Goal: Transaction & Acquisition: Download file/media

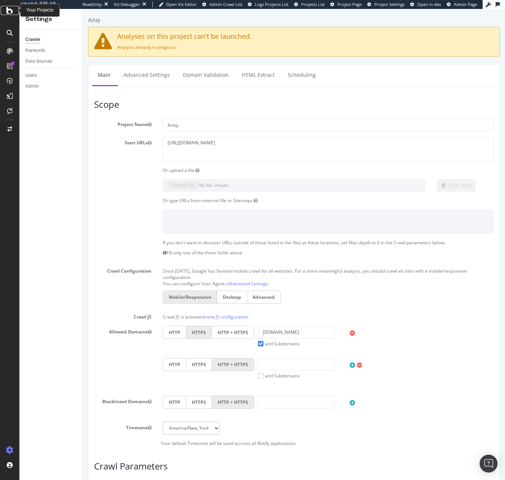
click at [5, 10] on div at bounding box center [10, 10] width 18 height 9
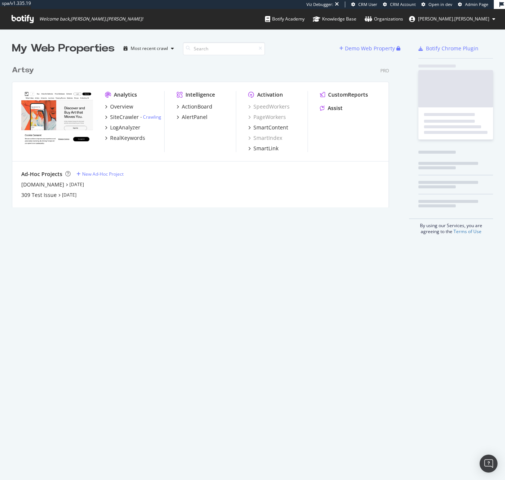
scroll to position [146, 377]
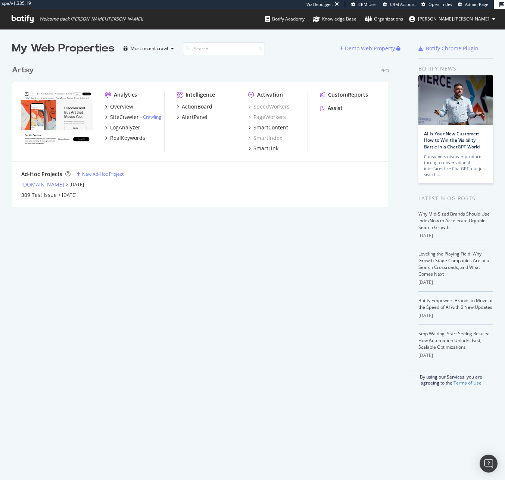
click at [46, 185] on div "Artnet.com" at bounding box center [42, 184] width 43 height 7
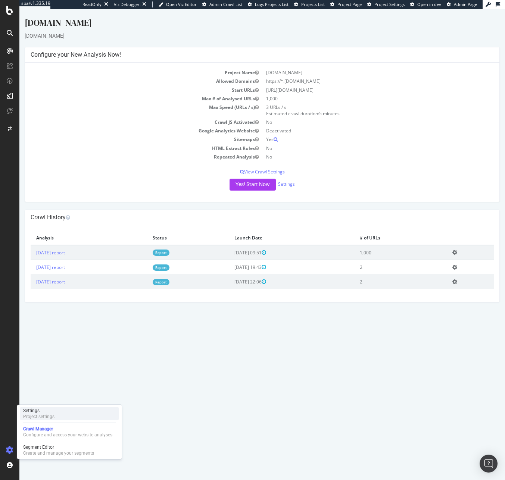
click at [53, 418] on div "Project settings" at bounding box center [38, 417] width 31 height 6
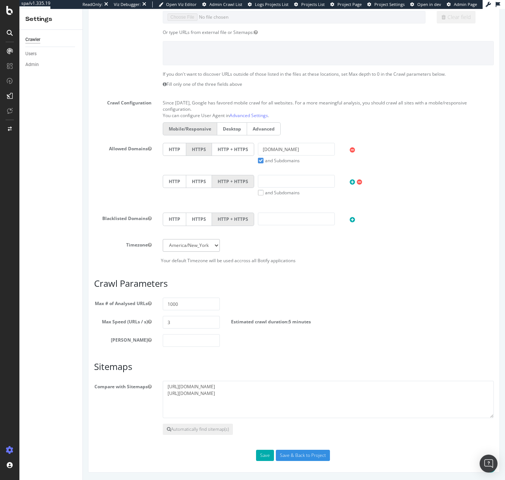
scroll to position [168, 0]
click at [180, 326] on input "3" at bounding box center [191, 322] width 57 height 13
click at [184, 308] on div "Max # of Analysed URLs 1000" at bounding box center [293, 304] width 411 height 13
click at [185, 300] on input "1000" at bounding box center [191, 304] width 57 height 13
click at [183, 301] on input "1000" at bounding box center [191, 304] width 57 height 13
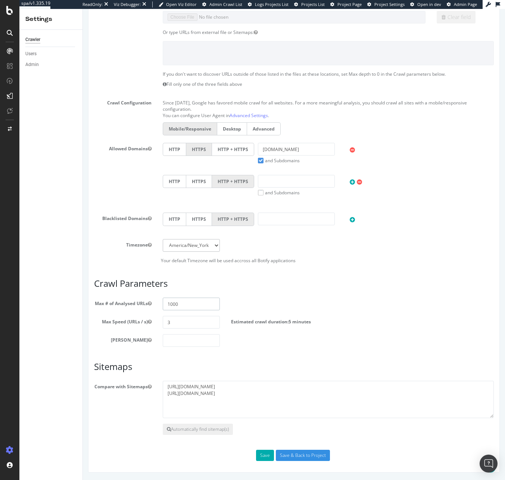
click at [183, 301] on input "1000" at bounding box center [191, 304] width 57 height 13
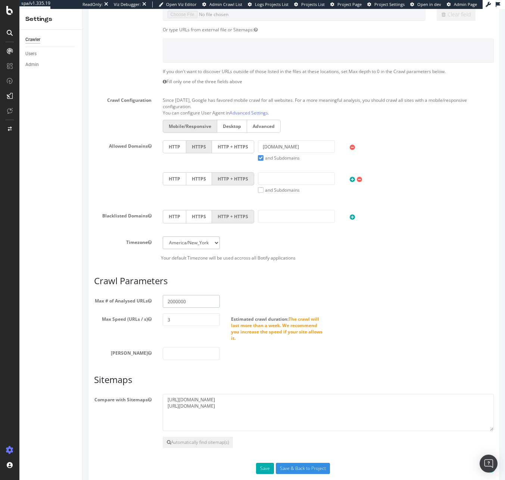
type input "2000000"
click at [188, 323] on input "3" at bounding box center [191, 319] width 57 height 13
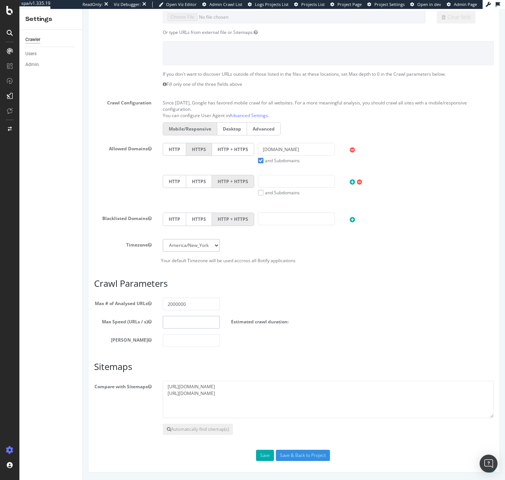
type input "5"
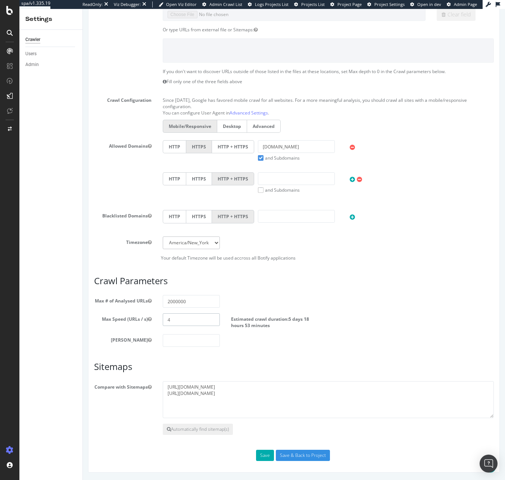
type input "4"
click at [173, 303] on input "2000000" at bounding box center [191, 301] width 57 height 13
click at [169, 301] on input "2000000" at bounding box center [191, 301] width 57 height 13
drag, startPoint x: 188, startPoint y: 301, endPoint x: 154, endPoint y: 301, distance: 33.9
click at [154, 301] on div "Max # of Analysed URLs 2000000" at bounding box center [293, 301] width 411 height 13
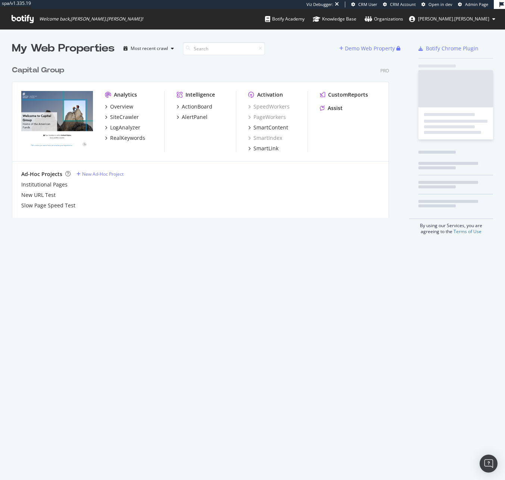
scroll to position [156, 377]
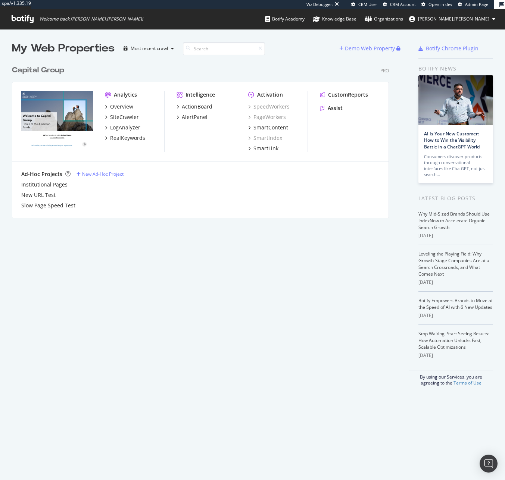
click at [464, 4] on link "Admin Page" at bounding box center [473, 4] width 30 height 6
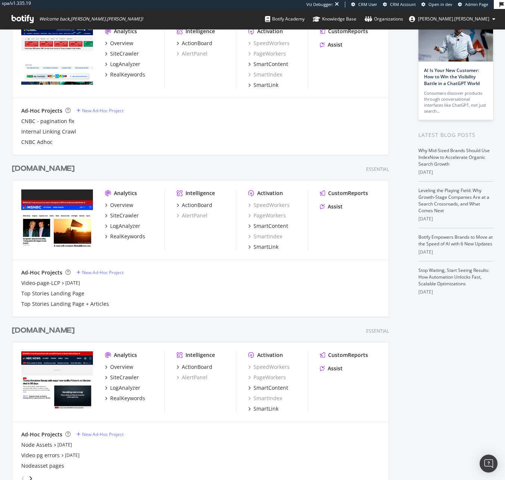
scroll to position [206, 0]
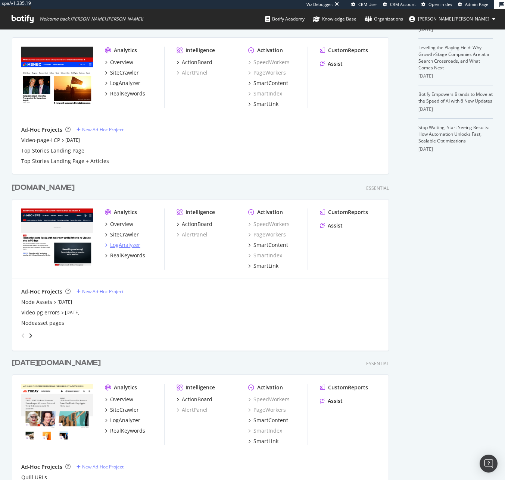
click at [128, 246] on div "LogAnalyzer" at bounding box center [125, 244] width 30 height 7
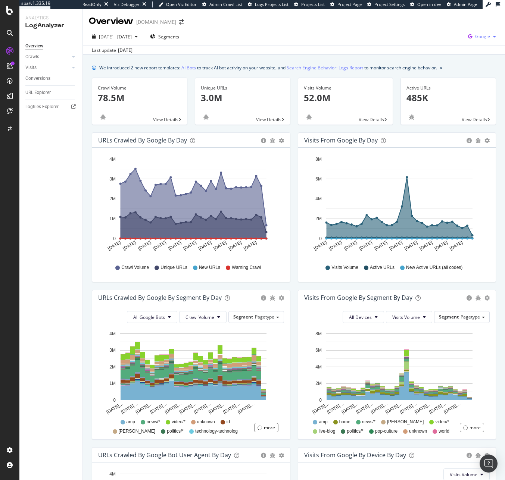
click at [475, 39] on span "Google" at bounding box center [482, 36] width 15 height 6
click at [249, 49] on div "Last update Aug. 12, 2025" at bounding box center [294, 50] width 422 height 9
click at [179, 36] on span "Segments" at bounding box center [168, 37] width 21 height 6
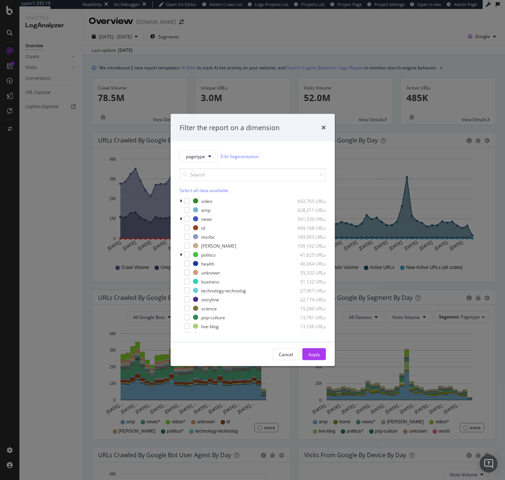
click at [271, 30] on div "Filter the report on a dimension pagetype Edit Segmentation Select all data ava…" at bounding box center [252, 240] width 505 height 480
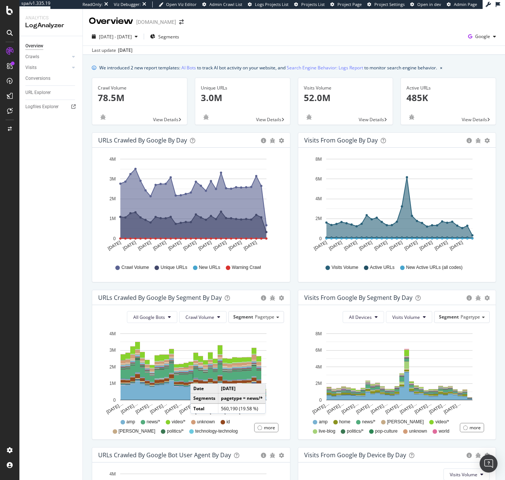
scroll to position [151, 0]
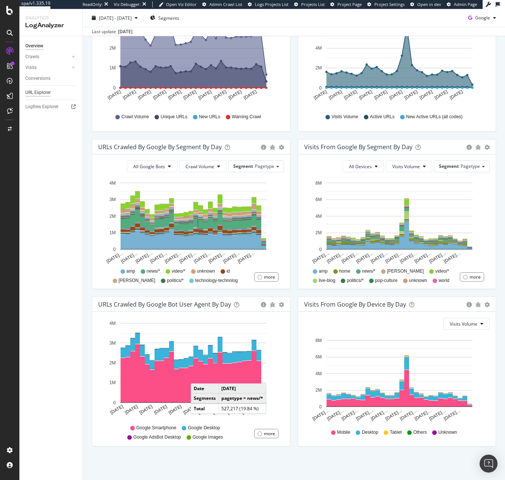
click at [29, 94] on div "URL Explorer" at bounding box center [37, 93] width 25 height 8
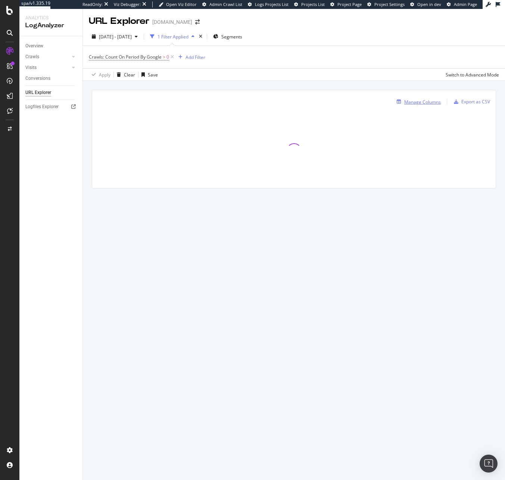
click at [430, 104] on div "Manage Columns" at bounding box center [422, 102] width 37 height 6
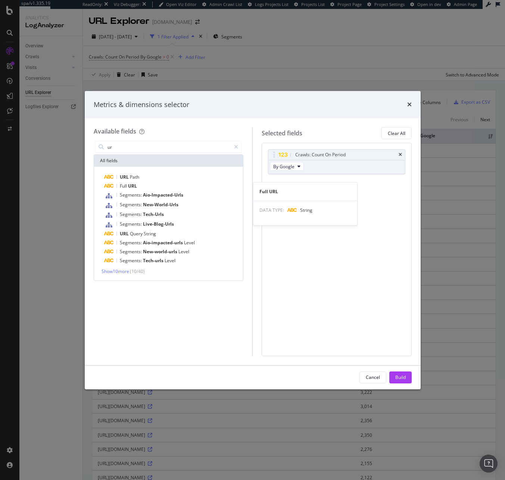
type input "ur"
click at [156, 185] on div "Full URL" at bounding box center [172, 186] width 137 height 9
click at [398, 183] on icon "times" at bounding box center [399, 183] width 3 height 4
click at [413, 101] on div "Metrics & dimensions selector" at bounding box center [253, 105] width 336 height 28
click at [410, 104] on icon "times" at bounding box center [409, 104] width 4 height 6
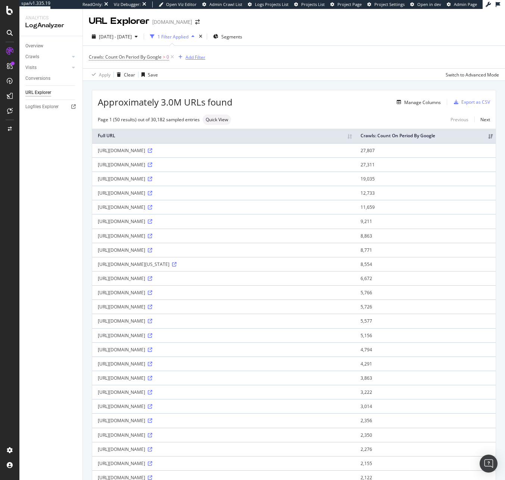
click at [197, 54] on div "Add Filter" at bounding box center [195, 57] width 20 height 6
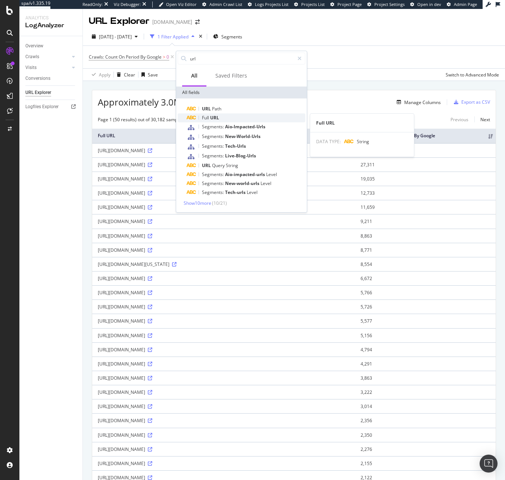
type input "url"
click at [217, 115] on span "URL" at bounding box center [214, 118] width 9 height 6
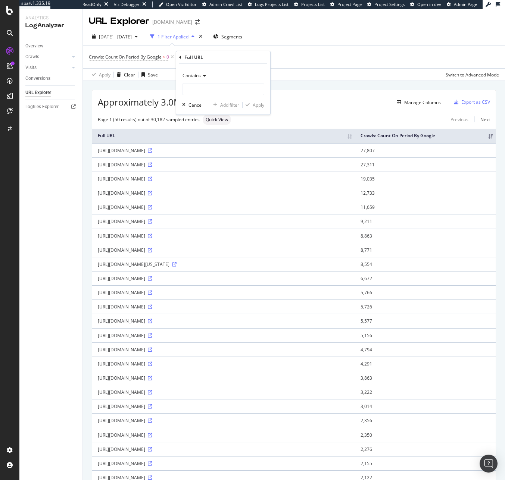
click at [203, 67] on div "Contains Cancel Add filter Apply" at bounding box center [223, 89] width 94 height 51
click at [209, 85] on input "text" at bounding box center [222, 89] width 81 height 12
type input "/akam/"
click at [258, 106] on div "Apply" at bounding box center [259, 105] width 12 height 6
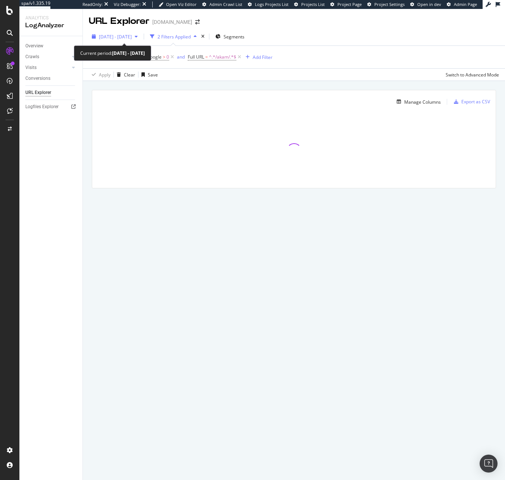
click at [122, 39] on span "2025 Jul. 14th - Aug. 12th" at bounding box center [115, 37] width 33 height 6
click at [321, 37] on div "2025 Jul. 14th - Aug. 12th 2 Filters Applied Segments" at bounding box center [294, 38] width 422 height 15
click at [151, 57] on span "Crawls: Count On Period By Google" at bounding box center [125, 57] width 73 height 6
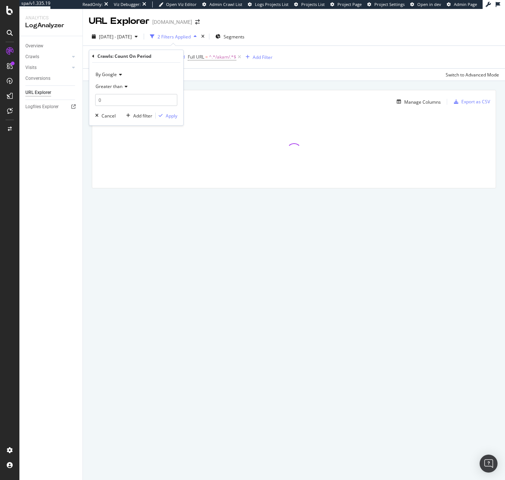
click at [344, 49] on div "Crawls: Count On Period By Google > 0 and Full URL = ^.*/akam/.*$ Add Filter" at bounding box center [294, 57] width 410 height 22
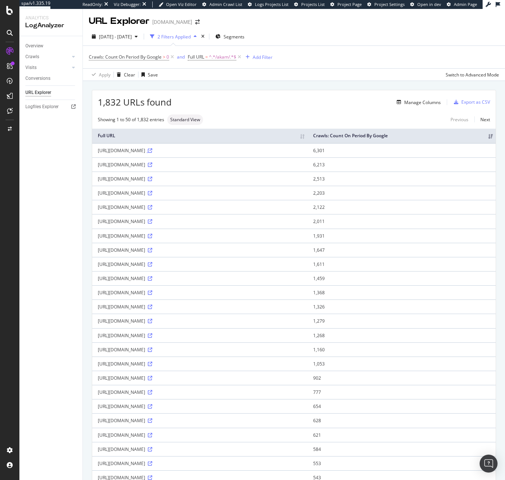
click at [152, 151] on icon at bounding box center [150, 150] width 4 height 4
click at [429, 104] on div "Manage Columns" at bounding box center [422, 102] width 37 height 6
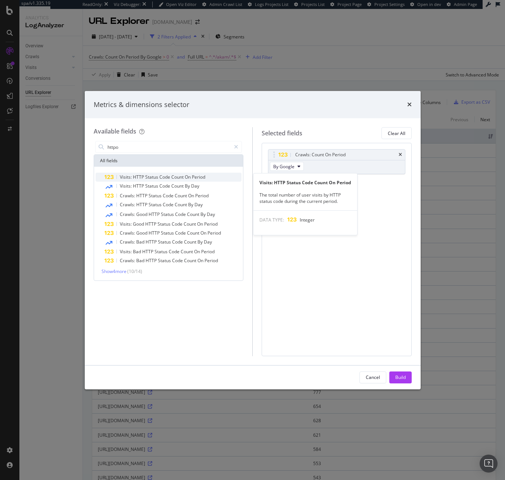
type input "httpo"
click at [185, 174] on span "On" at bounding box center [188, 177] width 7 height 6
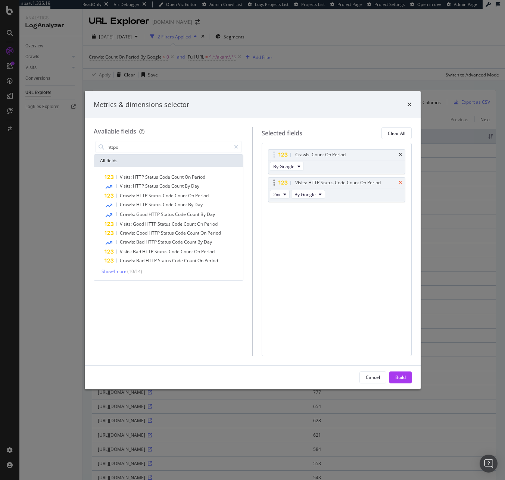
click at [399, 182] on icon "times" at bounding box center [399, 183] width 3 height 4
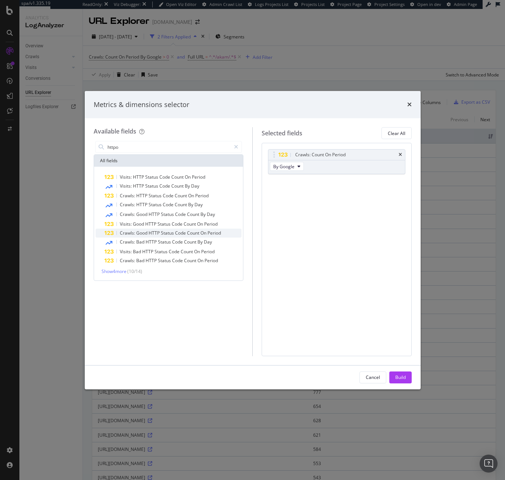
click at [164, 233] on span "Status" at bounding box center [168, 233] width 14 height 6
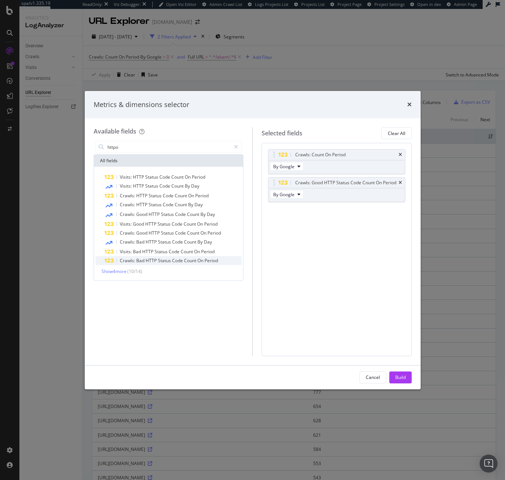
click at [166, 259] on span "Status" at bounding box center [165, 260] width 14 height 6
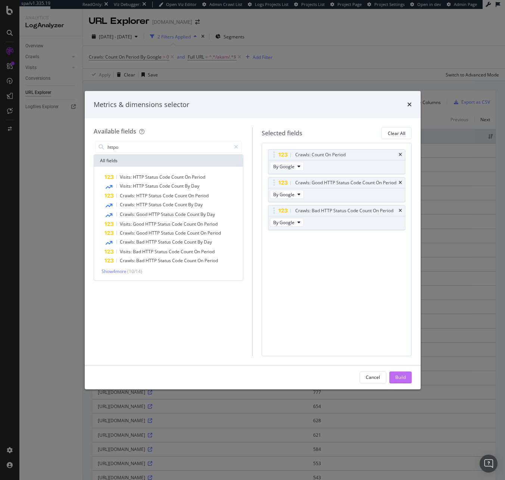
click at [402, 376] on div "Build" at bounding box center [400, 377] width 10 height 6
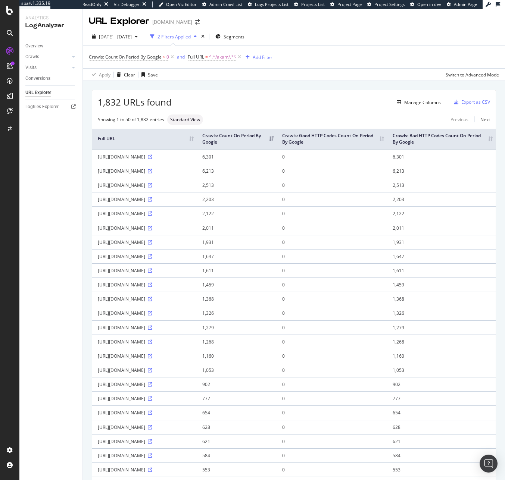
click at [163, 158] on div "https://www.nbcnews.com/akam/13/71c3fa4d" at bounding box center [144, 157] width 93 height 6
copy div "akam"
click at [182, 174] on div "https://www.nbcnews.com/akam/13/71c3fa4e" at bounding box center [144, 171] width 93 height 6
drag, startPoint x: 153, startPoint y: 156, endPoint x: 175, endPoint y: 156, distance: 21.6
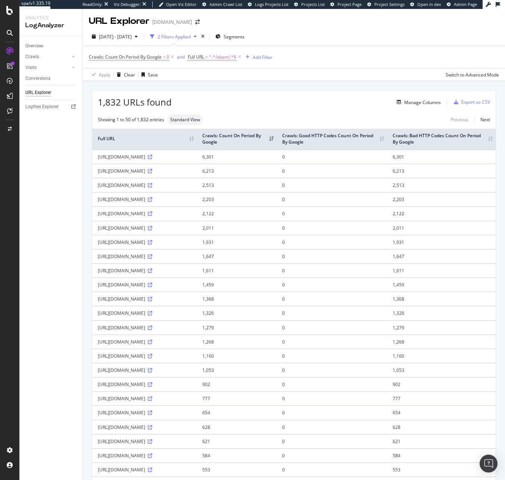
click at [175, 156] on div "https://www.nbcnews.com/akam/13/71c3fa4d" at bounding box center [144, 157] width 93 height 6
copy div "/akam/13/"
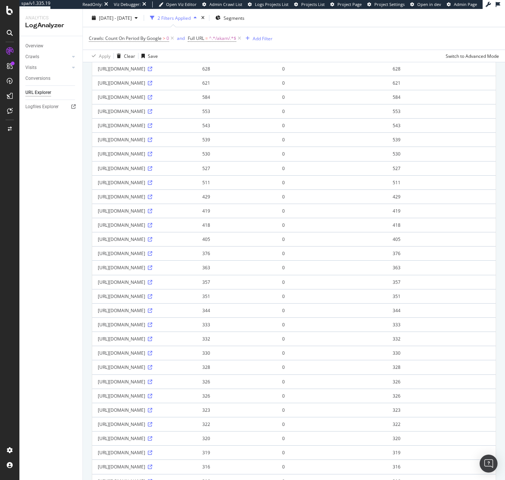
scroll to position [514, 0]
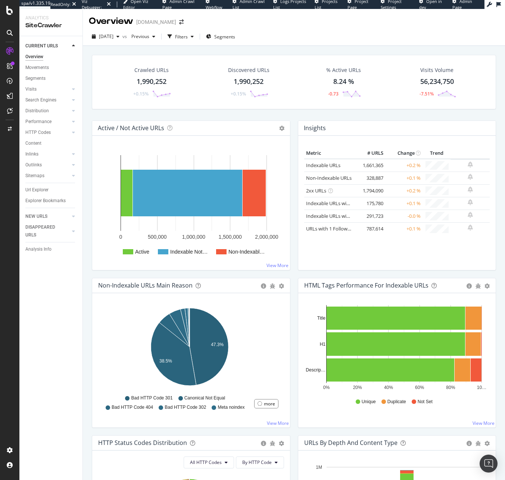
drag, startPoint x: 38, startPoint y: 192, endPoint x: 213, endPoint y: 84, distance: 205.8
click at [38, 192] on div "Url Explorer" at bounding box center [36, 190] width 23 height 8
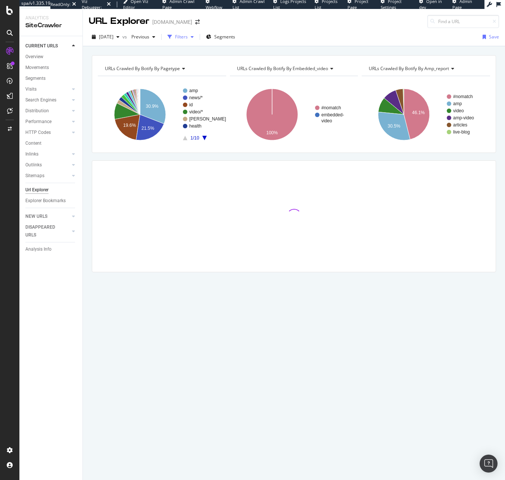
click at [197, 42] on div "Filters" at bounding box center [181, 36] width 32 height 11
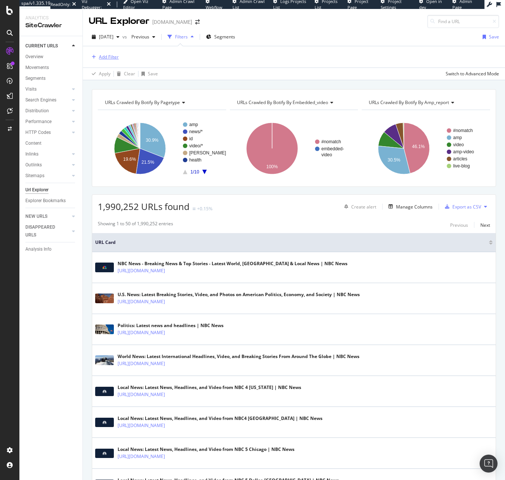
click at [108, 57] on div "Add Filter" at bounding box center [109, 57] width 20 height 6
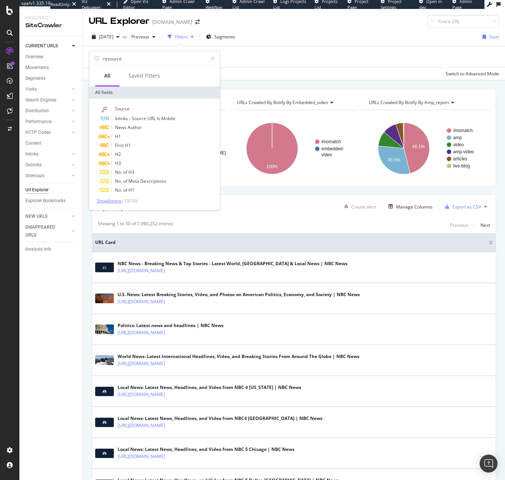
click at [118, 200] on span "Show 6 more" at bounding box center [109, 201] width 25 height 6
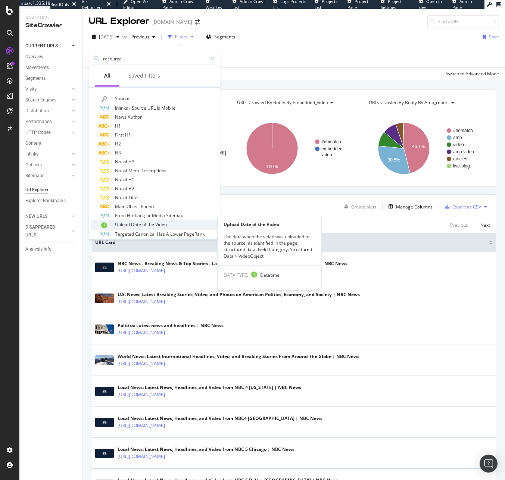
scroll to position [16, 0]
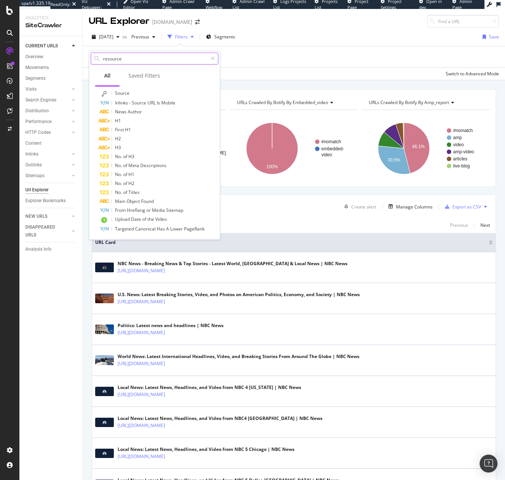
click at [118, 54] on input "resource" at bounding box center [154, 58] width 105 height 11
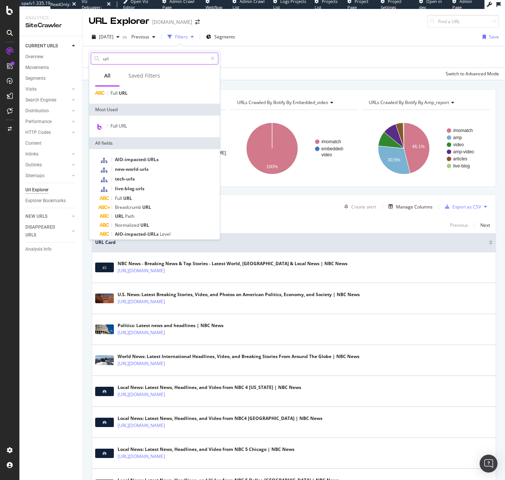
scroll to position [39, 0]
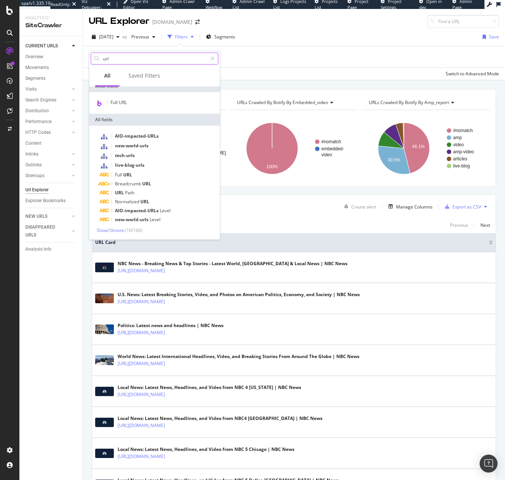
click at [129, 61] on input "url" at bounding box center [154, 58] width 105 height 11
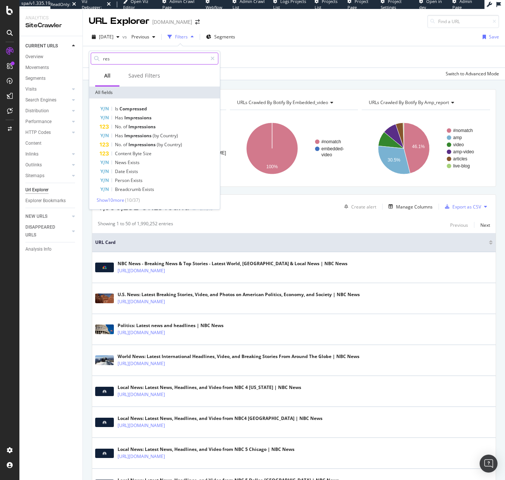
scroll to position [0, 0]
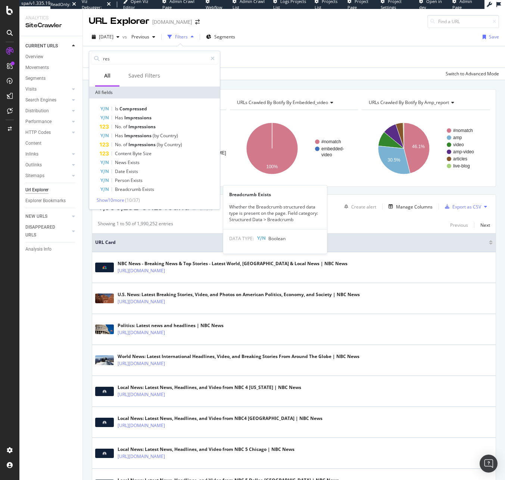
click at [118, 203] on div "Is Compressed Has Impressions No. of Impressions Has Impressions (by Country) N…" at bounding box center [154, 153] width 131 height 111
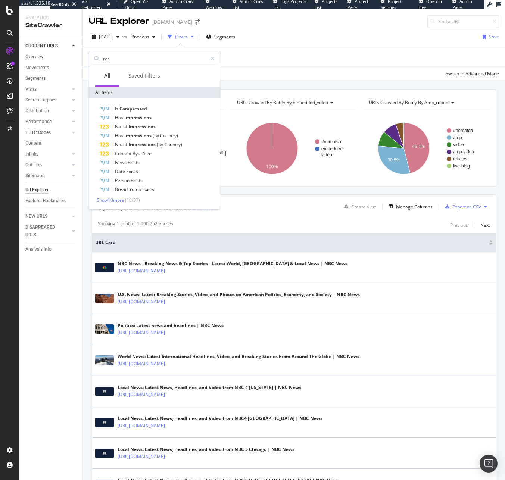
click at [121, 196] on div "Is Compressed Has Impressions No. of Impressions Has Impressions (by Country) N…" at bounding box center [155, 153] width 128 height 99
click at [121, 199] on span "Show 10 more" at bounding box center [111, 200] width 28 height 6
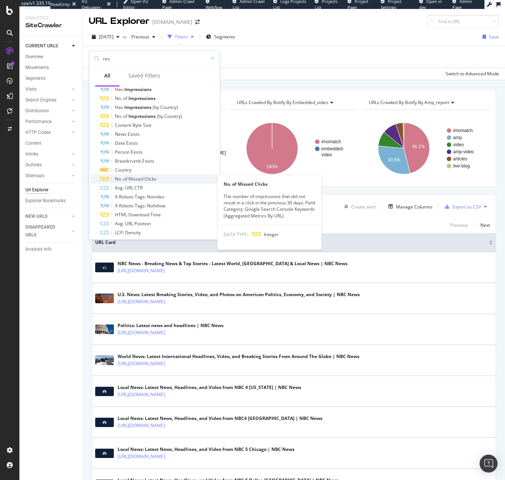
scroll to position [59, 0]
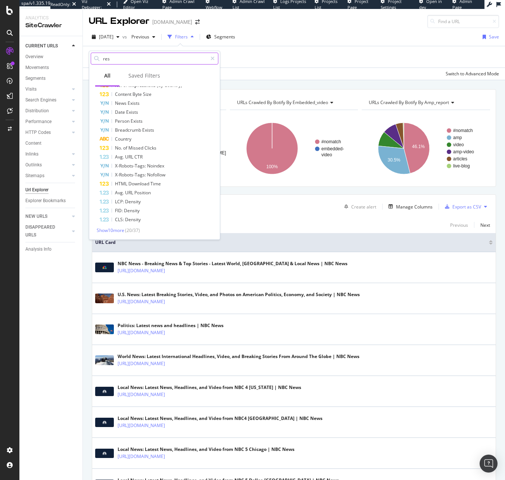
click at [128, 59] on input "res" at bounding box center [154, 58] width 105 height 11
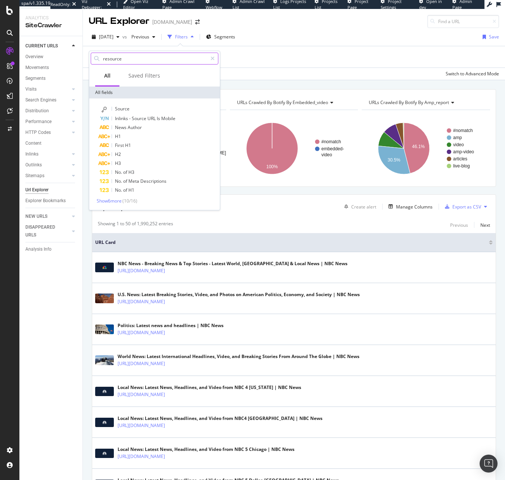
scroll to position [0, 0]
type input "resource"
click at [121, 203] on span "Show 6 more" at bounding box center [109, 201] width 25 height 6
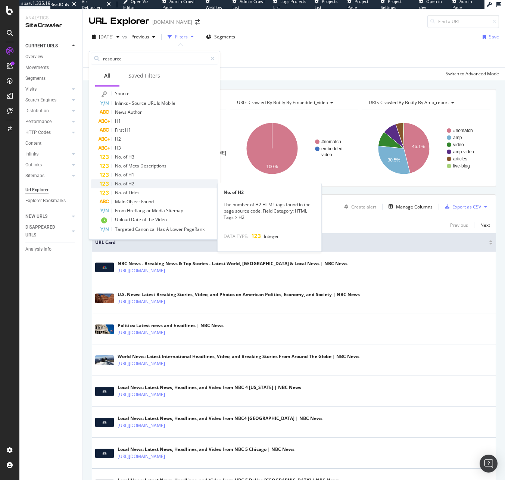
scroll to position [16, 0]
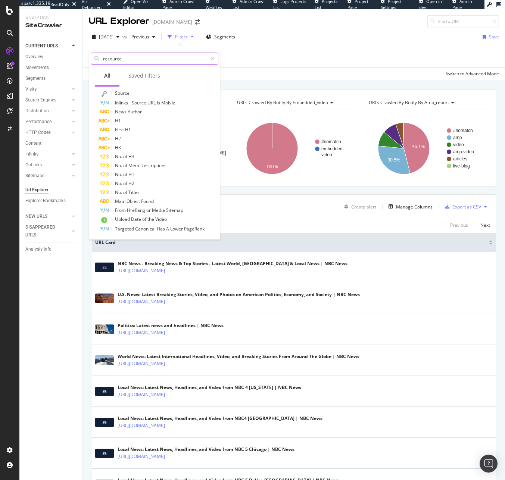
click at [150, 56] on input "resource" at bounding box center [154, 58] width 105 height 11
click at [141, 59] on input "resource" at bounding box center [154, 58] width 105 height 11
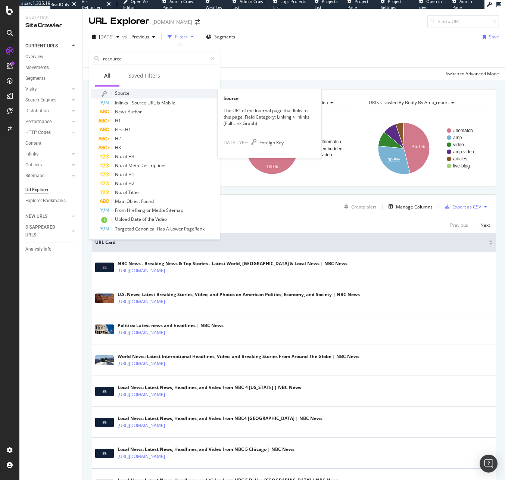
click at [146, 92] on div "Source" at bounding box center [159, 94] width 119 height 10
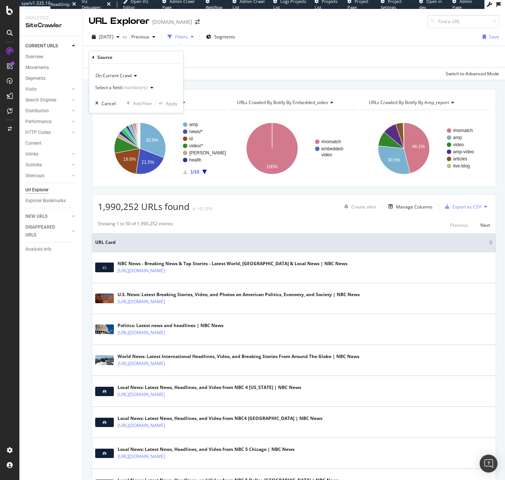
click at [114, 76] on span "On Current Crawl" at bounding box center [113, 75] width 36 height 6
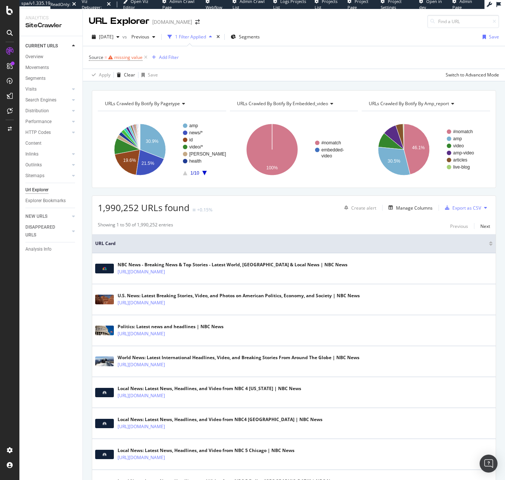
click at [206, 72] on div "Apply Clear Save Switch to Advanced Mode" at bounding box center [294, 75] width 422 height 12
click at [116, 62] on span "Source = missing value" at bounding box center [119, 57] width 60 height 10
click at [144, 58] on icon at bounding box center [146, 57] width 6 height 7
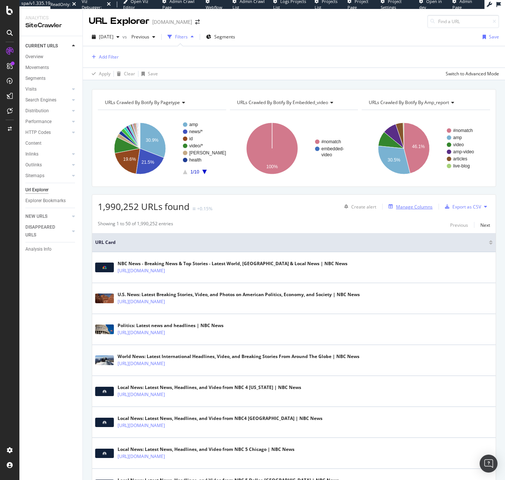
click at [403, 205] on div "Manage Columns" at bounding box center [414, 207] width 37 height 6
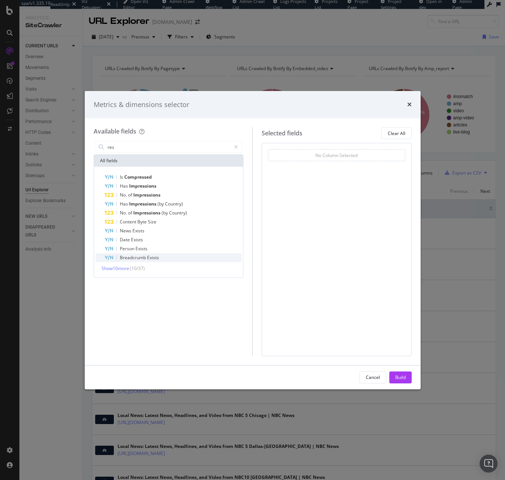
type input "res"
click at [109, 262] on div "Breadcrumb Exists" at bounding box center [172, 257] width 137 height 9
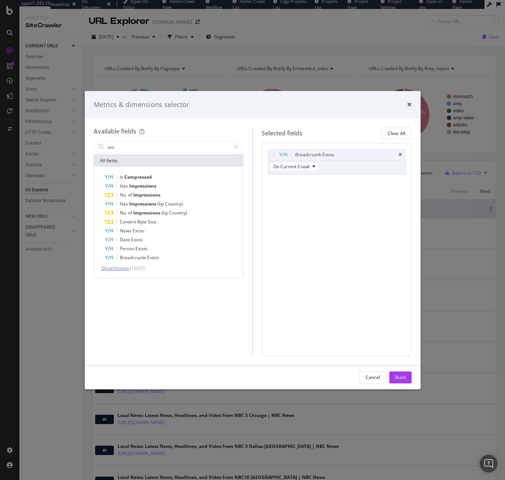
click at [119, 269] on span "Show 10 more" at bounding box center [115, 268] width 28 height 6
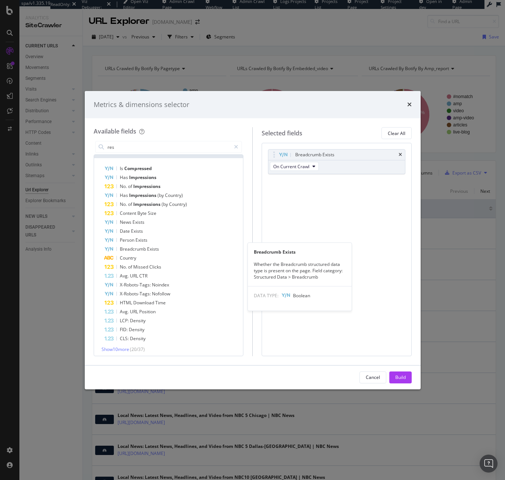
scroll to position [11, 0]
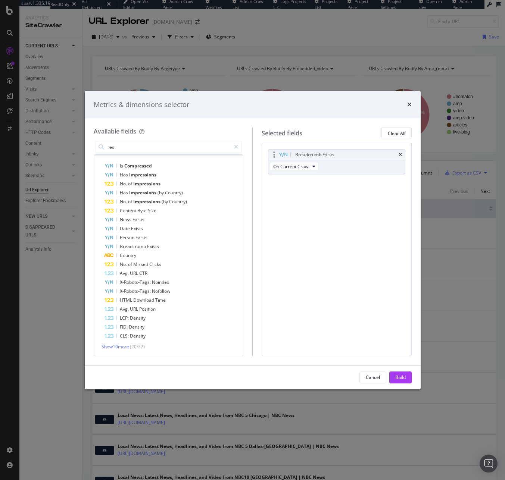
click at [401, 157] on div "Breadcrumb Exists" at bounding box center [336, 155] width 137 height 10
click at [401, 156] on icon "times" at bounding box center [399, 155] width 3 height 4
click at [409, 102] on icon "times" at bounding box center [409, 104] width 4 height 6
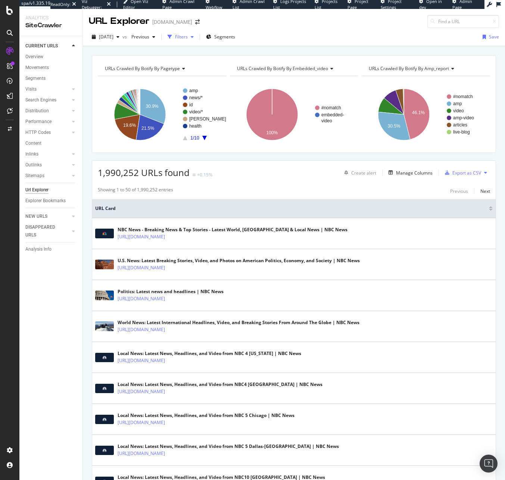
click at [188, 38] on div "Filters" at bounding box center [181, 37] width 13 height 6
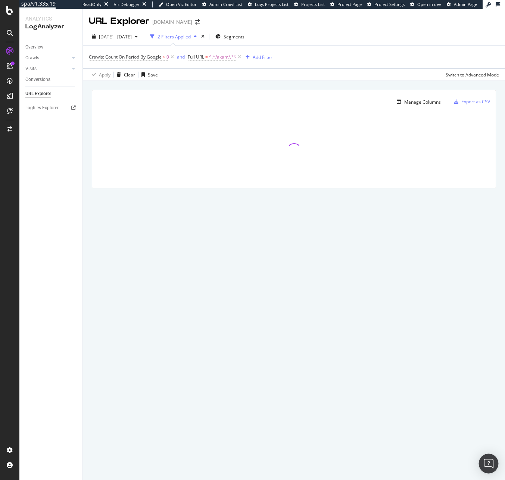
click at [488, 463] on img "Open Intercom Messenger" at bounding box center [488, 464] width 10 height 10
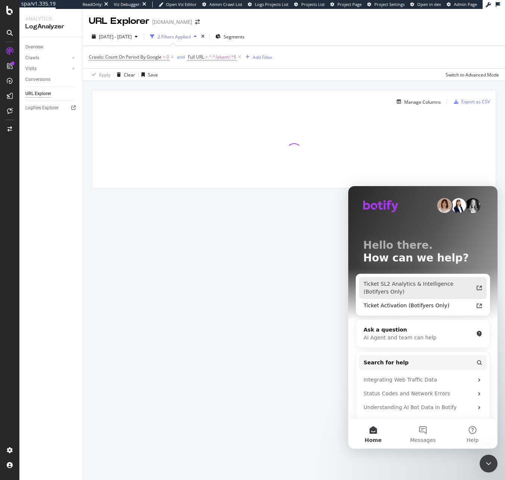
click at [408, 283] on div "Ticket SL2 Analytics & Intelligence (Botifyers Only)" at bounding box center [418, 288] width 110 height 16
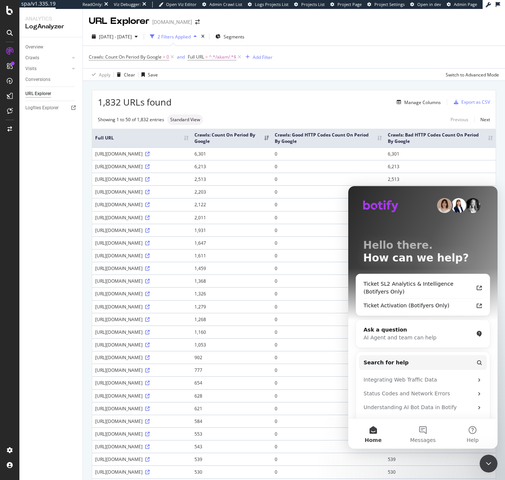
click at [461, 167] on td "6,213" at bounding box center [440, 166] width 111 height 13
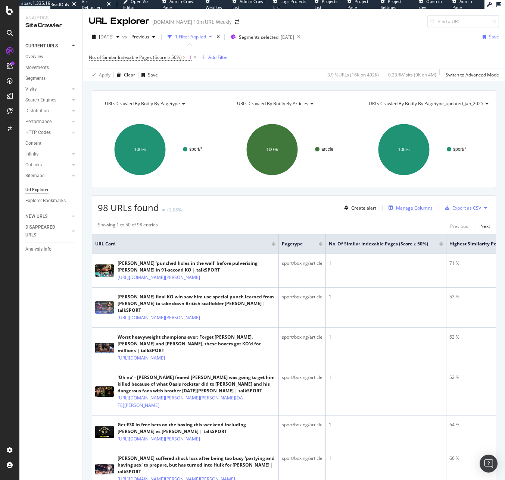
click at [408, 210] on div "Manage Columns" at bounding box center [414, 208] width 37 height 6
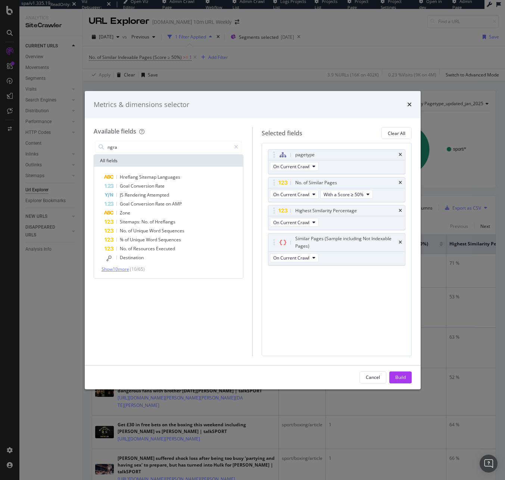
click at [129, 269] on span "Show 10 more" at bounding box center [115, 269] width 28 height 6
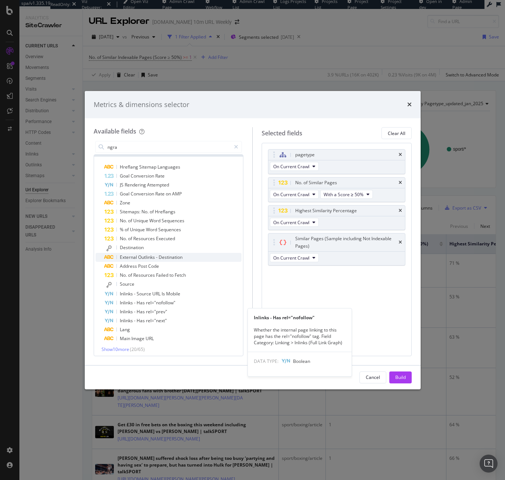
scroll to position [13, 0]
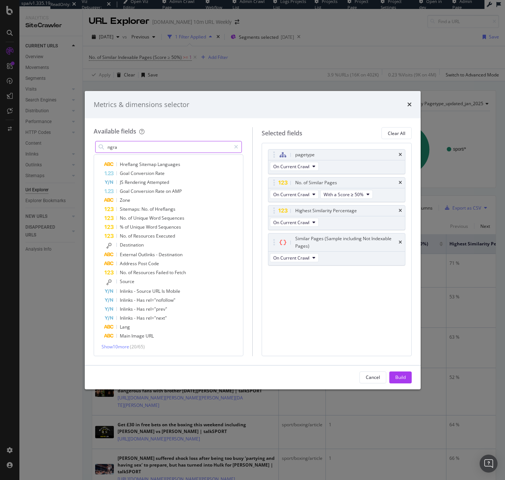
click at [144, 150] on input "ngra" at bounding box center [169, 146] width 124 height 11
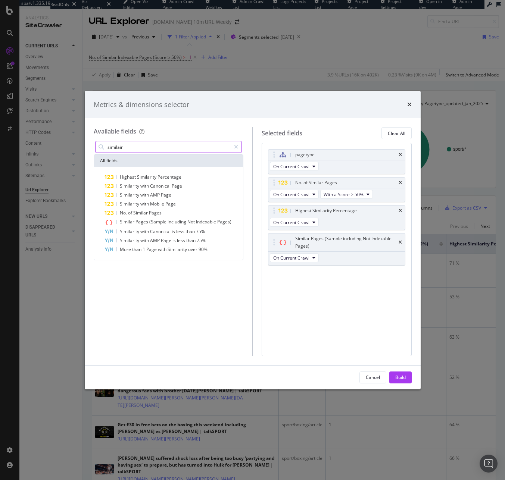
click at [175, 146] on input "similair" at bounding box center [169, 146] width 124 height 11
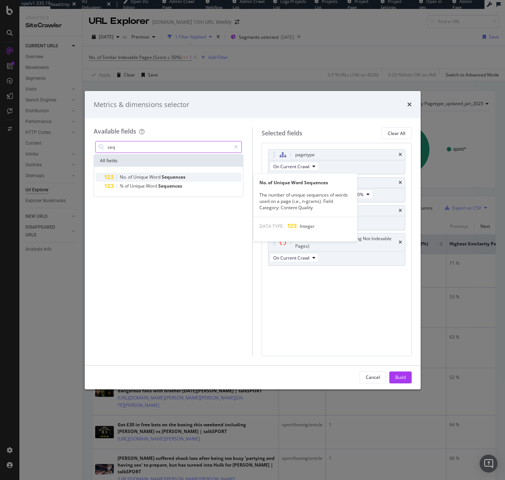
type input "seq"
click at [188, 177] on div "No. of Unique Word Sequences" at bounding box center [172, 177] width 137 height 9
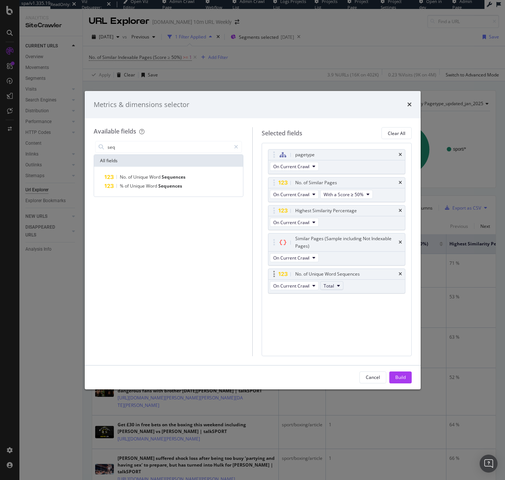
click at [338, 285] on icon "modal" at bounding box center [338, 286] width 3 height 4
click at [398, 304] on div "pagetype On Current Crawl No. of Similar Pages On Current Crawl With a Score ≥ …" at bounding box center [336, 229] width 137 height 160
click at [401, 382] on div "Build" at bounding box center [400, 377] width 10 height 11
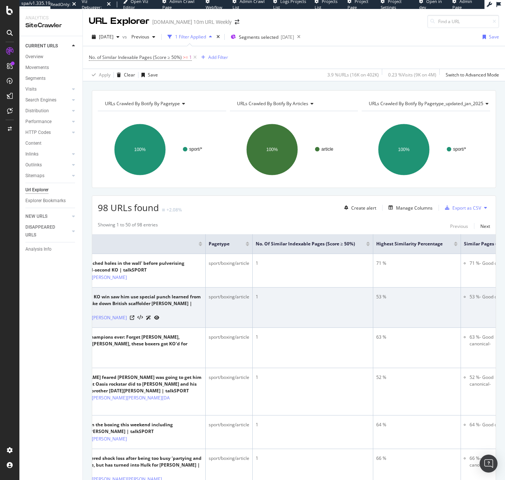
scroll to position [0, 336]
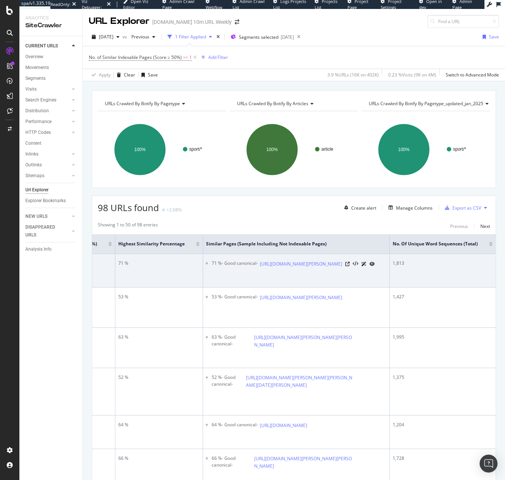
click at [395, 262] on div "1,813" at bounding box center [442, 263] width 100 height 7
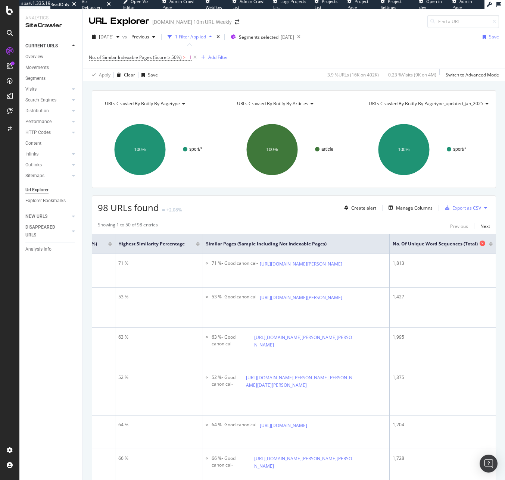
click at [401, 245] on span "No. of Unique Word Sequences (Total)" at bounding box center [434, 244] width 85 height 7
click at [405, 208] on div "Manage Columns" at bounding box center [414, 208] width 37 height 6
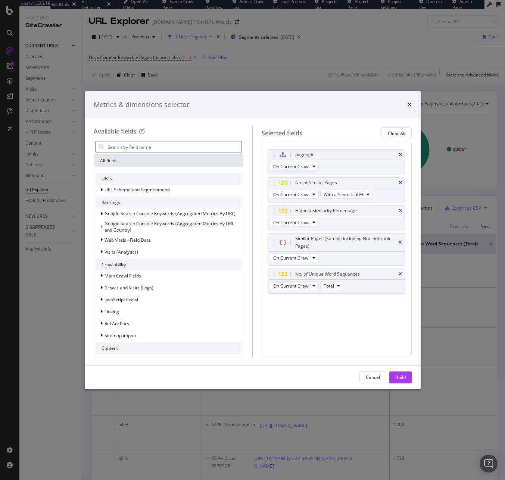
click at [156, 145] on input "modal" at bounding box center [174, 146] width 135 height 11
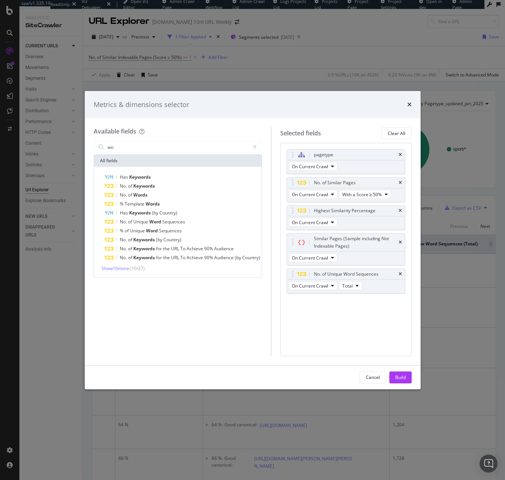
type input "w"
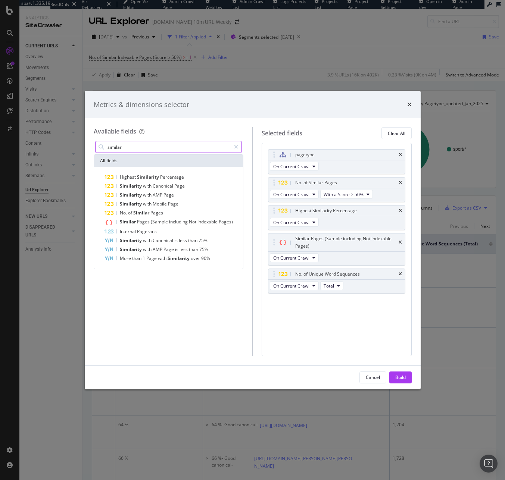
click at [143, 147] on input "similar" at bounding box center [169, 146] width 124 height 11
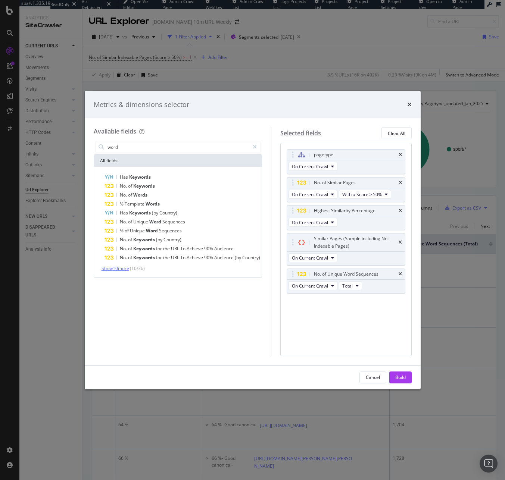
type input "word"
click at [111, 267] on span "Show 10 more" at bounding box center [115, 268] width 28 height 6
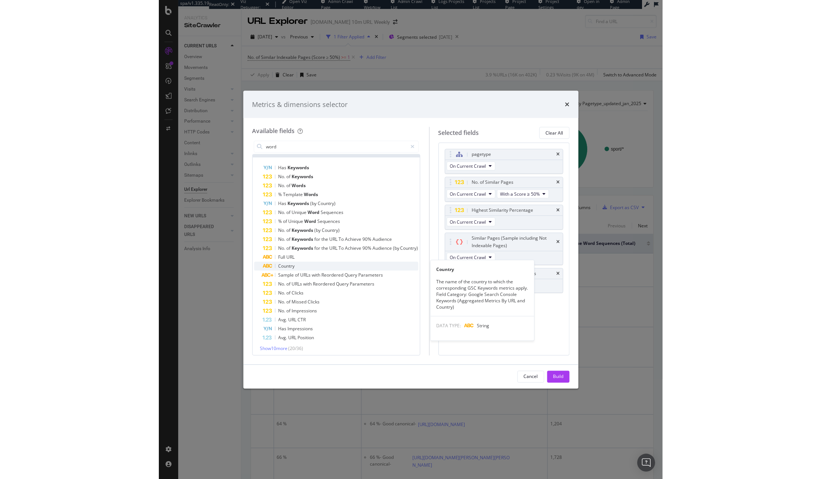
scroll to position [11, 0]
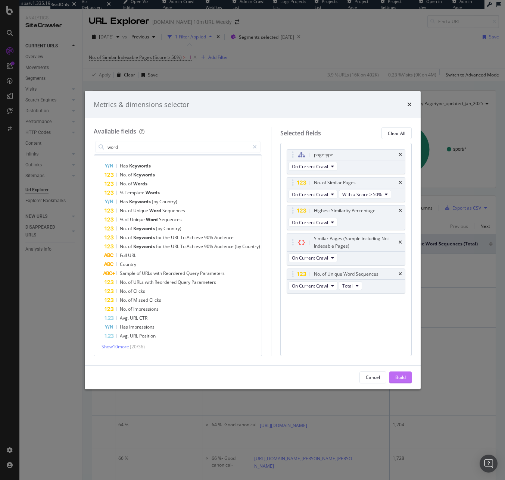
click at [403, 380] on div "Build" at bounding box center [400, 377] width 10 height 6
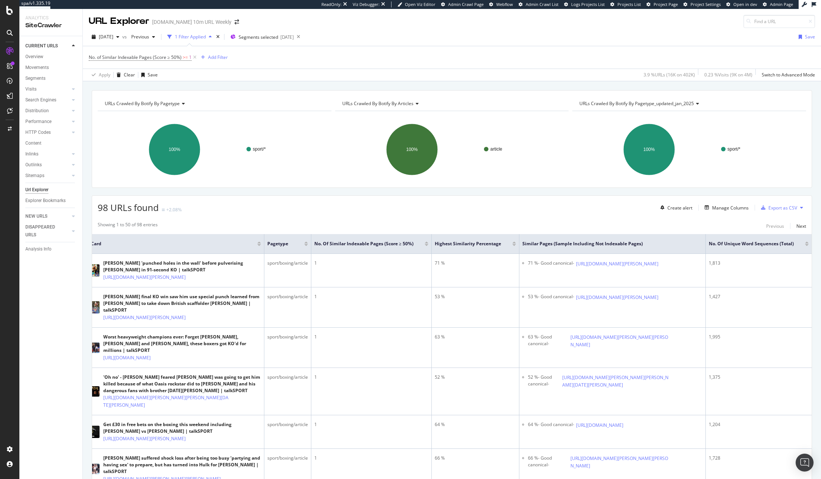
scroll to position [0, 14]
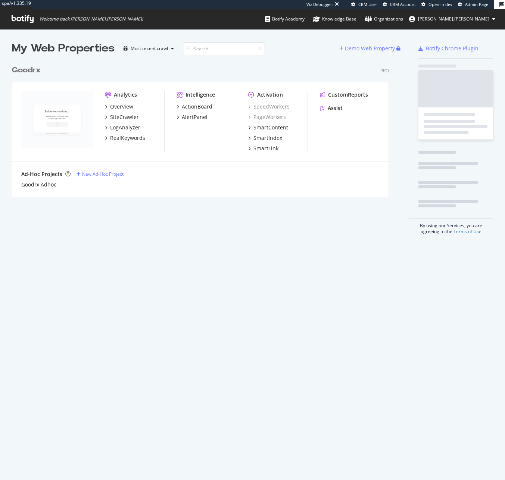
scroll to position [135, 377]
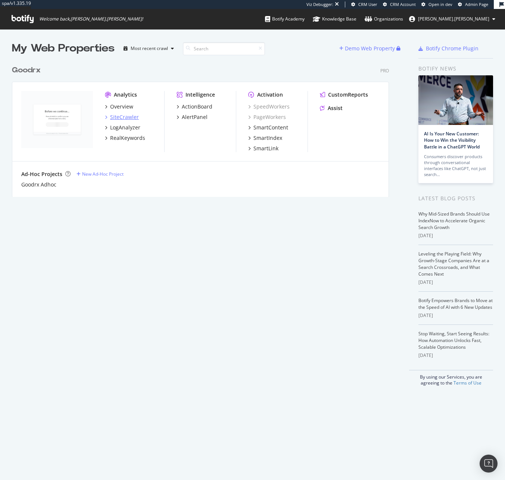
click at [128, 116] on div "SiteCrawler" at bounding box center [124, 116] width 29 height 7
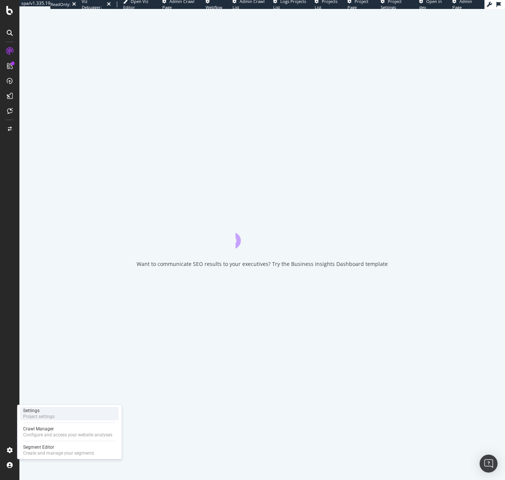
click at [44, 409] on div "Settings" at bounding box center [38, 411] width 31 height 6
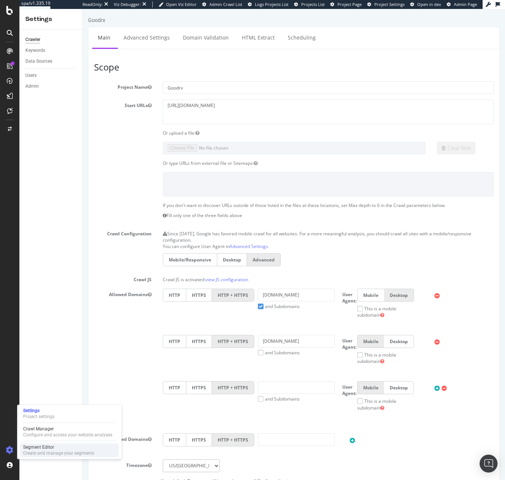
click at [50, 456] on div "Create and manage your segments" at bounding box center [58, 453] width 71 height 6
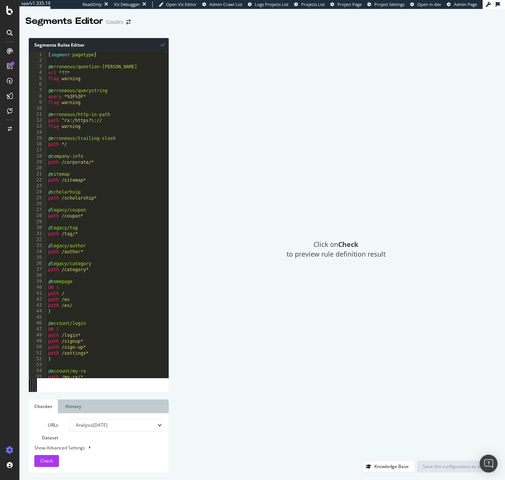
type textarea "@scholarhsip"
click at [125, 194] on div "[ segment : pagetype ] @ erroneous/question-mark url *??* flag warning @ errone…" at bounding box center [281, 217] width 468 height 332
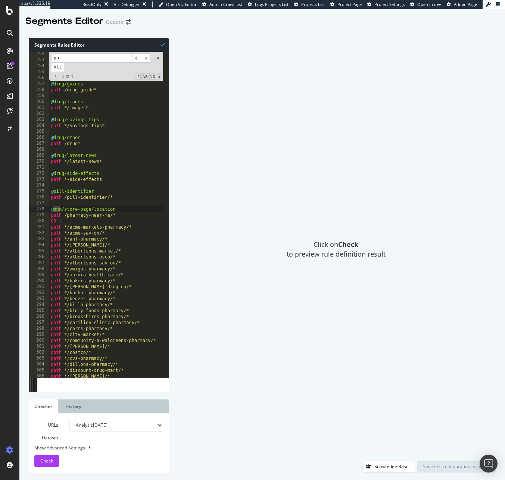
scroll to position [1499, 0]
type input "pnm"
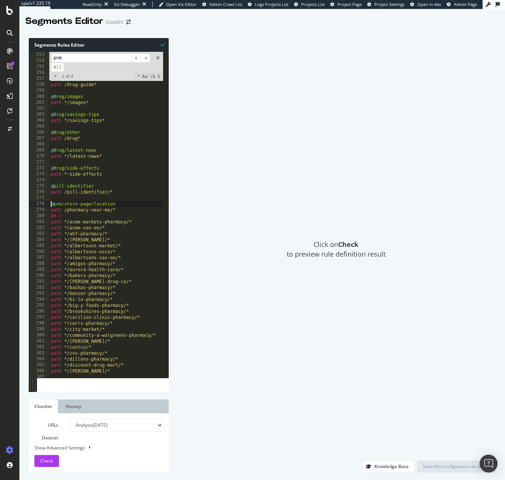
click at [50, 204] on div "path rx : ^/drugs/[a-z]$ @ drug/side-effects path rx : ^/[^/]+/side-effects @ d…" at bounding box center [283, 212] width 468 height 332
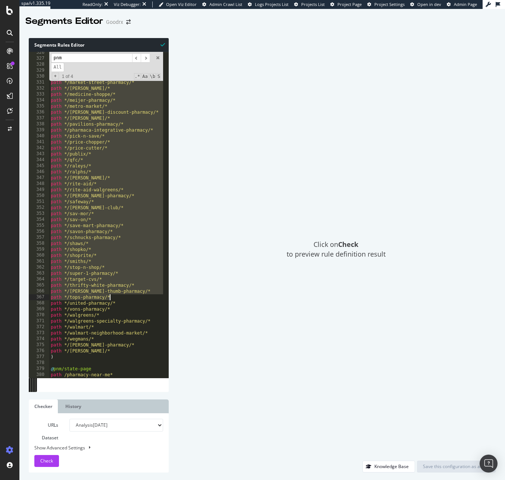
scroll to position [2108, 0]
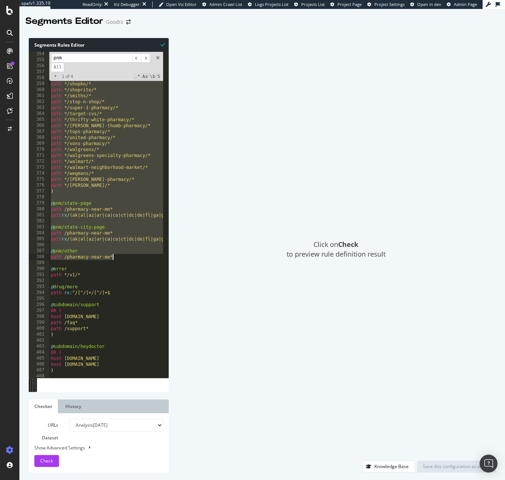
drag, startPoint x: 50, startPoint y: 204, endPoint x: 153, endPoint y: 259, distance: 116.2
click at [153, 259] on div "path */sav-on/* path */save-mart-pharmacy/* path */savon-pharmacy/* path */schn…" at bounding box center [283, 217] width 468 height 332
type textarea "@pnm/other path /pharmacy-near-me*"
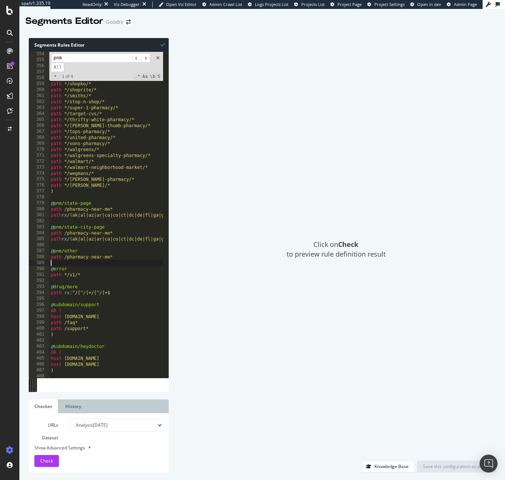
click at [138, 261] on div "path */sav-on/* path */save-mart-pharmacy/* path */savon-pharmacy/* path */schn…" at bounding box center [283, 217] width 468 height 332
click at [138, 259] on div "path */sav-on/* path */save-mart-pharmacy/* path */savon-pharmacy/* path */schn…" at bounding box center [283, 217] width 468 height 332
type textarea "path /pharmacy-near-me*"
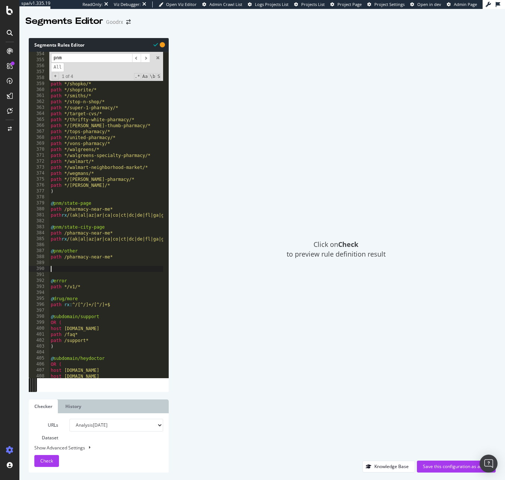
paste textarea "path /pharmacy-near-me*"
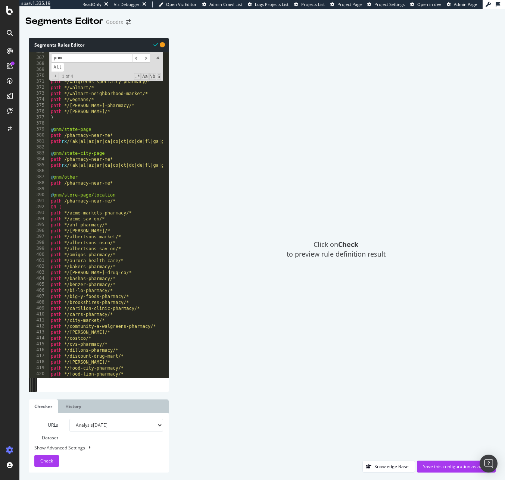
scroll to position [2182, 0]
click at [62, 193] on div "path */tom-thumb-pharmacy/* path */tops-pharmacy/* path */united-pharmacy/* pat…" at bounding box center [283, 215] width 468 height 332
drag, startPoint x: 63, startPoint y: 195, endPoint x: 74, endPoint y: 195, distance: 10.8
click at [74, 195] on div "path */tom-thumb-pharmacy/* path */tops-pharmacy/* path */united-pharmacy/* pat…" at bounding box center [283, 215] width 468 height 332
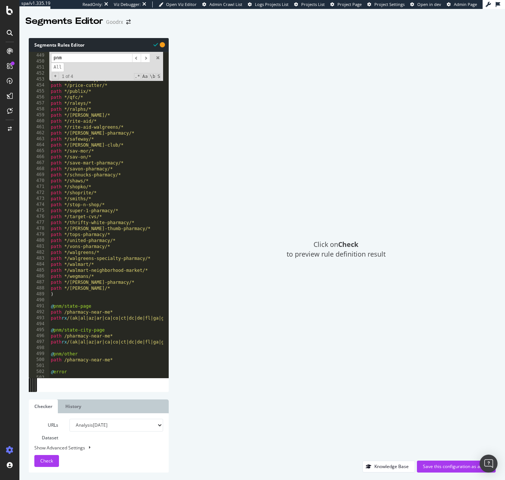
scroll to position [2717, 0]
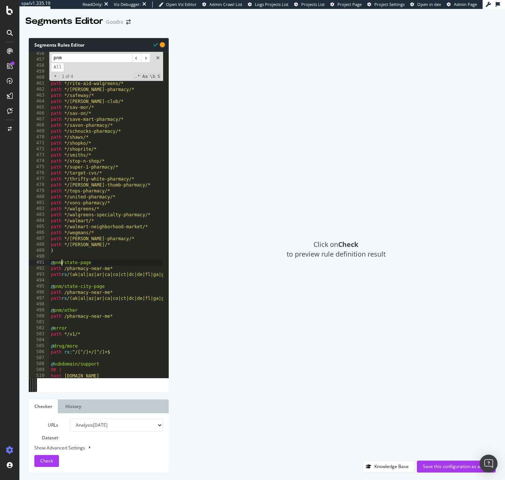
click at [61, 261] on div "path */qfc/* path */raleys/* path */ralphs/* path */randalls/* path */rite-aid/…" at bounding box center [283, 217] width 468 height 332
paste textarea "mDot"
click at [62, 261] on div "path */qfc/* path */raleys/* path */ralphs/* path */randalls/* path */rite-aid/…" at bounding box center [283, 217] width 468 height 332
drag, startPoint x: 74, startPoint y: 263, endPoint x: 62, endPoint y: 262, distance: 12.8
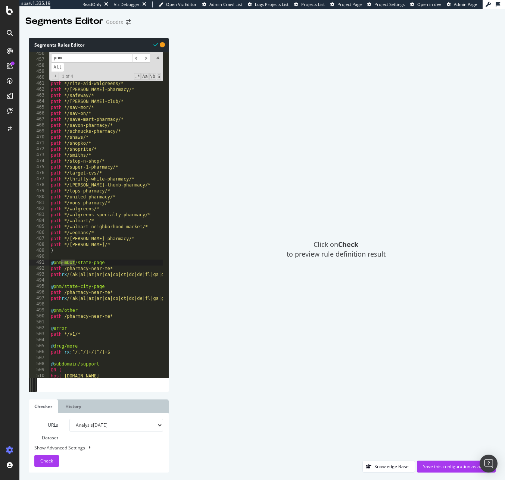
click at [62, 262] on div "path */qfc/* path */raleys/* path */ralphs/* path */randalls/* path */rite-aid/…" at bounding box center [283, 217] width 468 height 332
click at [62, 287] on div "path */qfc/* path */raleys/* path */ralphs/* path */randalls/* path */rite-aid/…" at bounding box center [283, 217] width 468 height 332
paste textarea "-mDot"
click at [63, 310] on div "path */qfc/* path */raleys/* path */ralphs/* path */randalls/* path */rite-aid/…" at bounding box center [283, 217] width 468 height 332
drag, startPoint x: 61, startPoint y: 310, endPoint x: 69, endPoint y: 323, distance: 15.1
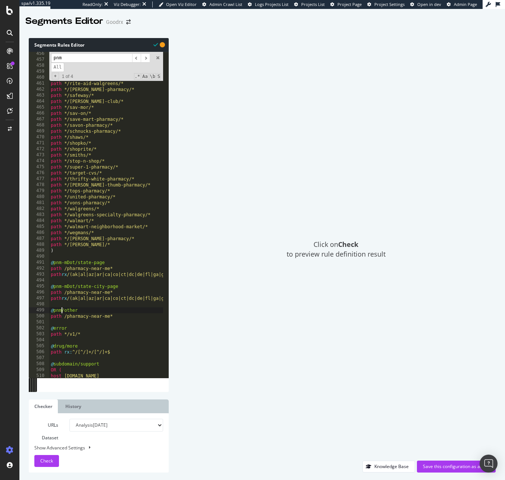
click at [61, 310] on div "path */qfc/* path */raleys/* path */ralphs/* path */randalls/* path */rite-aid/…" at bounding box center [283, 217] width 468 height 332
paste textarea "-mDot"
click at [113, 326] on div "path */qfc/* path */raleys/* path */ralphs/* path */randalls/* path */rite-aid/…" at bounding box center [283, 217] width 468 height 332
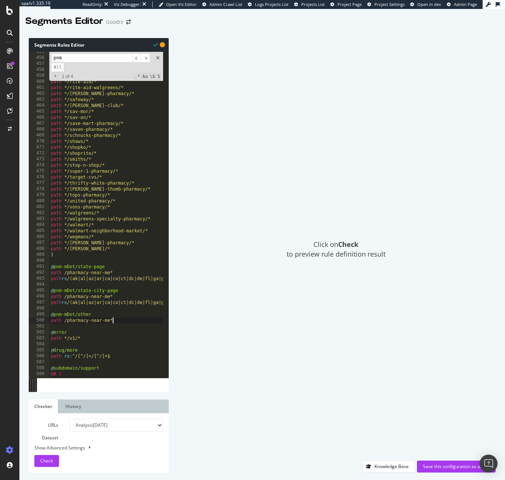
click at [112, 320] on div "path */publix/* path */qfc/* path */raleys/* path */ralphs/* path */randalls/* …" at bounding box center [283, 215] width 468 height 332
click at [127, 319] on div "path */publix/* path */qfc/* path */raleys/* path */ralphs/* path */randalls/* …" at bounding box center [283, 215] width 468 height 332
click at [104, 316] on div "path */publix/* path */qfc/* path */raleys/* path */ralphs/* path */randalls/* …" at bounding box center [283, 215] width 468 height 332
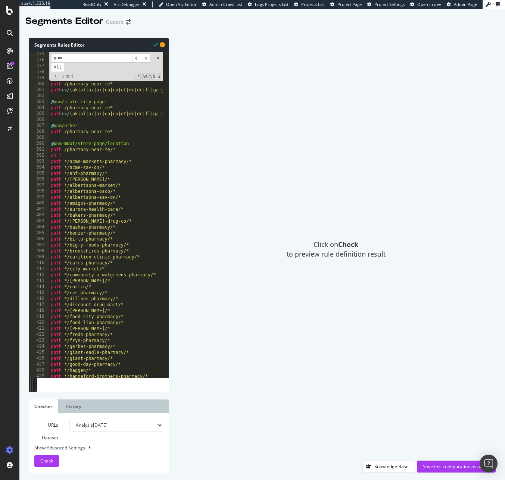
scroll to position [2079, 0]
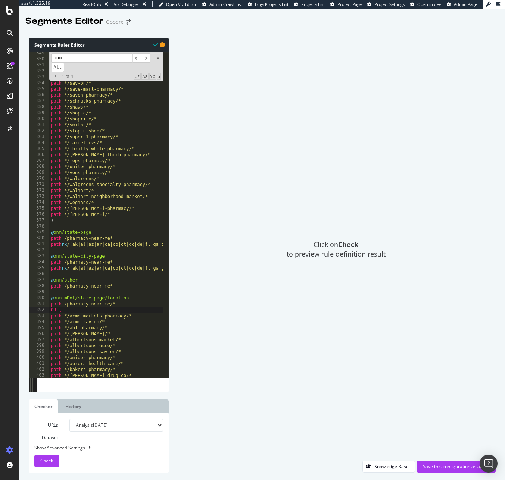
click at [115, 309] on div "path */rite-aid-walgreens/* path */ritzman-pharmacy/* path */safeway/* path */s…" at bounding box center [283, 216] width 468 height 332
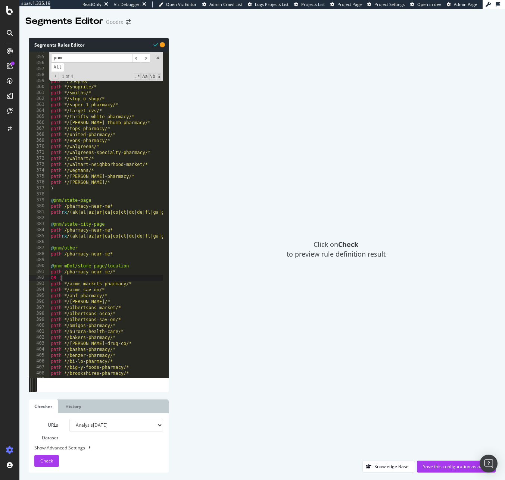
scroll to position [2111, 0]
click at [118, 271] on div "path */sav-on/* path */save-mart-pharmacy/* path */savon-pharmacy/* path */schn…" at bounding box center [283, 214] width 468 height 332
click at [113, 272] on div "path */sav-on/* path */save-mart-pharmacy/* path */savon-pharmacy/* path */schn…" at bounding box center [283, 214] width 468 height 332
drag, startPoint x: 133, startPoint y: 272, endPoint x: 46, endPoint y: 274, distance: 86.9
click at [46, 274] on div "path /pharmacy-near-me/* 354 355 356 357 358 359 360 361 362 363 364 365 366 36…" at bounding box center [99, 215] width 140 height 326
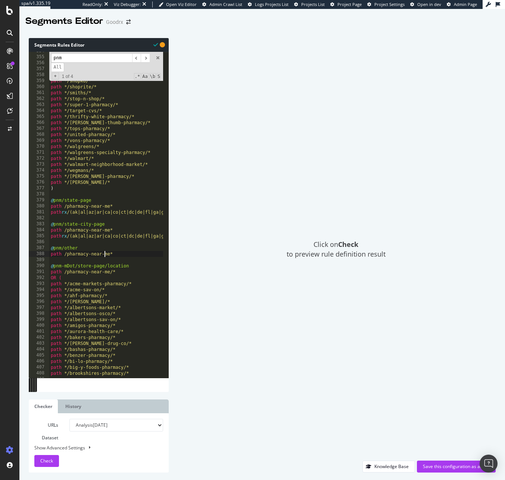
click at [106, 256] on div "path */sav-on/* path */save-mart-pharmacy/* path */savon-pharmacy/* path */schn…" at bounding box center [283, 214] width 468 height 332
type textarea "path /pharmacy-near-me*"
drag, startPoint x: 129, startPoint y: 254, endPoint x: 40, endPoint y: 255, distance: 89.2
click at [40, 255] on div "path /pharmacy-near-me* 354 355 356 357 358 359 360 361 362 363 364 365 366 367…" at bounding box center [99, 215] width 140 height 326
click at [82, 259] on div "path */sav-on/* path */save-mart-pharmacy/* path */savon-pharmacy/* path */schn…" at bounding box center [283, 214] width 468 height 332
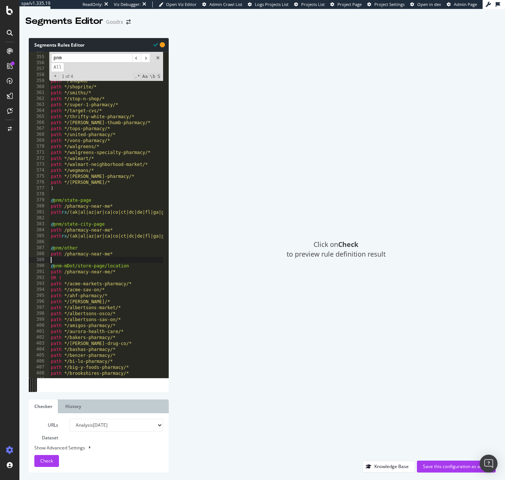
scroll to position [0, 0]
drag, startPoint x: 97, startPoint y: 273, endPoint x: 34, endPoint y: 269, distance: 63.2
click at [34, 269] on div "354 355 356 357 358 359 360 361 362 363 364 365 366 367 368 369 370 371 372 373…" at bounding box center [99, 215] width 140 height 326
click at [92, 273] on div "path */sav-on/* path */save-mart-pharmacy/* path */savon-pharmacy/* path */schn…" at bounding box center [283, 214] width 468 height 332
drag, startPoint x: 63, startPoint y: 271, endPoint x: 118, endPoint y: 266, distance: 55.5
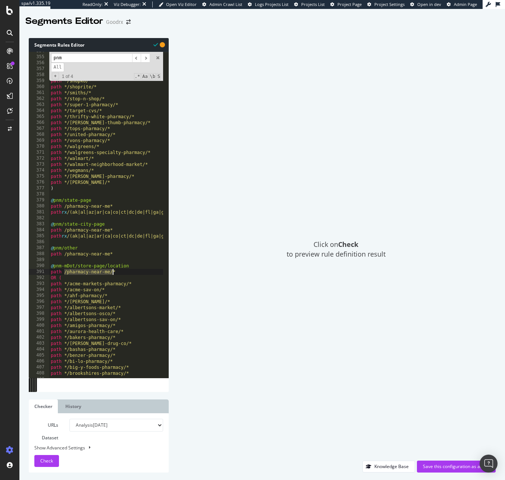
click at [112, 271] on div "path */sav-on/* path */save-mart-pharmacy/* path */savon-pharmacy/* path */schn…" at bounding box center [283, 214] width 468 height 332
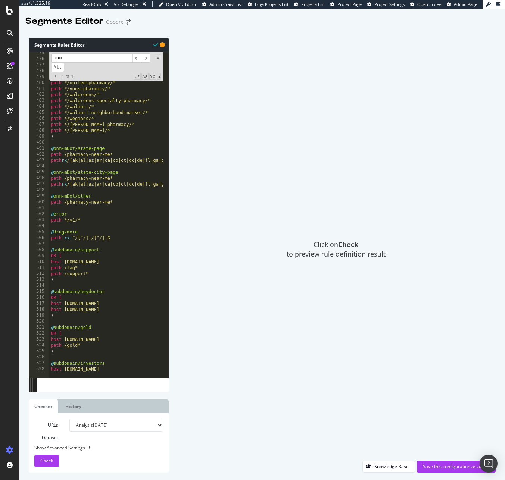
scroll to position [2824, 0]
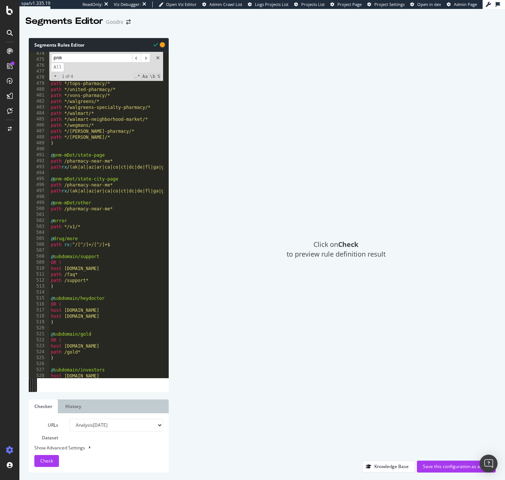
click at [83, 281] on div "path */stop-n-shop/* path */super-1-pharmacy/* path */target-cvs/* path */thrif…" at bounding box center [283, 217] width 468 height 332
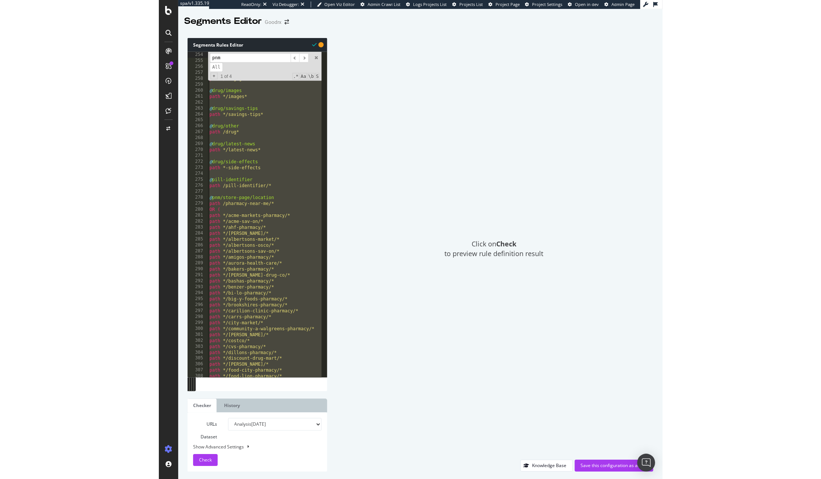
scroll to position [1415, 0]
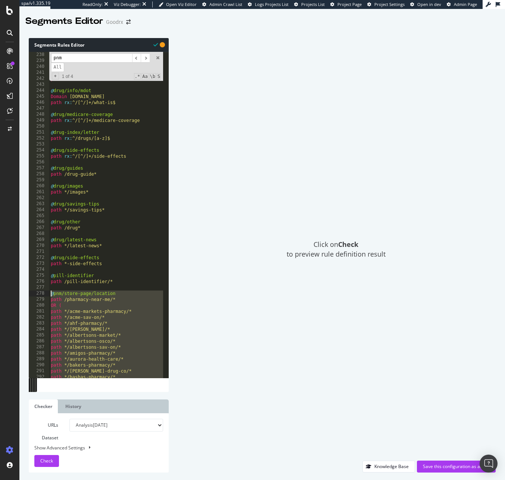
drag, startPoint x: 123, startPoint y: 263, endPoint x: 51, endPoint y: 293, distance: 77.9
click at [51, 293] on div "path rx : ^/[^/]+$ @ drug/info/WWW Domain www.goodrx.com path rx : ^/[^/]+/what…" at bounding box center [283, 218] width 468 height 332
type textarea "@pnm/store-page/location path /pharmacy-near-me/*"
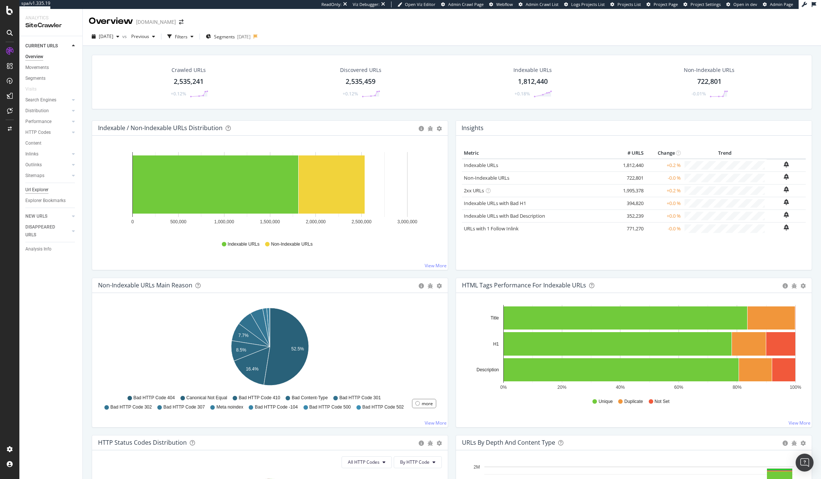
click at [40, 191] on div "Url Explorer" at bounding box center [36, 190] width 23 height 8
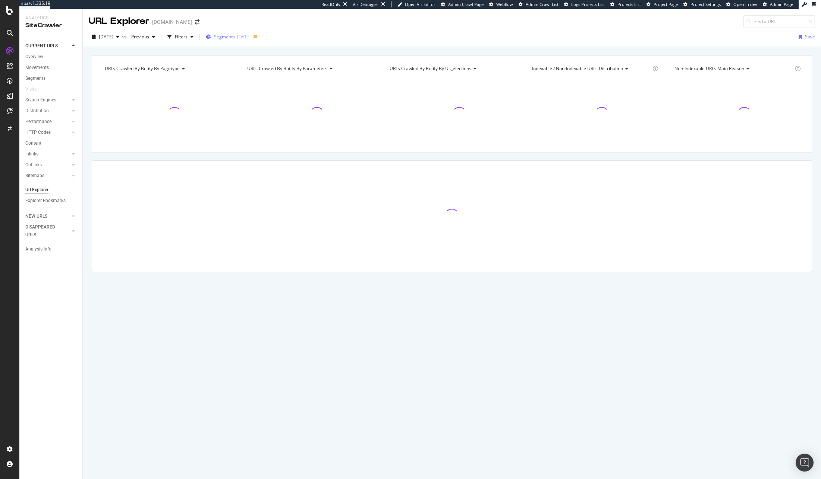
click at [251, 38] on div "[DATE]" at bounding box center [243, 37] width 13 height 6
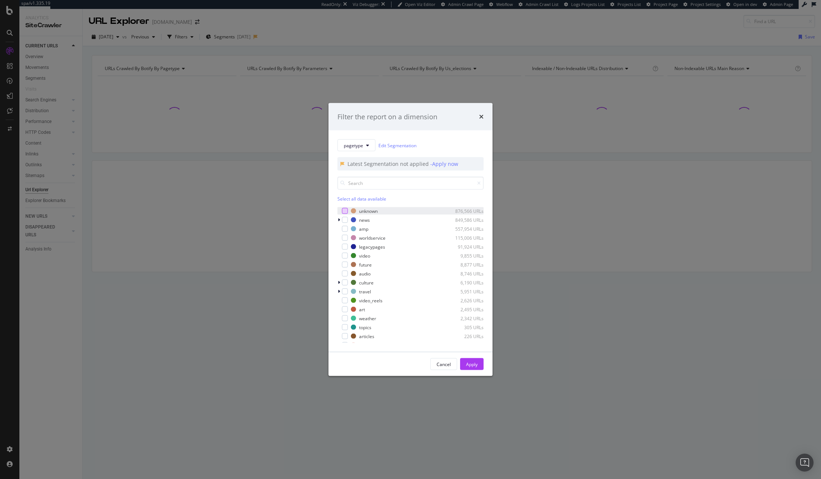
click at [345, 212] on div "modal" at bounding box center [345, 211] width 6 height 6
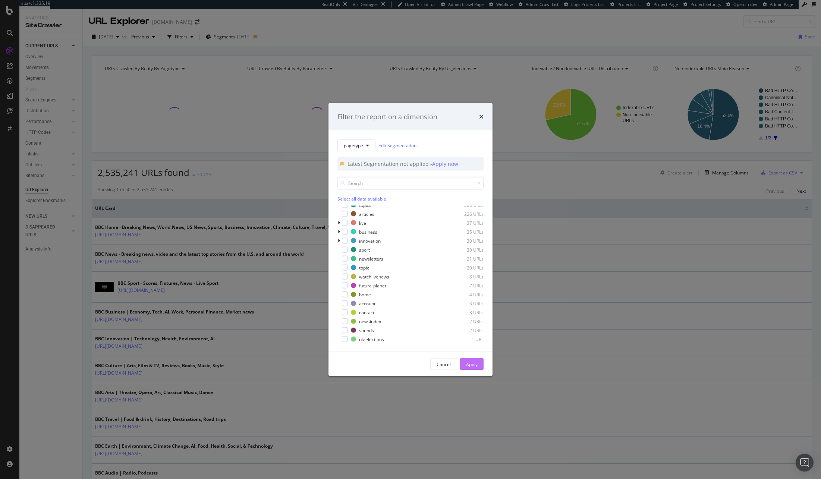
click at [474, 364] on div "Apply" at bounding box center [472, 364] width 12 height 6
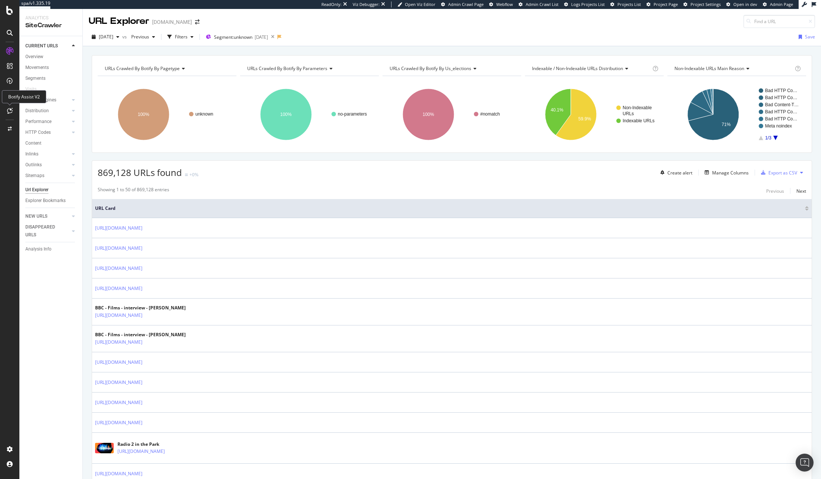
click at [7, 110] on icon at bounding box center [10, 111] width 6 height 6
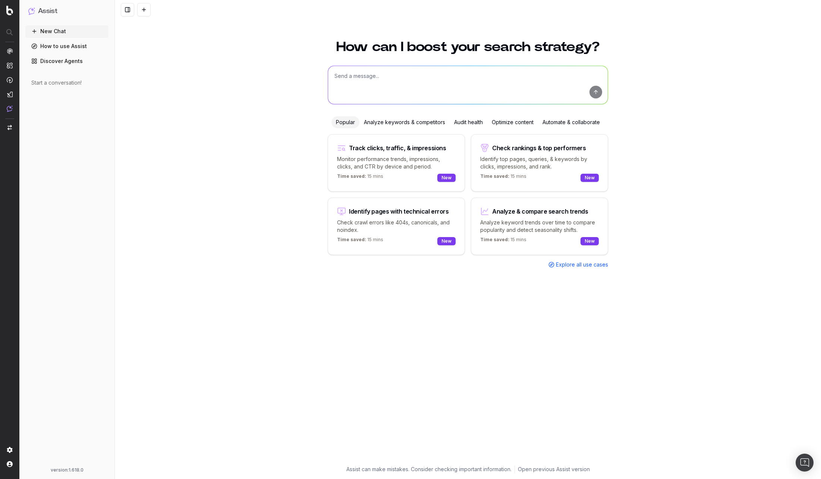
click at [344, 88] on textarea at bounding box center [468, 85] width 280 height 38
type textarea "Can you help build segmentation out for my /unknown URLs"
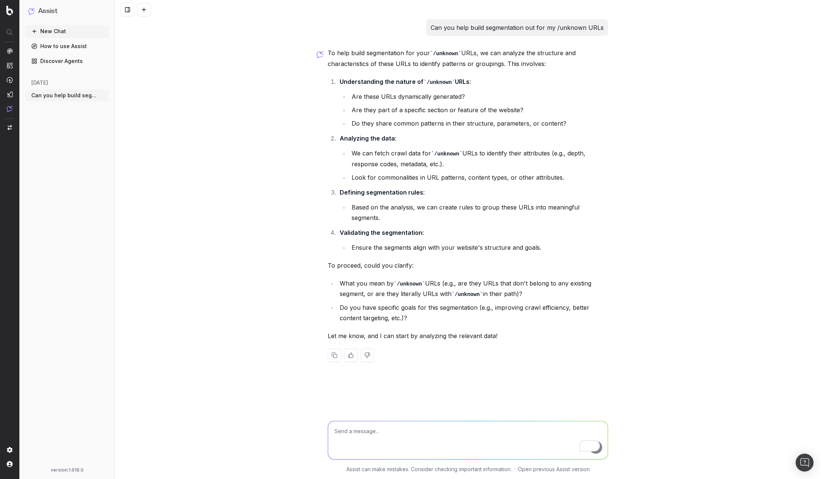
click at [451, 446] on textarea "To enrich screen reader interactions, please activate Accessibility in Grammarl…" at bounding box center [468, 441] width 280 height 38
type textarea "They currently don't belong to a specific segment, but would like to create bet…"
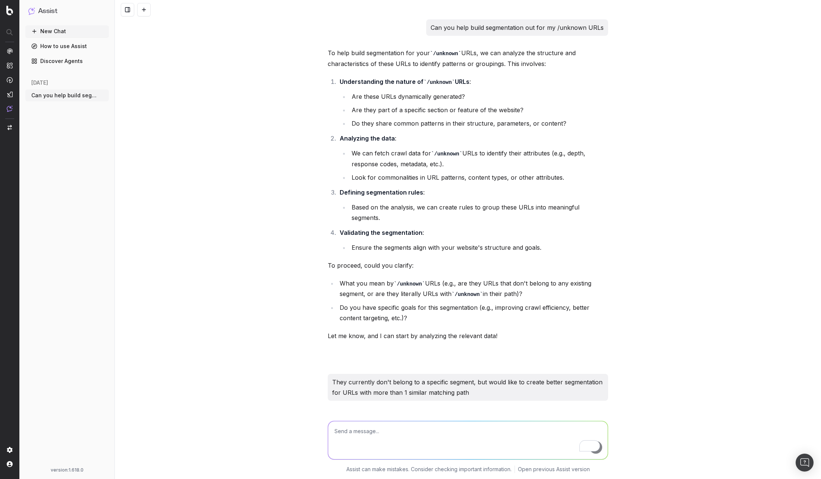
click at [385, 441] on textarea "To enrich screen reader interactions, please activate Accessibility in Grammarl…" at bounding box center [468, 441] width 280 height 38
type textarea "Can you take all the URLs from this report"
type textarea "["
paste textarea "comparisonAnalysisSlug"
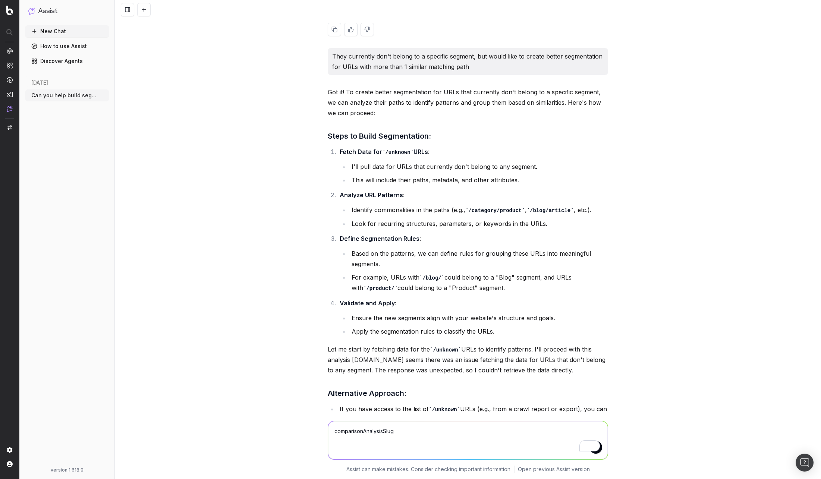
scroll to position [556, 0]
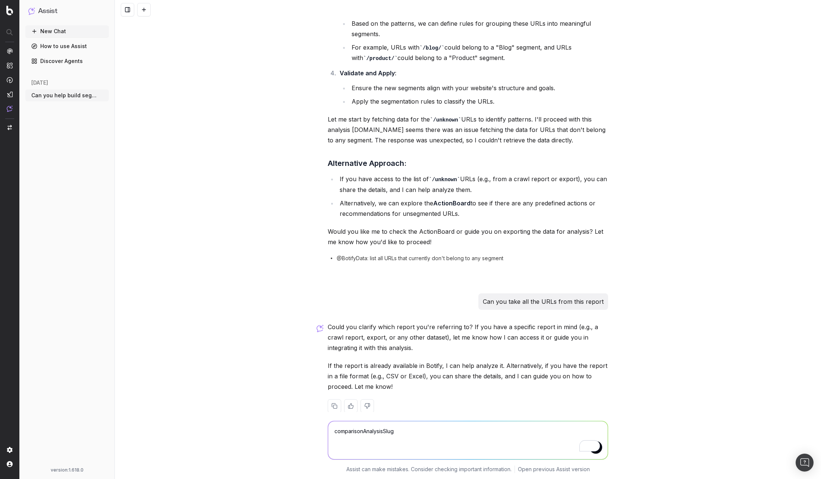
click at [426, 442] on textarea "comparisonAnalysisSlug" at bounding box center [468, 441] width 280 height 38
paste textarea "https://app.botify.com/bbc/www.bbc.com/crawl/explorer?context=%7B%7D&comparison…"
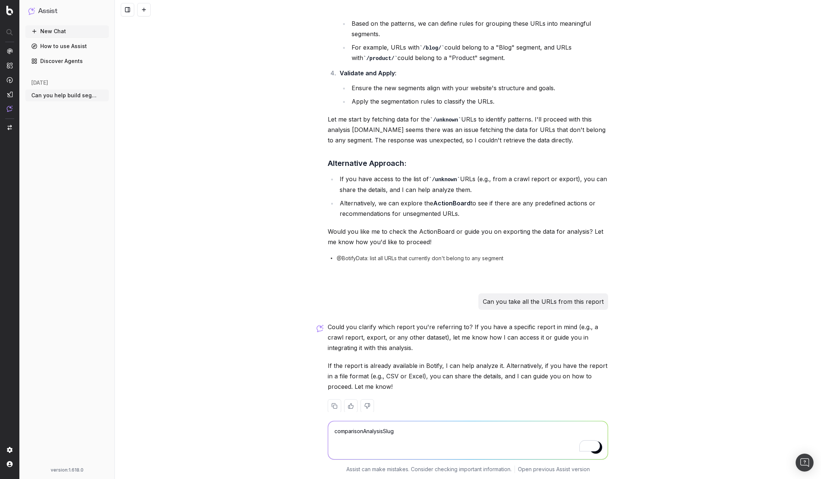
type textarea "https://app.botify.com/bbc/www.bbc.com/crawl/explorer?context=%7B%7D&comparison…"
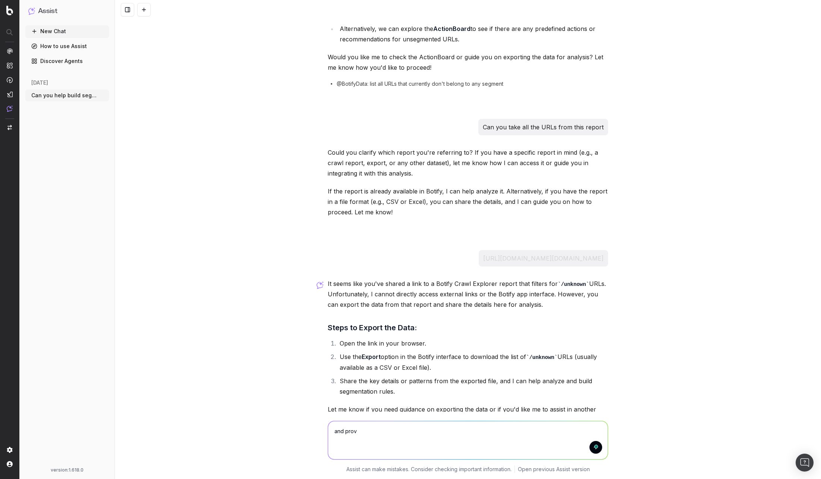
scroll to position [774, 0]
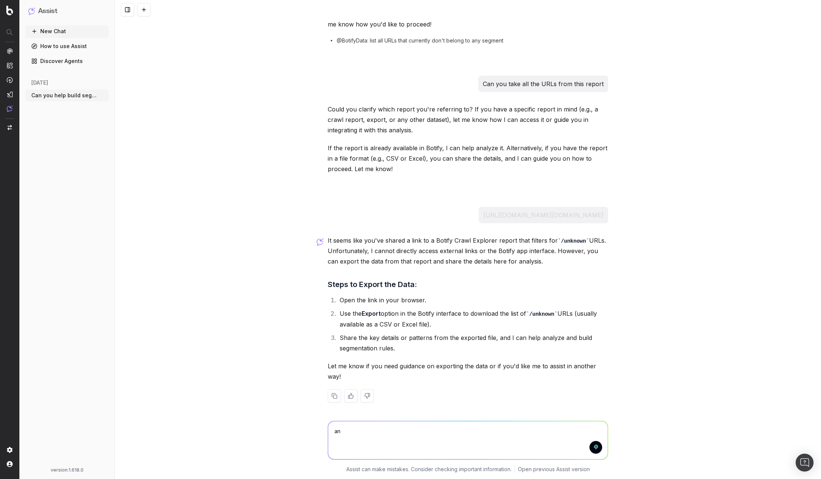
type textarea "a"
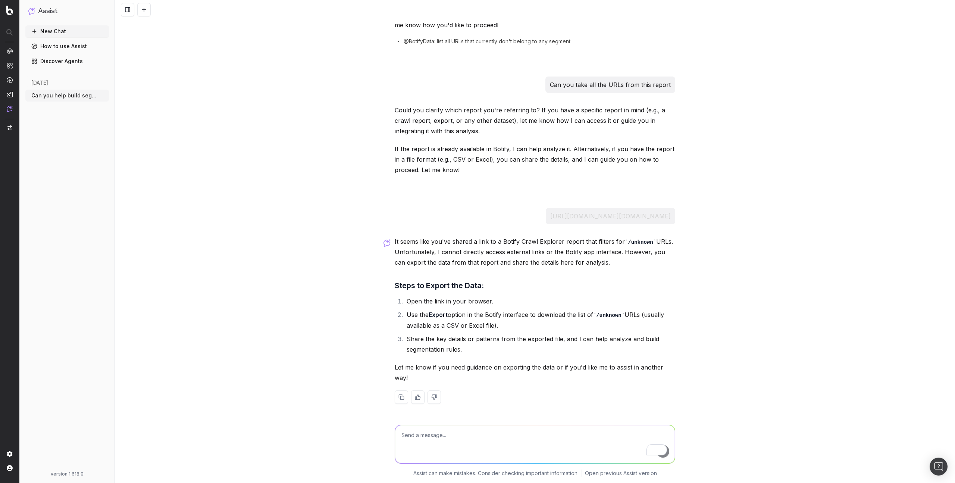
scroll to position [771, 0]
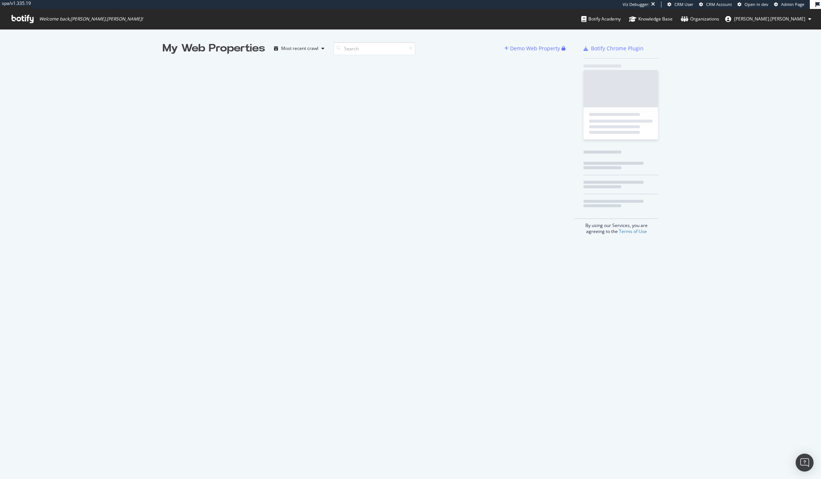
scroll to position [479, 821]
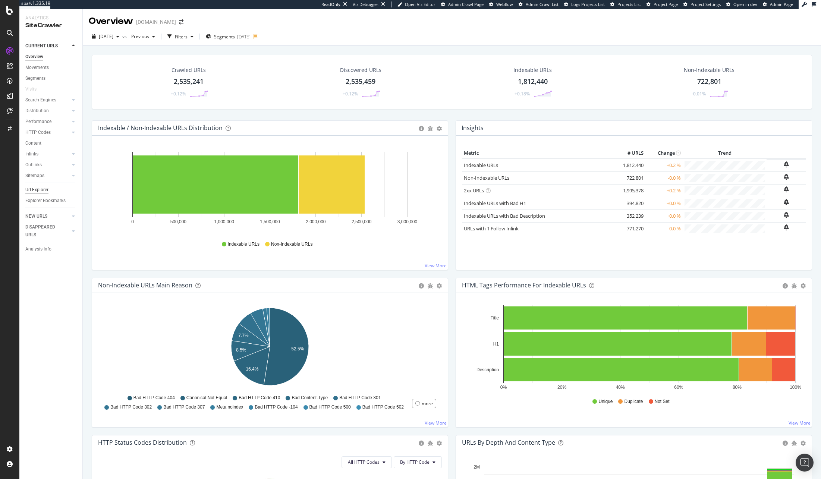
click at [36, 193] on div "Url Explorer" at bounding box center [36, 190] width 23 height 8
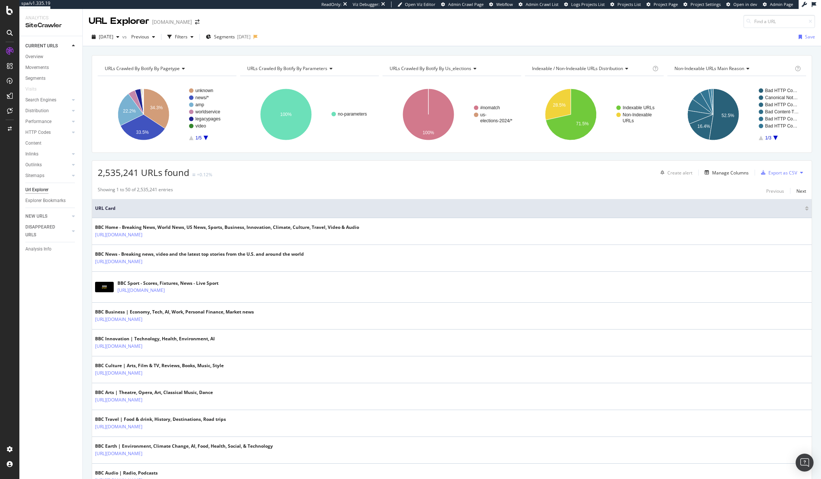
click at [255, 47] on div "URLs Crawled By Botify By pagetype Chart (by Value) Table Expand Export as CSV …" at bounding box center [452, 55] width 739 height 18
click at [251, 41] on div "Segments 2025-01-24" at bounding box center [228, 36] width 45 height 11
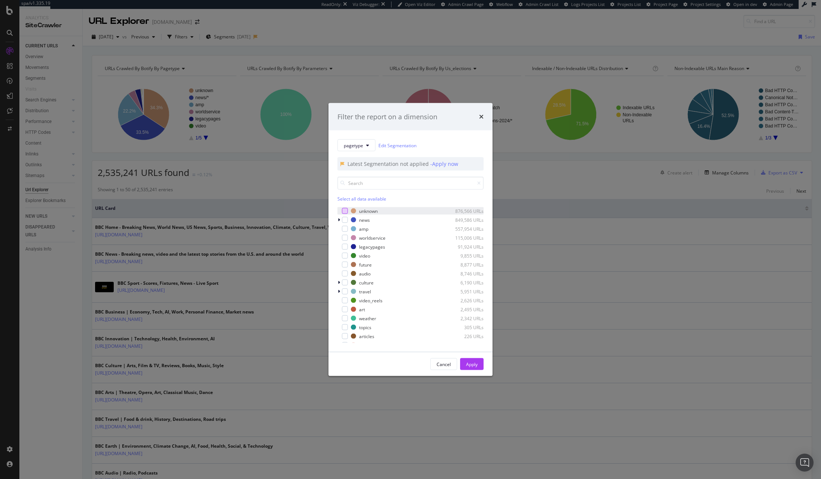
click at [347, 212] on div "modal" at bounding box center [345, 211] width 6 height 6
click at [475, 362] on div "Apply" at bounding box center [472, 364] width 12 height 6
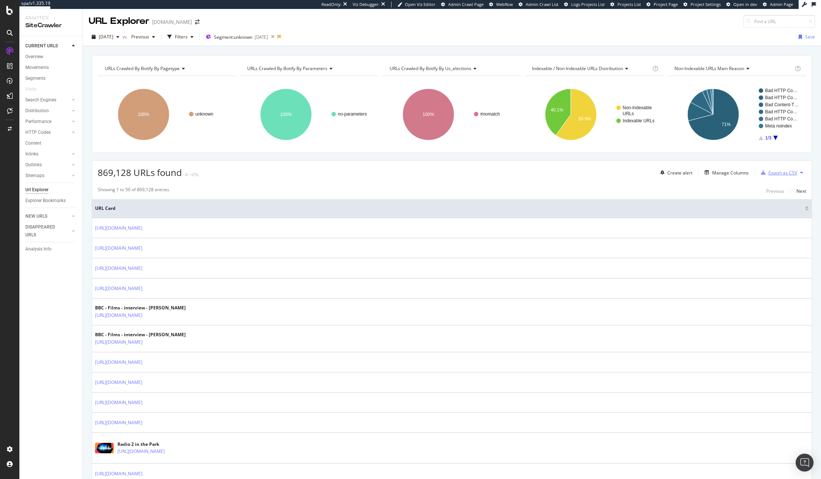
click at [772, 174] on div "Export as CSV" at bounding box center [783, 173] width 29 height 6
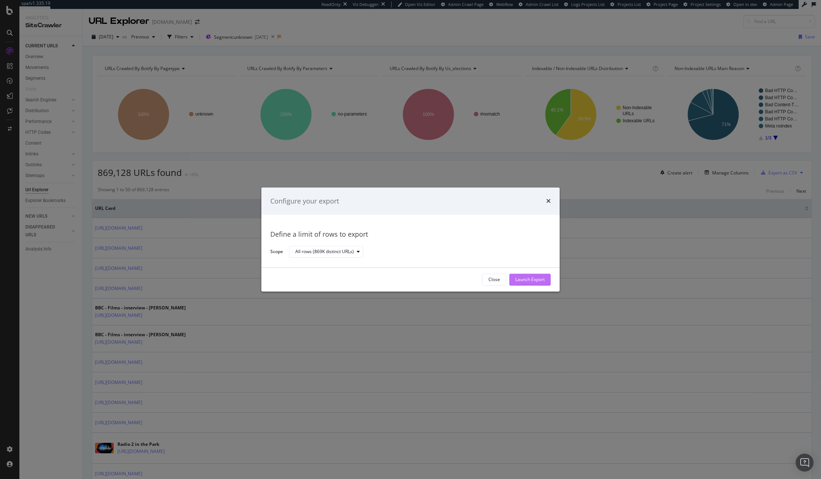
click at [511, 284] on button "Launch Export" at bounding box center [530, 280] width 41 height 12
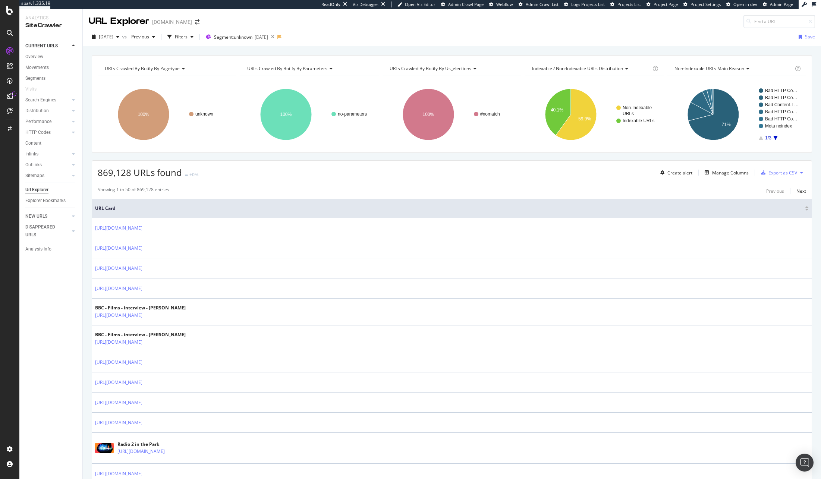
click at [7, 97] on icon at bounding box center [10, 96] width 6 height 6
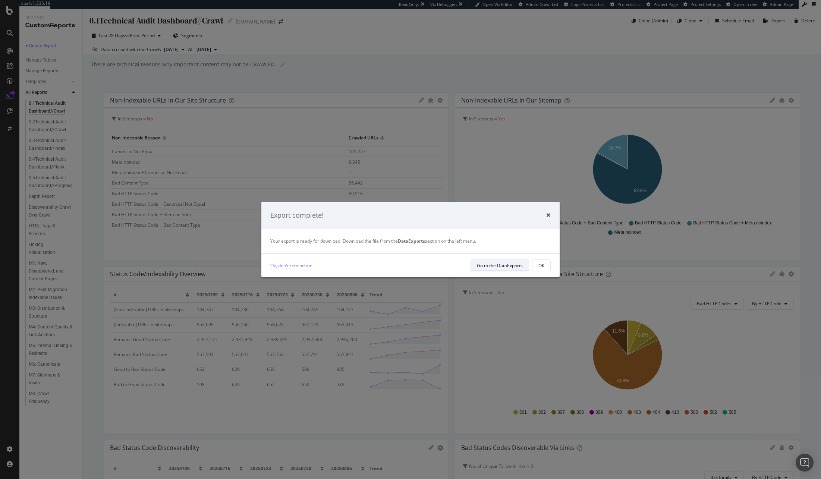
click at [507, 263] on div "Go to the DataExports" at bounding box center [500, 266] width 46 height 6
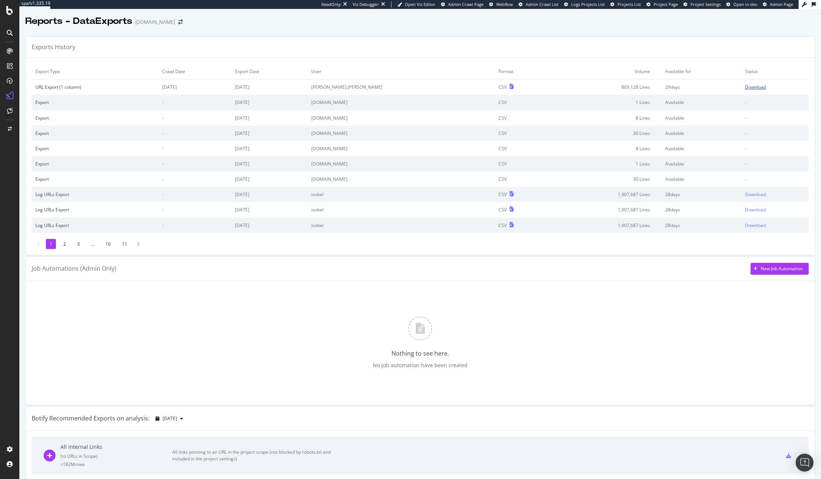
click at [747, 87] on div "Download" at bounding box center [755, 87] width 21 height 6
click at [510, 87] on icon at bounding box center [512, 86] width 4 height 5
click at [748, 90] on td "Download" at bounding box center [776, 87] width 68 height 16
click at [749, 88] on div "Download" at bounding box center [755, 87] width 21 height 6
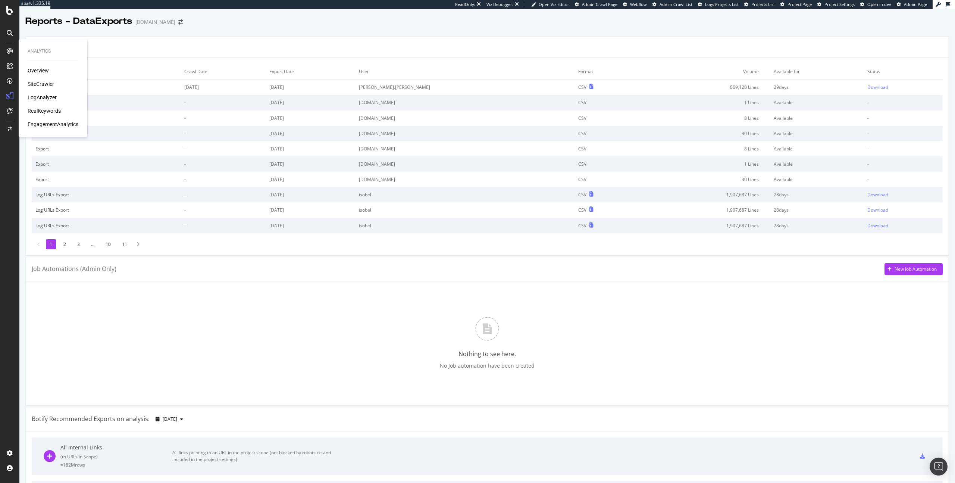
click at [43, 85] on div "SiteCrawler" at bounding box center [41, 83] width 26 height 7
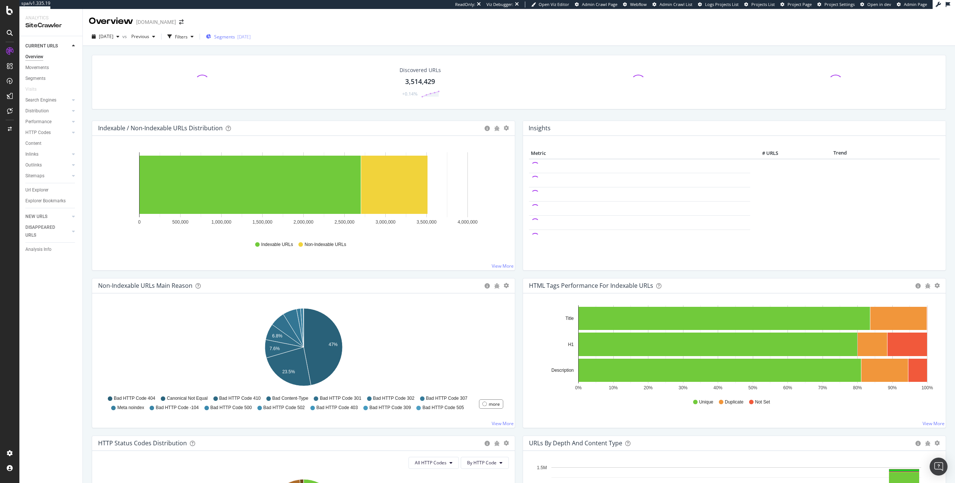
click at [246, 41] on div "Segments 2025-08-11" at bounding box center [228, 36] width 45 height 11
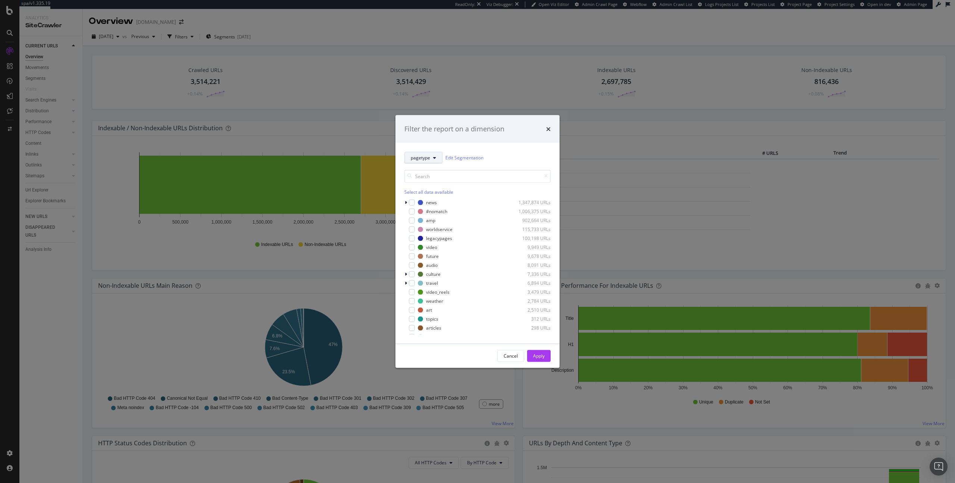
click at [426, 160] on span "pagetype" at bounding box center [420, 157] width 19 height 6
click at [476, 227] on div "modal" at bounding box center [483, 229] width 56 height 4
click at [475, 213] on div "modal" at bounding box center [483, 214] width 56 height 4
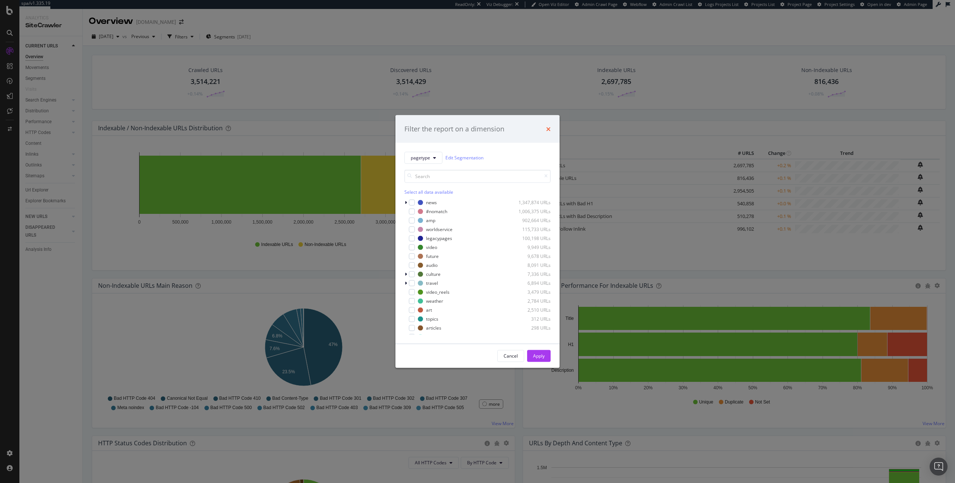
click at [548, 130] on icon "times" at bounding box center [548, 129] width 4 height 6
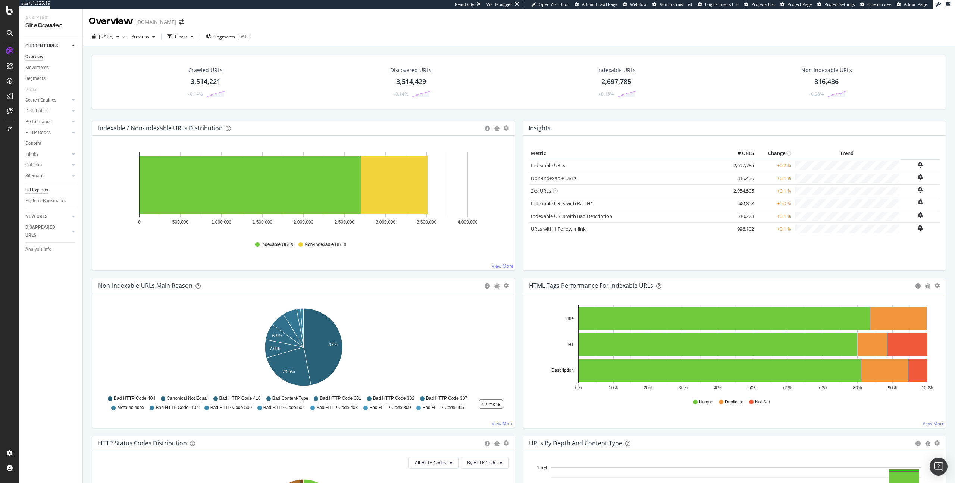
click at [43, 188] on div "Url Explorer" at bounding box center [36, 190] width 23 height 8
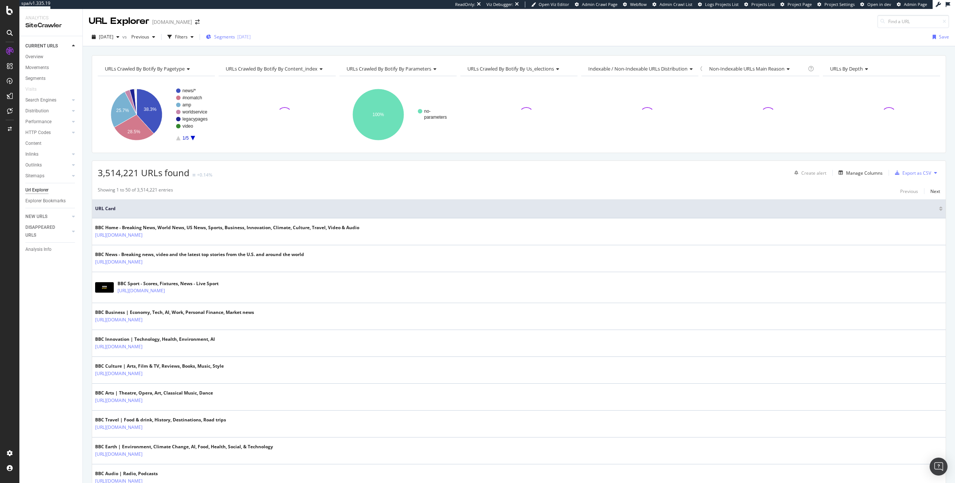
click at [251, 36] on div "2025-08-11" at bounding box center [243, 37] width 13 height 6
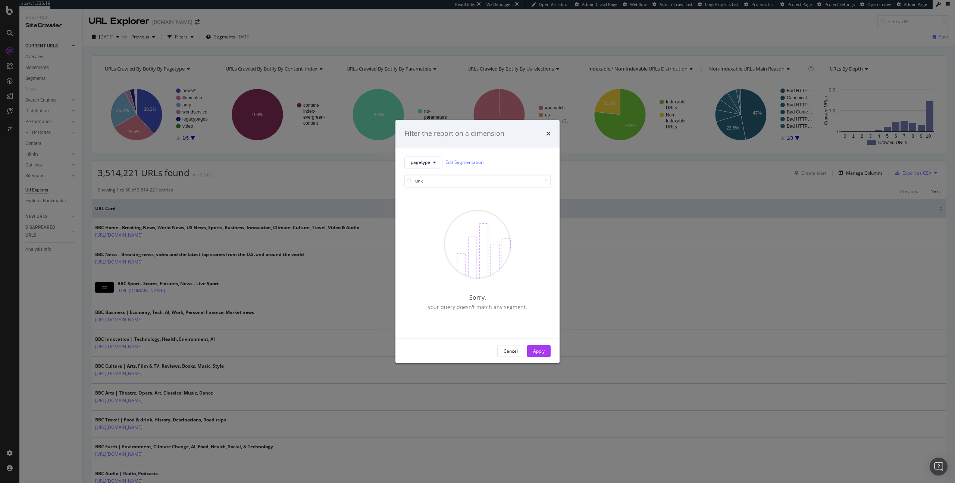
type input "unk"
click at [425, 156] on div "pagetype Edit Segmentation unk Sorry, your query doesn't match any segment." at bounding box center [477, 242] width 164 height 191
click at [425, 159] on button "pagetype" at bounding box center [423, 162] width 38 height 12
click at [429, 202] on span "content-index" at bounding box center [435, 203] width 48 height 7
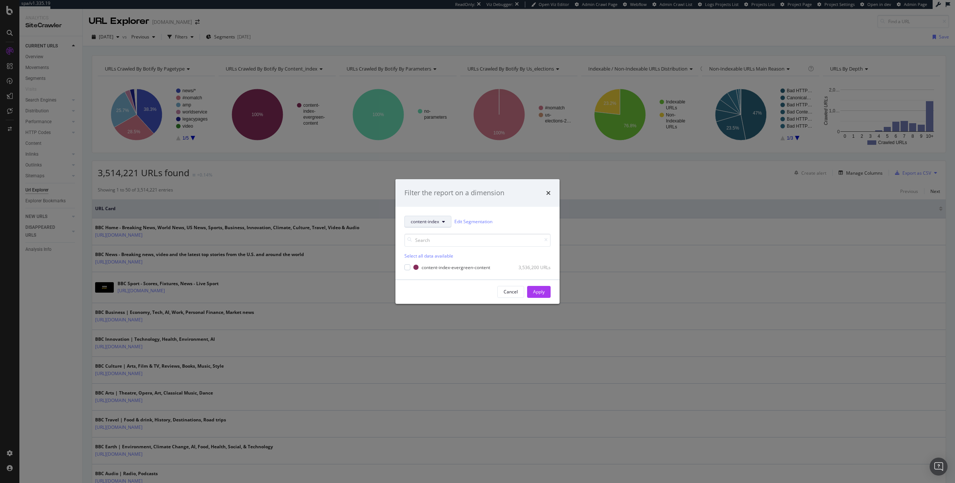
click at [431, 223] on span "content-index" at bounding box center [425, 221] width 28 height 6
click at [422, 273] on span "Parameters" at bounding box center [435, 276] width 48 height 7
click at [432, 227] on button "Parameters" at bounding box center [425, 222] width 43 height 12
click at [427, 291] on span "us-elections" at bounding box center [435, 289] width 48 height 7
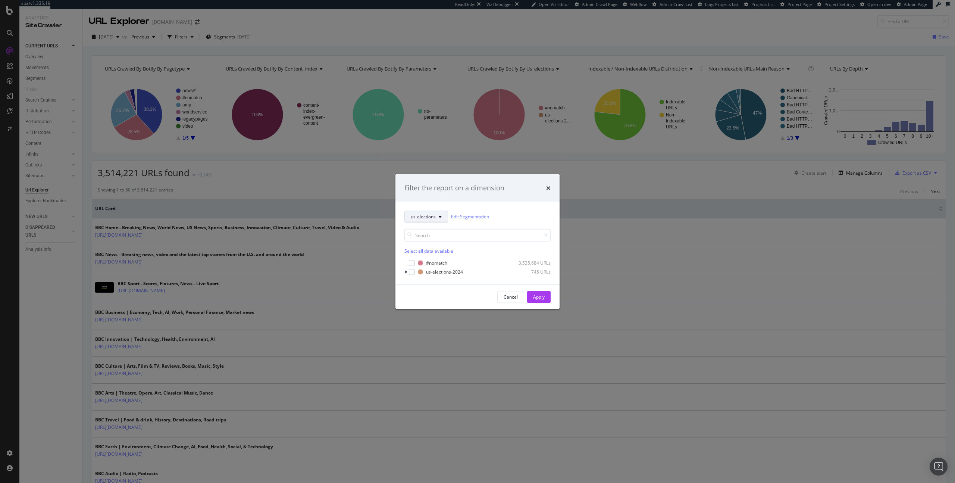
click at [429, 211] on button "us-elections" at bounding box center [426, 216] width 44 height 12
click at [431, 246] on span "pagetype" at bounding box center [435, 243] width 48 height 7
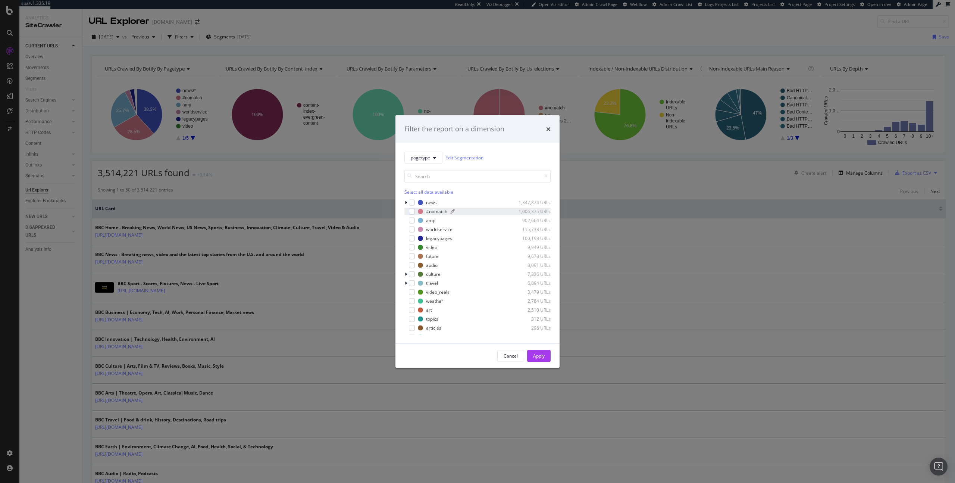
click at [445, 213] on div "#nomatch" at bounding box center [436, 211] width 21 height 6
click at [535, 359] on div "Apply" at bounding box center [539, 355] width 12 height 11
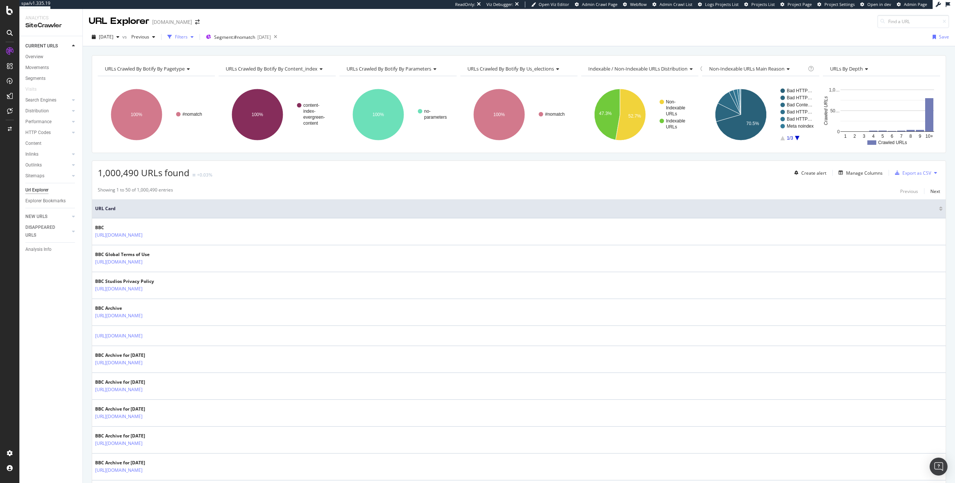
click at [194, 32] on div "Filters" at bounding box center [181, 36] width 32 height 11
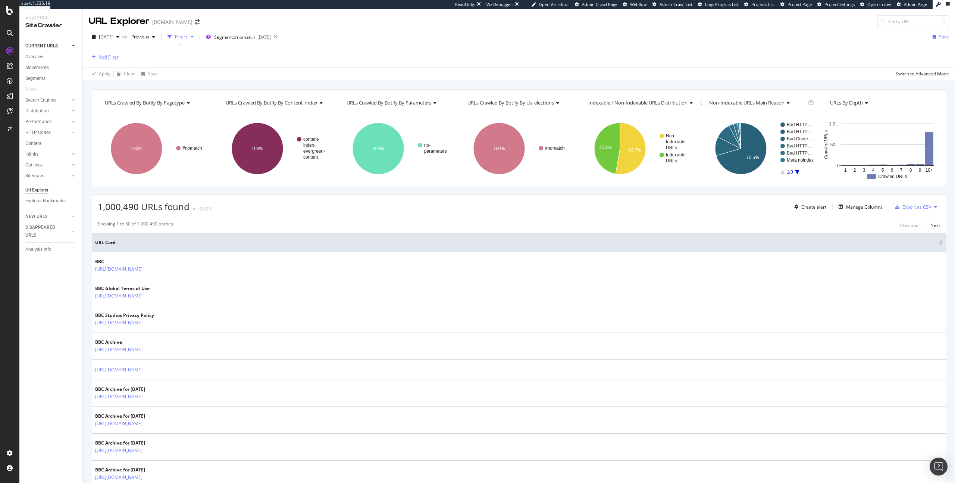
click at [115, 55] on div "Add Filter" at bounding box center [109, 57] width 20 height 6
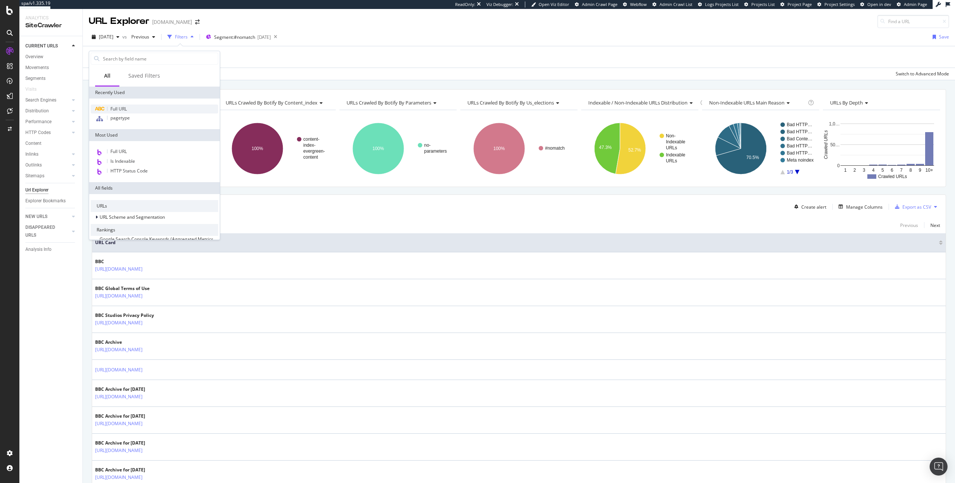
click at [126, 109] on span "Full URL" at bounding box center [118, 109] width 16 height 6
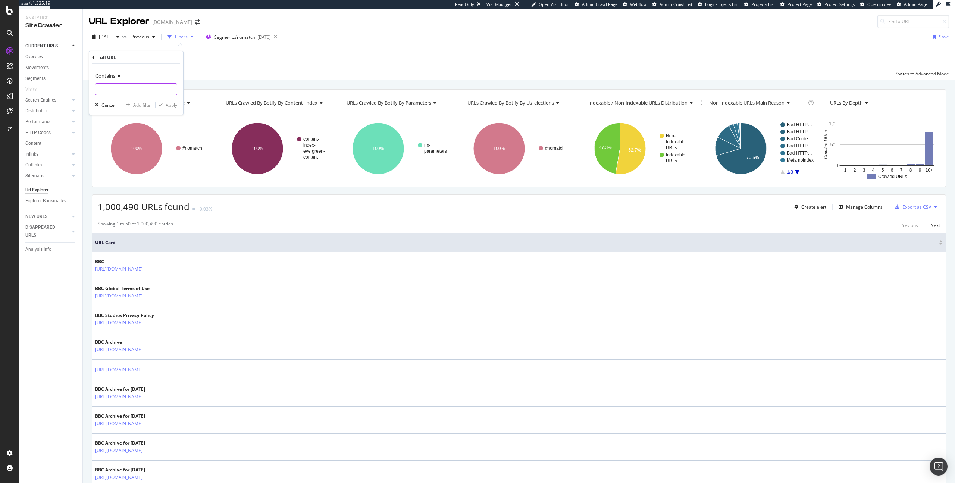
click at [135, 90] on input "text" at bounding box center [135, 89] width 81 height 12
type input "/archive/"
click at [165, 103] on div "button" at bounding box center [161, 105] width 10 height 4
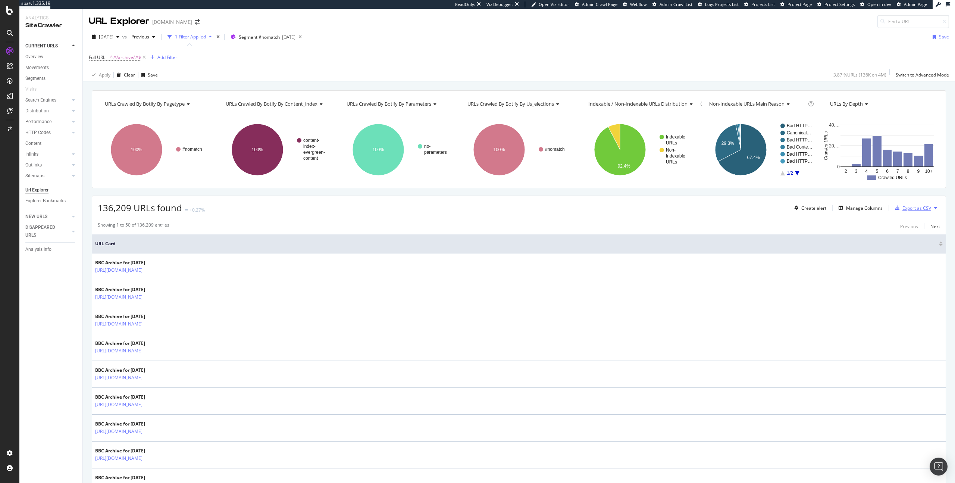
click at [821, 209] on div "Export as CSV" at bounding box center [916, 208] width 29 height 6
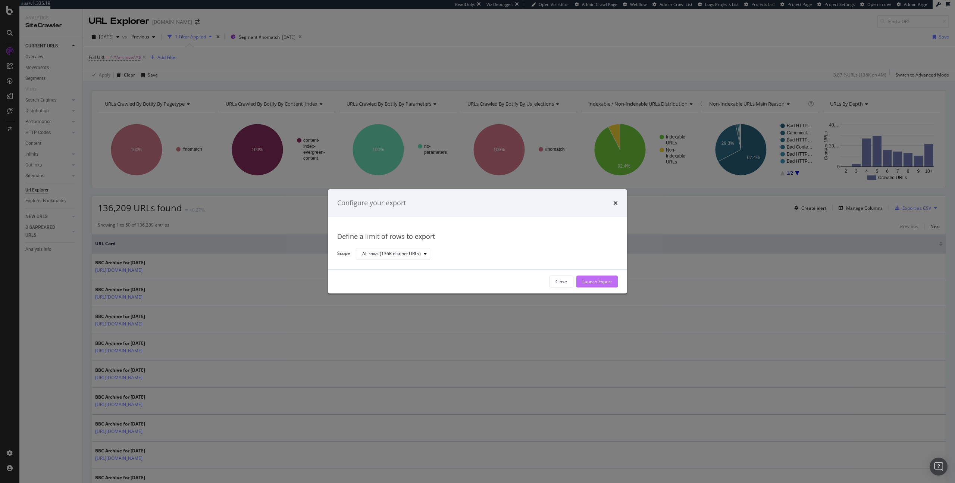
click at [592, 277] on div "Launch Export" at bounding box center [596, 281] width 29 height 11
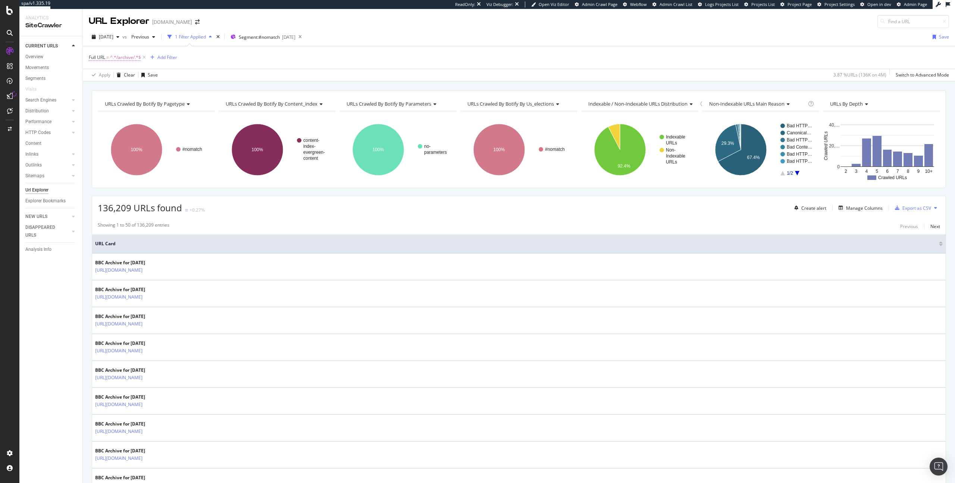
click at [127, 56] on span "^.*/archive/.*$" at bounding box center [125, 57] width 31 height 10
click at [118, 74] on icon at bounding box center [117, 75] width 5 height 4
click at [130, 159] on span "Doesn't contain" at bounding box center [115, 158] width 32 height 6
click at [170, 106] on div "Apply" at bounding box center [172, 104] width 12 height 6
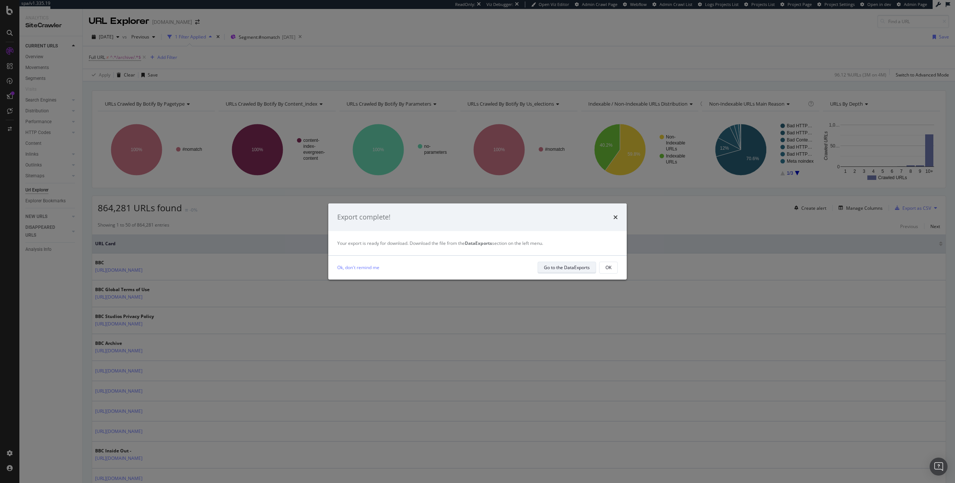
click at [547, 267] on div "Go to the DataExports" at bounding box center [567, 267] width 46 height 6
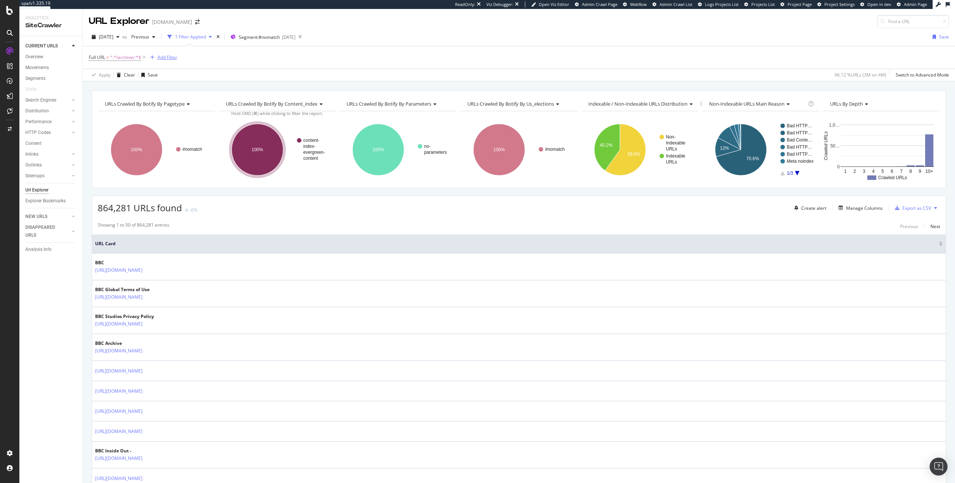
click at [169, 56] on div "Add Filter" at bounding box center [167, 57] width 20 height 6
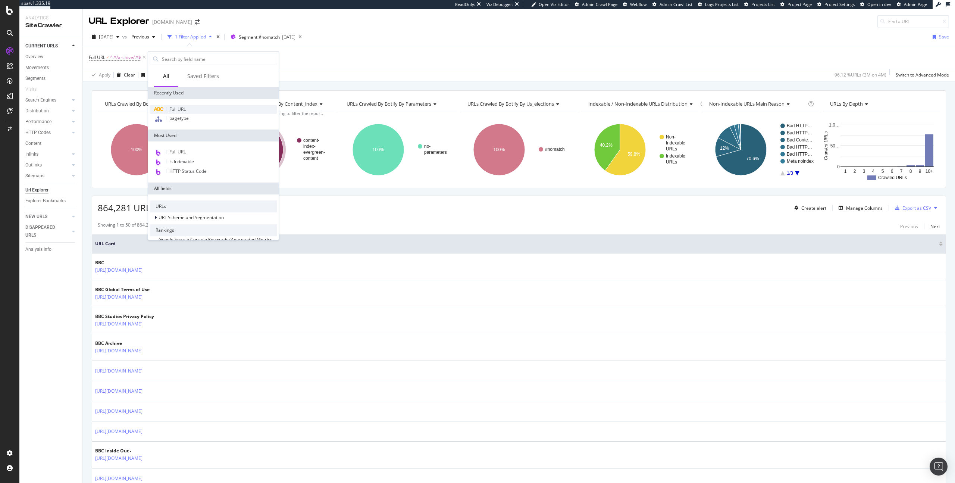
click at [174, 109] on span "Full URL" at bounding box center [177, 109] width 16 height 6
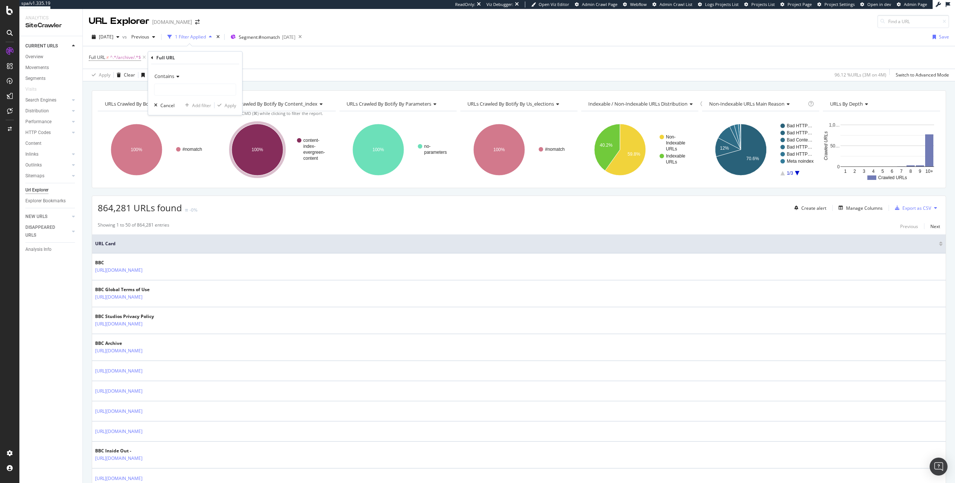
click at [170, 73] on span "Contains" at bounding box center [164, 76] width 20 height 7
click at [175, 159] on span "Doesn't contain" at bounding box center [174, 159] width 32 height 6
click at [176, 87] on input "text" at bounding box center [194, 90] width 81 height 12
type input "/showsandtours/"
click at [223, 104] on div "button" at bounding box center [219, 105] width 10 height 4
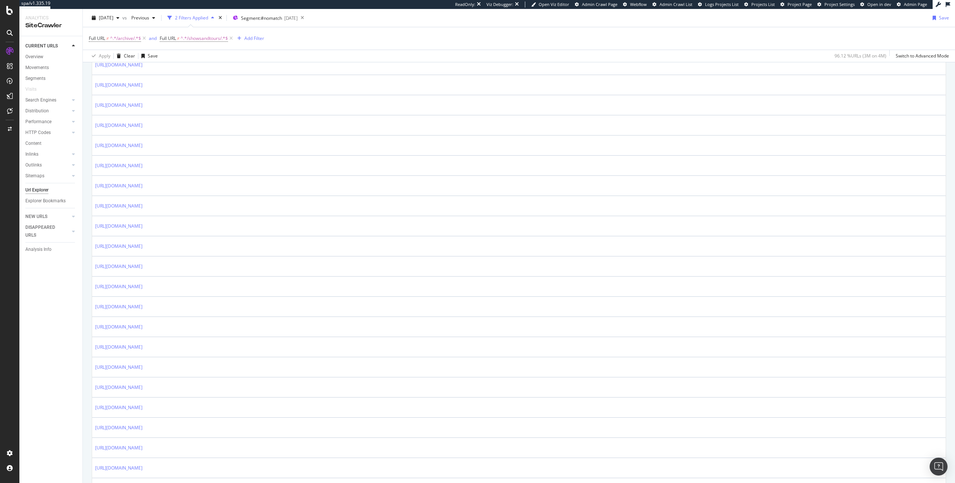
scroll to position [912, 0]
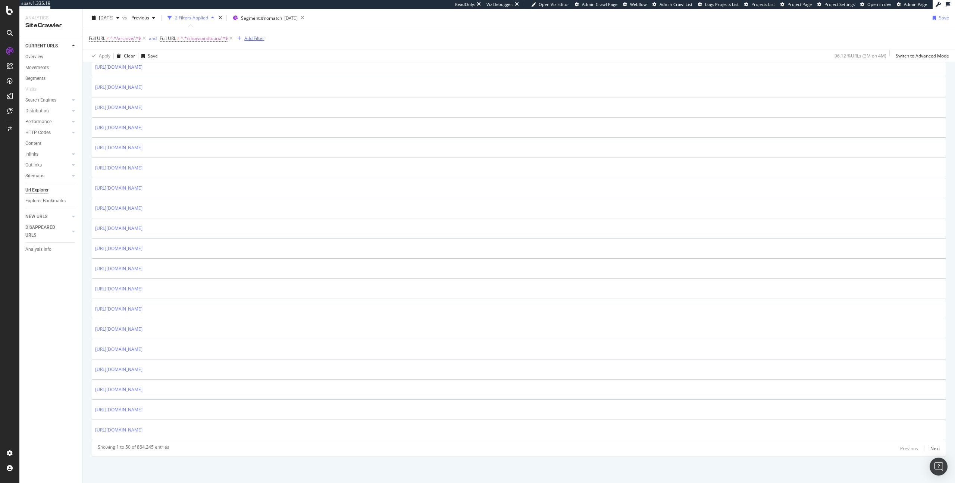
click at [241, 37] on icon "button" at bounding box center [239, 38] width 4 height 4
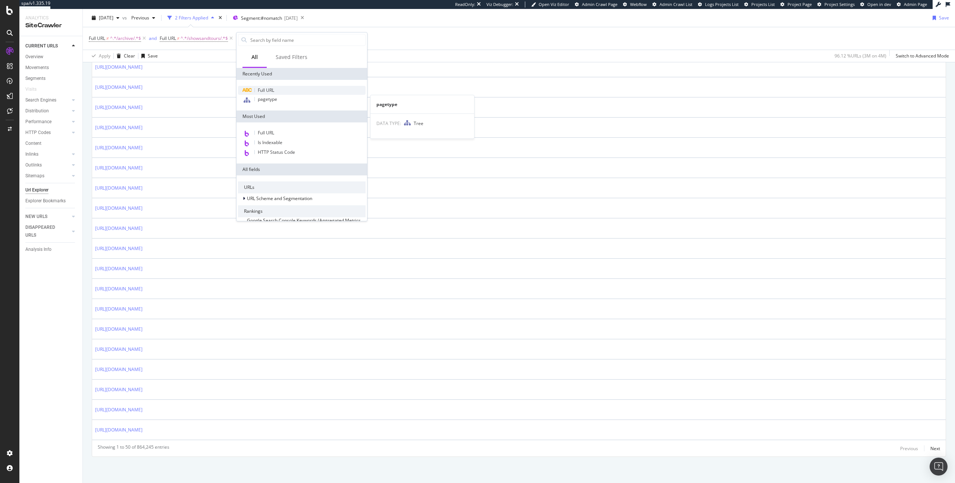
click at [267, 93] on span "Full URL" at bounding box center [266, 90] width 16 height 6
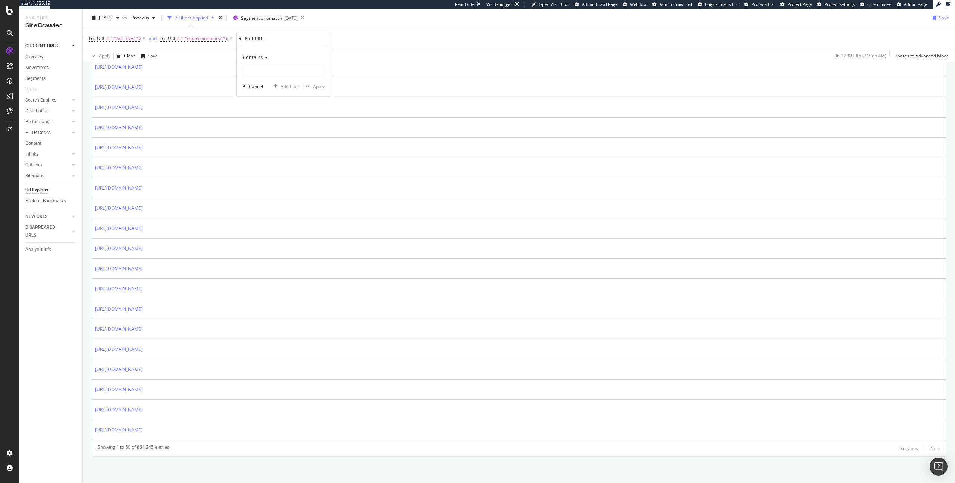
click at [262, 59] on span "Contains" at bounding box center [253, 57] width 20 height 7
click at [264, 139] on span "Doesn't contain" at bounding box center [262, 140] width 32 height 6
click at [269, 69] on input "text" at bounding box center [283, 71] width 81 height 12
type input "/reception/"
click at [324, 89] on div "Apply" at bounding box center [319, 86] width 12 height 6
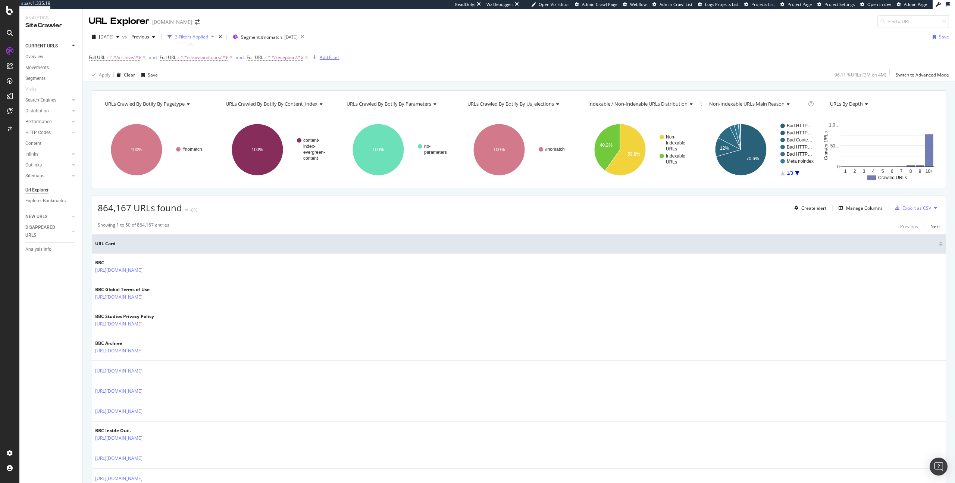
click at [332, 59] on div "Add Filter" at bounding box center [330, 57] width 20 height 6
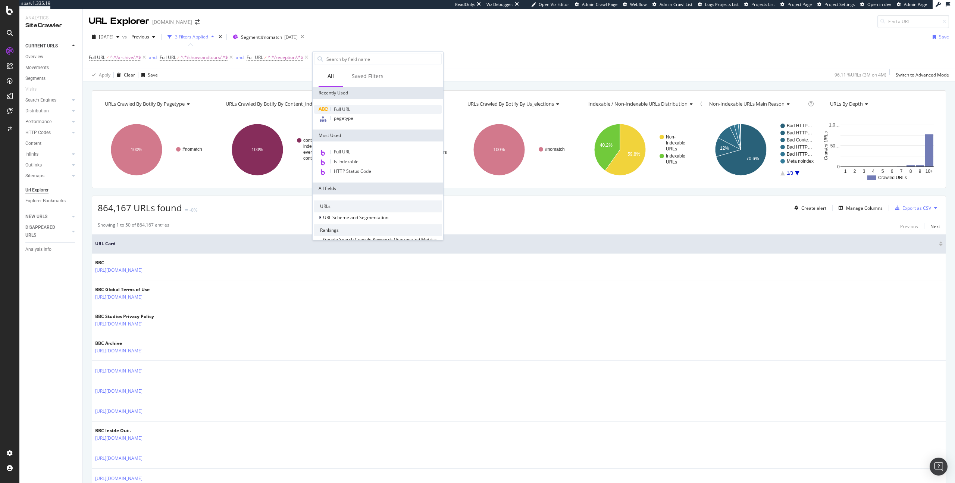
click at [340, 110] on span "Full URL" at bounding box center [342, 109] width 16 height 6
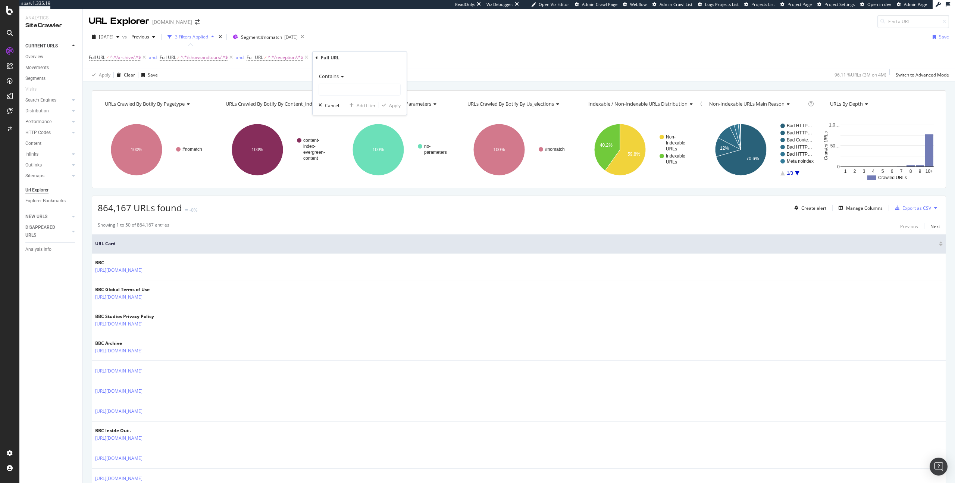
click at [337, 77] on span "Contains" at bounding box center [329, 76] width 20 height 7
click at [338, 156] on span "Doesn't contain" at bounding box center [338, 159] width 32 height 6
click at [341, 93] on input "text" at bounding box center [359, 90] width 81 height 12
type input "/films/"
click at [397, 105] on div "Apply" at bounding box center [395, 105] width 12 height 6
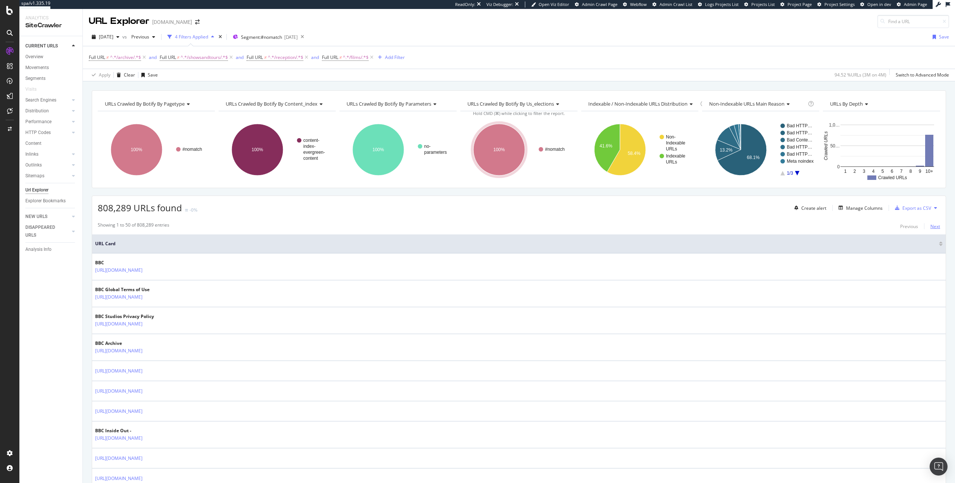
click at [821, 224] on div "Next" at bounding box center [935, 226] width 10 height 6
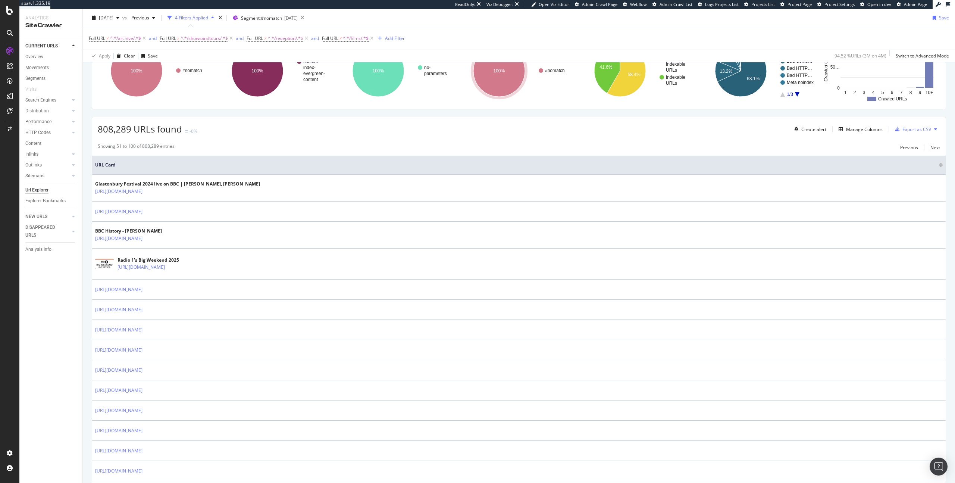
scroll to position [34, 0]
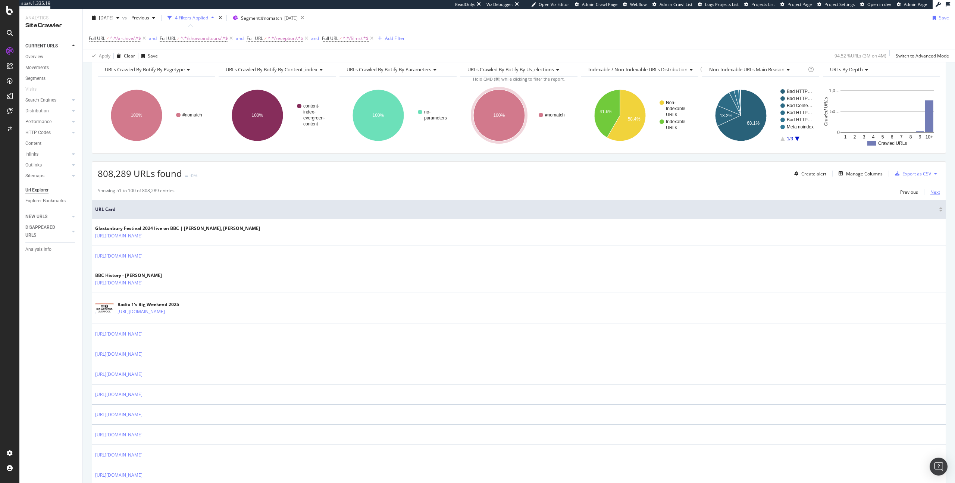
click at [821, 191] on div "Next" at bounding box center [935, 192] width 10 height 6
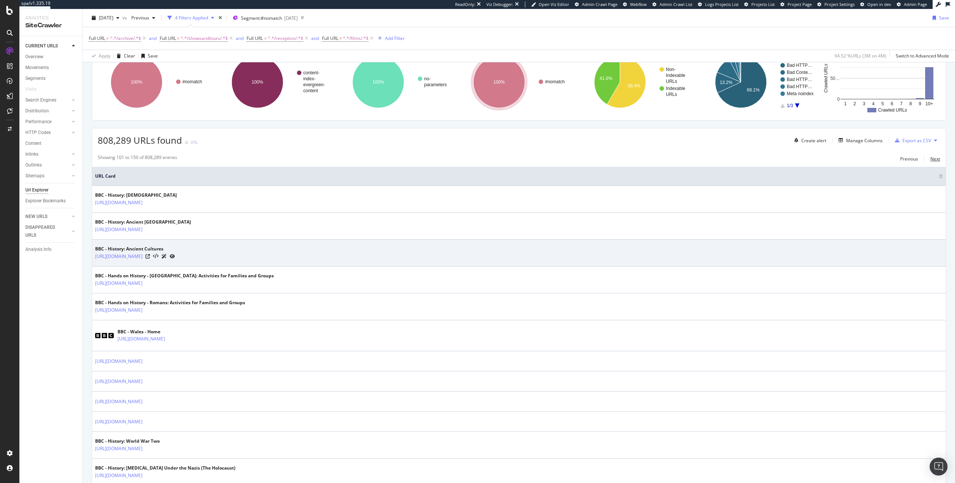
scroll to position [0, 0]
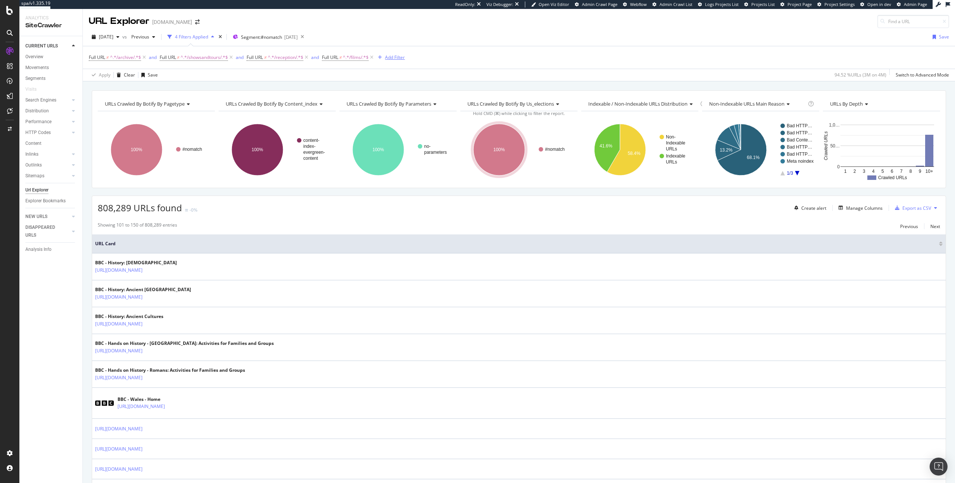
click at [398, 57] on div "Add Filter" at bounding box center [395, 57] width 20 height 6
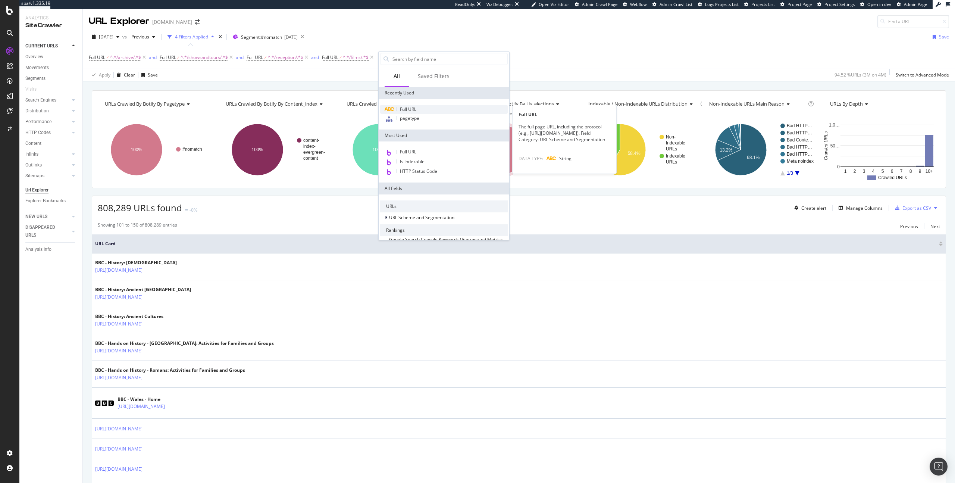
click at [439, 106] on div "Full URL" at bounding box center [444, 109] width 128 height 9
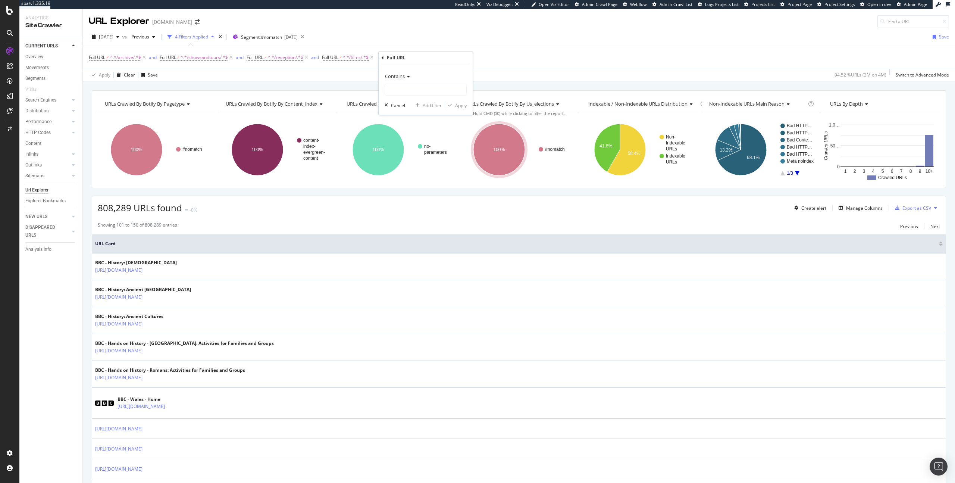
click at [405, 76] on icon at bounding box center [407, 76] width 5 height 4
click at [406, 160] on span "Doesn't contain" at bounding box center [404, 159] width 32 height 6
click at [403, 94] on input "text" at bounding box center [425, 90] width 81 height 12
type input "/story/"
click at [461, 102] on div "Apply" at bounding box center [461, 105] width 12 height 6
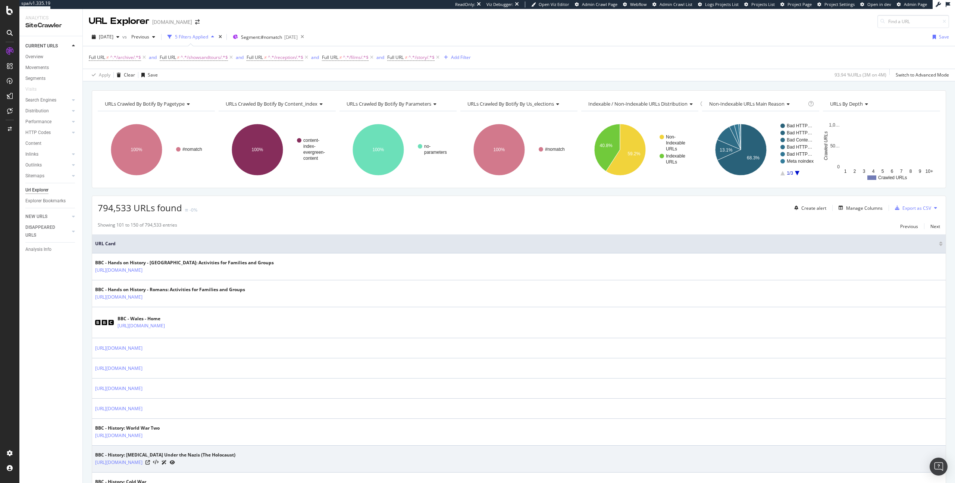
scroll to position [1, 0]
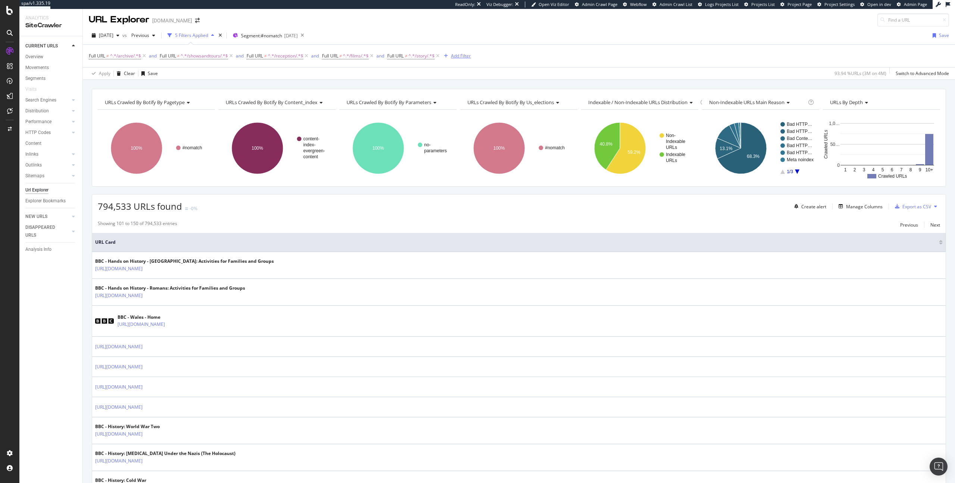
click at [470, 57] on div "Add Filter" at bounding box center [461, 56] width 20 height 6
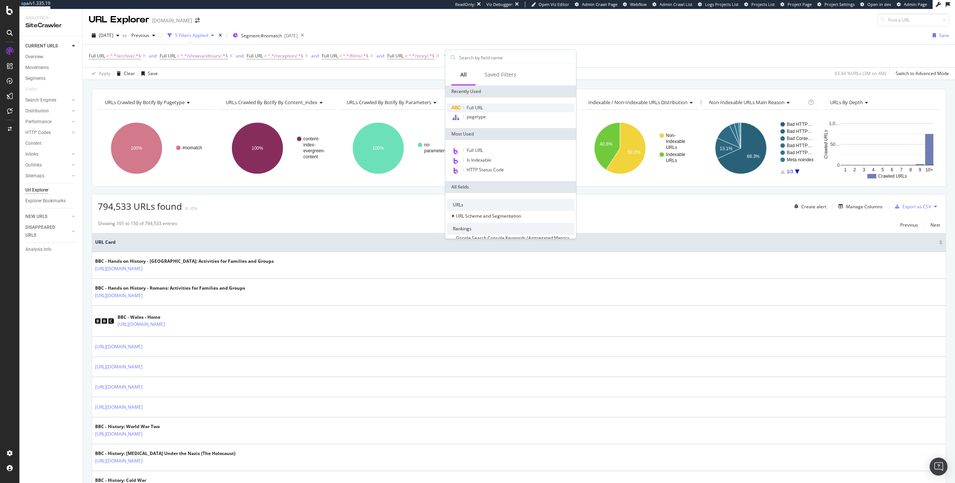
click at [513, 109] on div "Full URL" at bounding box center [511, 107] width 128 height 9
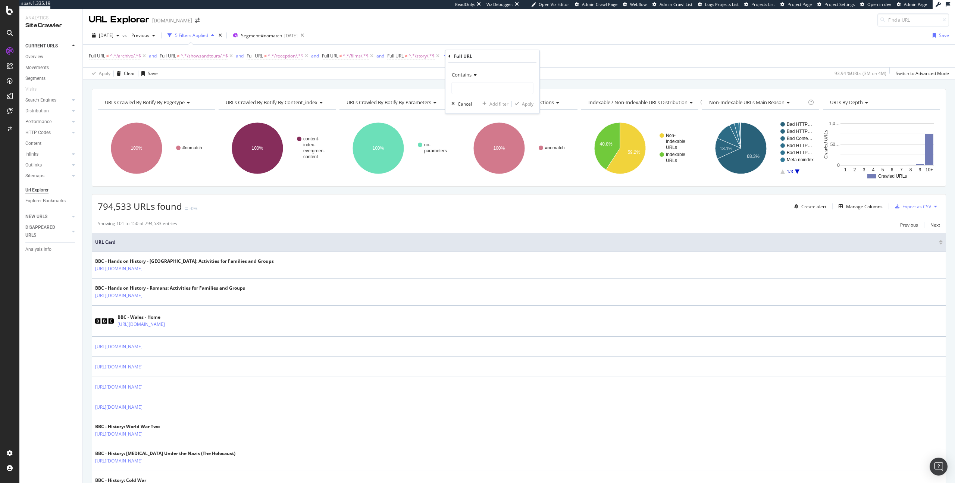
click at [466, 79] on div "Contains" at bounding box center [492, 75] width 82 height 12
click at [472, 159] on span "Doesn't contain" at bounding box center [471, 158] width 32 height 6
click at [472, 89] on input "text" at bounding box center [492, 88] width 81 height 12
type input "/history/"
click at [532, 101] on div "Apply" at bounding box center [528, 104] width 12 height 6
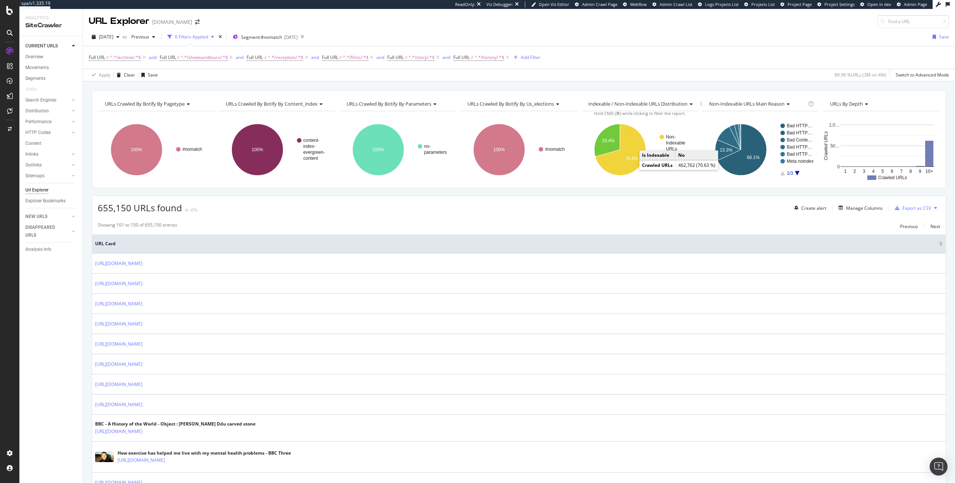
click at [821, 226] on div "Showing 101 to 150 of 655,150 entries Previous Next" at bounding box center [519, 226] width 854 height 9
click at [821, 226] on div "Next" at bounding box center [935, 226] width 10 height 6
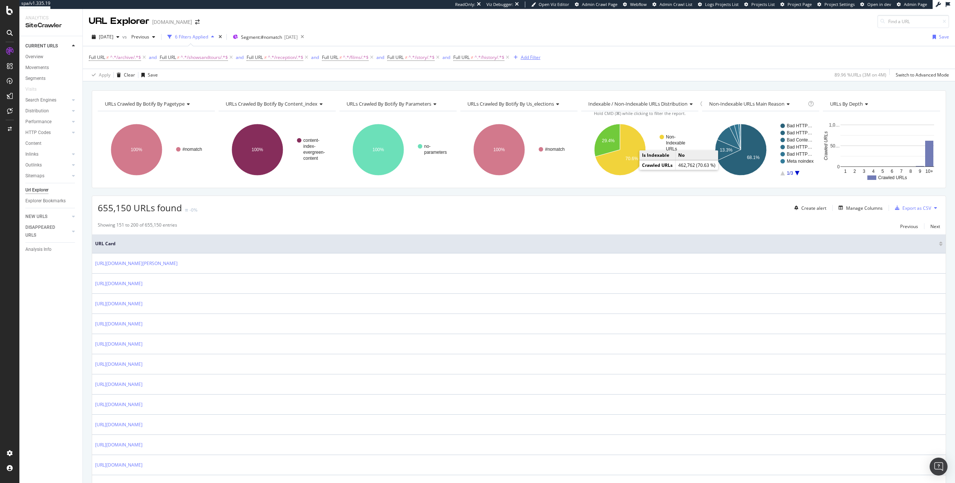
click at [534, 61] on div "Add Filter" at bounding box center [526, 57] width 30 height 8
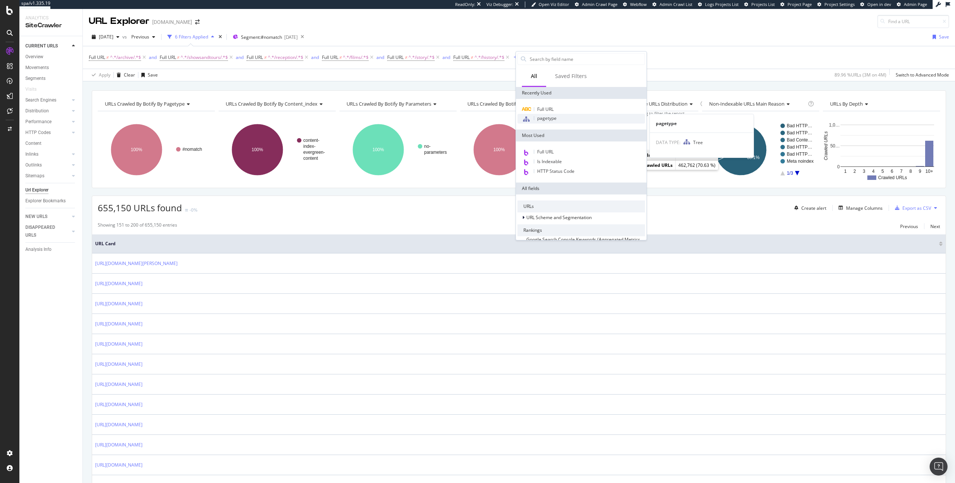
click at [537, 115] on div "pagetype" at bounding box center [581, 119] width 128 height 10
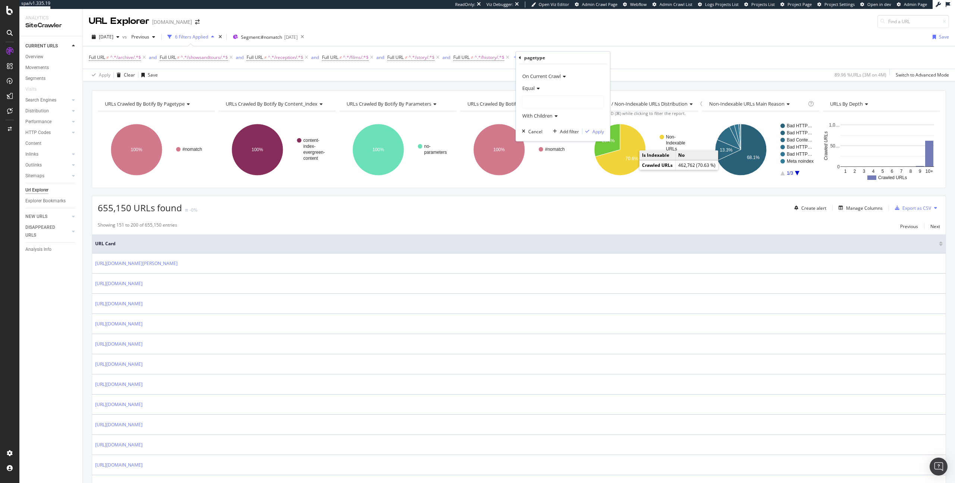
click at [524, 58] on div "pagetype" at bounding box center [534, 57] width 21 height 6
click at [523, 58] on div "pagetype" at bounding box center [563, 57] width 88 height 13
click at [519, 58] on icon at bounding box center [520, 58] width 2 height 4
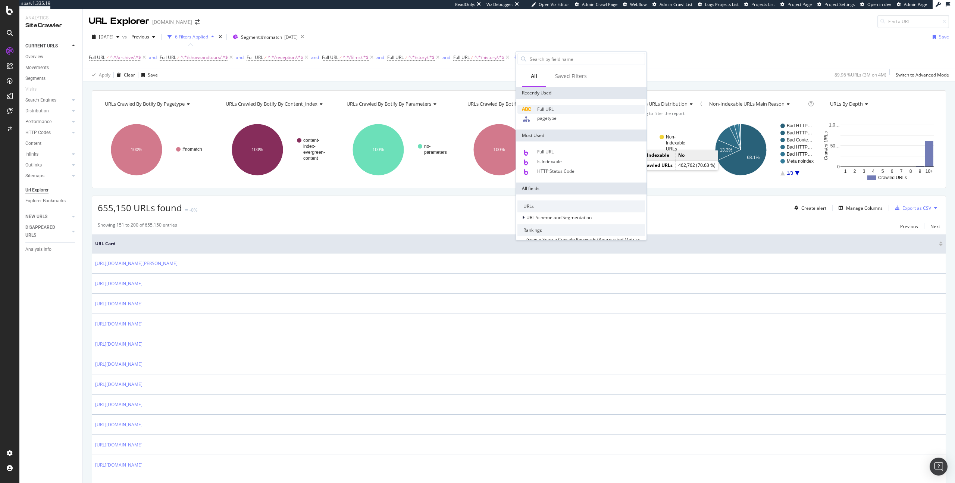
click at [550, 107] on span "Full URL" at bounding box center [545, 109] width 16 height 6
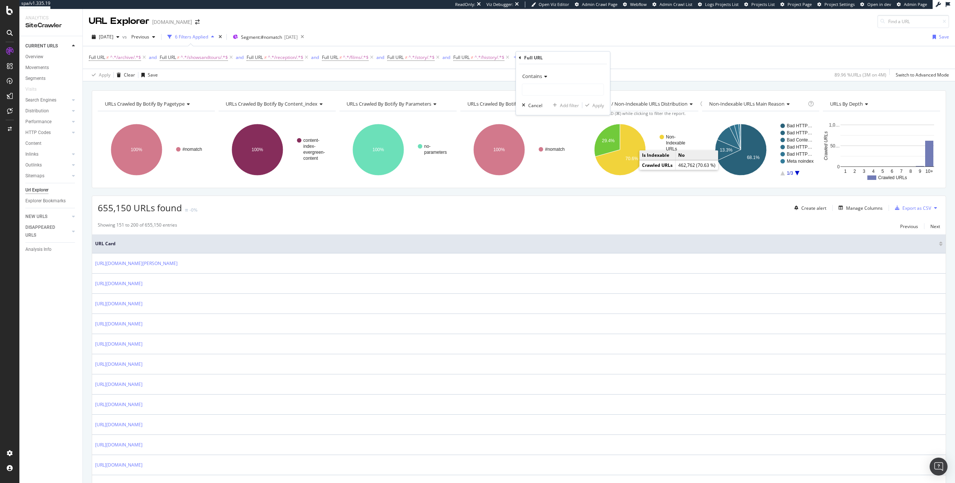
click at [542, 76] on icon at bounding box center [544, 76] width 5 height 4
click at [546, 159] on span "Doesn't contain" at bounding box center [542, 159] width 32 height 6
click at [545, 93] on input "text" at bounding box center [562, 90] width 81 height 12
type input "/schools/"
click at [598, 105] on div "Apply" at bounding box center [598, 105] width 12 height 6
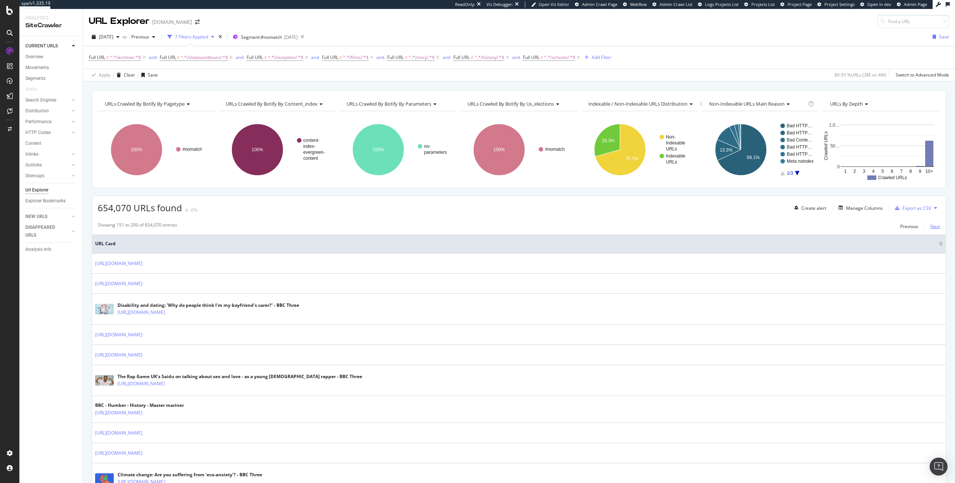
click at [821, 226] on div "Next" at bounding box center [935, 226] width 10 height 6
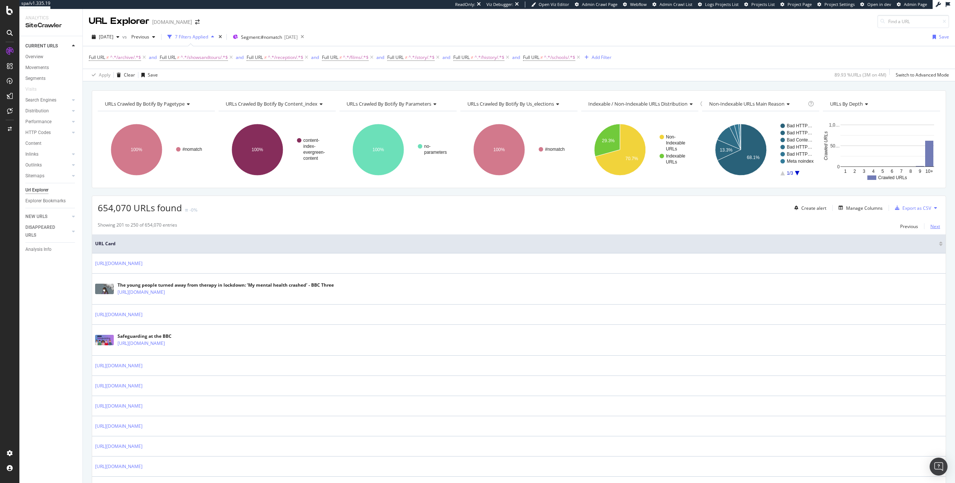
click at [821, 225] on div "Next" at bounding box center [935, 226] width 10 height 6
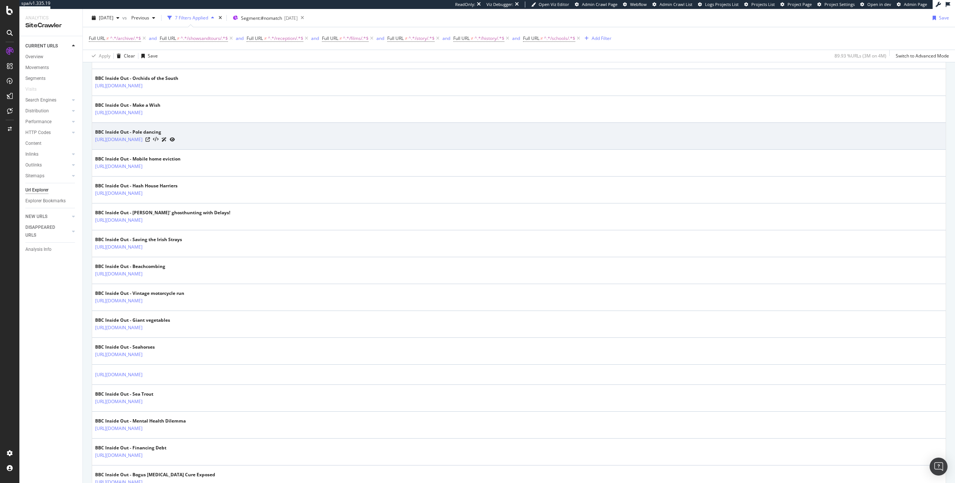
scroll to position [566, 0]
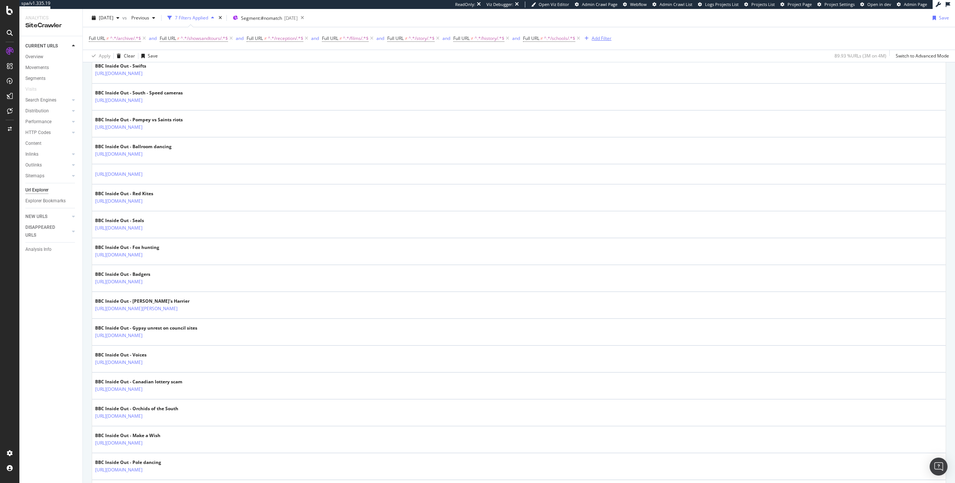
click at [609, 36] on div "Add Filter" at bounding box center [602, 38] width 20 height 6
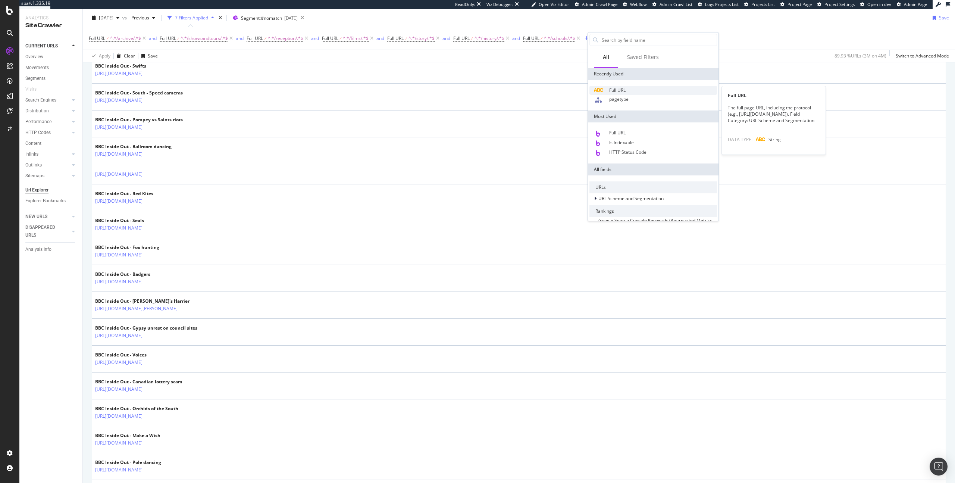
click at [609, 93] on span "Full URL" at bounding box center [617, 90] width 16 height 6
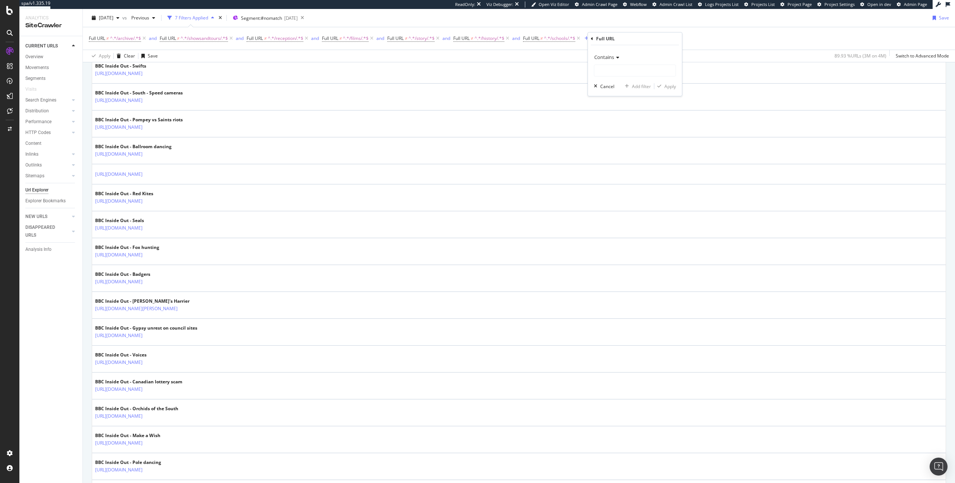
click at [614, 57] on icon at bounding box center [616, 57] width 5 height 4
click at [626, 139] on span "Doesn't contain" at bounding box center [614, 140] width 32 height 6
click at [607, 72] on input "text" at bounding box center [634, 71] width 81 height 12
type input "insideout"
click at [673, 88] on div "Apply" at bounding box center [670, 86] width 12 height 6
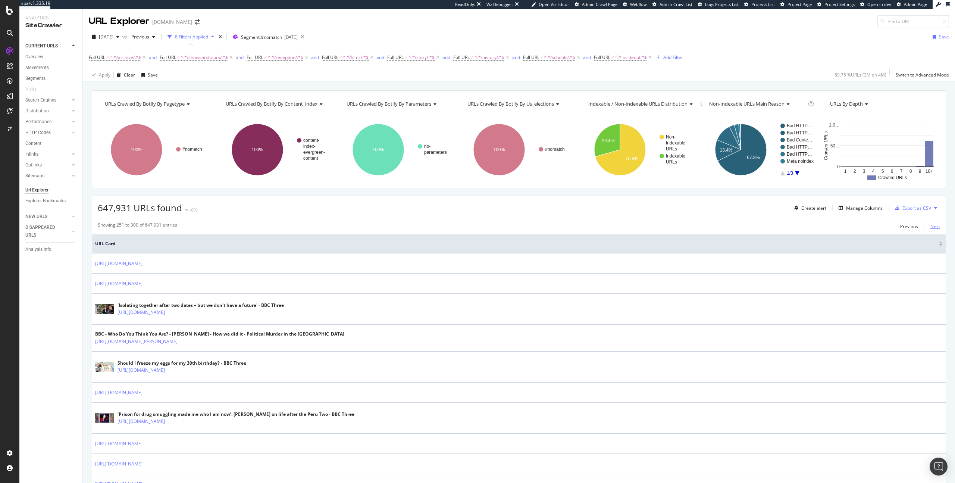
click at [821, 228] on div "Next" at bounding box center [935, 226] width 10 height 6
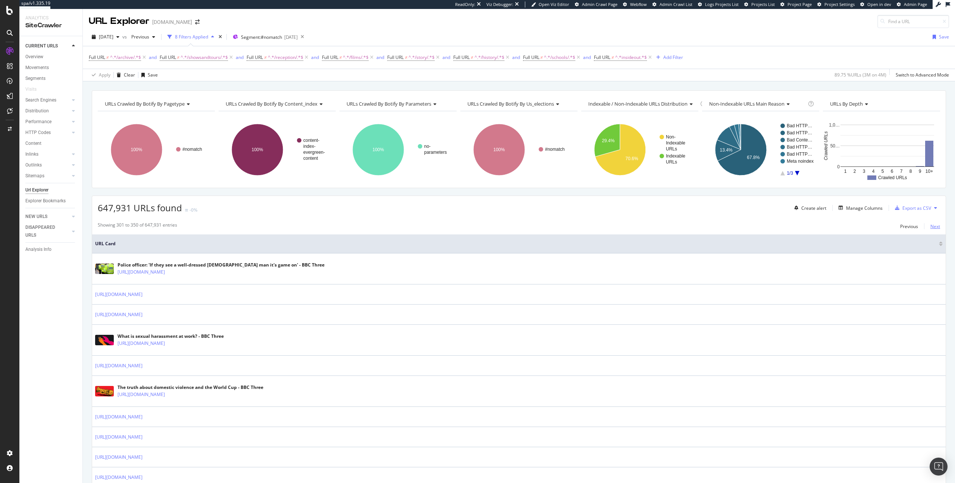
click at [821, 226] on div "Next" at bounding box center [935, 226] width 10 height 6
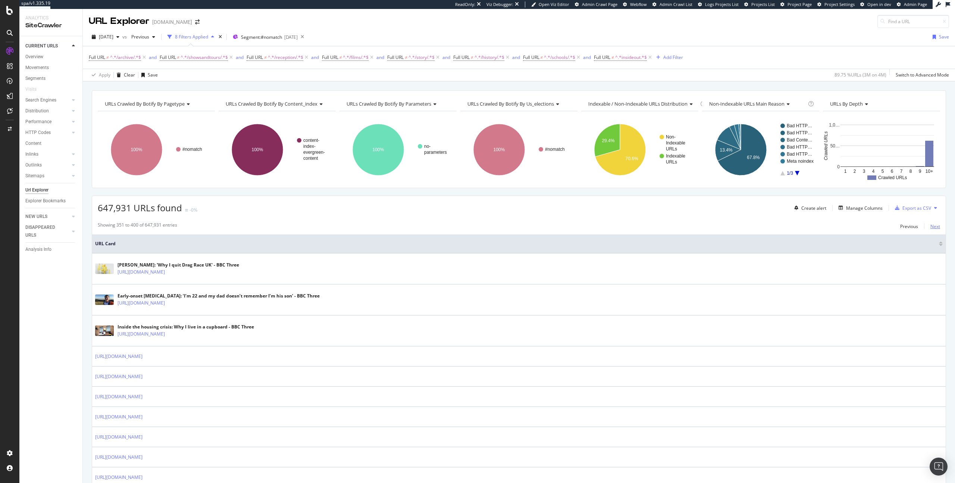
click at [821, 225] on div "Next" at bounding box center [935, 226] width 10 height 6
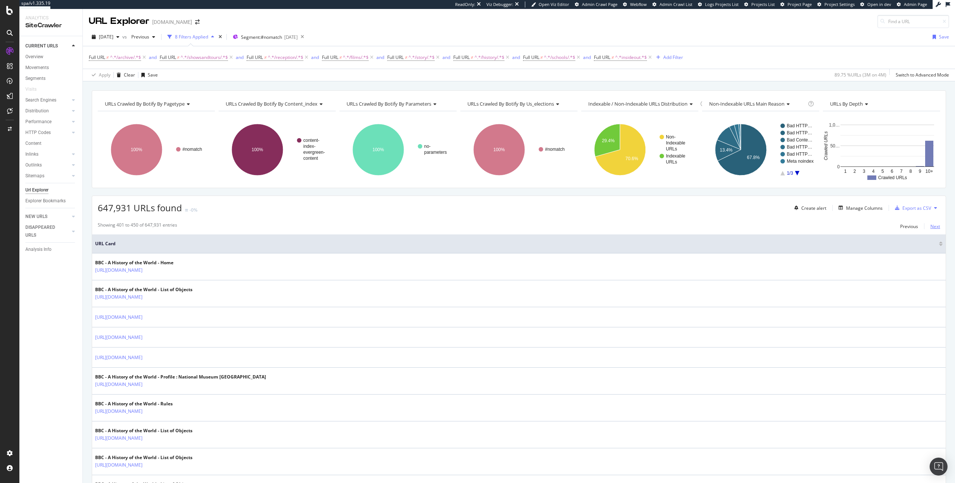
click at [821, 225] on div "Next" at bounding box center [935, 226] width 10 height 6
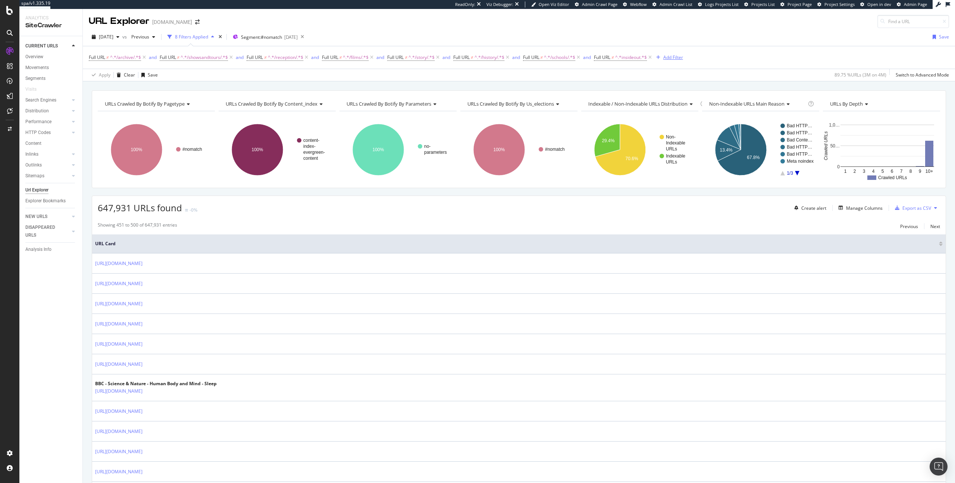
click at [683, 61] on div "Add Filter" at bounding box center [668, 57] width 30 height 8
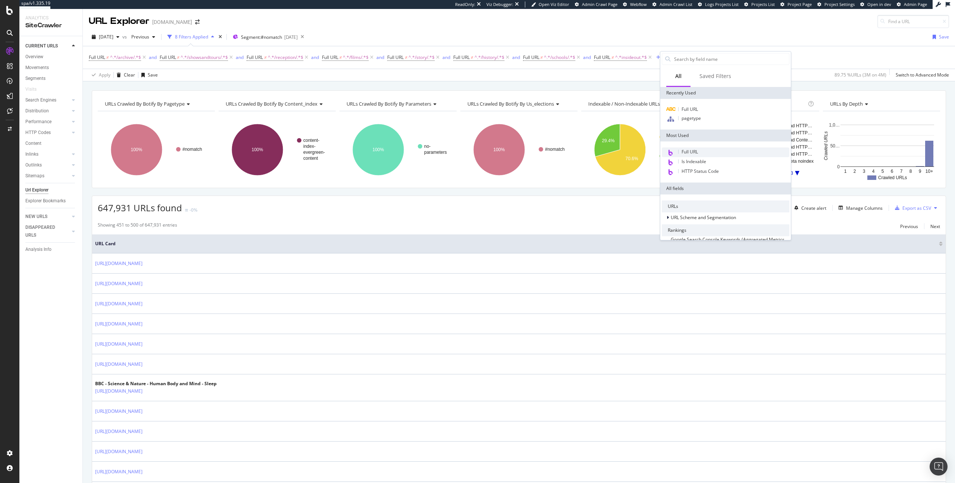
click at [688, 156] on div "Full URL" at bounding box center [726, 152] width 128 height 10
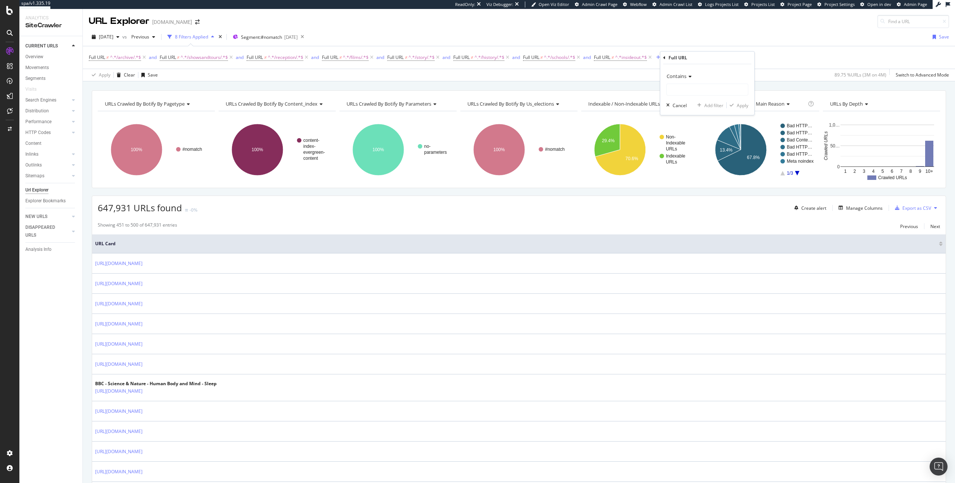
click at [680, 69] on div "Contains Cancel Add filter Apply" at bounding box center [707, 89] width 94 height 51
click at [682, 76] on span "Contains" at bounding box center [677, 76] width 20 height 7
click at [689, 160] on span "Doesn't contain" at bounding box center [686, 159] width 32 height 6
click at [677, 90] on input "text" at bounding box center [707, 90] width 81 height 12
type input "/nature/"
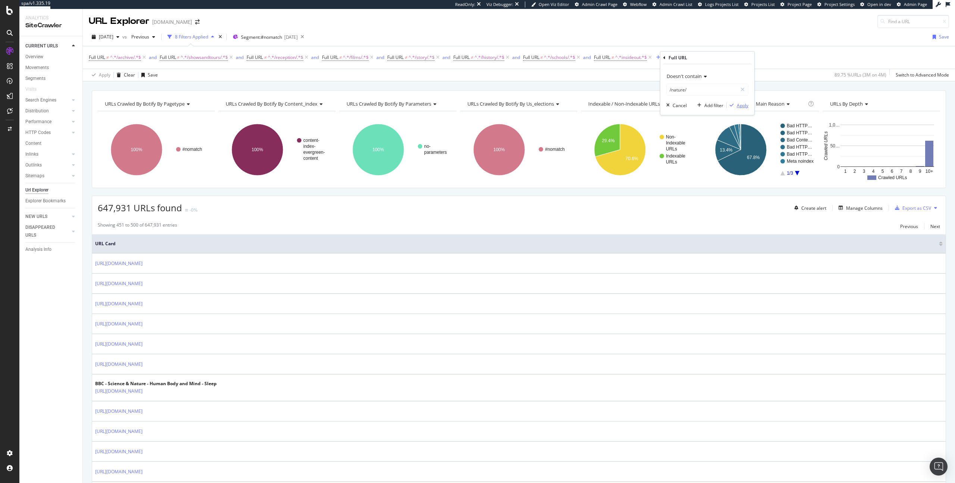
click at [737, 106] on div "Apply" at bounding box center [743, 105] width 12 height 6
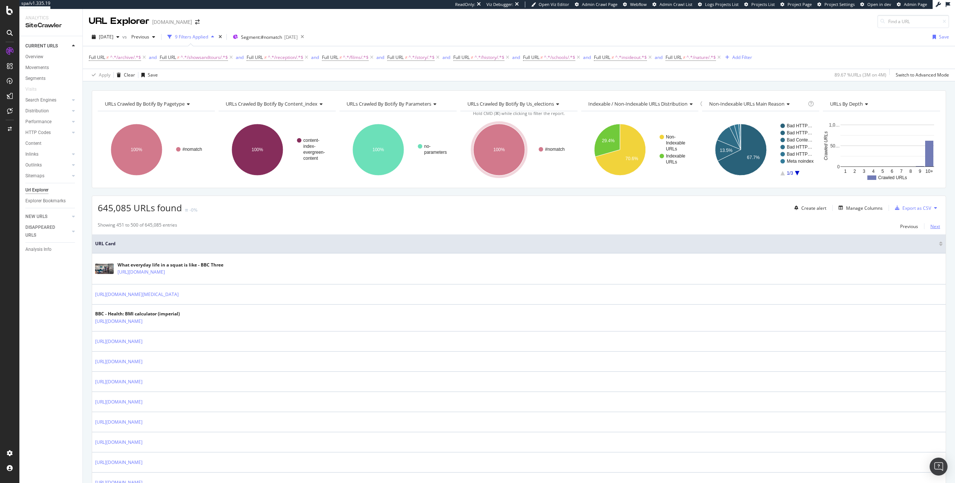
click at [821, 228] on div "Next" at bounding box center [935, 226] width 10 height 6
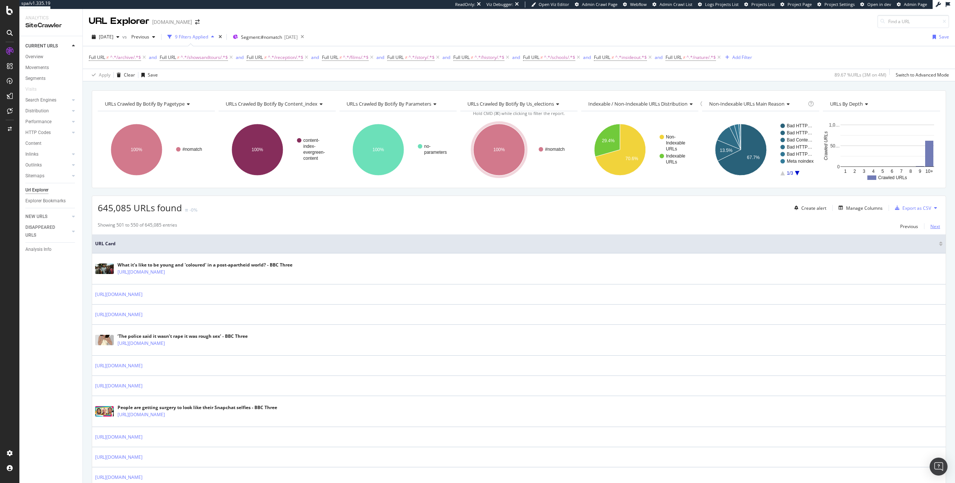
click at [821, 228] on div "Next" at bounding box center [935, 226] width 10 height 6
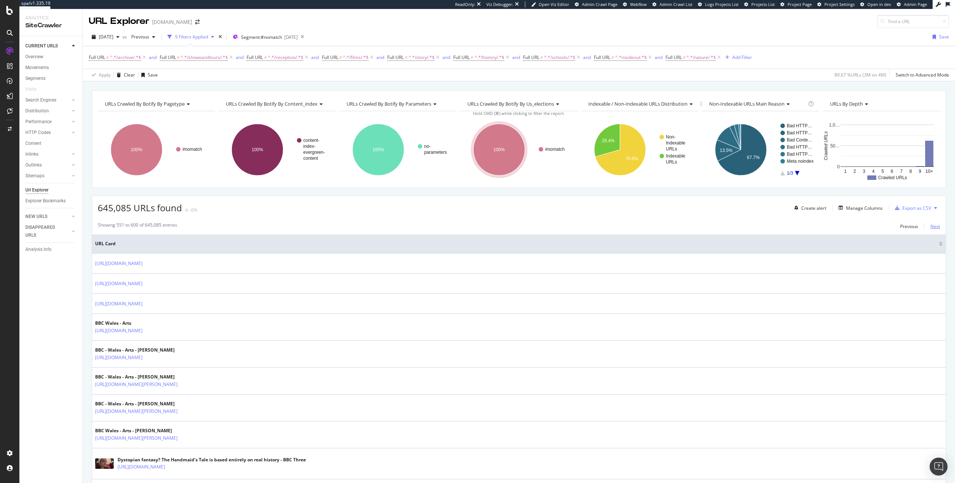
click at [821, 228] on div "Next" at bounding box center [935, 226] width 10 height 6
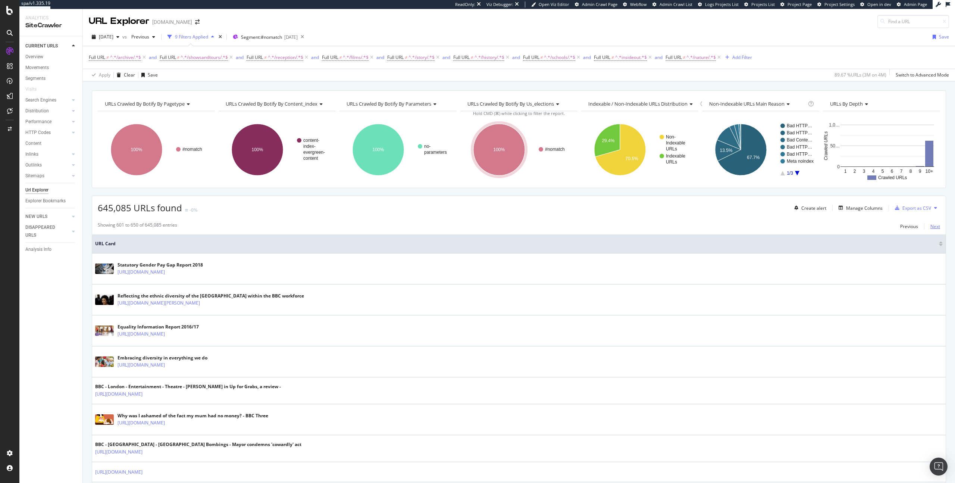
click at [821, 228] on div "Next" at bounding box center [935, 226] width 10 height 6
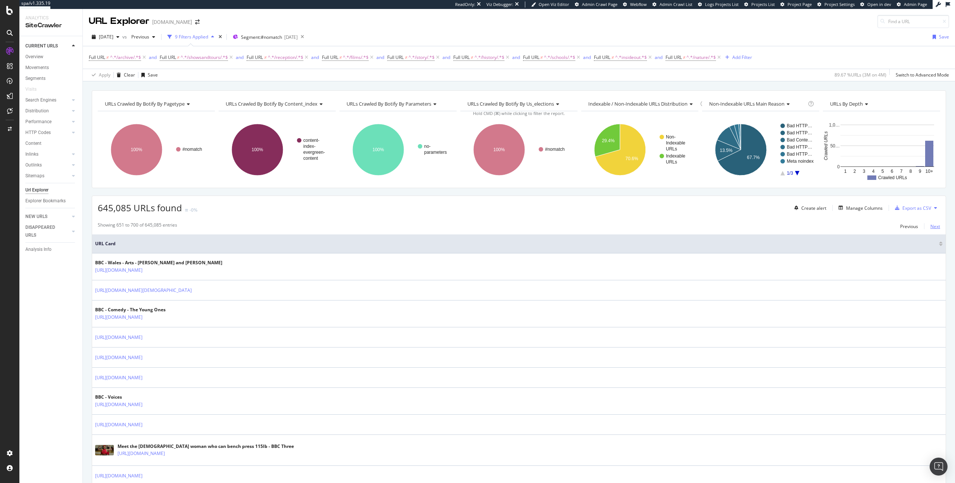
click at [821, 228] on div "Next" at bounding box center [935, 226] width 10 height 6
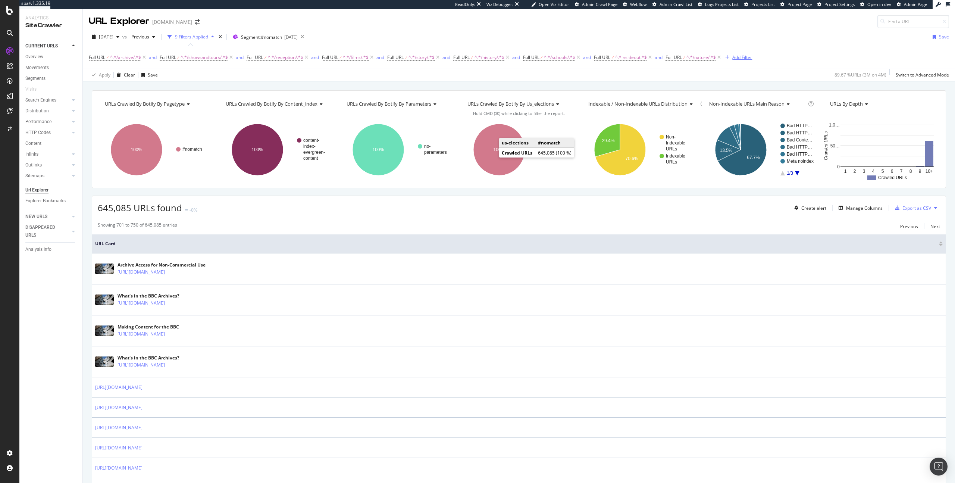
click at [749, 56] on div "Add Filter" at bounding box center [742, 57] width 20 height 6
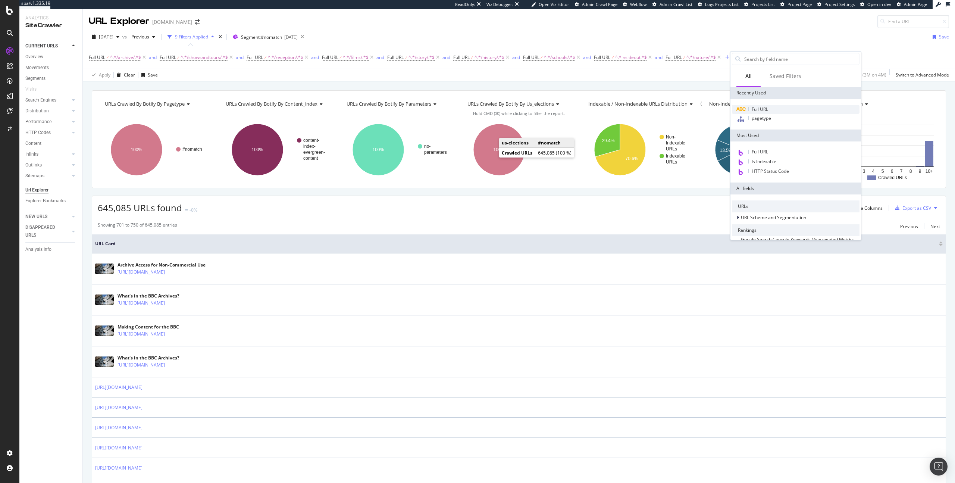
click at [754, 106] on span "Full URL" at bounding box center [760, 109] width 16 height 6
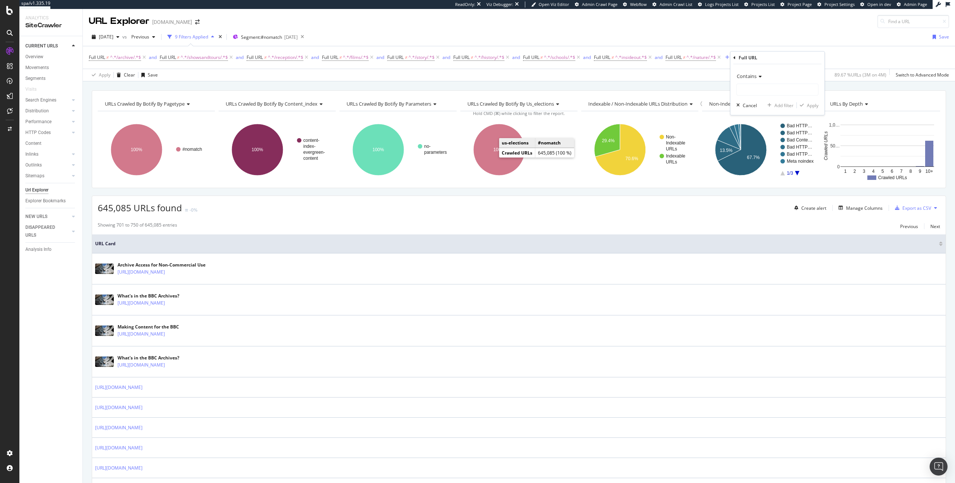
click at [751, 77] on span "Contains" at bounding box center [747, 76] width 20 height 7
click at [761, 157] on span "Doesn't contain" at bounding box center [756, 159] width 32 height 6
click at [756, 91] on input "text" at bounding box center [777, 90] width 81 height 12
type input "/music/"
click at [805, 105] on div "button" at bounding box center [802, 105] width 10 height 4
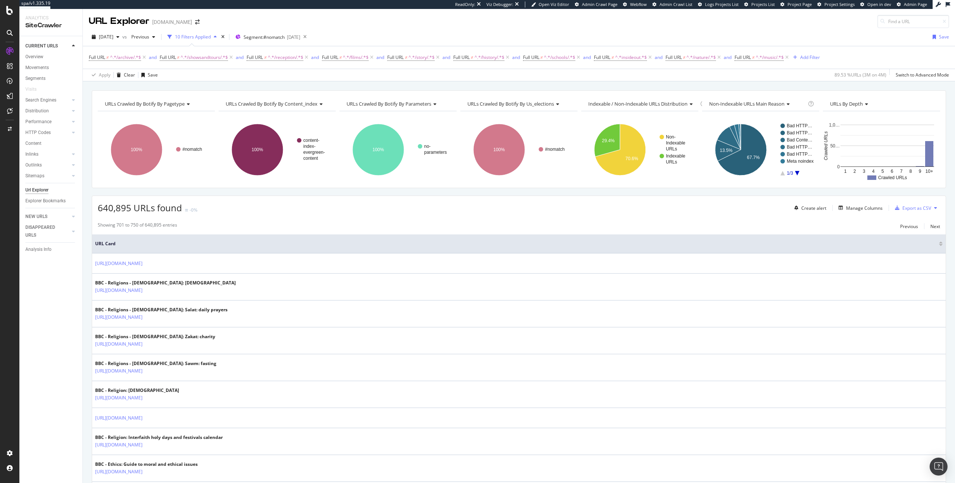
click at [821, 226] on div "Previous Next" at bounding box center [920, 226] width 40 height 9
click at [821, 227] on div "Next" at bounding box center [935, 226] width 10 height 6
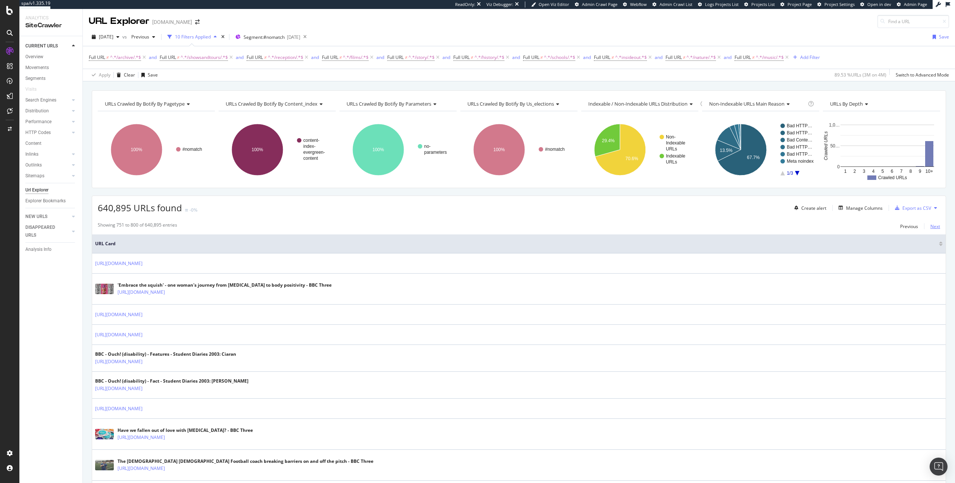
click at [821, 228] on div "Next" at bounding box center [935, 226] width 10 height 6
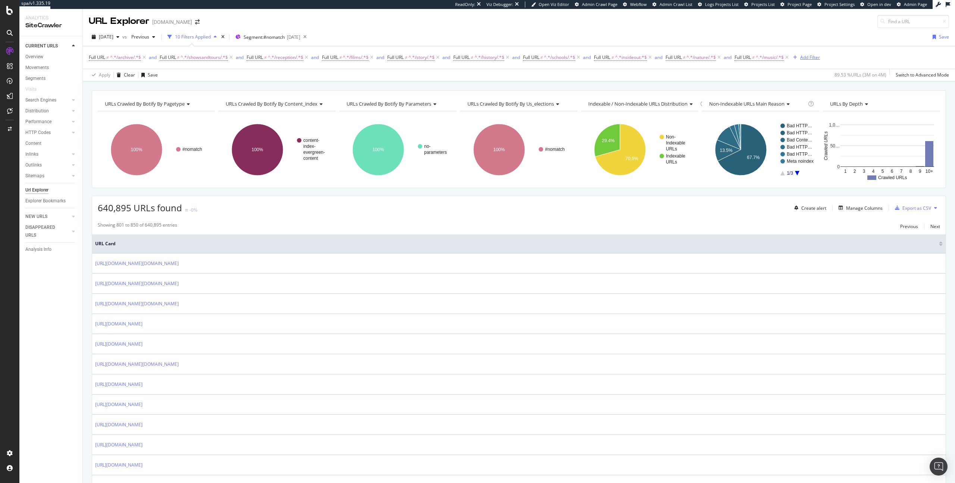
click at [820, 54] on div "Add Filter" at bounding box center [810, 57] width 20 height 6
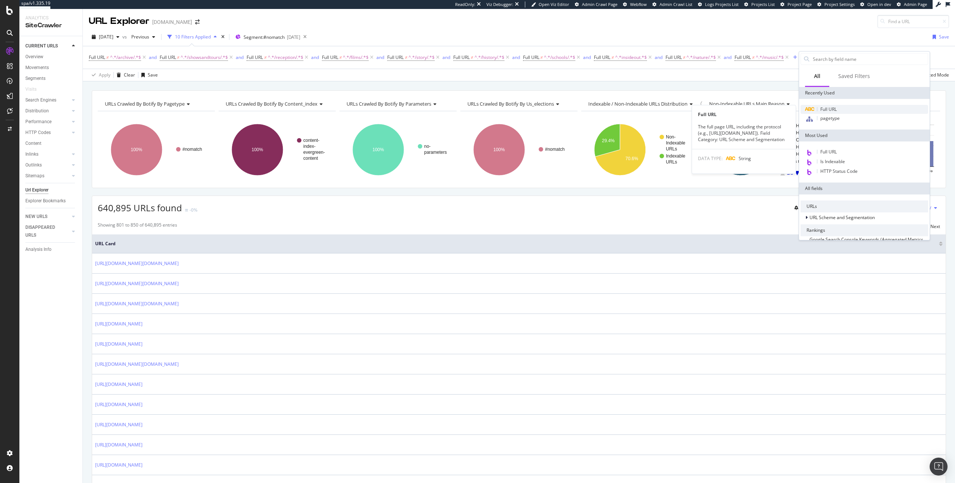
click at [820, 105] on div "Full URL" at bounding box center [865, 109] width 128 height 9
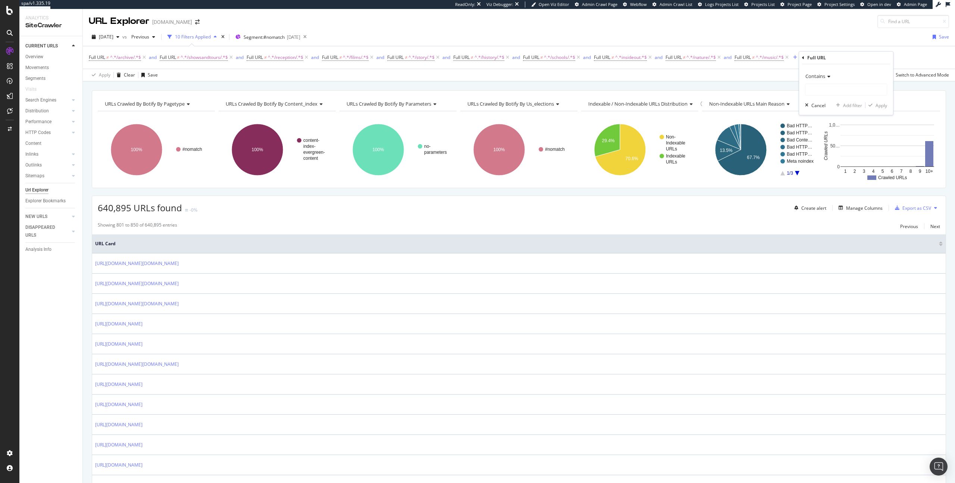
click at [821, 81] on div "Contains" at bounding box center [846, 76] width 82 height 12
click at [821, 160] on span "Doesn't contain" at bounding box center [825, 159] width 32 height 6
click at [819, 90] on input "text" at bounding box center [845, 90] width 81 height 12
type input "s"
type input "/suffolk/"
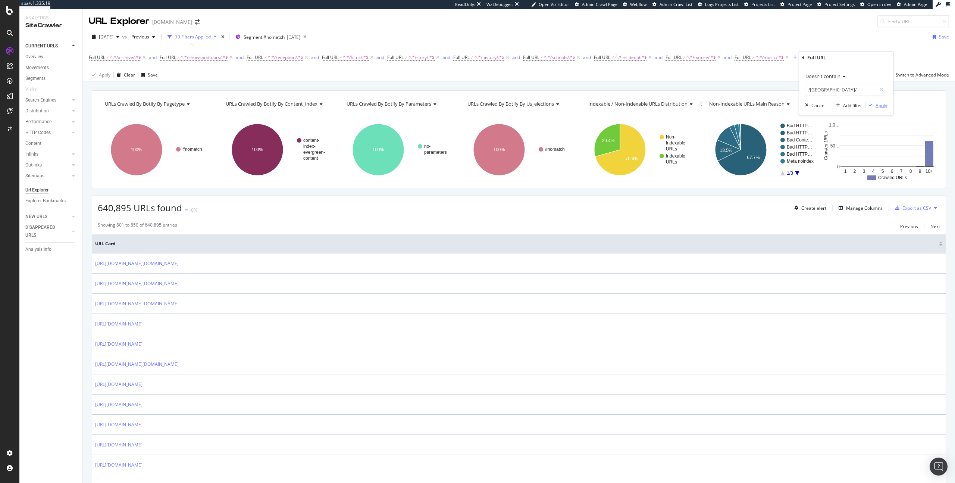
click at [821, 107] on div "button" at bounding box center [870, 105] width 10 height 4
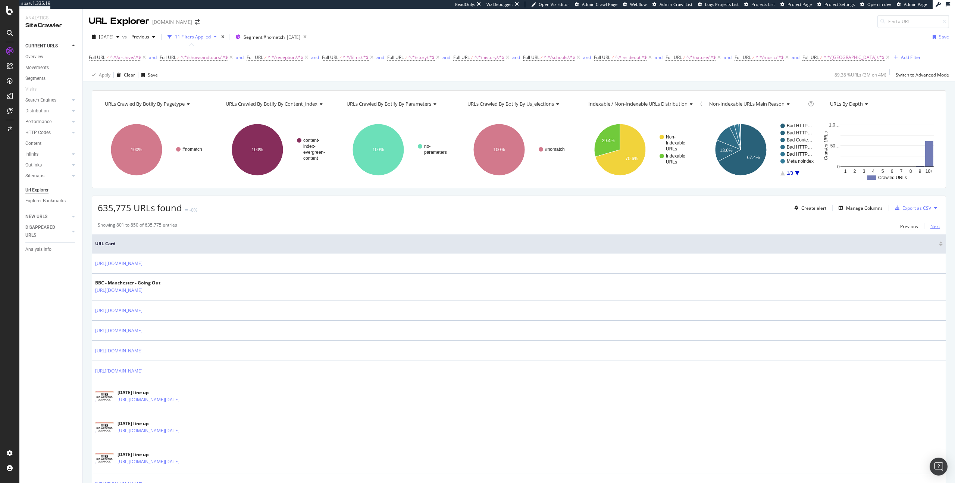
click at [821, 228] on div "Next" at bounding box center [935, 226] width 10 height 6
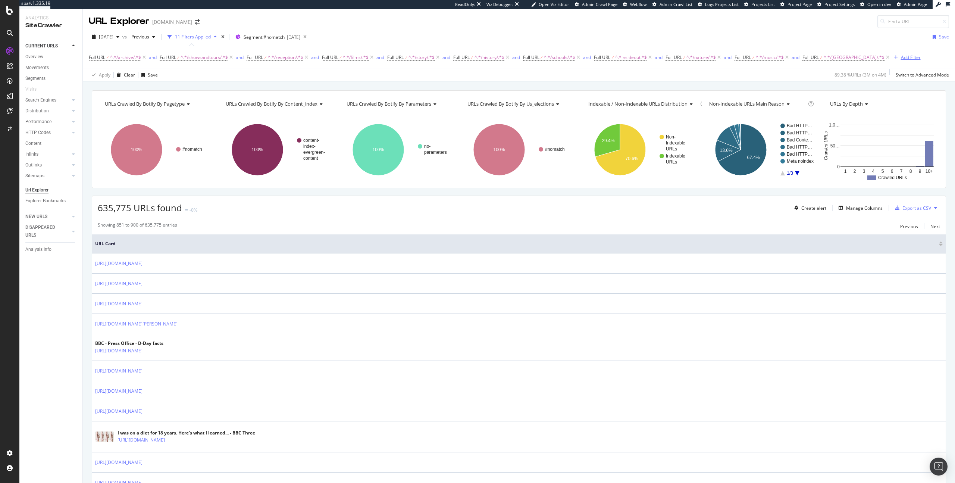
click at [821, 56] on div "Add Filter" at bounding box center [911, 57] width 20 height 6
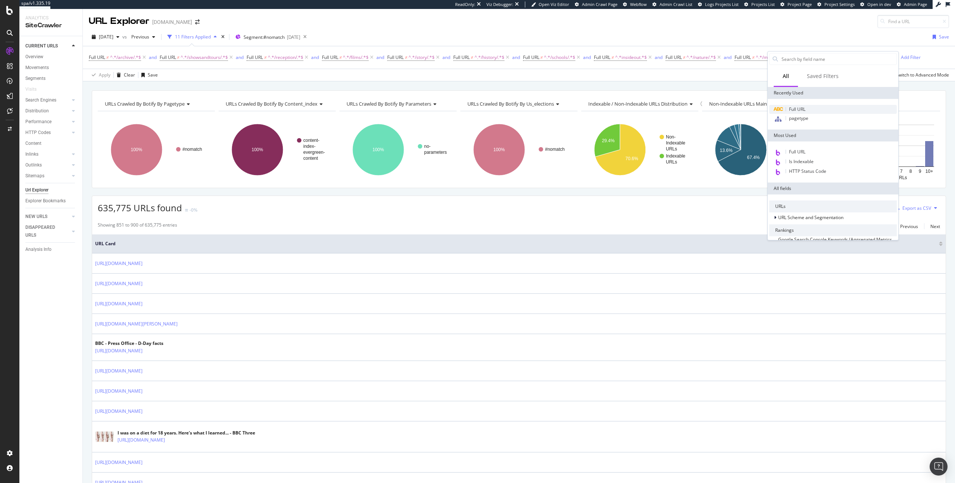
click at [795, 109] on span "Full URL" at bounding box center [797, 109] width 16 height 6
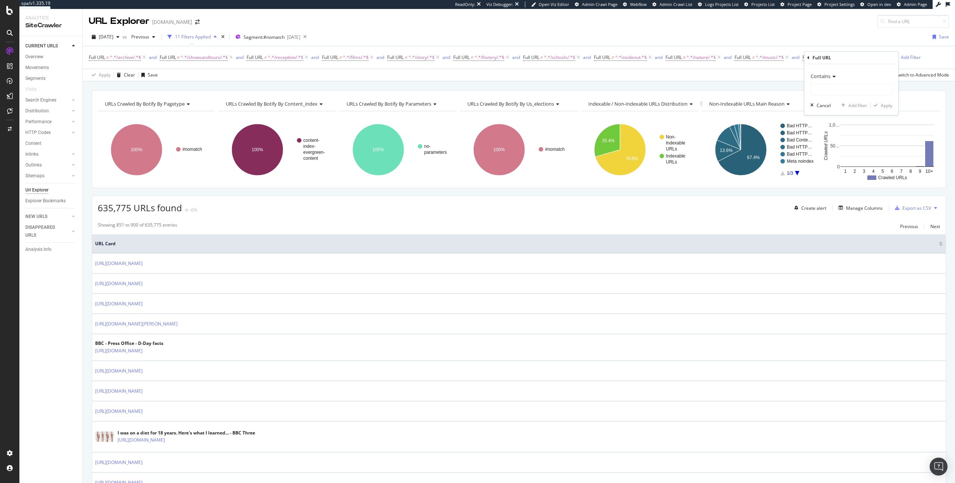
click at [821, 77] on span "Contains" at bounding box center [821, 76] width 20 height 7
click at [821, 156] on div "Doesn't contain" at bounding box center [852, 159] width 80 height 10
click at [821, 90] on input "text" at bounding box center [851, 90] width 81 height 12
paste input "/newyddion/"
type input "/newyddion/"
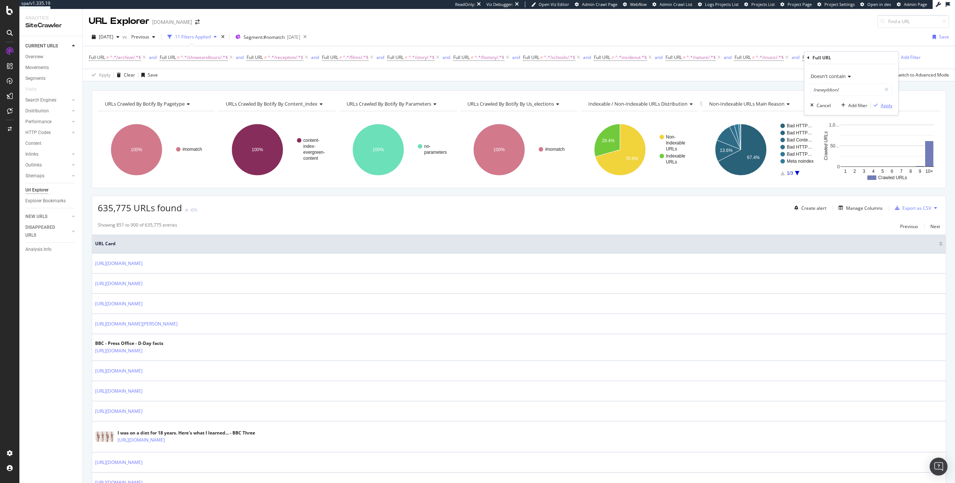
click at [821, 106] on div "Apply" at bounding box center [887, 105] width 12 height 6
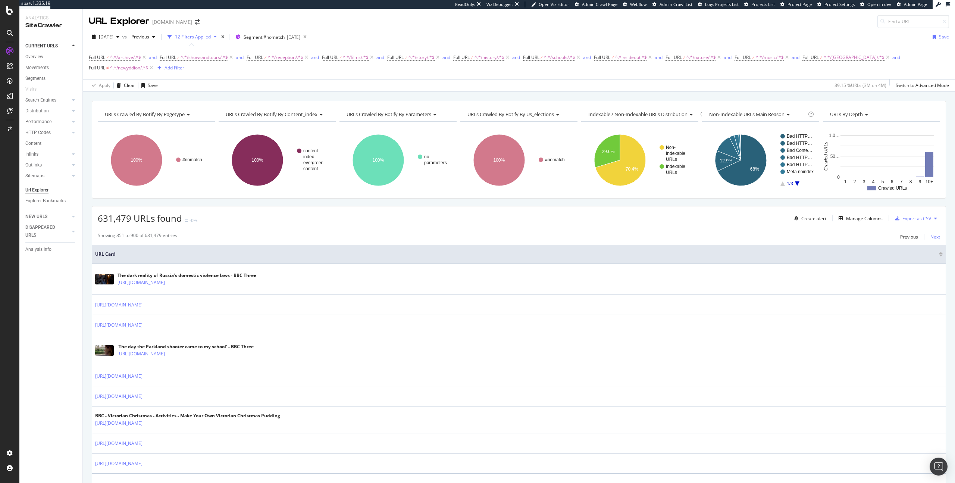
click at [821, 235] on div "Next" at bounding box center [935, 237] width 10 height 6
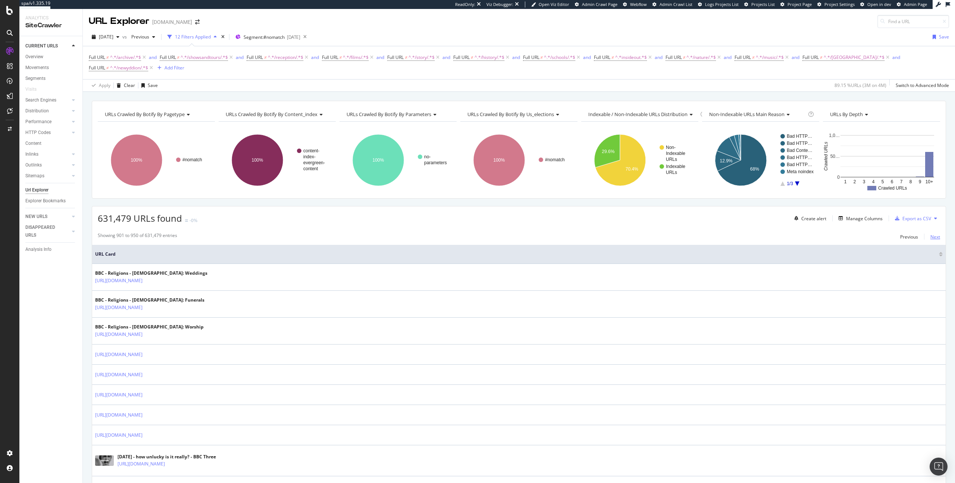
click at [821, 235] on div "Next" at bounding box center [935, 237] width 10 height 6
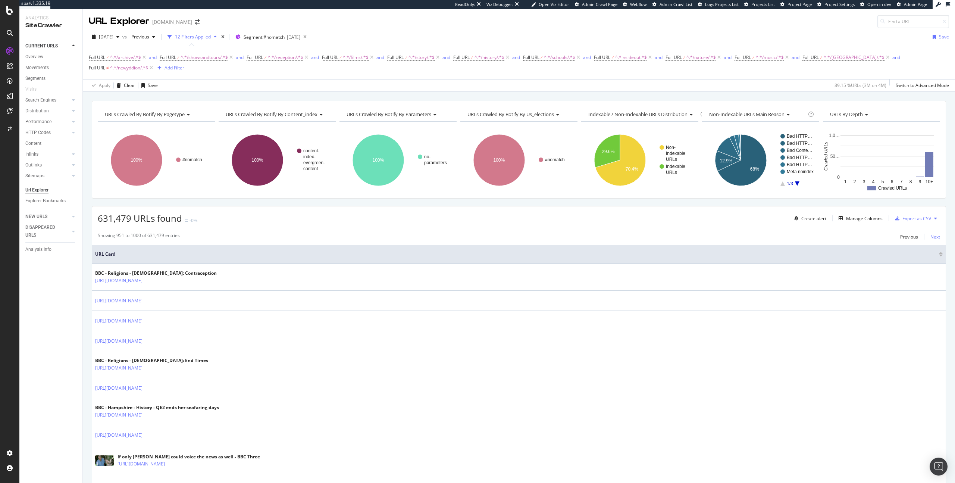
click at [821, 235] on div "Next" at bounding box center [935, 237] width 10 height 6
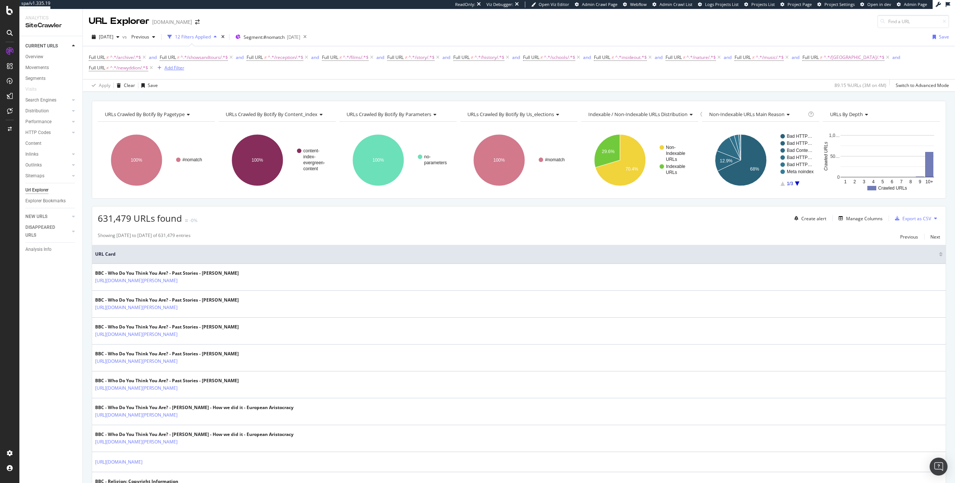
click at [165, 67] on div "Add Filter" at bounding box center [175, 68] width 20 height 6
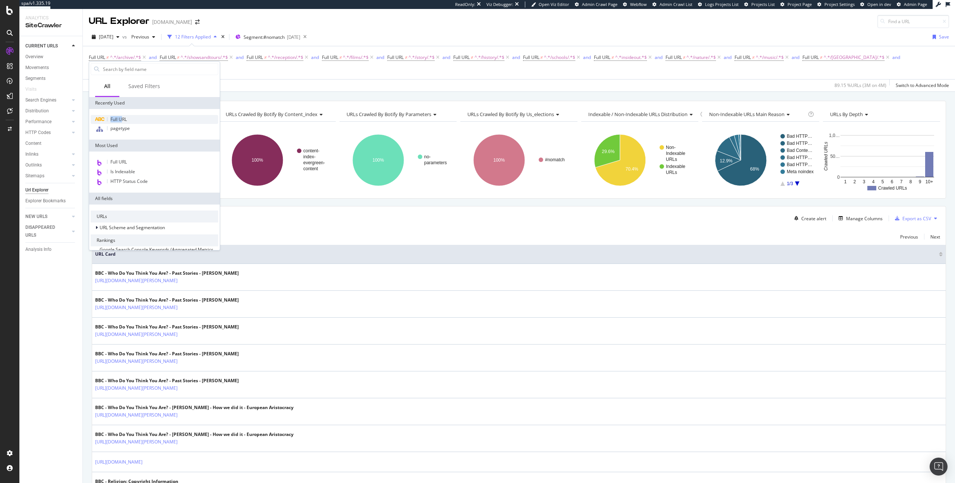
click at [123, 116] on span "Full URL" at bounding box center [118, 119] width 16 height 6
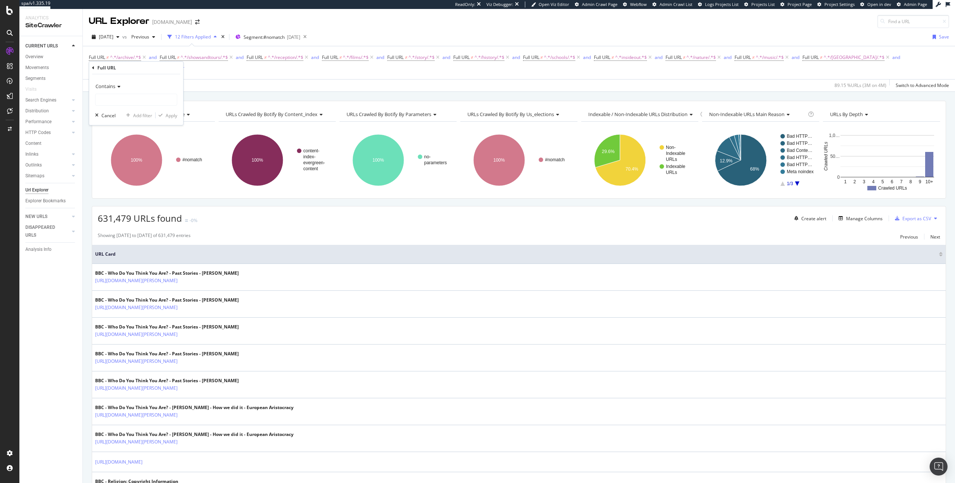
click at [110, 87] on span "Contains" at bounding box center [105, 86] width 20 height 7
click at [119, 170] on span "Doesn't contain" at bounding box center [115, 169] width 32 height 6
click at [110, 83] on span "Doesn't contain" at bounding box center [112, 86] width 35 height 7
click at [152, 83] on div "Doesn't contain" at bounding box center [136, 86] width 82 height 12
click at [123, 107] on div "Doesn't contain Cancel Add filter Apply" at bounding box center [136, 99] width 94 height 51
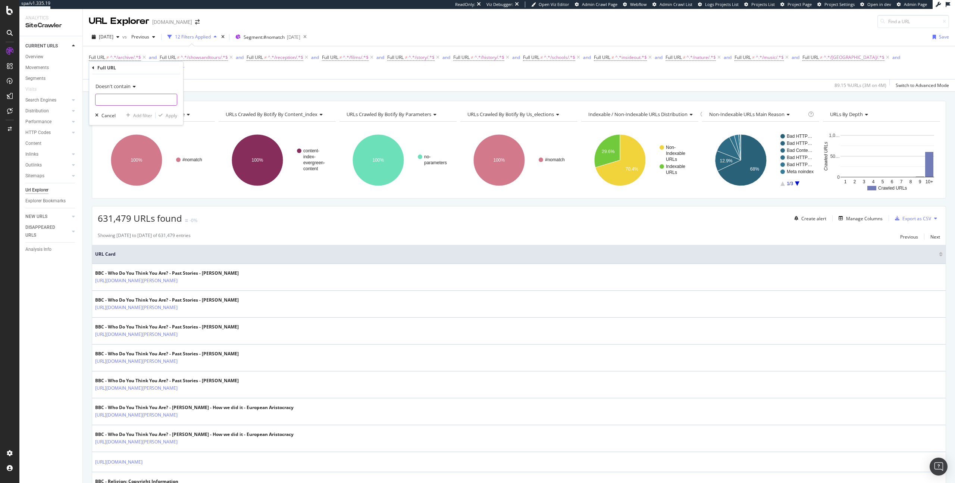
click at [124, 99] on input "text" at bounding box center [135, 100] width 81 height 12
type input "/wales/"
click at [171, 119] on div "Doesn't contain /wales/ Cancel Add filter Apply" at bounding box center [136, 99] width 94 height 51
click at [172, 116] on div "Apply" at bounding box center [172, 115] width 12 height 6
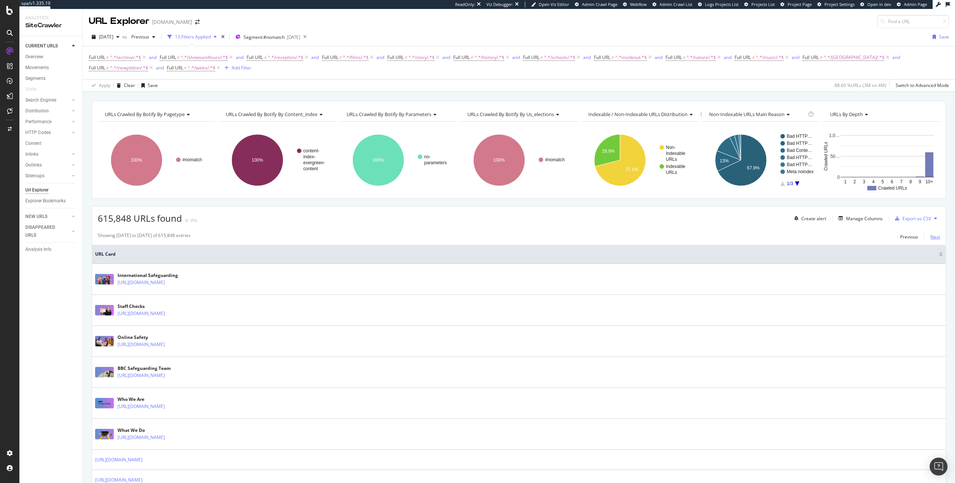
click at [821, 235] on div "Next" at bounding box center [935, 237] width 10 height 6
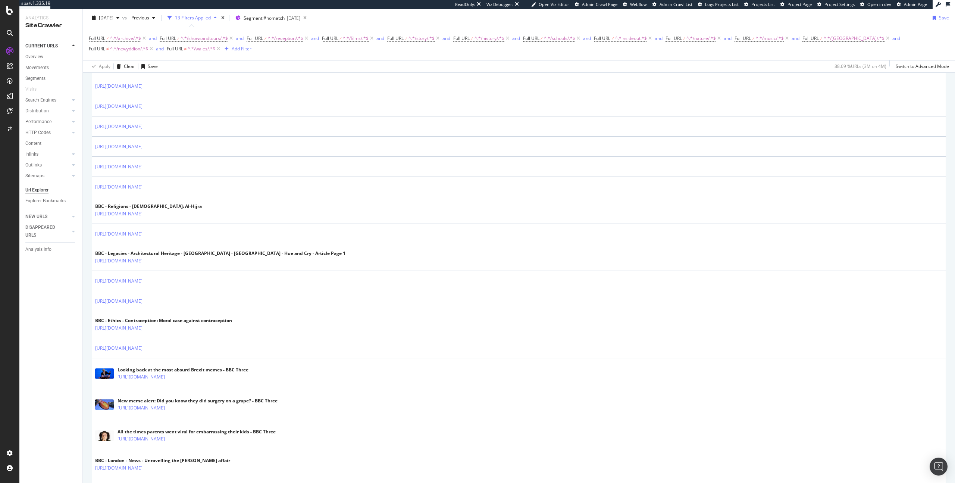
scroll to position [362, 0]
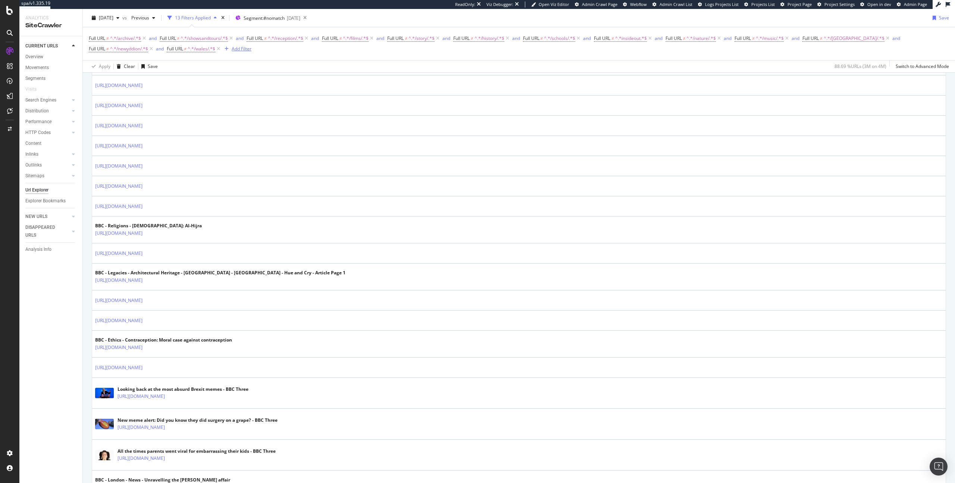
click at [247, 49] on div "Add Filter" at bounding box center [242, 49] width 20 height 6
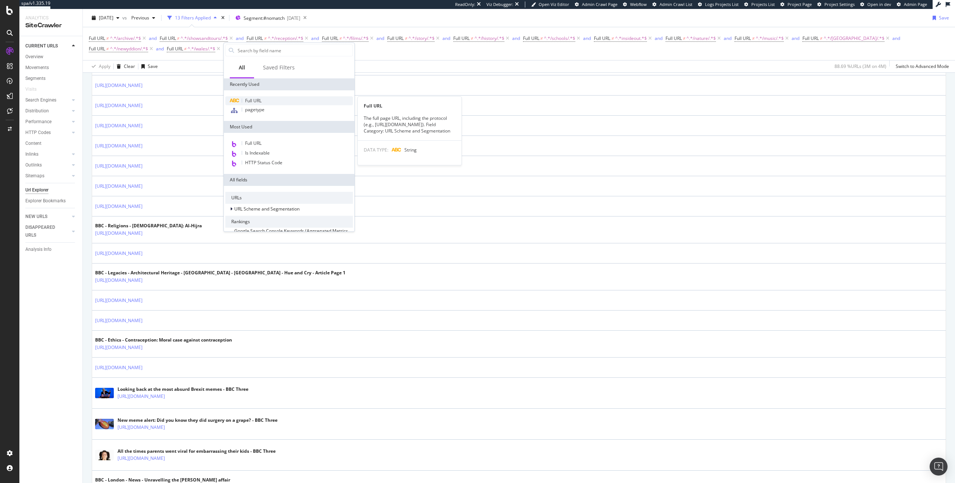
click at [283, 103] on div "Full URL" at bounding box center [289, 100] width 128 height 9
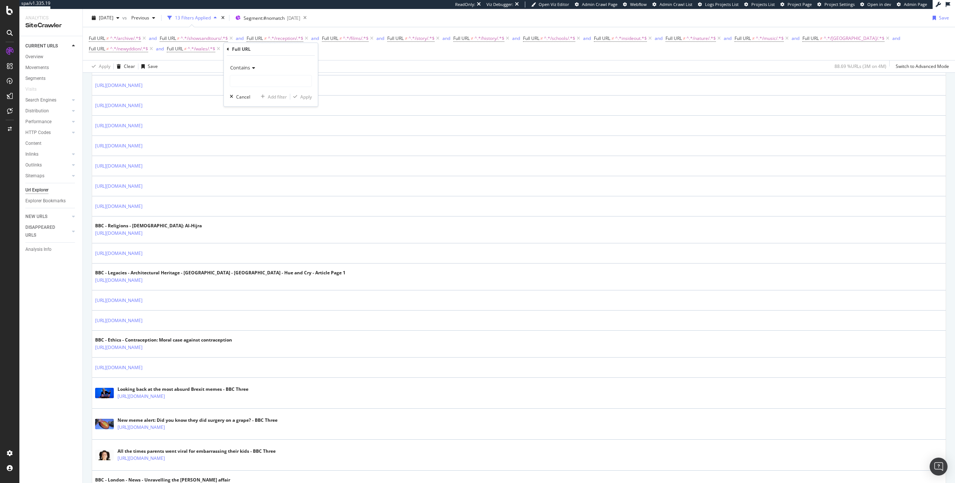
click at [244, 66] on span "Contains" at bounding box center [240, 67] width 20 height 7
click at [253, 152] on span "Doesn't contain" at bounding box center [250, 151] width 32 height 6
click at [257, 87] on input "text" at bounding box center [270, 81] width 81 height 12
type input "/london/"
click at [306, 93] on button "Apply" at bounding box center [301, 96] width 22 height 7
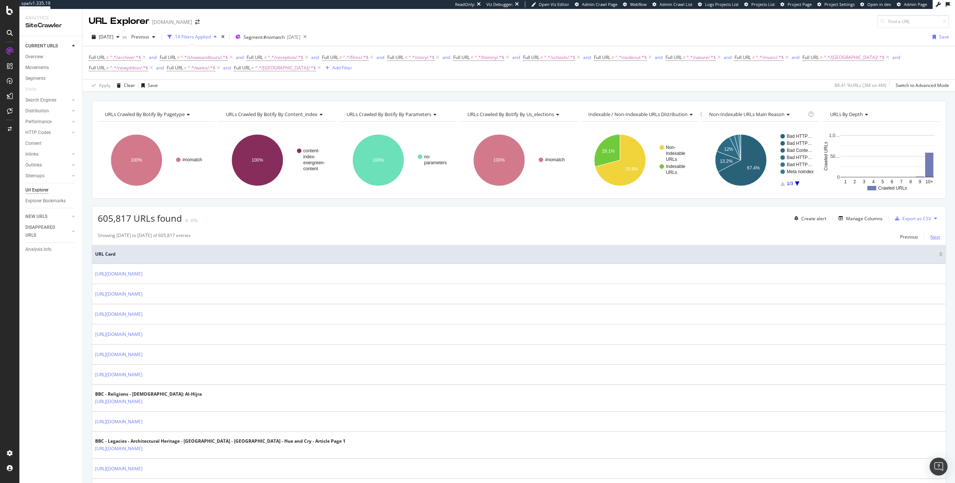
click at [821, 235] on div "Next" at bounding box center [935, 237] width 10 height 6
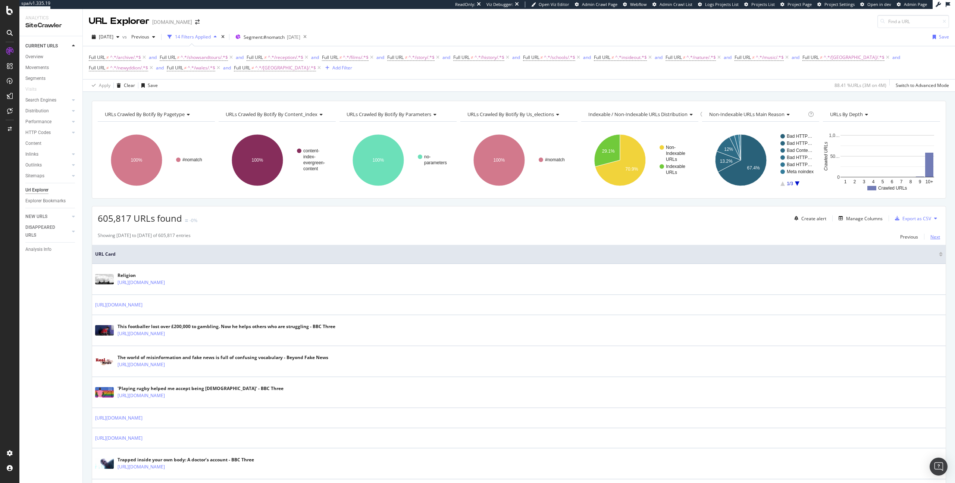
click at [821, 235] on div "Next" at bounding box center [935, 237] width 10 height 6
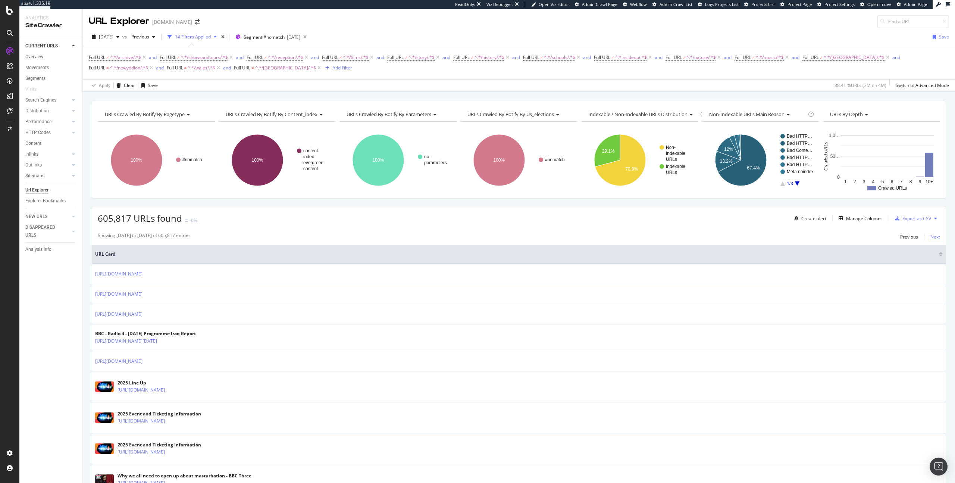
click at [821, 235] on div "Next" at bounding box center [935, 237] width 10 height 6
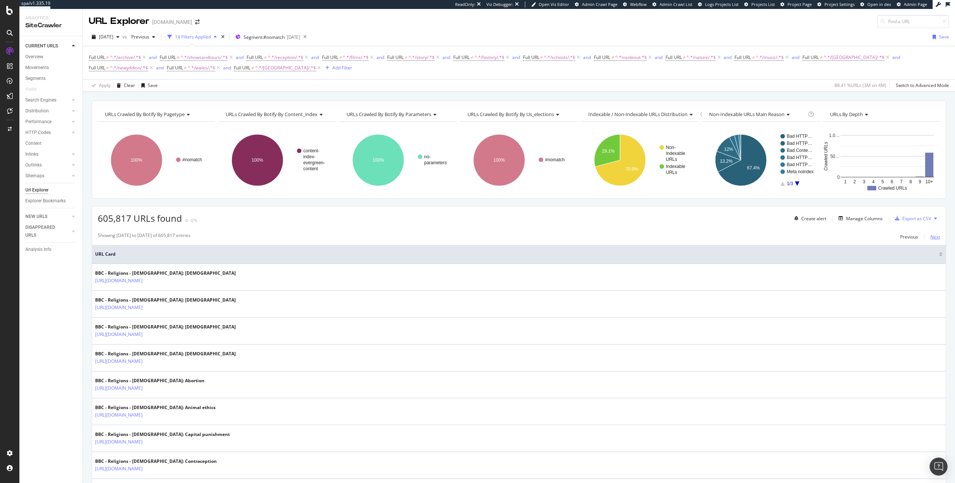
click at [821, 235] on div "Next" at bounding box center [935, 237] width 10 height 6
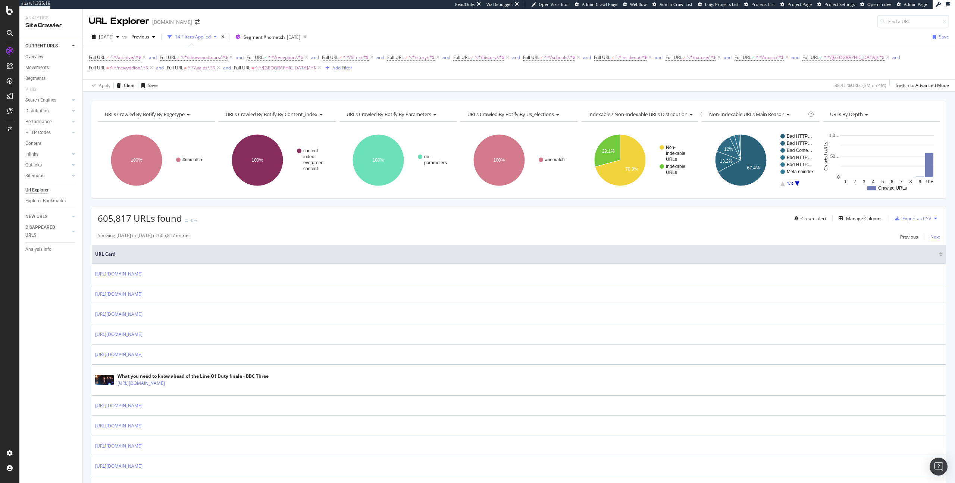
click at [821, 238] on div "Next" at bounding box center [935, 237] width 10 height 6
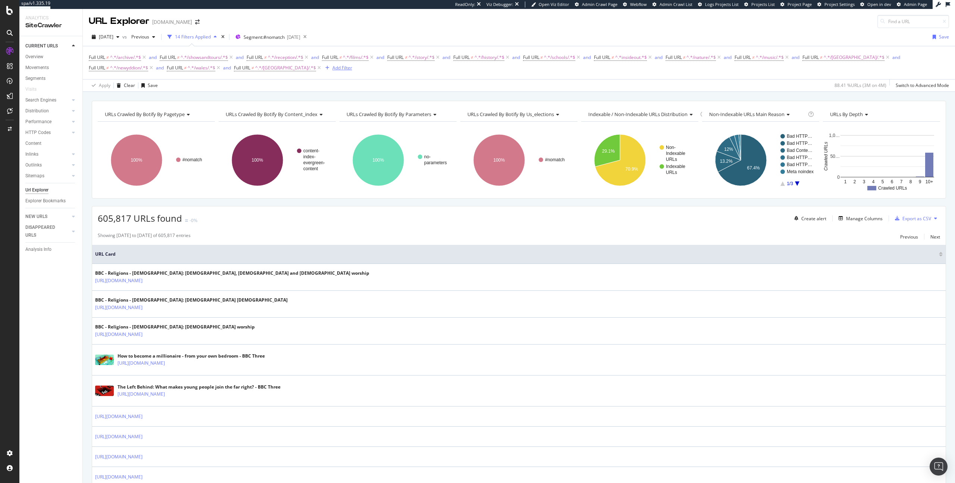
click at [332, 66] on div "Add Filter" at bounding box center [342, 68] width 20 height 6
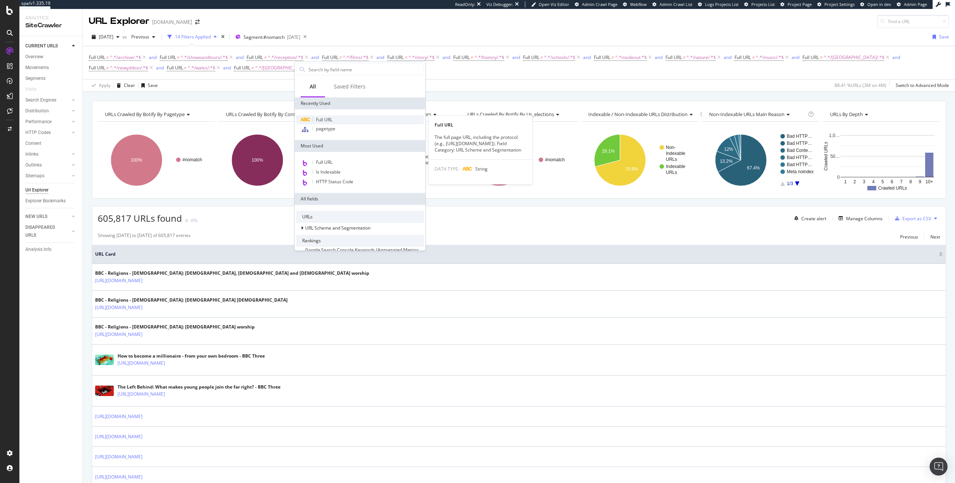
click at [325, 122] on span "Full URL" at bounding box center [324, 119] width 16 height 6
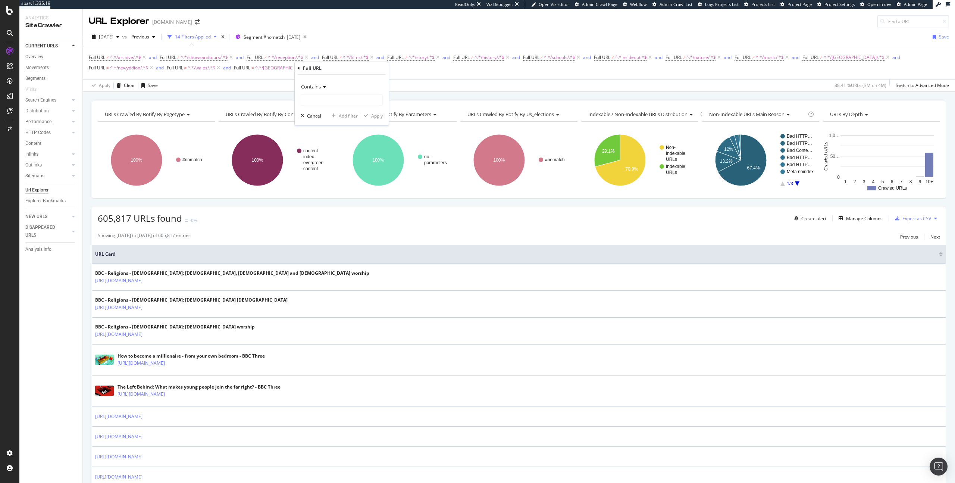
click at [310, 88] on span "Contains" at bounding box center [311, 86] width 20 height 7
click at [322, 171] on span "Doesn't contain" at bounding box center [320, 170] width 32 height 6
click at [322, 95] on input "text" at bounding box center [341, 100] width 81 height 12
type input "?"
click at [374, 118] on div "Apply" at bounding box center [377, 116] width 12 height 6
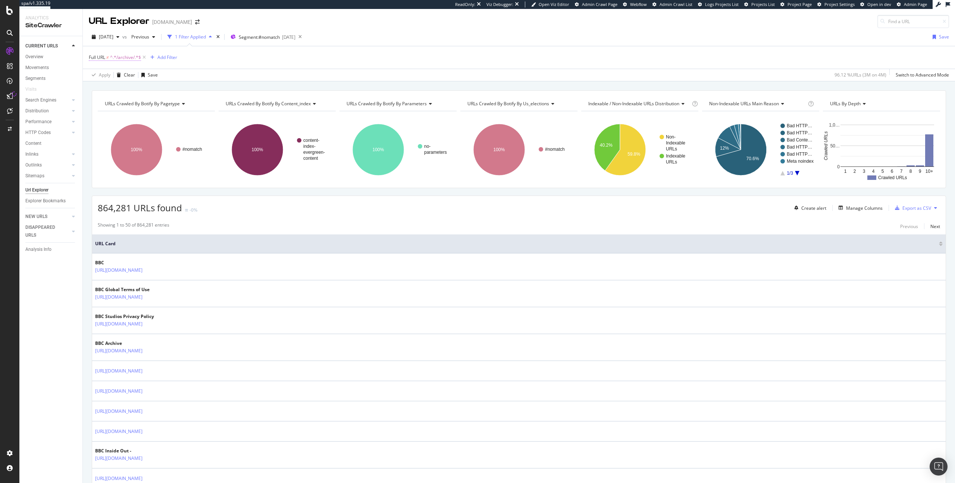
click at [126, 60] on span "^.*/archive/.*$" at bounding box center [125, 57] width 31 height 10
click at [136, 91] on input "/archive/" at bounding box center [130, 88] width 71 height 12
click at [106, 89] on input "/archive/" at bounding box center [130, 88] width 71 height 12
click at [117, 72] on span "Doesn't contain" at bounding box center [111, 75] width 32 height 6
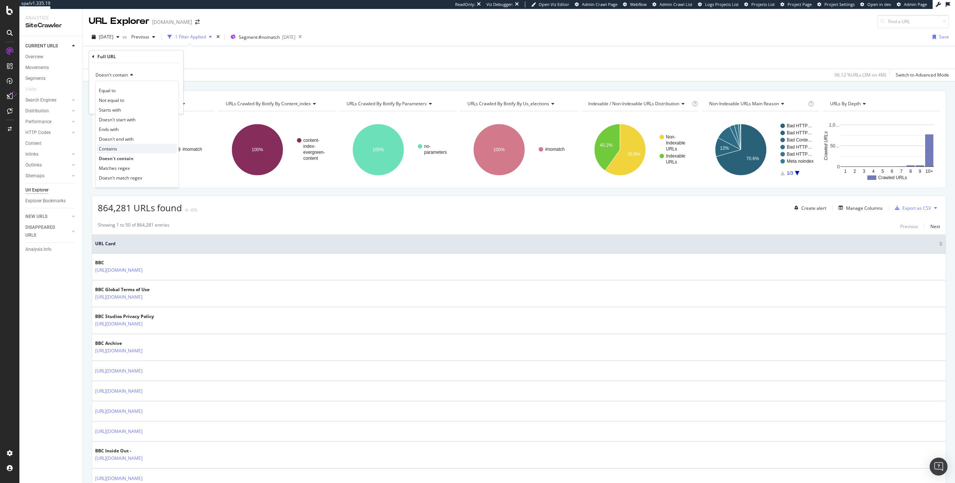
click at [122, 150] on div "Contains" at bounding box center [137, 149] width 80 height 10
click at [107, 90] on input "/archive/" at bounding box center [130, 88] width 71 height 12
click at [108, 90] on input "/archive/" at bounding box center [130, 88] width 71 height 12
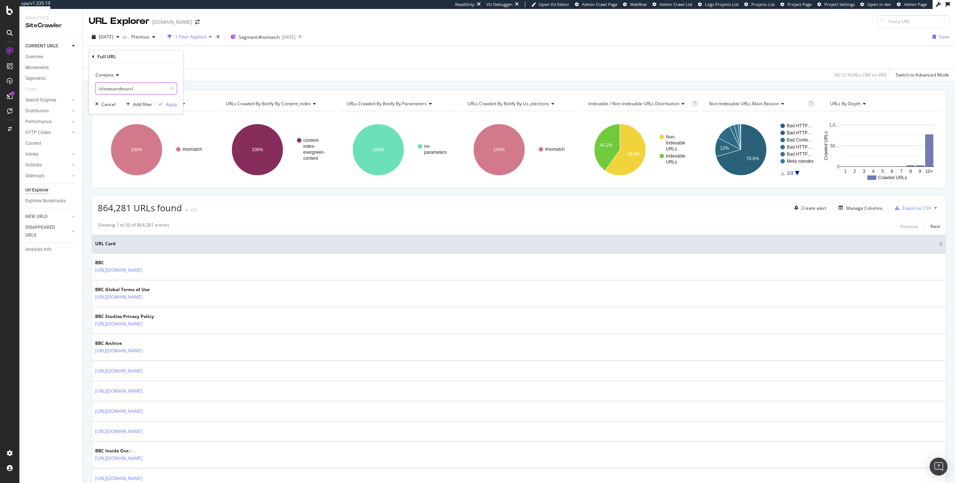
type input "/showsandtours/"
click at [178, 101] on div "Contains /showsandtours/ Cancel Add filter Apply" at bounding box center [136, 88] width 94 height 51
click at [172, 104] on div "Apply" at bounding box center [172, 104] width 12 height 6
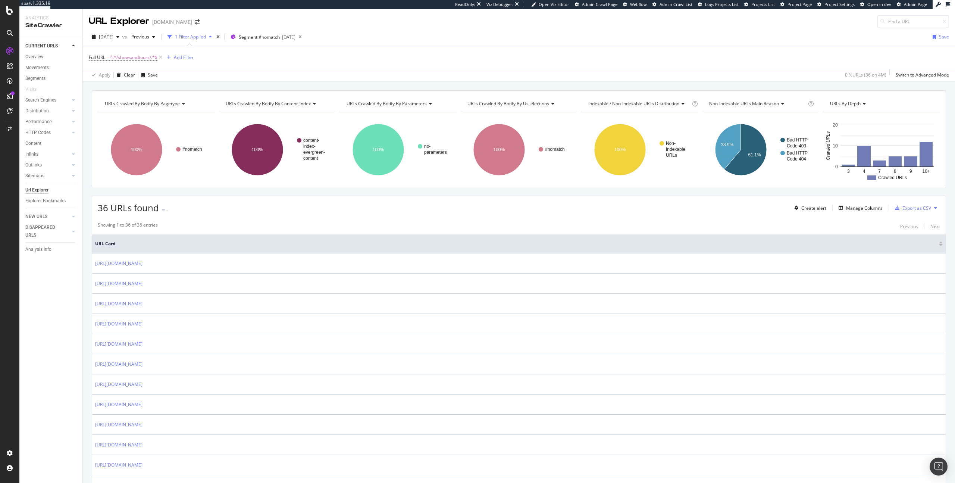
copy table "URL Card https://www.bbc.com/showsandtours/tours/ https://www.bbc.com/showsandt…"
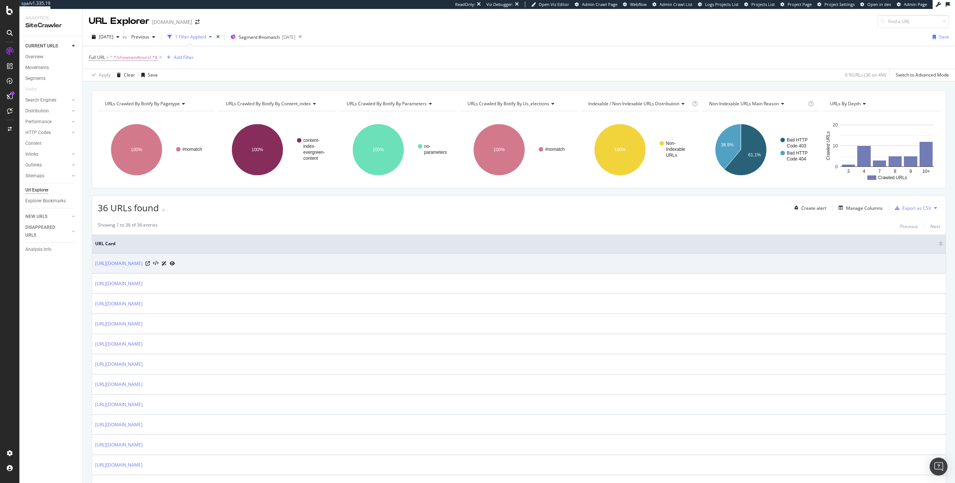
drag, startPoint x: 224, startPoint y: 430, endPoint x: 92, endPoint y: 264, distance: 211.8
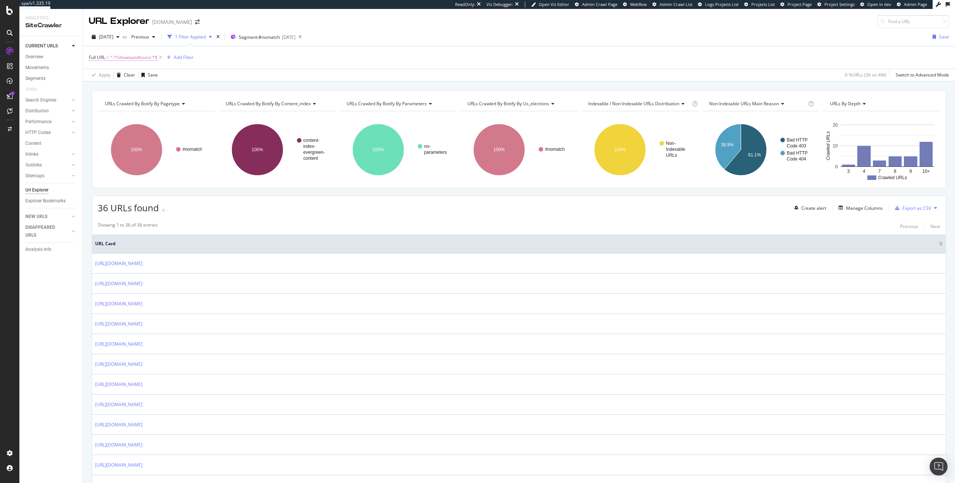
click at [123, 57] on span "^.*/showsandtours/.*$" at bounding box center [133, 57] width 47 height 10
drag, startPoint x: 141, startPoint y: 90, endPoint x: 98, endPoint y: 90, distance: 42.5
click at [99, 90] on input "/showsandtours/" at bounding box center [130, 88] width 71 height 12
click at [98, 90] on input "/showsandtours/" at bounding box center [130, 88] width 71 height 12
drag, startPoint x: 152, startPoint y: 90, endPoint x: 99, endPoint y: 89, distance: 52.6
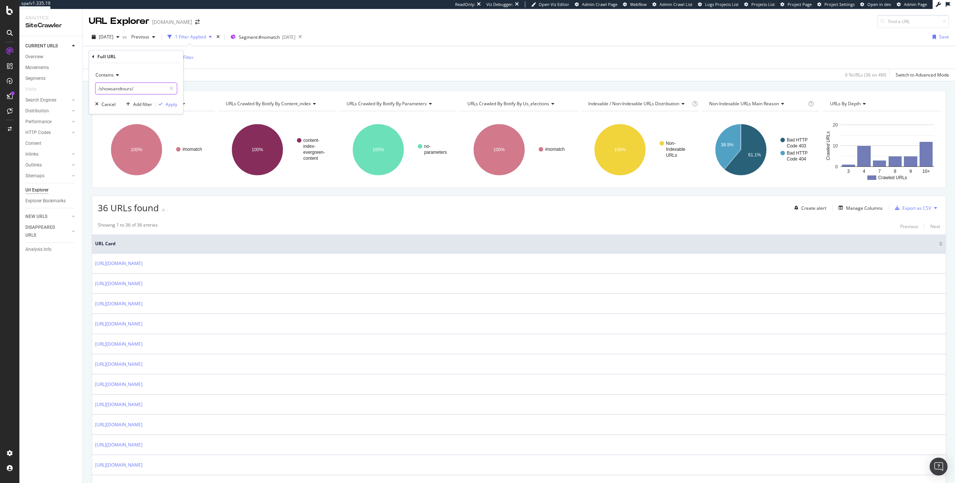
click at [99, 89] on input "/showsandtours/" at bounding box center [130, 88] width 71 height 12
type input "/reception"
click at [160, 104] on icon "button" at bounding box center [161, 104] width 4 height 4
click at [171, 56] on div "Add Filter" at bounding box center [170, 57] width 20 height 6
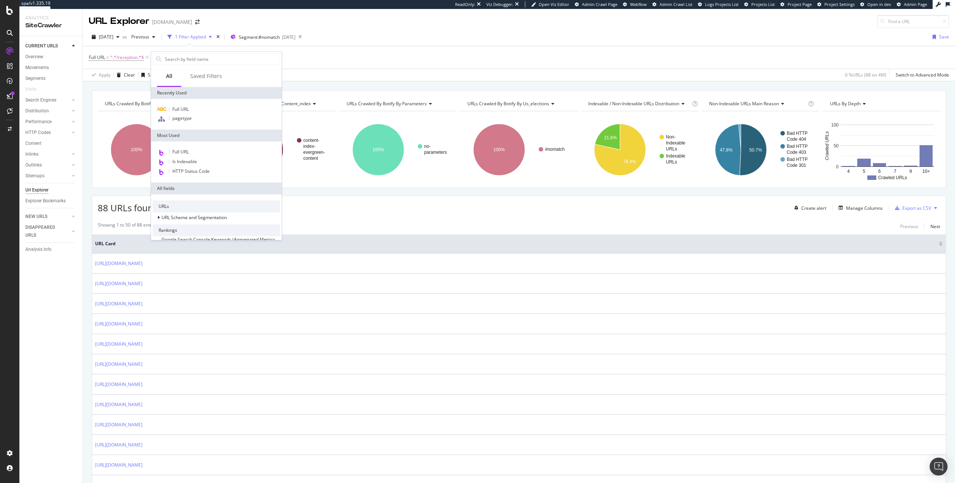
click at [192, 103] on div "Full URL pagetype" at bounding box center [216, 114] width 131 height 31
click at [190, 110] on div "Full URL" at bounding box center [217, 109] width 128 height 9
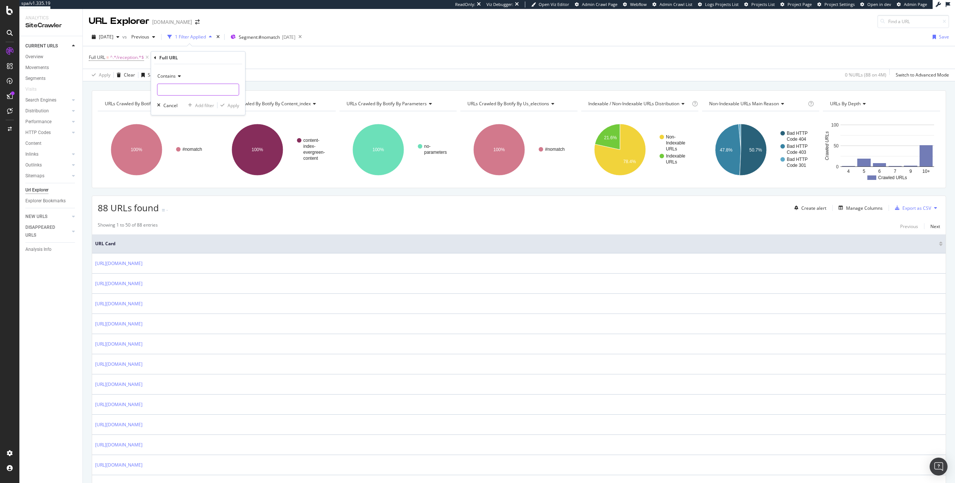
click at [190, 84] on input "text" at bounding box center [197, 90] width 81 height 12
click at [175, 76] on span "Contains" at bounding box center [166, 76] width 18 height 6
click at [179, 157] on span "Doesn't contain" at bounding box center [177, 159] width 32 height 6
click at [179, 84] on input "text" at bounding box center [197, 90] width 81 height 12
type input "/comedy/"
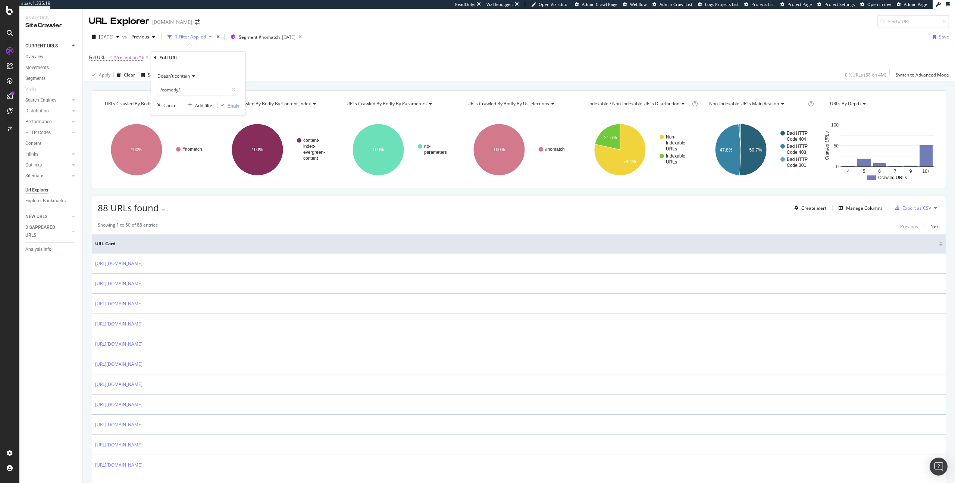
click at [231, 105] on div "Apply" at bounding box center [234, 105] width 12 height 6
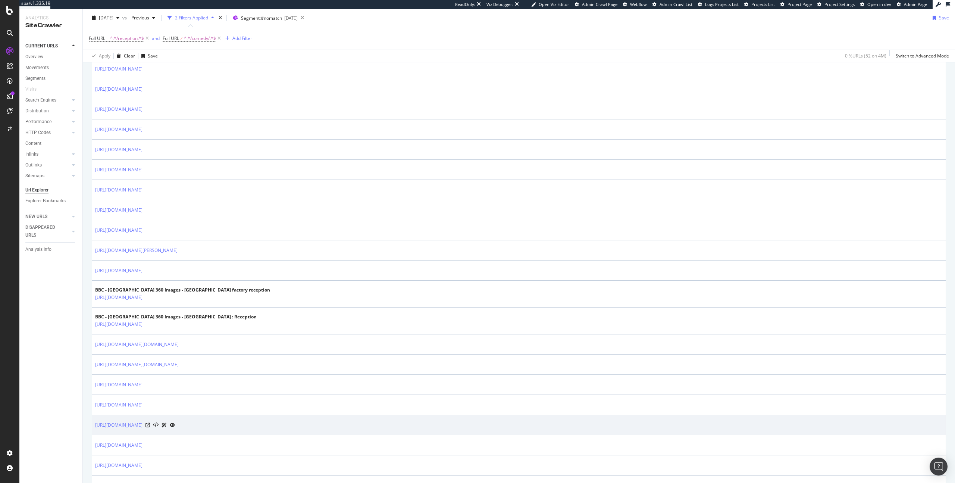
scroll to position [774, 0]
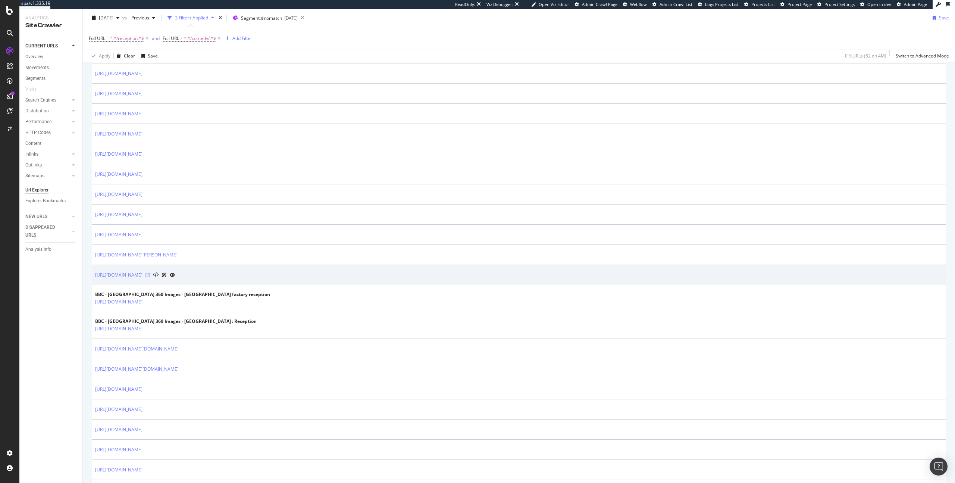
click at [150, 273] on icon at bounding box center [147, 275] width 4 height 4
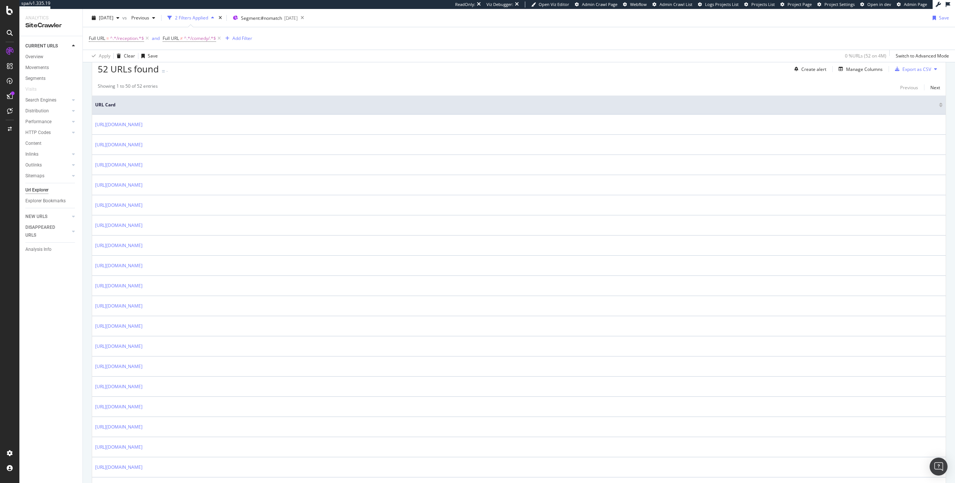
scroll to position [107, 0]
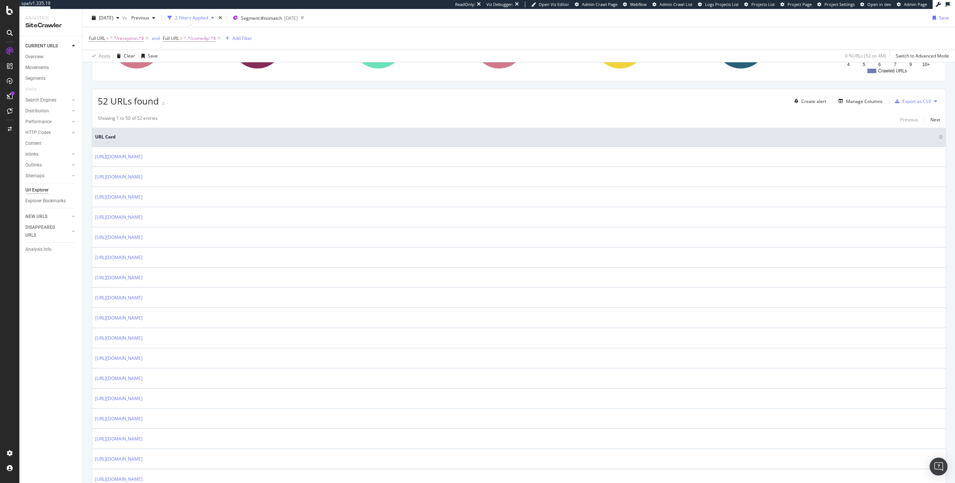
drag, startPoint x: 203, startPoint y: 276, endPoint x: 96, endPoint y: 127, distance: 183.7
copy table "URL Card https://www.bbc.com/reception/television https://www.bbc.com/reception…"
click at [144, 38] on icon at bounding box center [147, 38] width 6 height 7
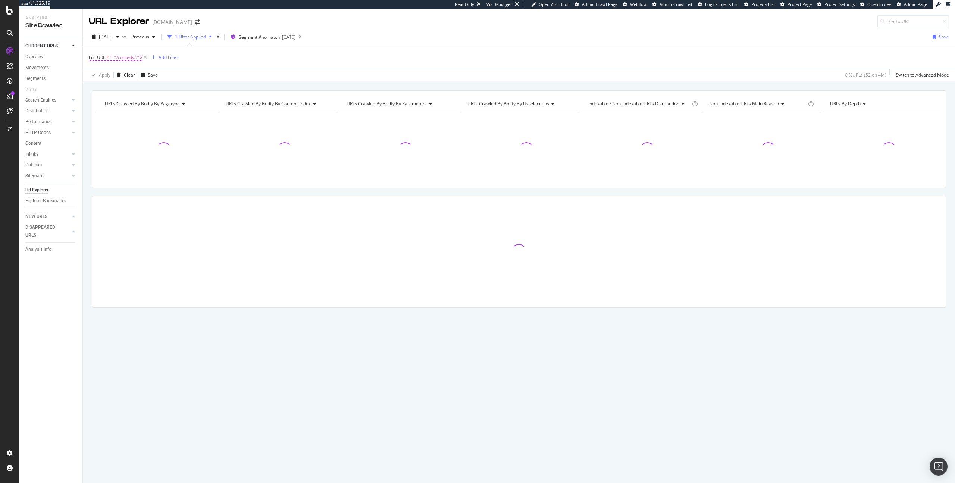
click at [121, 55] on span "^.*/comedy/.*$" at bounding box center [126, 57] width 32 height 10
click at [126, 78] on div "Doesn't contain" at bounding box center [136, 75] width 82 height 12
click at [128, 146] on div "Contains" at bounding box center [137, 149] width 80 height 10
click at [165, 108] on div "Contains /comedy/ Cancel Add filter Apply" at bounding box center [136, 88] width 94 height 51
click at [167, 105] on div "Apply" at bounding box center [172, 104] width 12 height 6
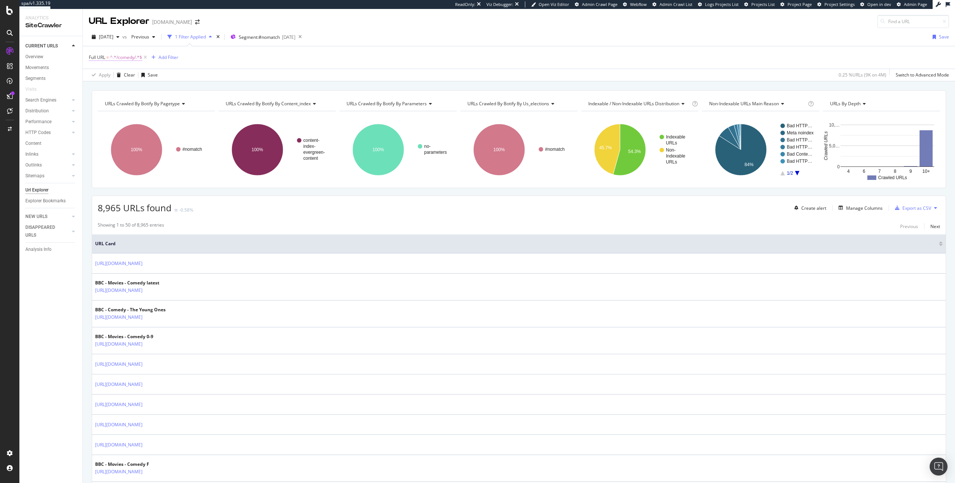
click at [124, 59] on span "^.*/comedy/.*$" at bounding box center [126, 57] width 32 height 10
click at [176, 106] on div "Apply" at bounding box center [172, 104] width 12 height 6
click at [173, 59] on div "Add Filter" at bounding box center [169, 57] width 20 height 6
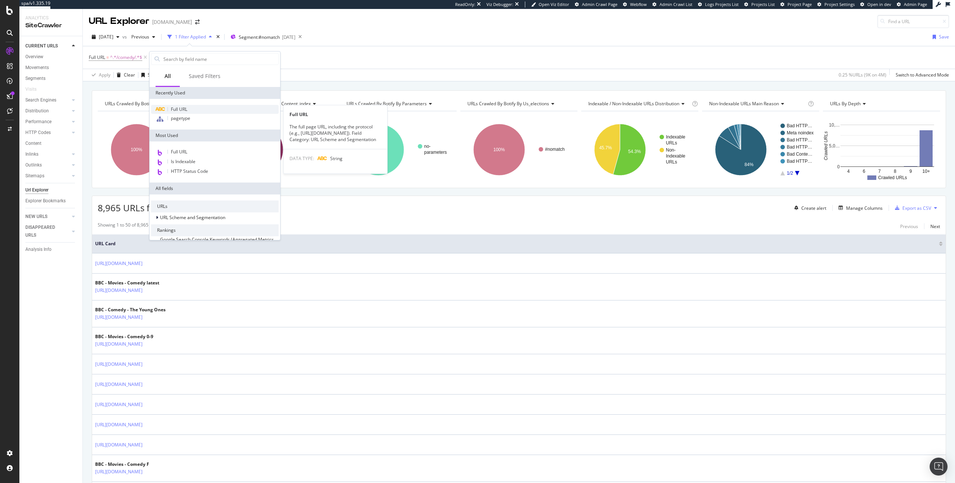
click at [192, 107] on div "Full URL" at bounding box center [215, 109] width 128 height 9
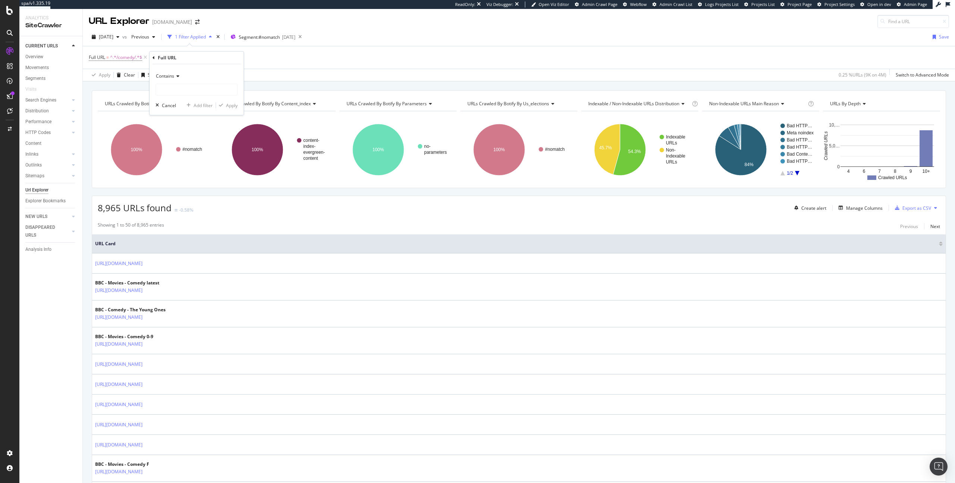
click at [178, 72] on div "Contains" at bounding box center [197, 76] width 82 height 12
click at [181, 157] on span "Doesn't contain" at bounding box center [175, 159] width 32 height 6
click at [175, 92] on input "text" at bounding box center [196, 90] width 81 height 12
type input "/films/"
click at [228, 105] on div "Apply" at bounding box center [232, 105] width 12 height 6
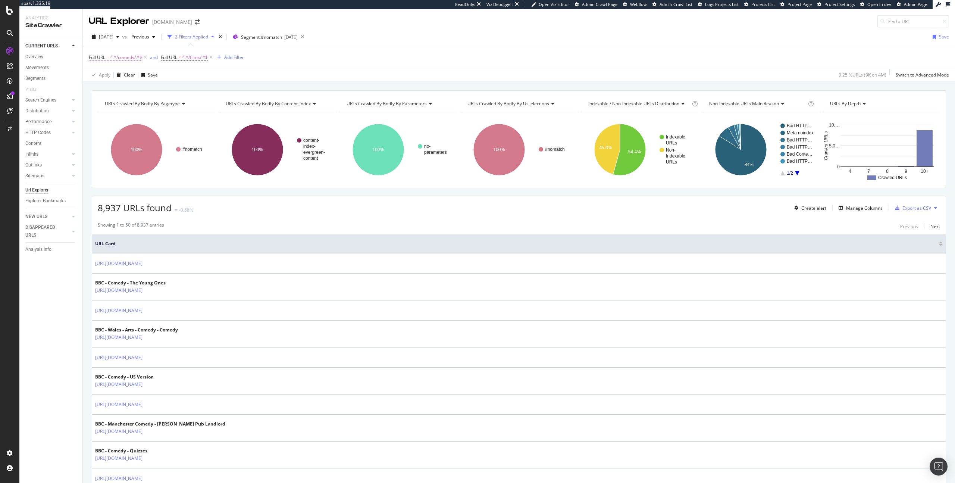
click at [129, 57] on span "^.*/comedy/.*$" at bounding box center [126, 57] width 32 height 10
click at [121, 88] on input "/comedy/" at bounding box center [130, 88] width 71 height 12
click at [213, 57] on icon at bounding box center [211, 57] width 6 height 7
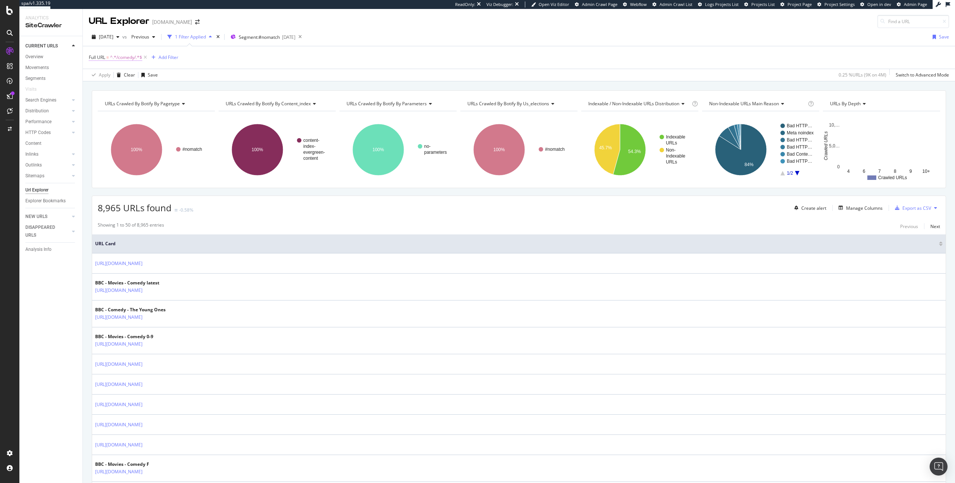
click at [129, 59] on span "^.*/comedy/.*$" at bounding box center [126, 57] width 32 height 10
click at [119, 93] on input "/comedy/" at bounding box center [130, 88] width 71 height 12
type input "/films/"
click at [166, 106] on div "Apply" at bounding box center [172, 104] width 12 height 6
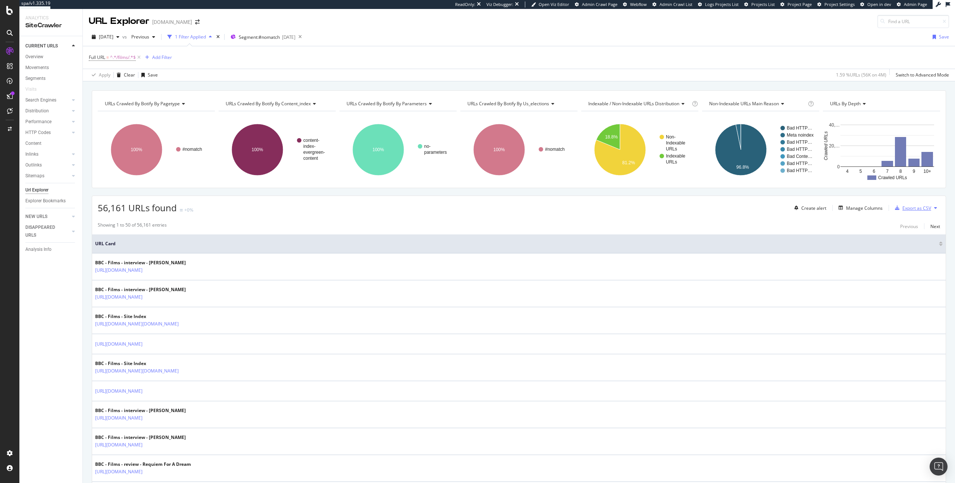
click at [908, 212] on div "Export as CSV" at bounding box center [911, 207] width 39 height 11
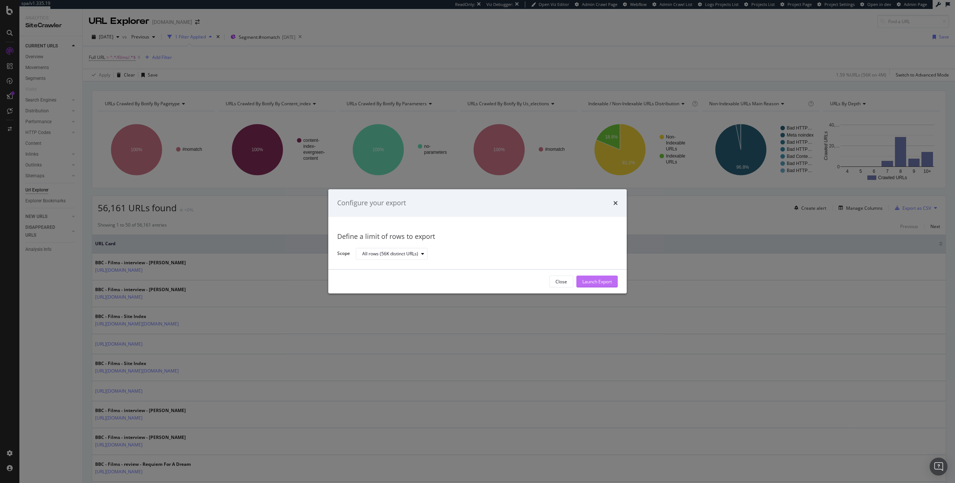
click at [598, 282] on div "Launch Export" at bounding box center [596, 281] width 29 height 6
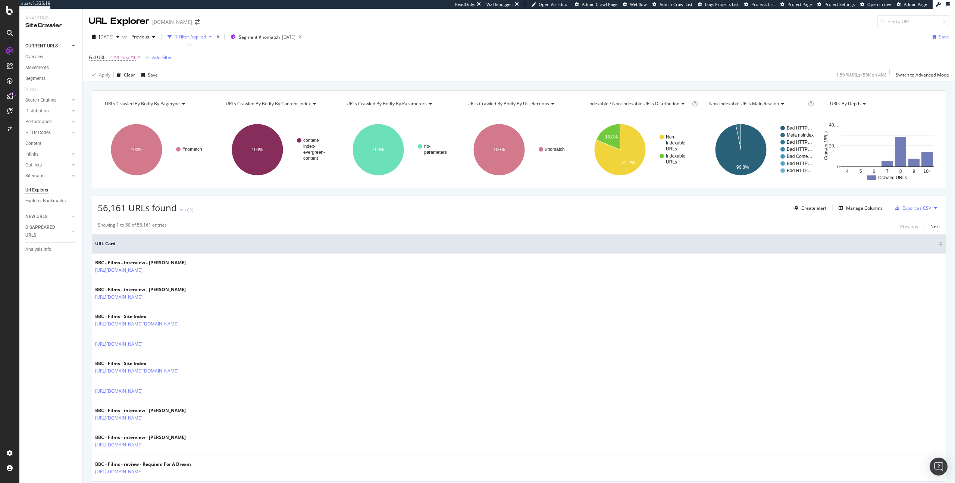
click at [7, 94] on icon at bounding box center [10, 96] width 6 height 6
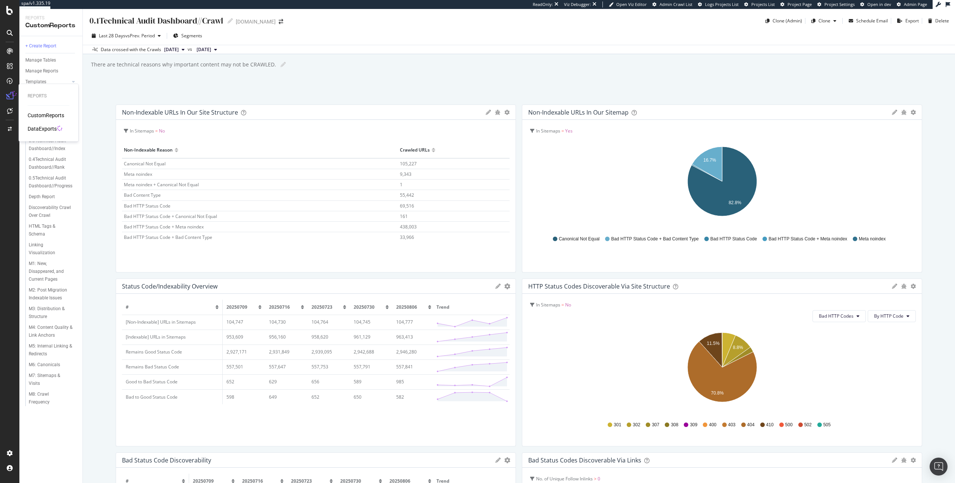
click at [42, 130] on div "DataExports" at bounding box center [42, 128] width 29 height 7
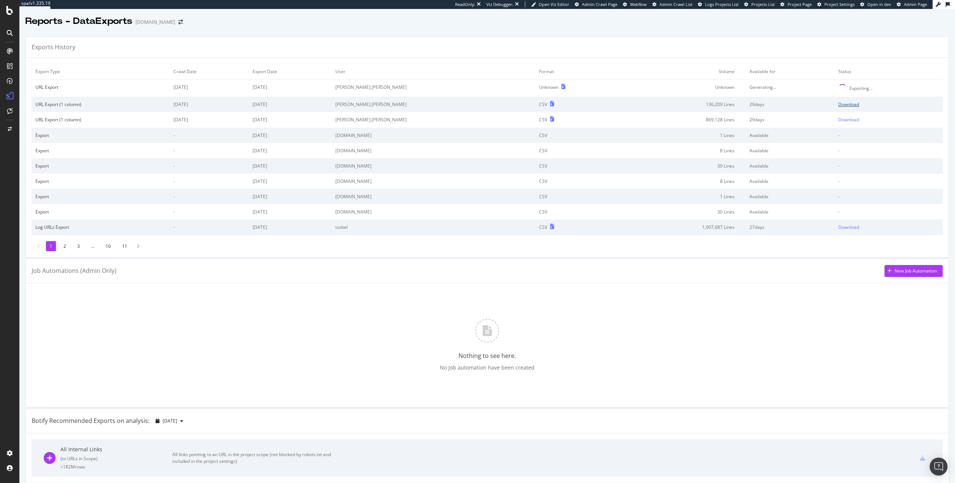
click at [840, 102] on div "Download" at bounding box center [848, 104] width 21 height 6
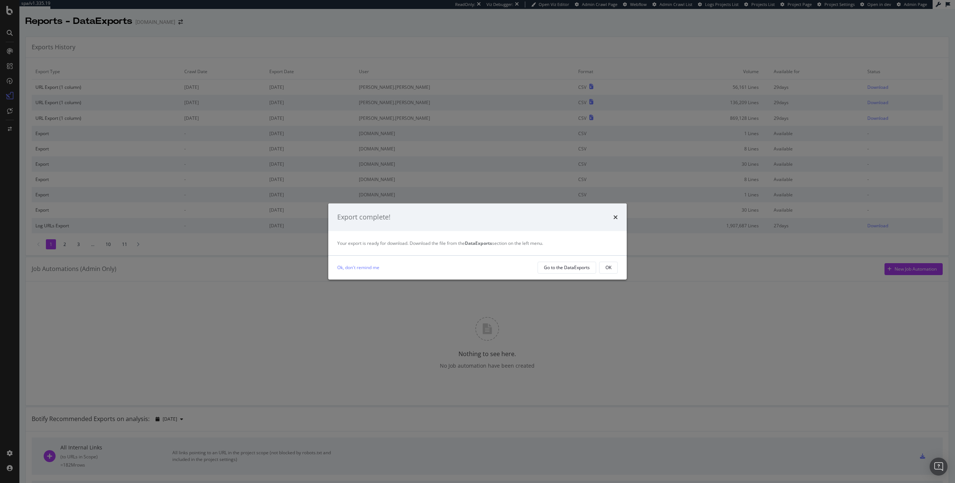
click at [578, 273] on div "Ok, don't remind me Go to the DataExports OK" at bounding box center [477, 268] width 298 height 24
click at [612, 269] on button "OK" at bounding box center [608, 267] width 19 height 12
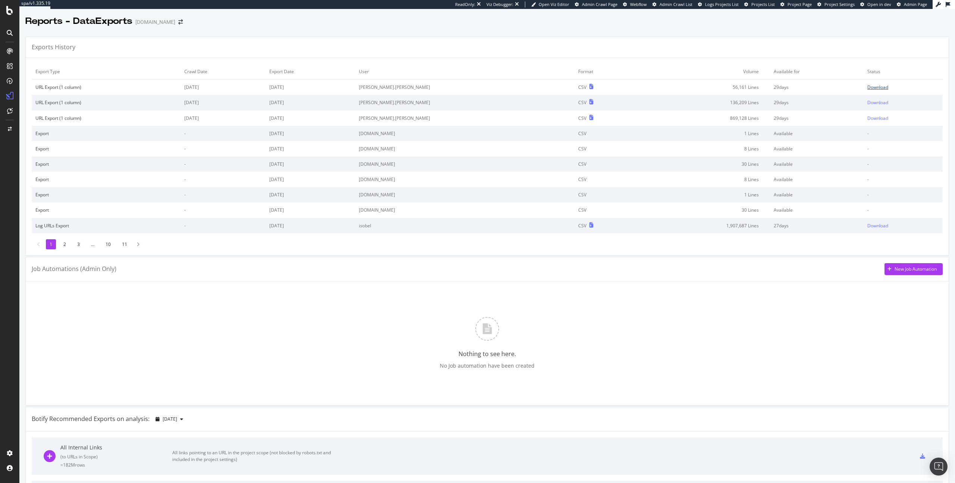
click at [873, 88] on div "Download" at bounding box center [877, 87] width 21 height 6
click at [40, 87] on div "SiteCrawler" at bounding box center [41, 83] width 26 height 7
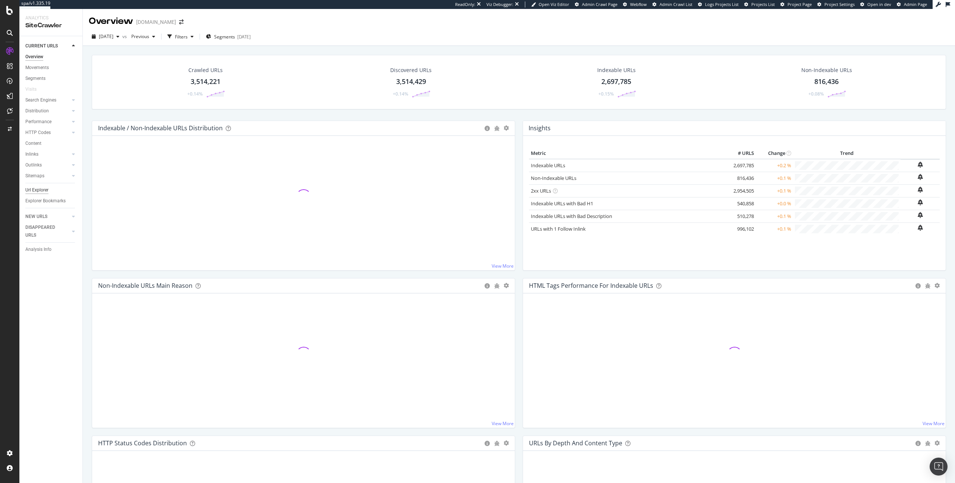
click at [43, 193] on div "Url Explorer" at bounding box center [36, 190] width 23 height 8
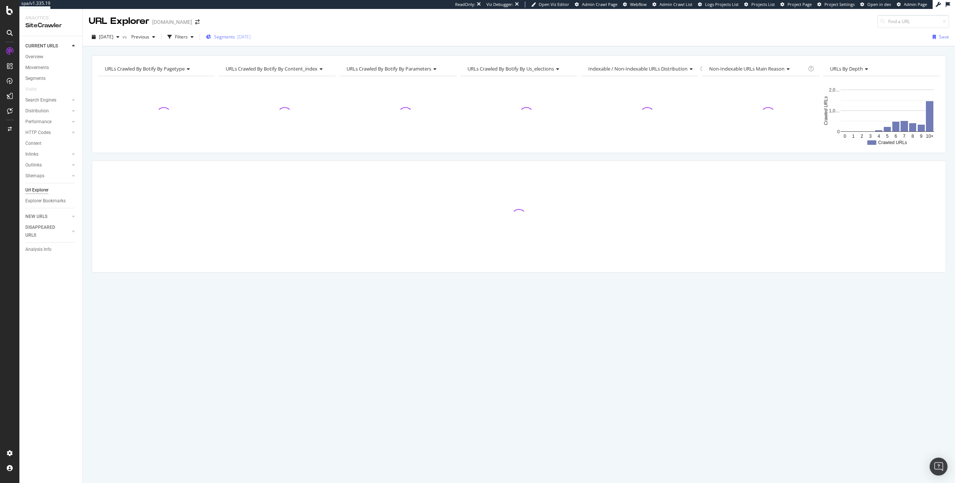
click at [251, 36] on div "2025-08-11" at bounding box center [243, 37] width 13 height 6
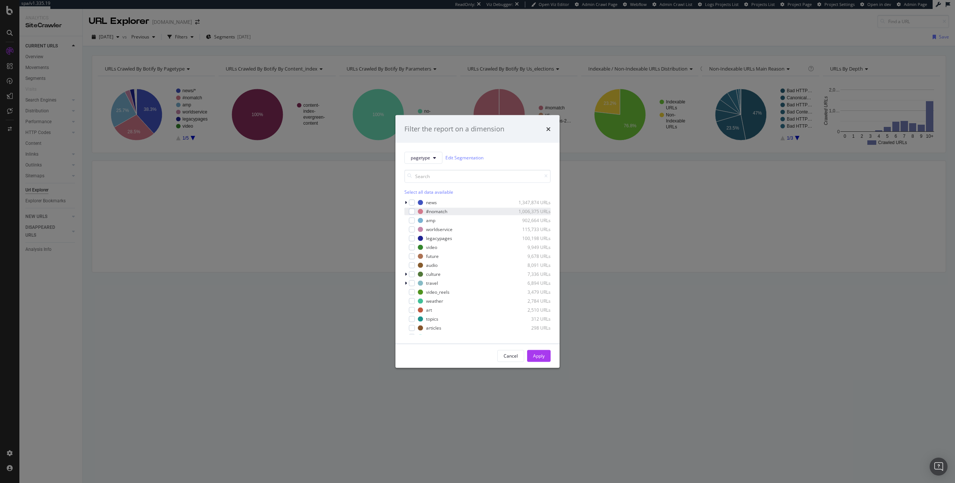
click at [415, 212] on div "#nomatch 1,006,375 URLs" at bounding box center [477, 210] width 146 height 7
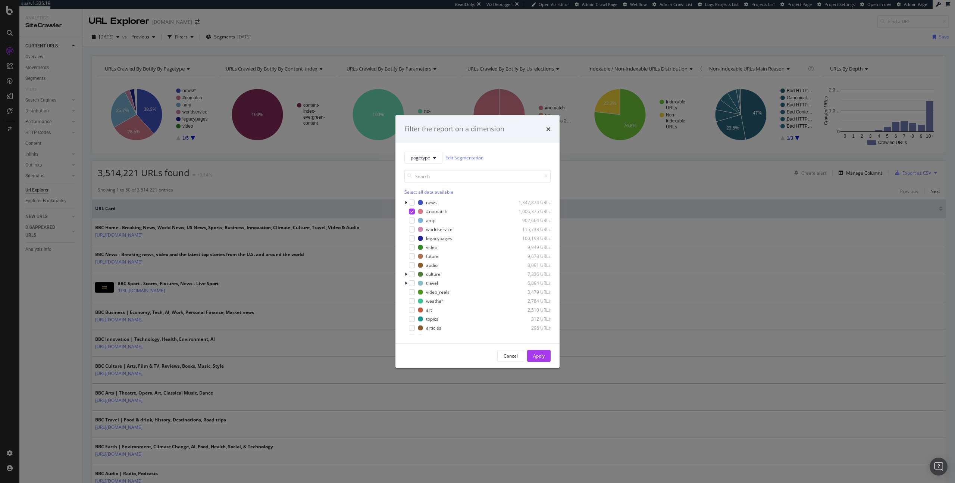
click at [542, 362] on div "Cancel Apply" at bounding box center [477, 356] width 164 height 24
click at [531, 358] on button "Apply" at bounding box center [539, 356] width 24 height 12
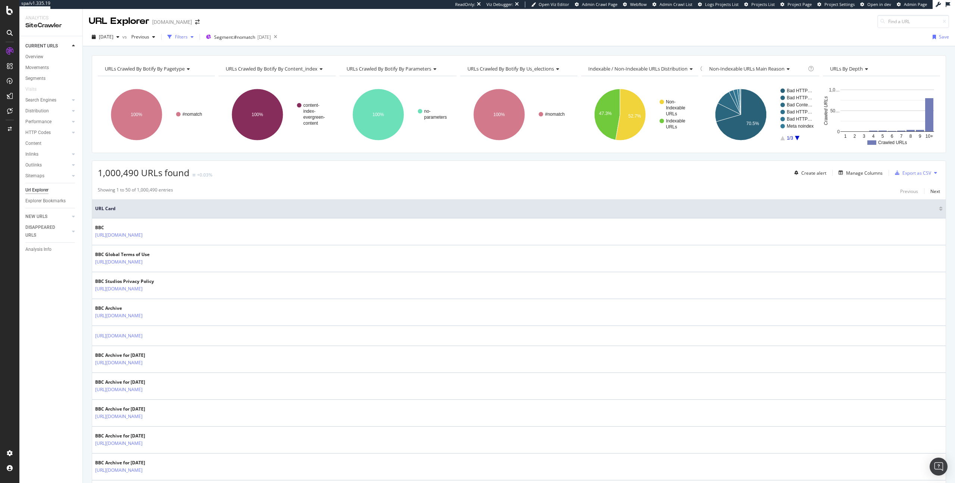
click at [175, 41] on div "button" at bounding box center [170, 37] width 10 height 10
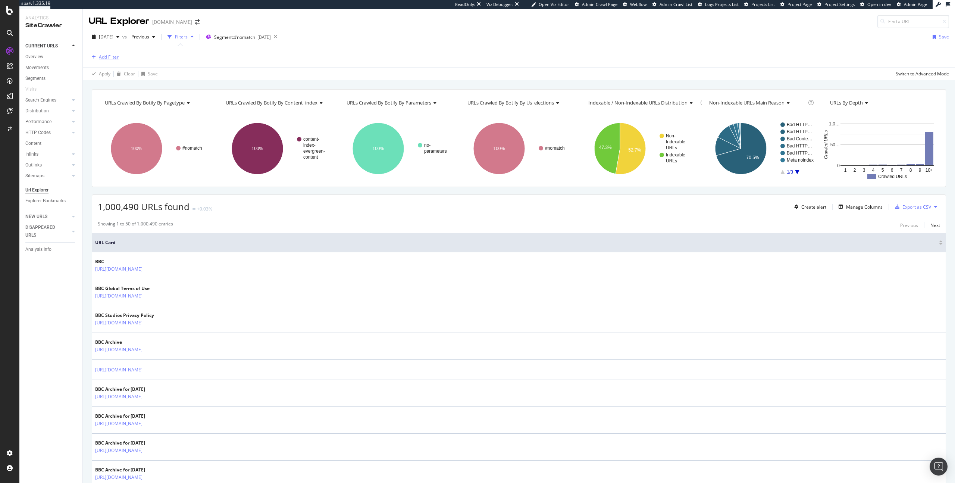
click at [115, 56] on div "Add Filter" at bounding box center [109, 57] width 20 height 6
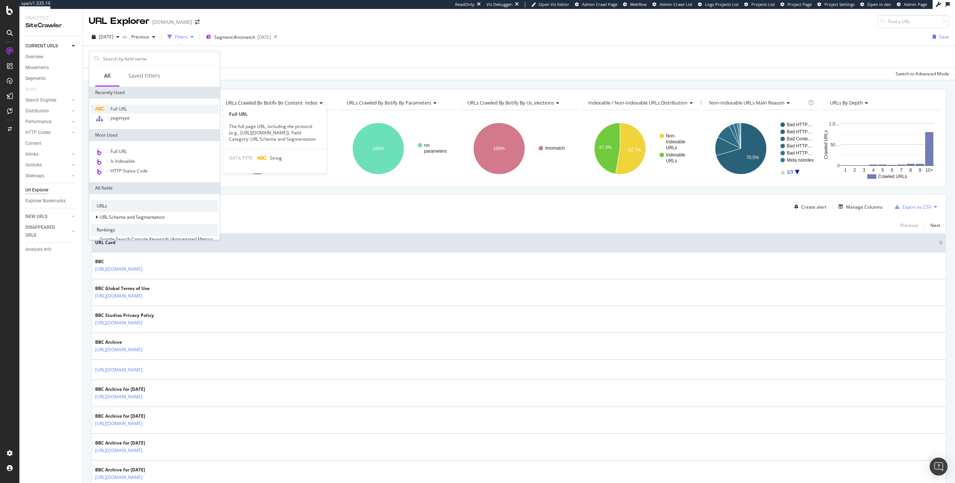
click at [129, 112] on div "Full URL" at bounding box center [155, 108] width 128 height 9
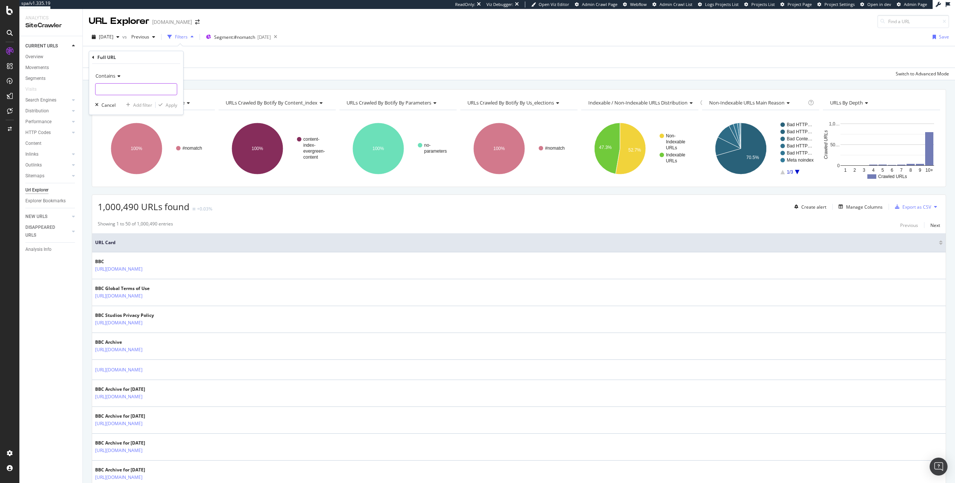
click at [129, 84] on input "text" at bounding box center [135, 89] width 81 height 12
type input "/story/"
click at [169, 102] on div "Apply" at bounding box center [172, 105] width 12 height 6
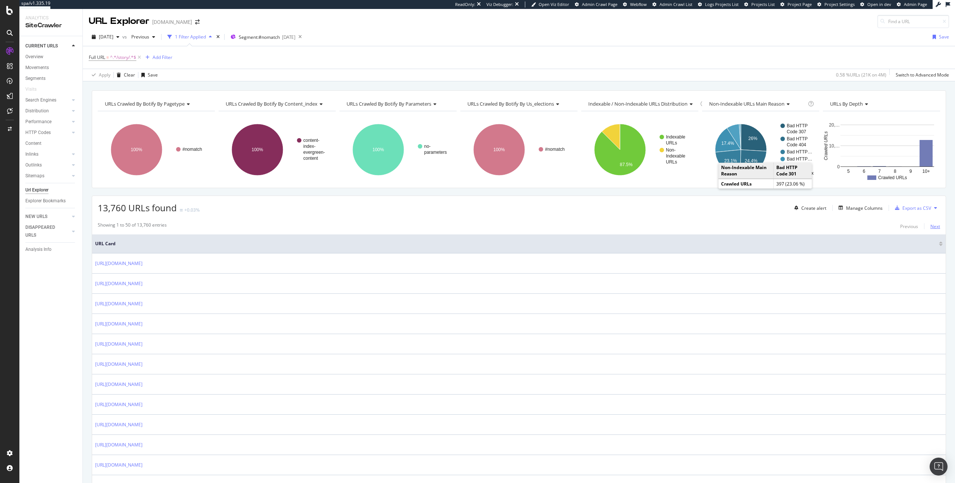
click at [931, 230] on button "Next" at bounding box center [935, 226] width 10 height 9
click at [931, 230] on div "Next" at bounding box center [935, 226] width 10 height 8
click at [911, 211] on div "Export as CSV" at bounding box center [916, 208] width 29 height 6
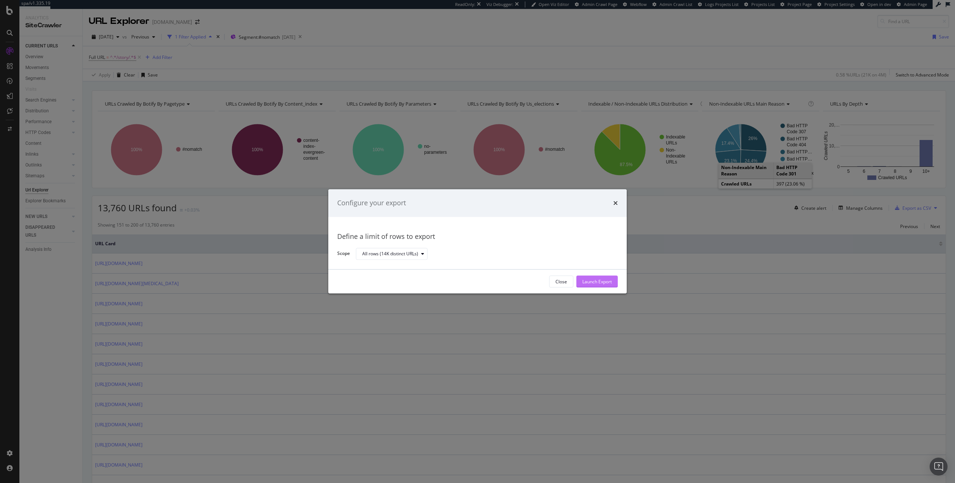
click at [598, 283] on div "Launch Export" at bounding box center [596, 281] width 29 height 6
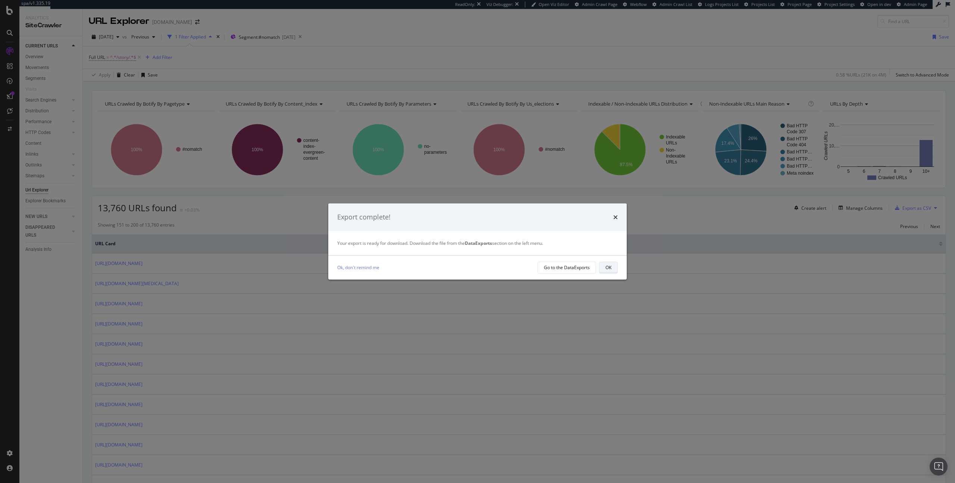
click at [607, 262] on div "OK" at bounding box center [608, 267] width 6 height 10
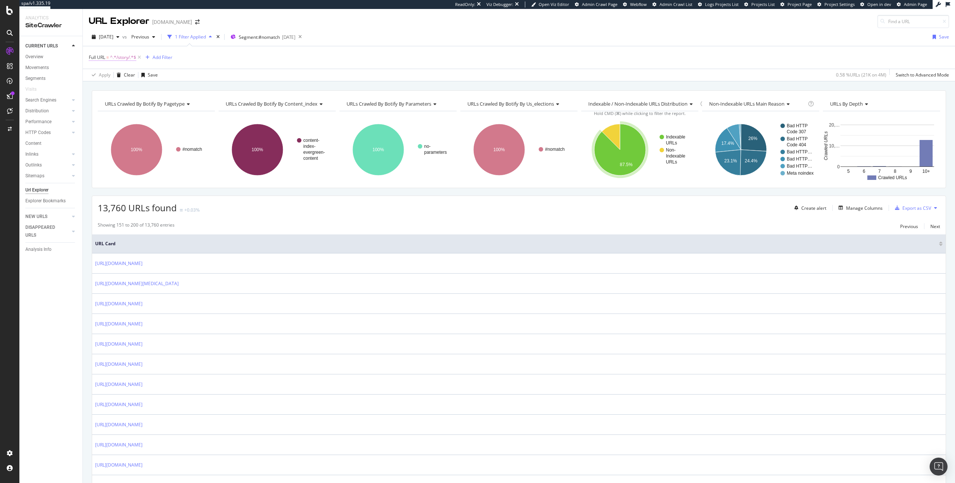
click at [120, 56] on span "^.*/story/.*$" at bounding box center [123, 57] width 26 height 10
click at [140, 93] on input "/story/" at bounding box center [130, 88] width 71 height 12
type input "/capital/"
click at [176, 102] on div "Apply" at bounding box center [172, 104] width 12 height 6
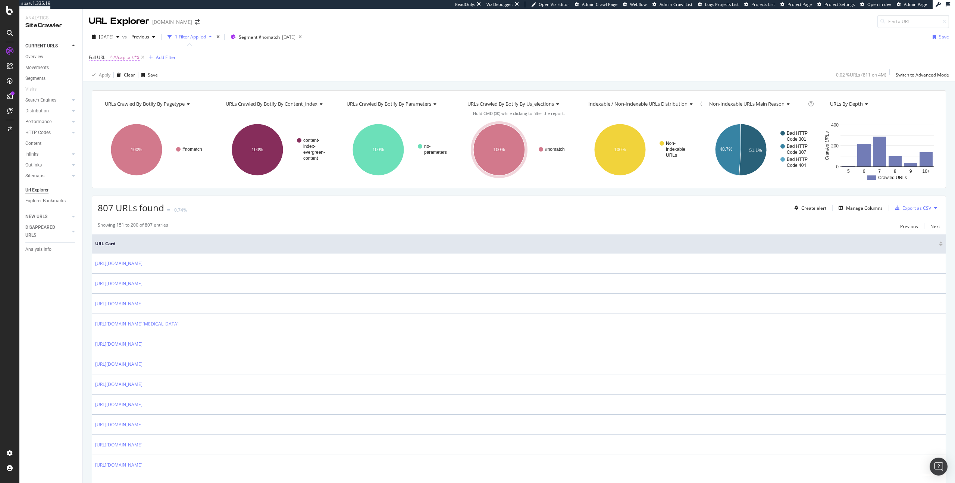
click at [116, 58] on span "^.*/capital/.*$" at bounding box center [124, 57] width 29 height 10
click at [120, 89] on input "/capital/" at bounding box center [130, 88] width 71 height 12
type input "/history/"
click at [172, 101] on div "Apply" at bounding box center [172, 104] width 12 height 6
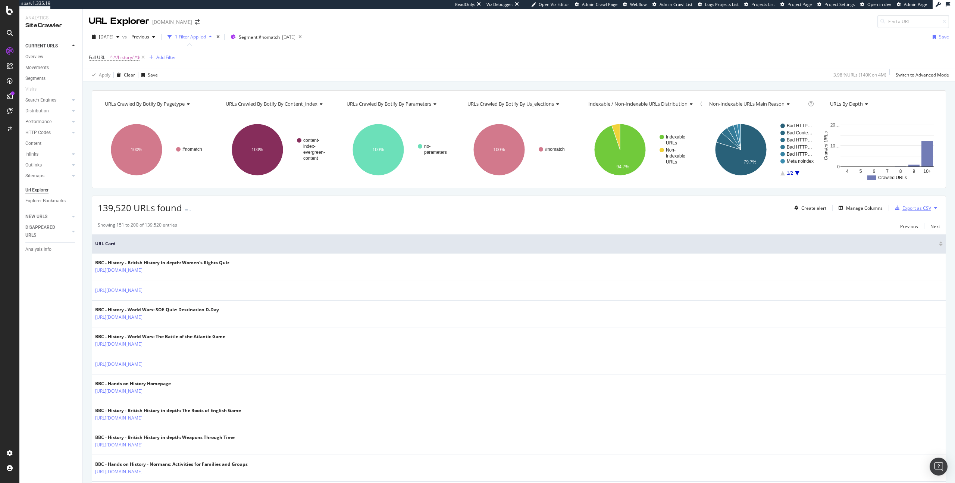
click at [902, 212] on div "Export as CSV" at bounding box center [911, 207] width 39 height 11
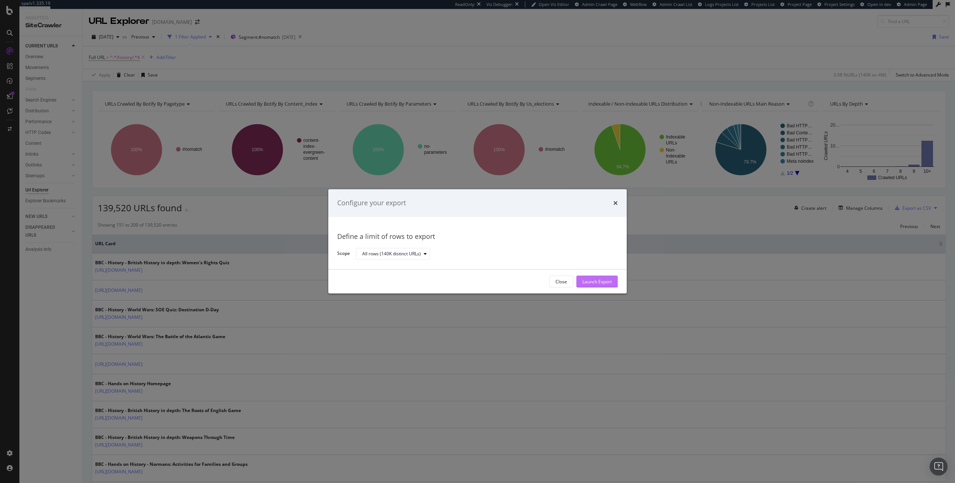
click at [594, 286] on div "Launch Export" at bounding box center [596, 281] width 29 height 11
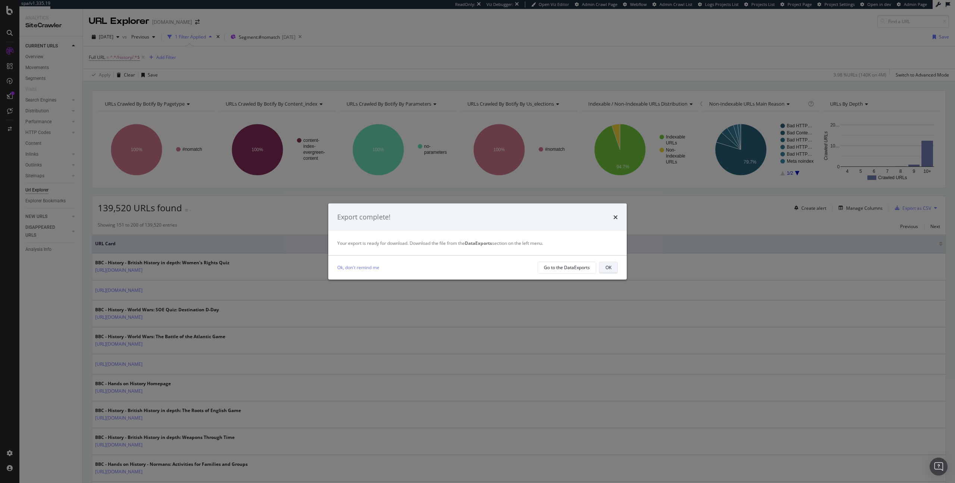
click at [604, 264] on button "OK" at bounding box center [608, 267] width 19 height 12
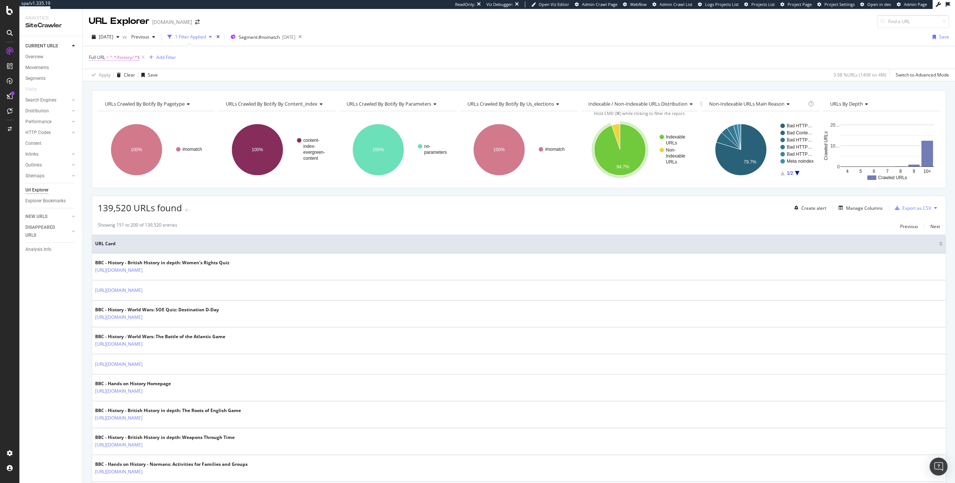
click at [118, 57] on span "^.*/history/.*$" at bounding box center [125, 57] width 30 height 10
click at [126, 85] on input "/history/" at bounding box center [130, 88] width 71 height 12
type input "/schools/"
click at [162, 104] on icon "button" at bounding box center [161, 104] width 4 height 4
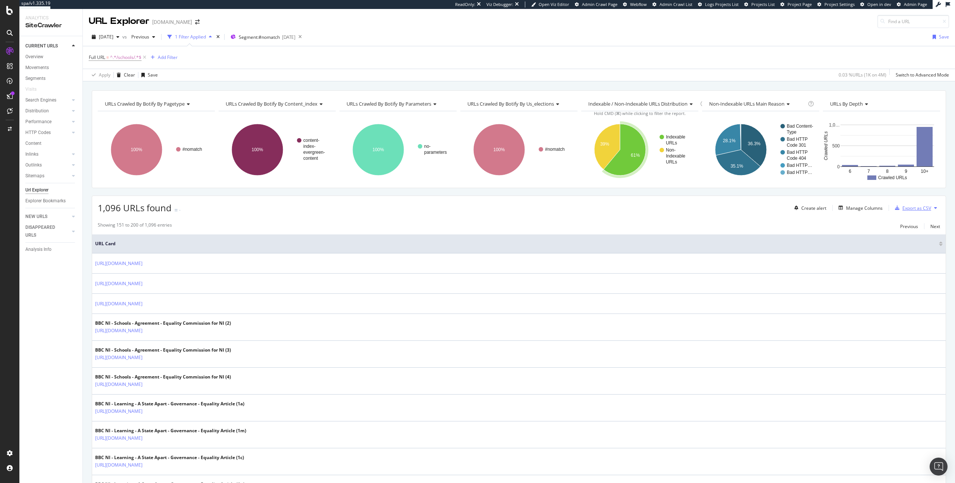
click at [914, 209] on div "Export as CSV" at bounding box center [916, 208] width 29 height 6
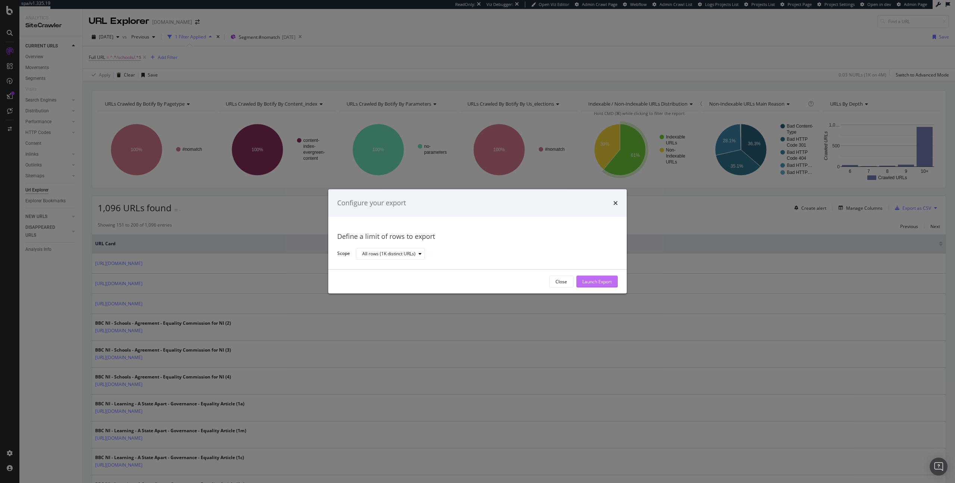
click at [607, 282] on div "Launch Export" at bounding box center [596, 281] width 29 height 6
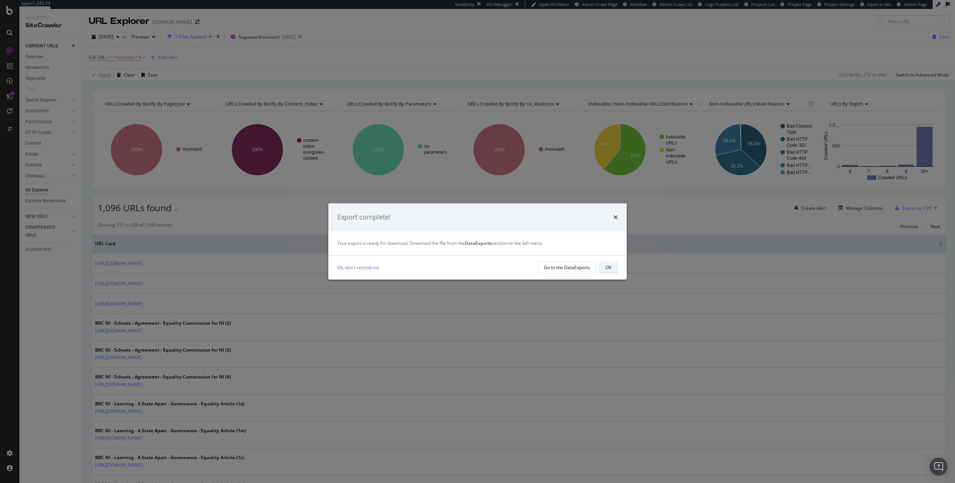
click at [610, 264] on div "OK" at bounding box center [608, 267] width 6 height 6
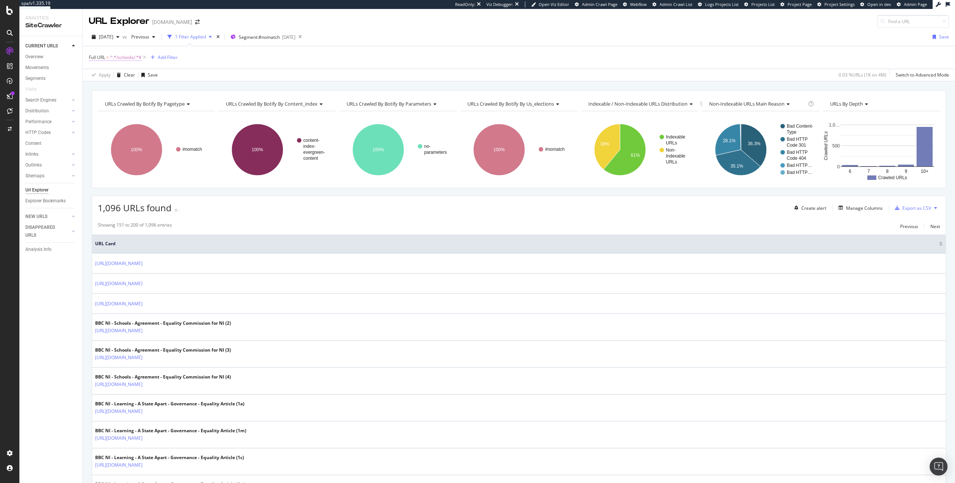
click at [117, 53] on span "^.*/schools/.*$" at bounding box center [125, 57] width 31 height 10
click at [110, 89] on input "/schools/" at bounding box center [130, 88] width 71 height 12
click at [109, 88] on input "/schools/" at bounding box center [130, 88] width 71 height 12
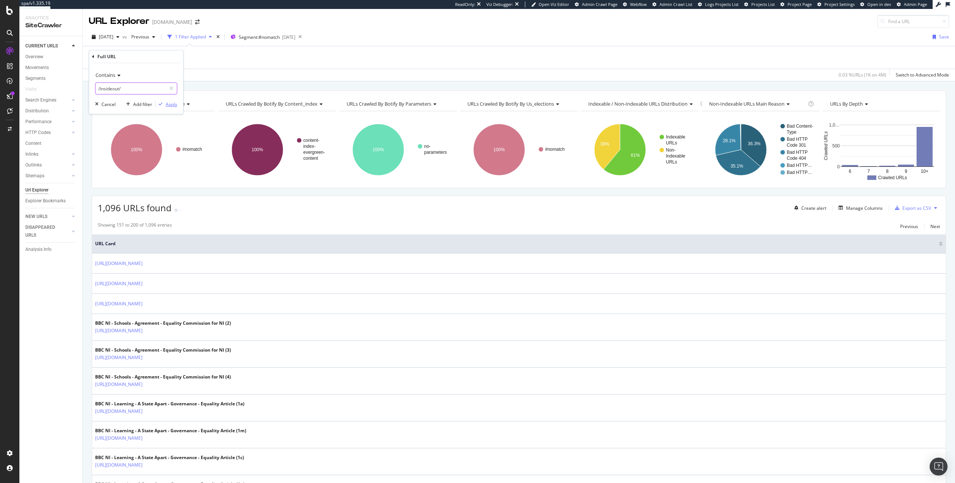
type input "/insideout/"
click at [167, 104] on div "Apply" at bounding box center [172, 104] width 12 height 6
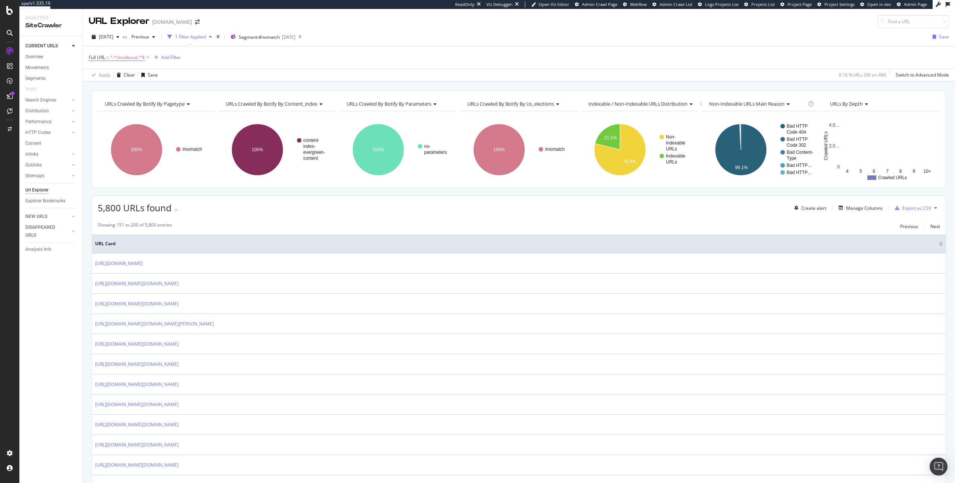
scroll to position [2, 0]
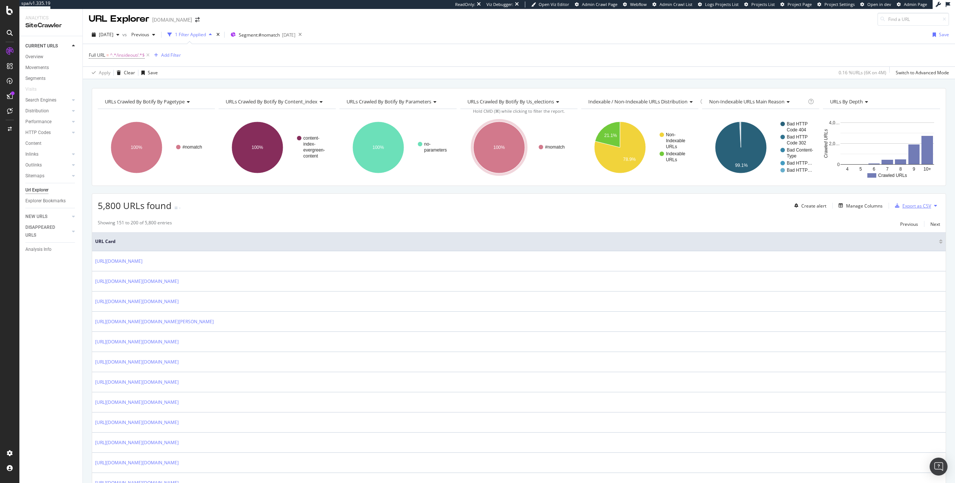
click at [918, 201] on div "Export as CSV" at bounding box center [911, 205] width 39 height 11
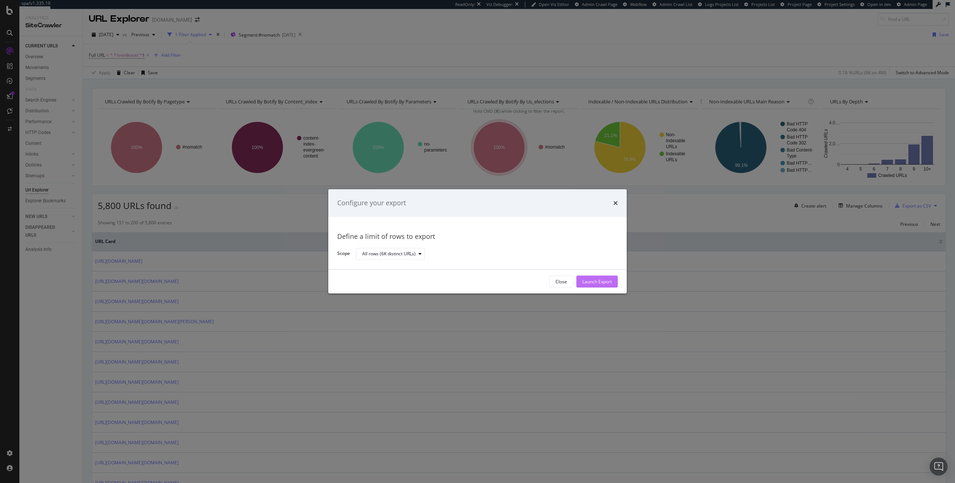
click at [595, 278] on div "Launch Export" at bounding box center [596, 281] width 29 height 6
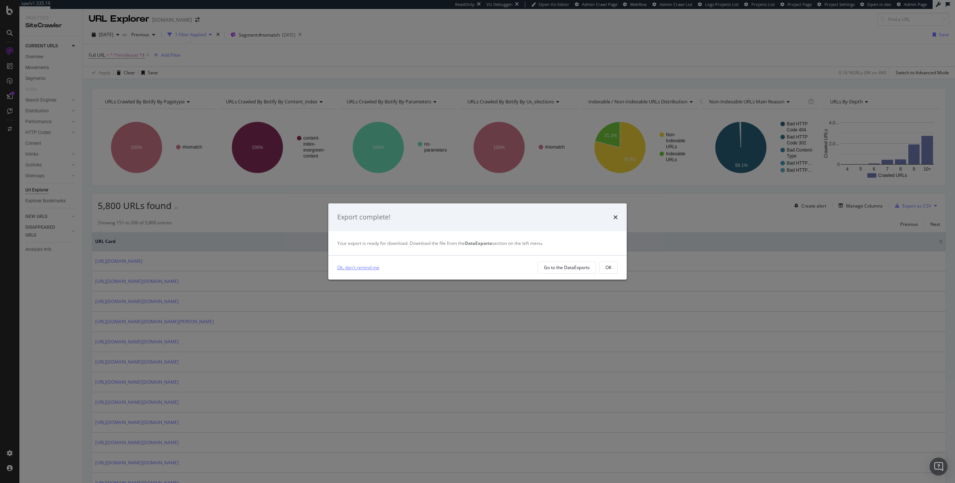
click at [367, 264] on link "Ok, don't remind me" at bounding box center [358, 267] width 42 height 8
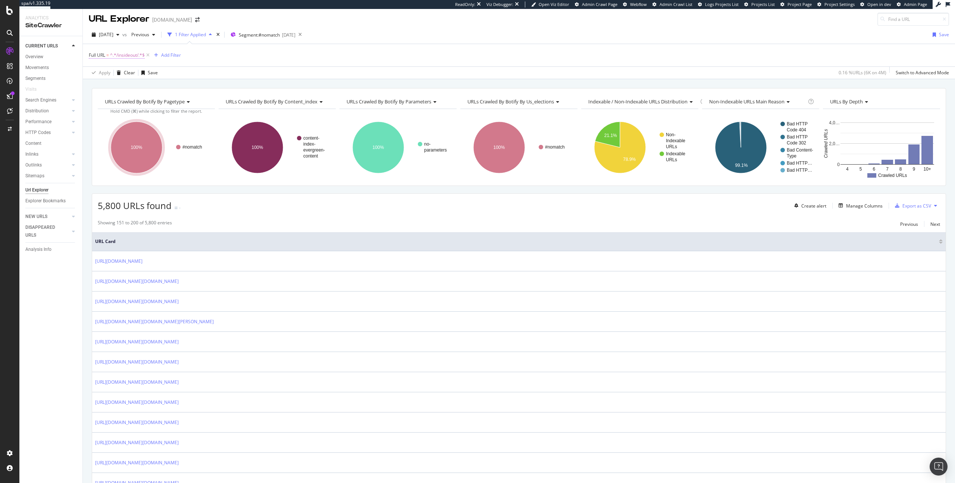
click at [131, 56] on span "^.*/insideout/.*$" at bounding box center [127, 55] width 35 height 10
click at [108, 86] on input "/insideout/" at bounding box center [130, 86] width 71 height 12
click at [115, 86] on input "/insideout/" at bounding box center [130, 86] width 71 height 12
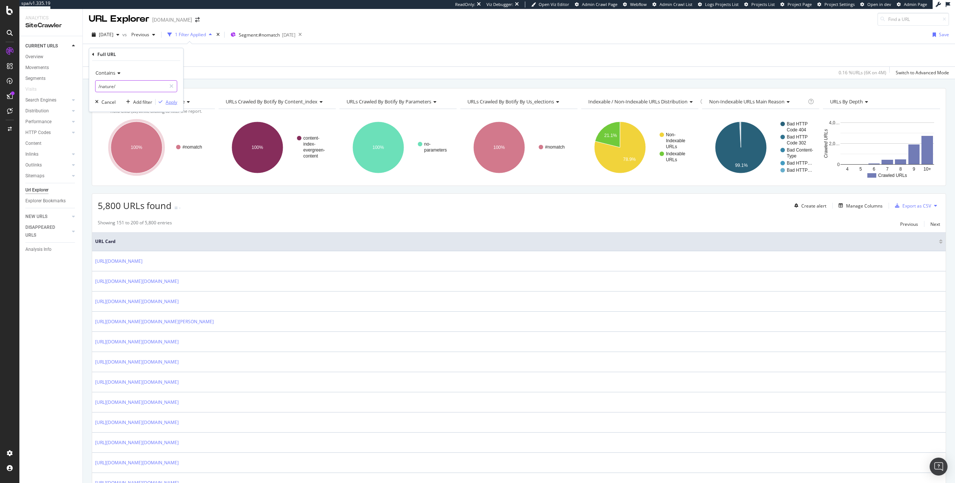
type input "/nature/"
click at [173, 102] on div "Apply" at bounding box center [172, 102] width 12 height 6
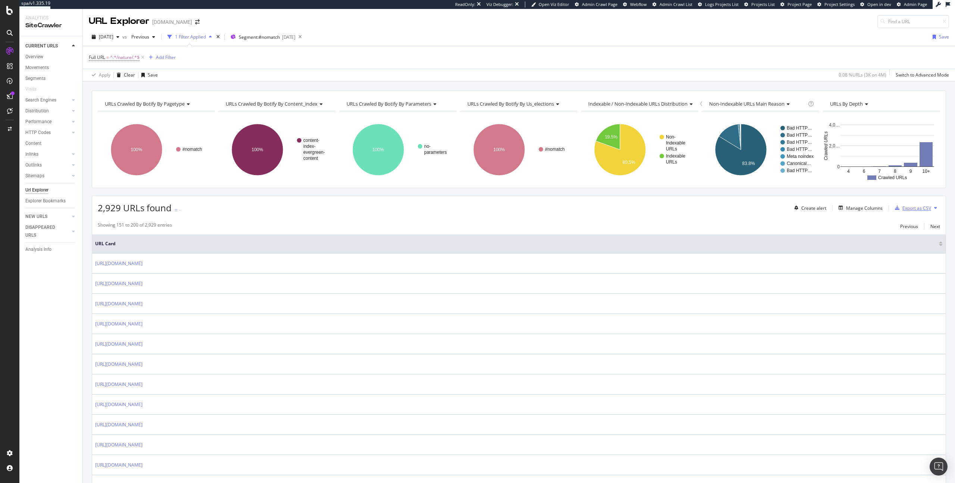
click at [911, 212] on div "Export as CSV" at bounding box center [911, 207] width 39 height 11
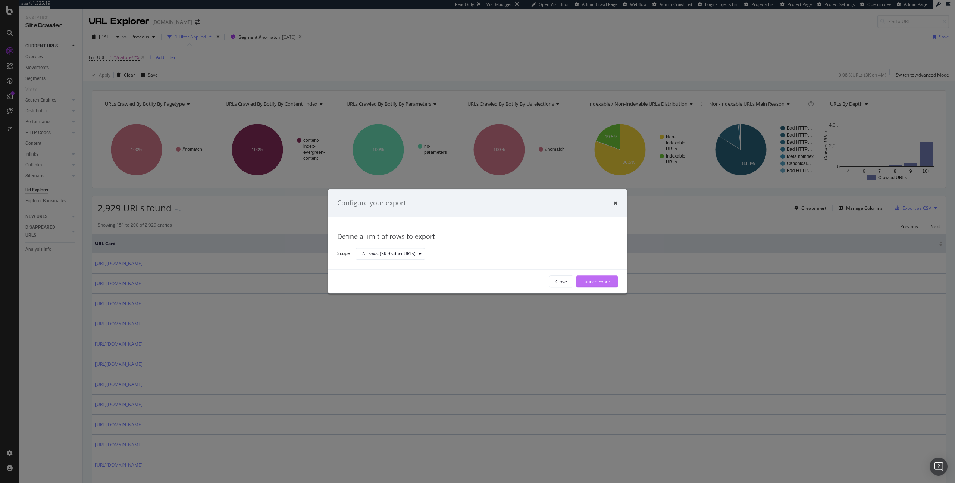
click at [595, 284] on div "Launch Export" at bounding box center [596, 281] width 29 height 6
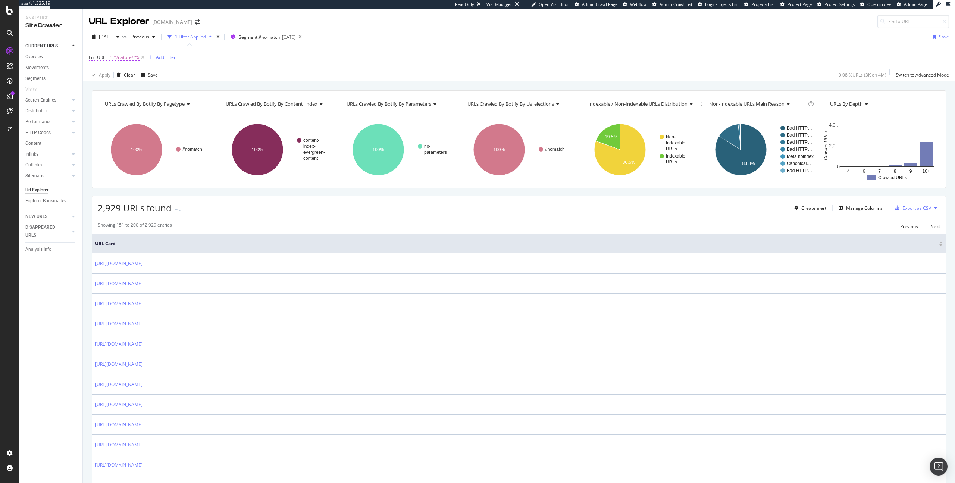
click at [131, 53] on span "^.*/nature/.*$" at bounding box center [124, 57] width 29 height 10
click at [103, 88] on input "/nature/" at bounding box center [130, 88] width 71 height 12
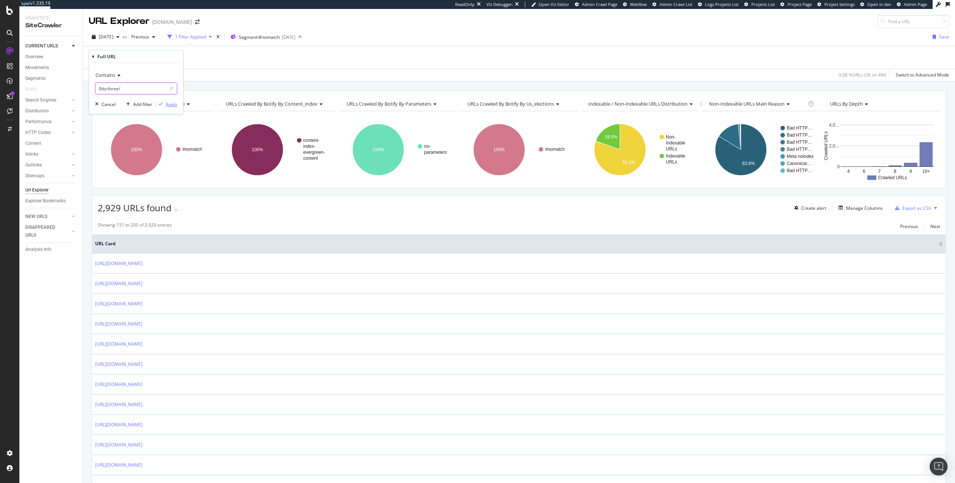
type input "/bbcthree/"
click at [169, 105] on div "Apply" at bounding box center [172, 104] width 12 height 6
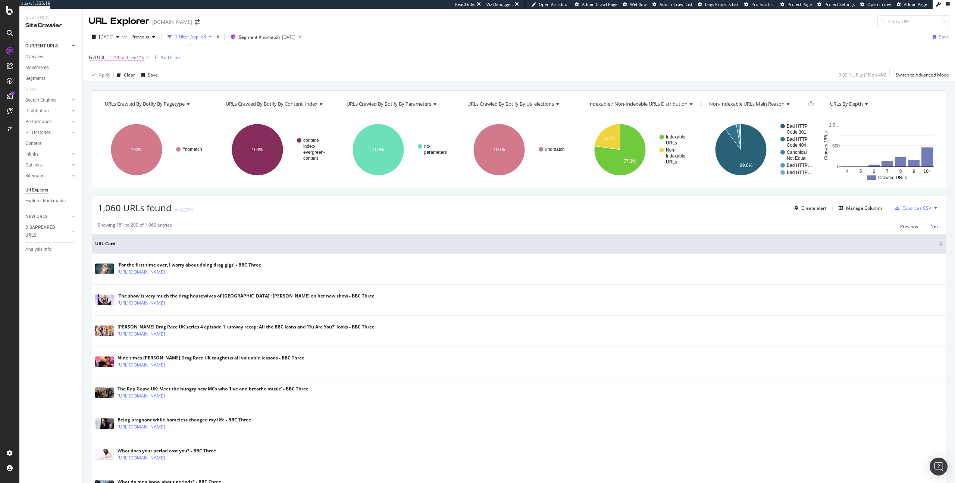
click at [126, 60] on span "^.*/bbcthree/.*$" at bounding box center [127, 57] width 34 height 10
click at [106, 92] on input "/bbcthree/" at bounding box center [130, 88] width 71 height 12
click at [107, 87] on input "/bbcthree/" at bounding box center [130, 88] width 71 height 12
type input "/timelines/"
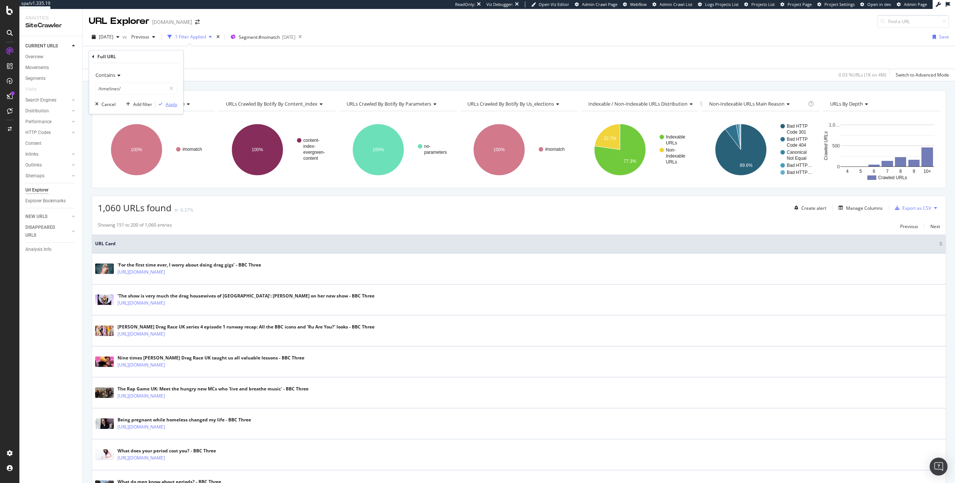
click at [170, 103] on div "Apply" at bounding box center [172, 104] width 12 height 6
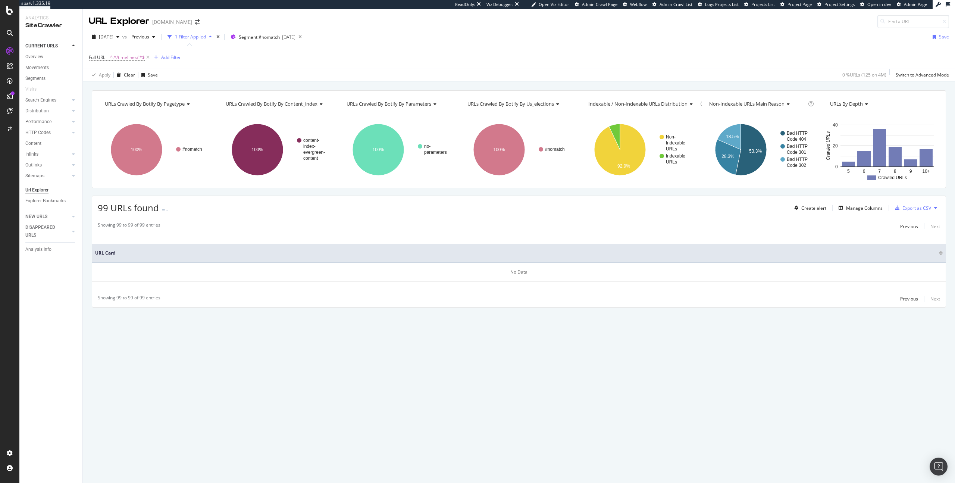
click at [129, 51] on div "Full URL = ^.*/timelines/.*$ Add Filter" at bounding box center [519, 57] width 860 height 22
click at [129, 55] on span "^.*/timelines/.*$" at bounding box center [127, 57] width 35 height 10
click at [109, 90] on input "/timelines/" at bounding box center [130, 88] width 71 height 12
click at [113, 89] on input "/timelines/" at bounding box center [130, 88] width 71 height 12
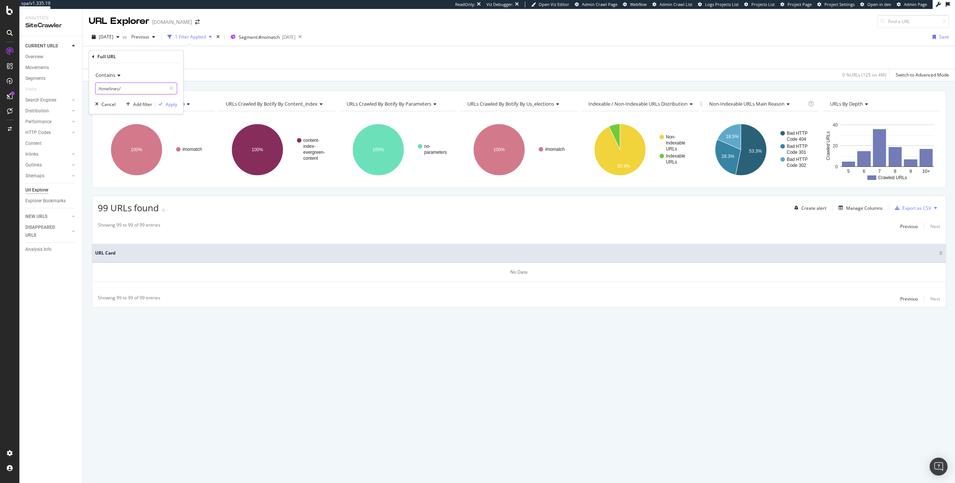
click at [113, 89] on input "/timelines/" at bounding box center [130, 88] width 71 height 12
type input "/religion/"
click at [177, 104] on div "Contains /religion/ Cancel Add filter Apply" at bounding box center [136, 88] width 94 height 51
click at [169, 104] on div "Apply" at bounding box center [172, 104] width 12 height 6
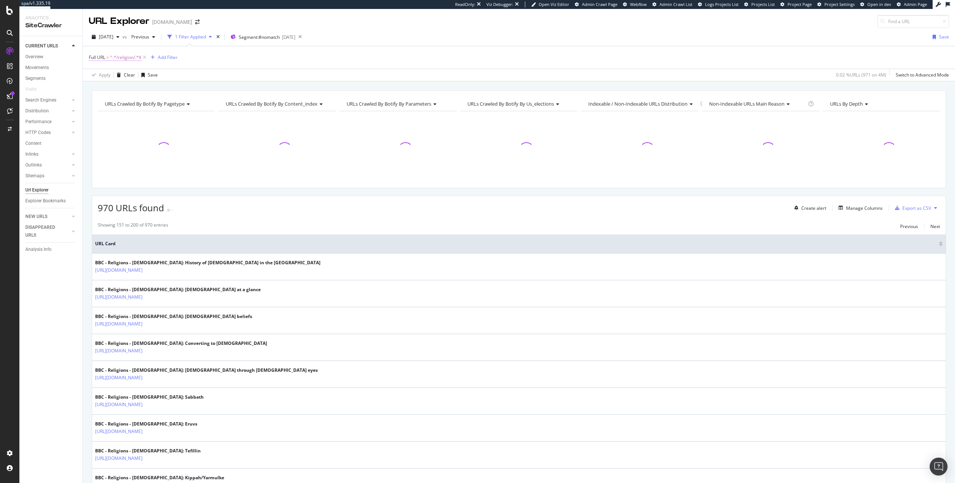
click at [122, 57] on span "^.*/religion/.*$" at bounding box center [125, 57] width 31 height 10
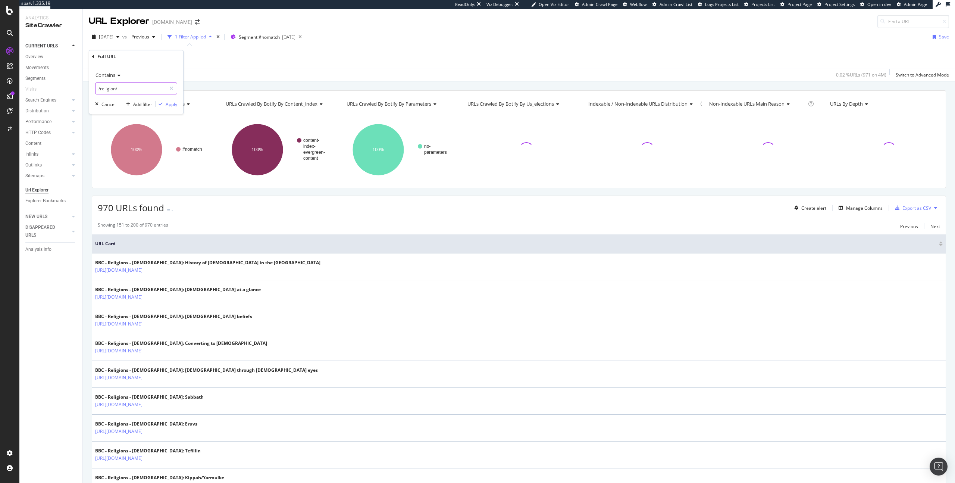
click at [102, 90] on input "/religion/" at bounding box center [130, 88] width 71 height 12
click at [106, 90] on input "/religion/" at bounding box center [130, 88] width 71 height 12
type input "/music/"
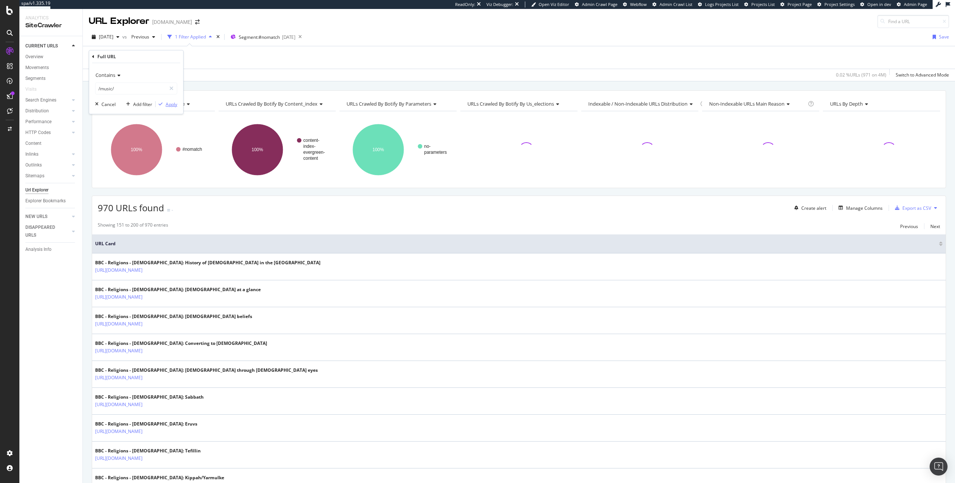
click at [163, 104] on div "button" at bounding box center [161, 104] width 10 height 4
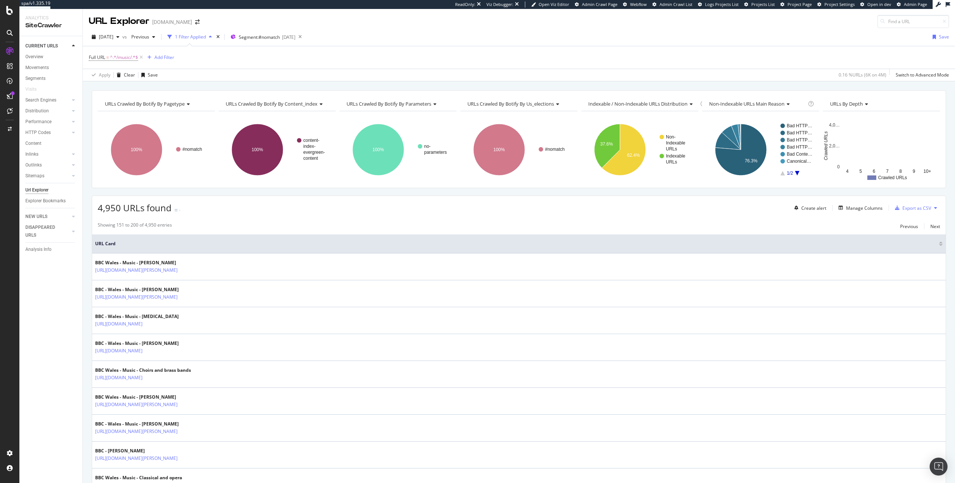
click at [899, 214] on div "Create alert Manage Columns Export as CSV" at bounding box center [865, 207] width 149 height 13
click at [906, 207] on div "Export as CSV" at bounding box center [916, 208] width 29 height 6
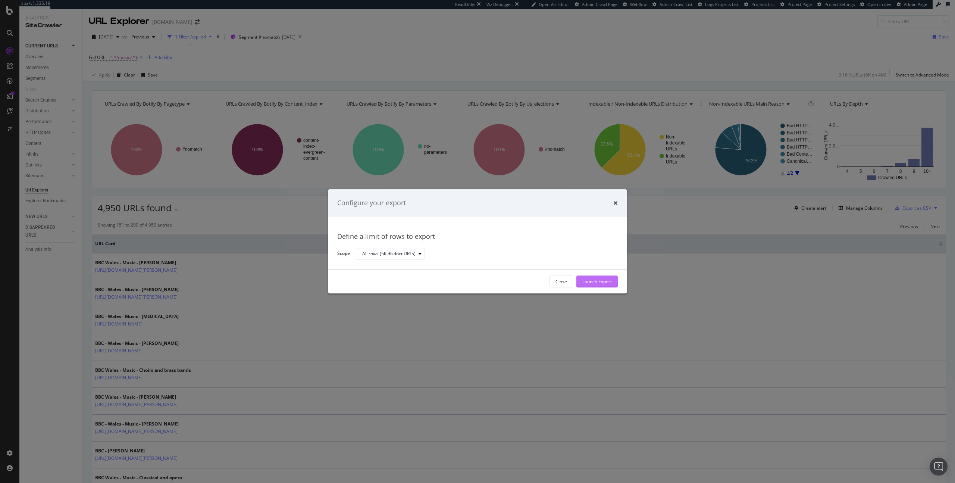
click at [603, 281] on div "Launch Export" at bounding box center [596, 281] width 29 height 6
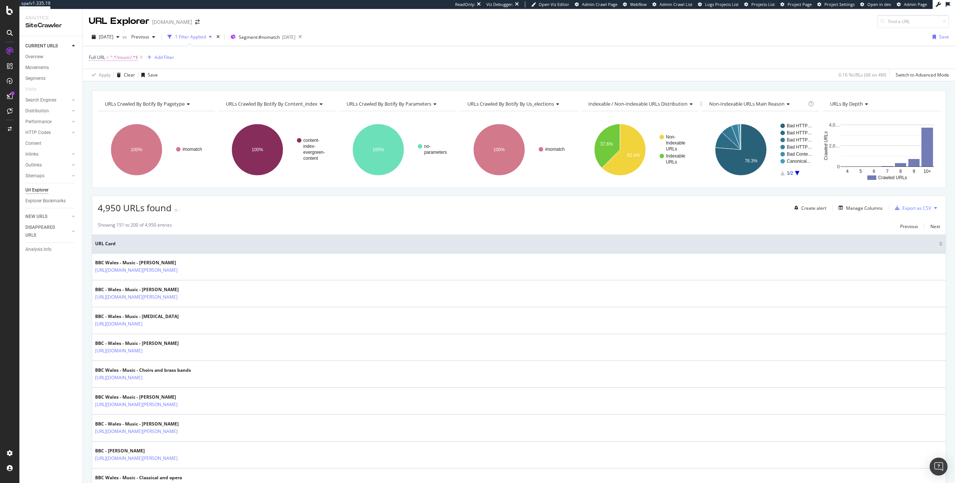
click at [121, 56] on span "^.*/music/.*$" at bounding box center [124, 57] width 28 height 10
click at [105, 87] on input "/music/" at bounding box center [130, 88] width 71 height 12
click at [107, 89] on input "/music/" at bounding box center [130, 88] width 71 height 12
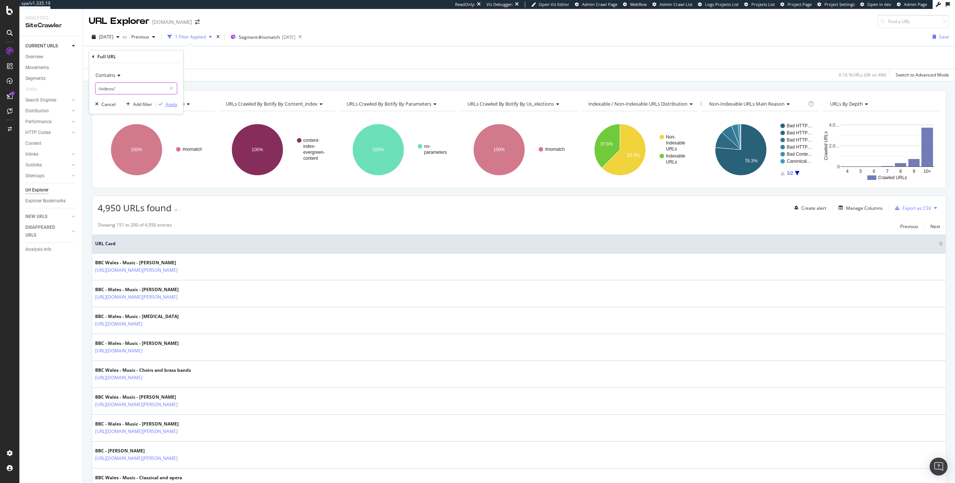
type input "/videos/"
click at [166, 103] on div "Apply" at bounding box center [172, 104] width 12 height 6
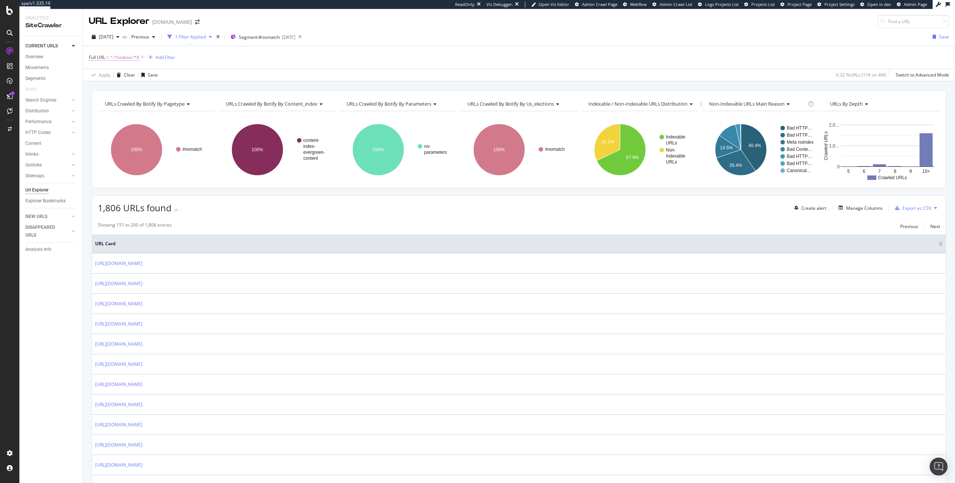
click at [116, 54] on span "^.*/videos/.*$" at bounding box center [124, 57] width 29 height 10
click at [103, 88] on input "/videos/" at bounding box center [130, 88] width 71 height 12
click at [107, 89] on input "/videos/" at bounding box center [130, 88] width 71 height 12
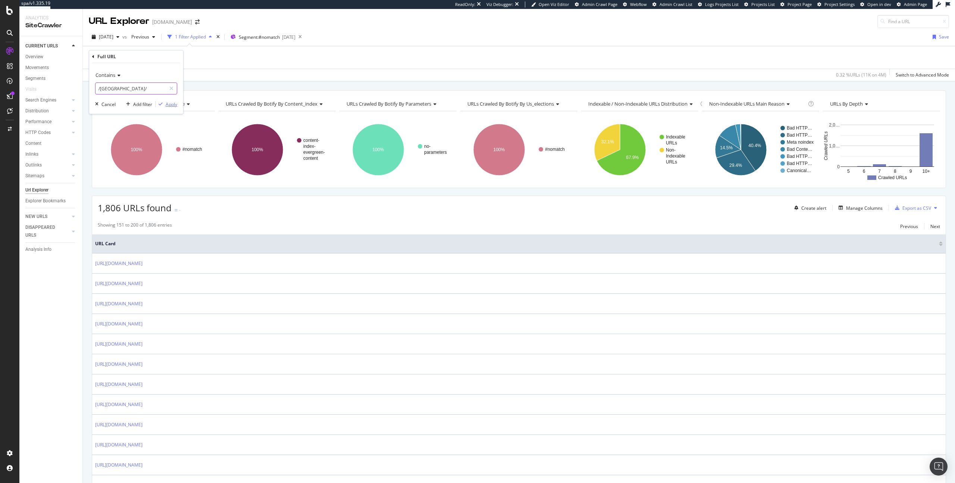
type input "/suffolk/"
click at [167, 102] on div "Apply" at bounding box center [172, 104] width 12 height 6
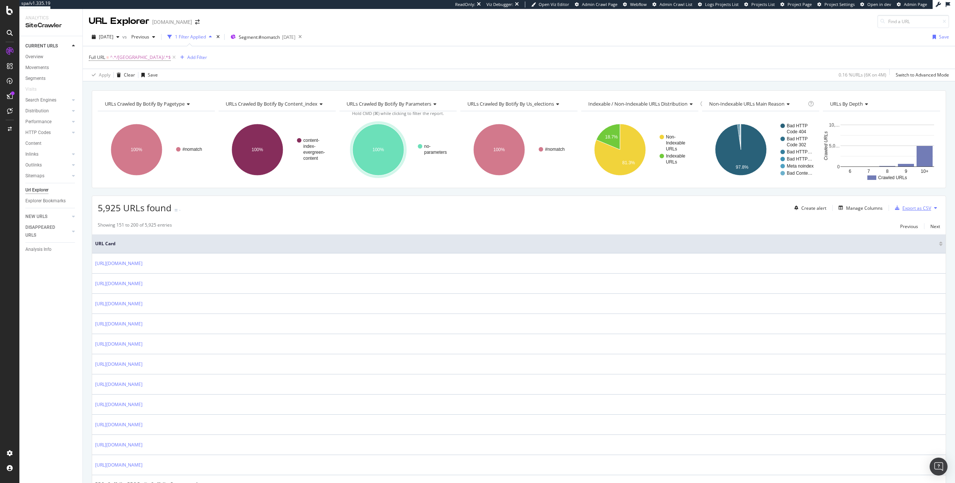
click at [915, 210] on div "Export as CSV" at bounding box center [916, 208] width 29 height 6
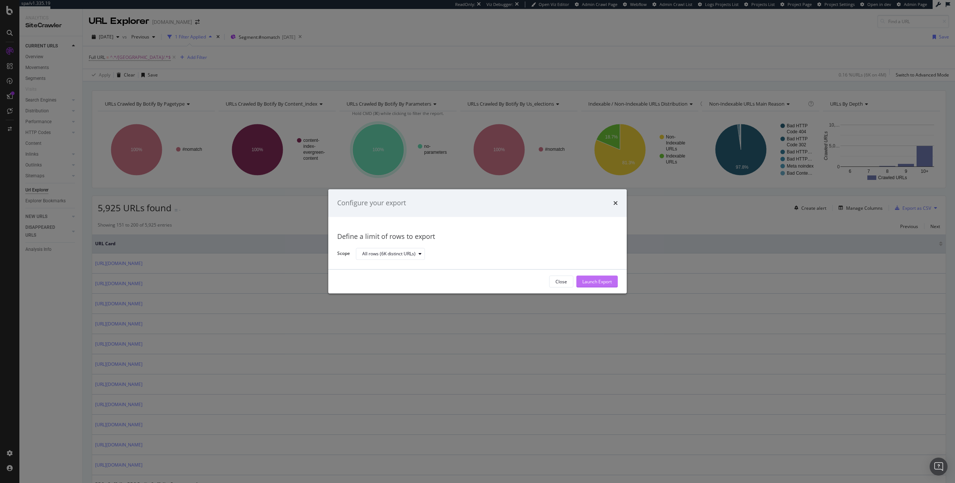
click at [602, 281] on div "Launch Export" at bounding box center [596, 281] width 29 height 6
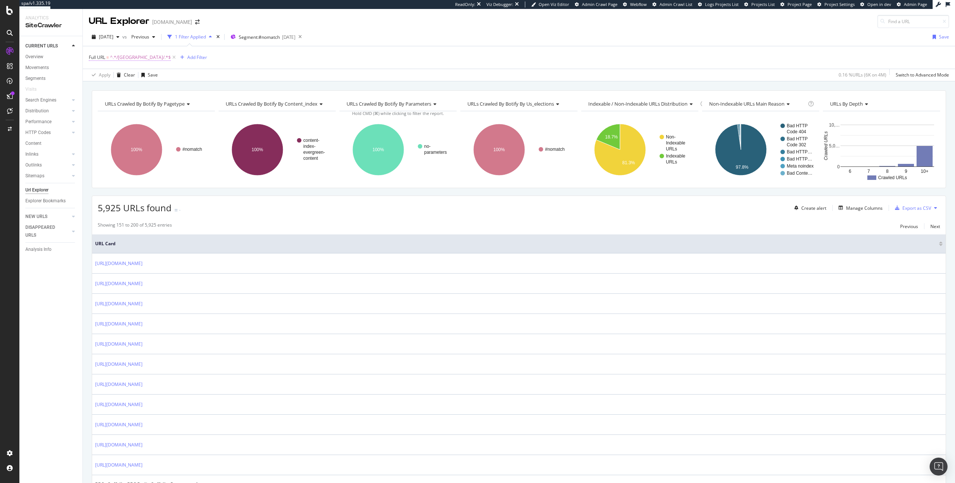
click at [123, 56] on span "^.*/suffolk/.*$" at bounding box center [140, 57] width 61 height 10
click at [106, 90] on input "/suffolk/" at bounding box center [130, 88] width 71 height 12
click at [112, 87] on input "/suffolk/" at bounding box center [130, 88] width 71 height 12
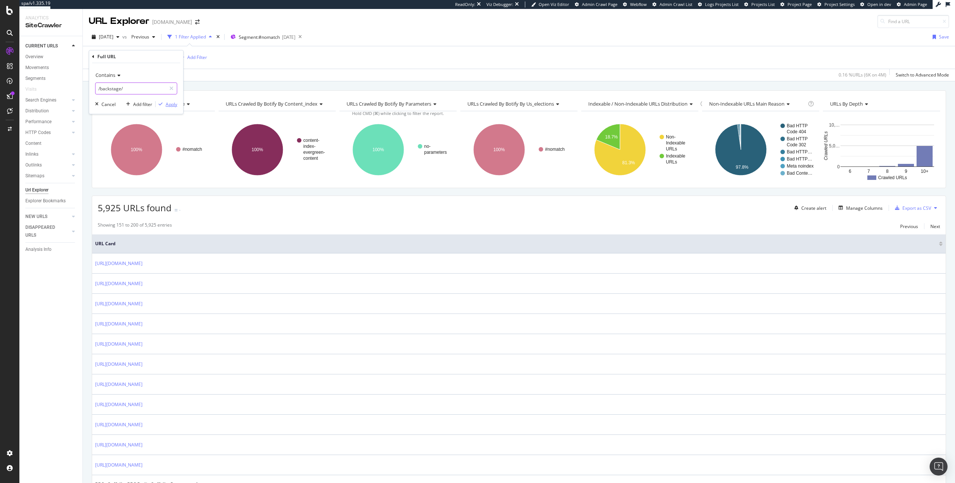
type input "/backstage/"
click at [170, 105] on div "Apply" at bounding box center [172, 104] width 12 height 6
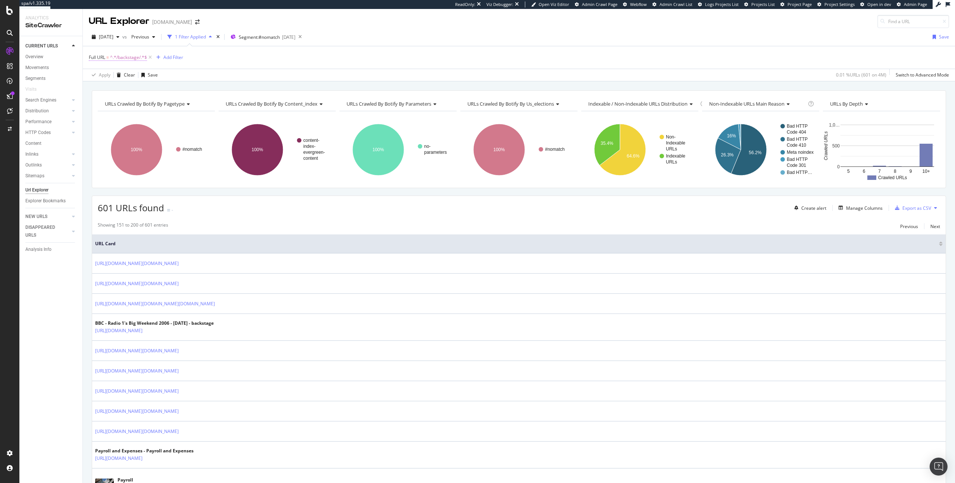
click at [120, 56] on span "^.*/backstage/.*$" at bounding box center [128, 57] width 37 height 10
click at [106, 88] on input "/backstage/" at bounding box center [130, 88] width 71 height 12
click at [107, 88] on input "/backstage/" at bounding box center [130, 88] width 71 height 12
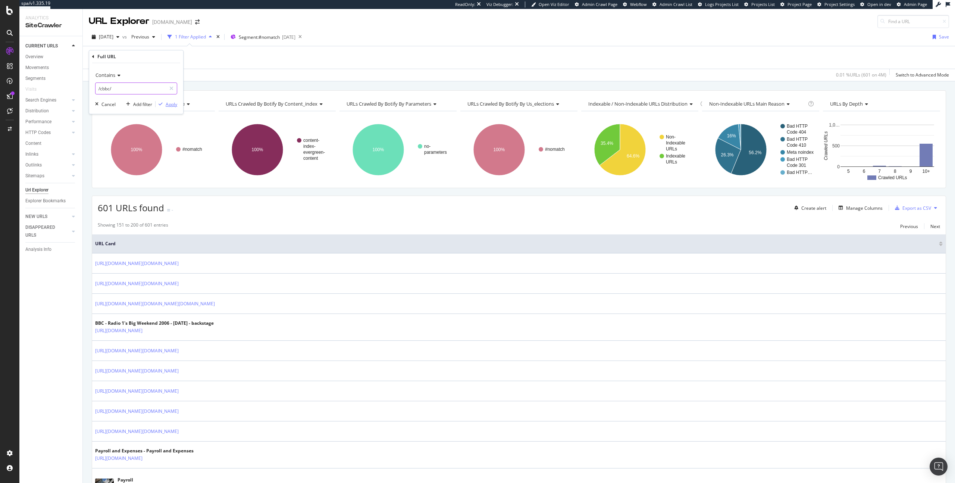
type input "/cbbc/"
click at [175, 101] on div "Apply" at bounding box center [172, 104] width 12 height 6
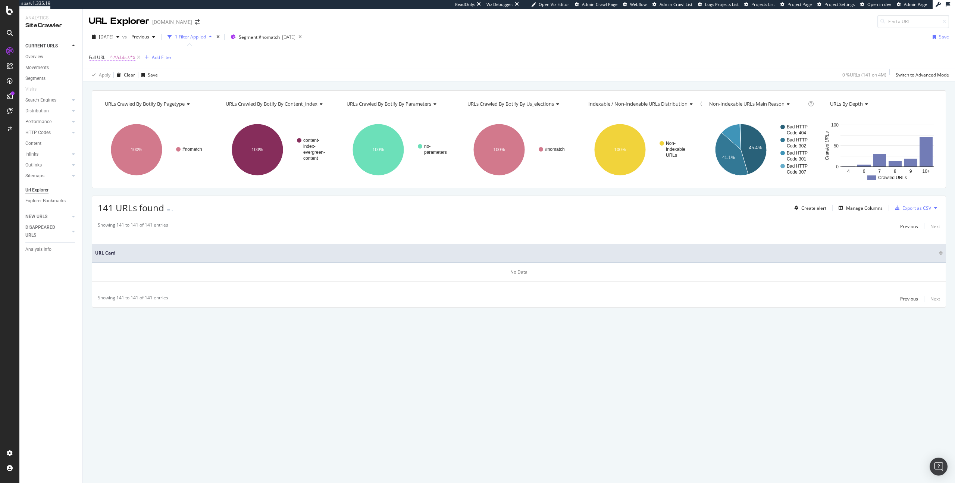
click at [126, 57] on span "^.*/cbbc/.*$" at bounding box center [122, 57] width 25 height 10
click at [103, 88] on input "/cbbc/" at bounding box center [130, 88] width 71 height 12
click at [107, 88] on input "/cbbc/" at bounding box center [130, 88] width 71 height 12
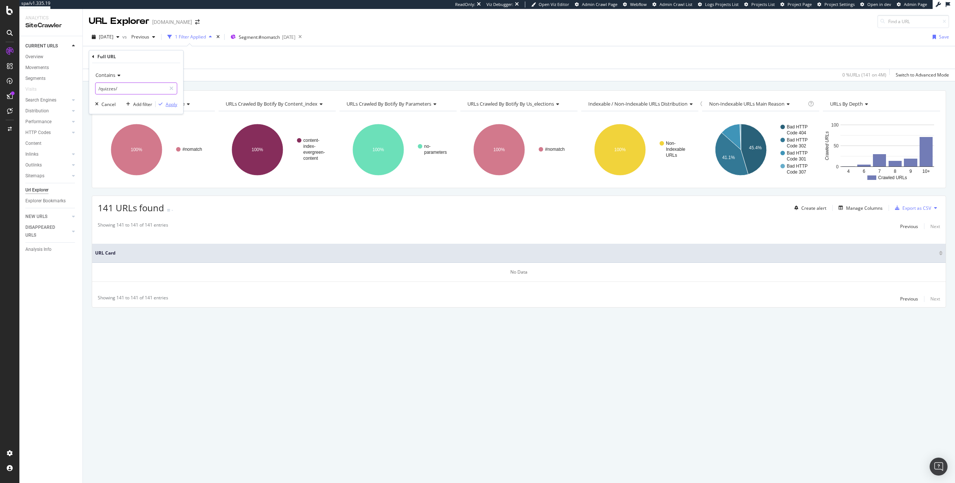
type input "/quizzes/"
click at [168, 102] on div "Apply" at bounding box center [172, 104] width 12 height 6
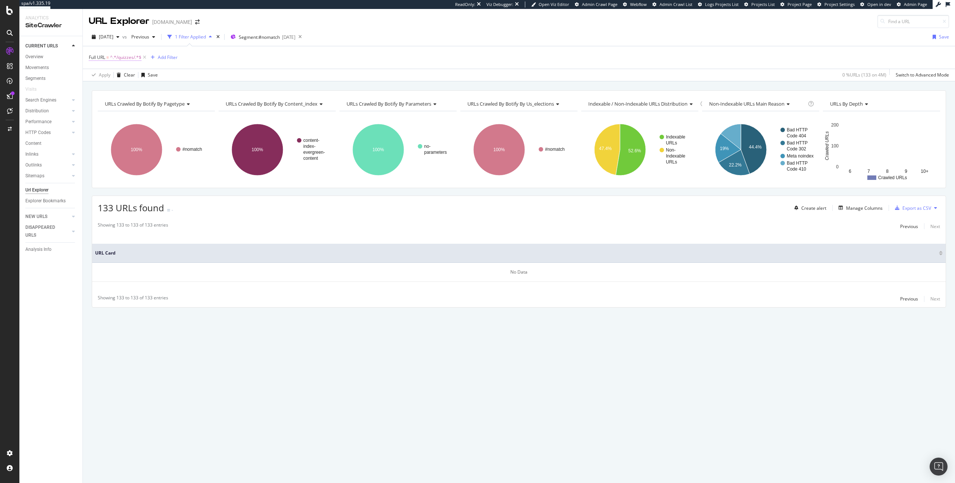
click at [125, 55] on span "^.*/quizzes/.*$" at bounding box center [125, 57] width 31 height 10
click at [106, 88] on input "/quizzes/" at bounding box center [130, 88] width 71 height 12
click at [106, 89] on input "/quizzes/" at bounding box center [130, 88] width 71 height 12
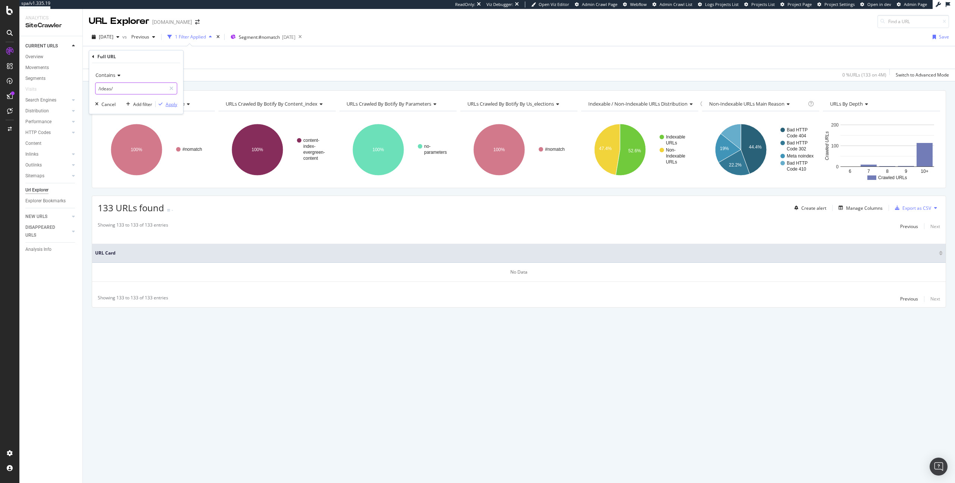
type input "/ideas/"
click at [169, 102] on div "Apply" at bounding box center [172, 104] width 12 height 6
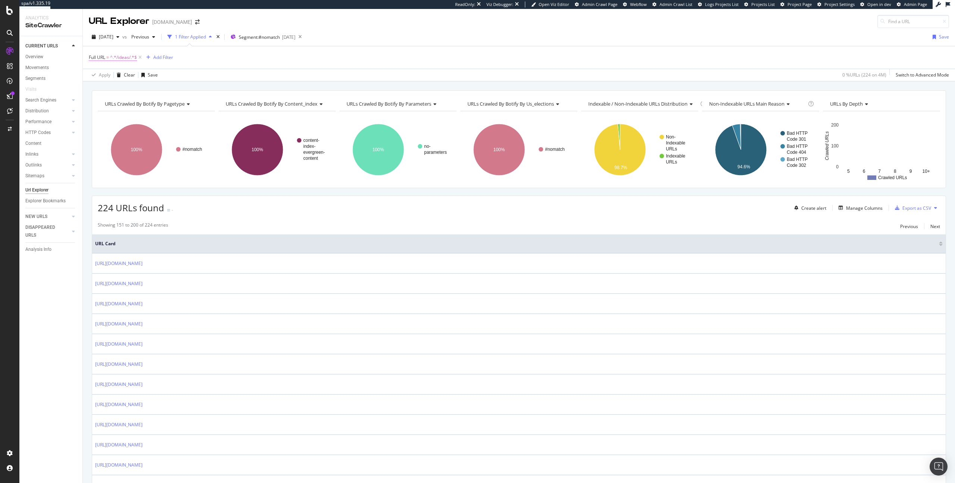
click at [119, 59] on span "^.*/ideas/.*$" at bounding box center [123, 57] width 27 height 10
click at [108, 93] on input "/ideas/" at bounding box center [130, 88] width 71 height 12
click at [107, 87] on input "/ideas/" at bounding box center [130, 88] width 71 height 12
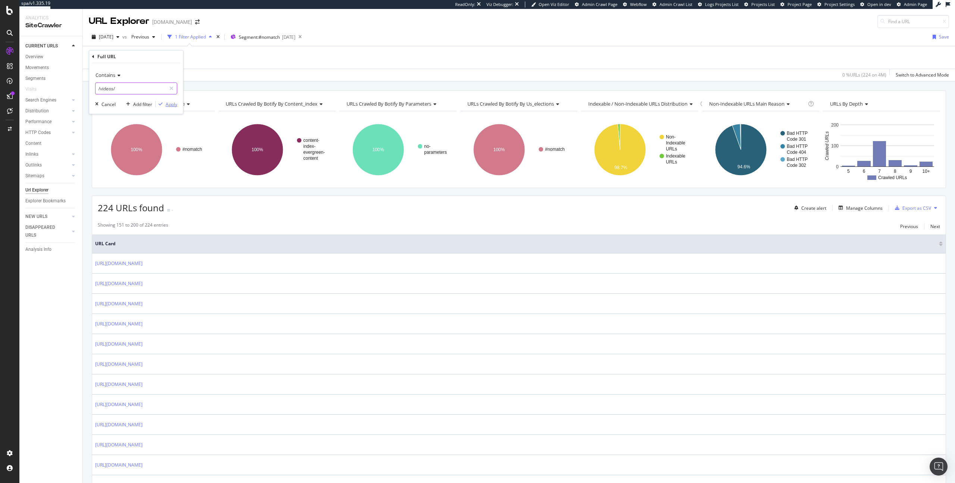
type input "/videos/"
click at [167, 102] on div "Apply" at bounding box center [172, 104] width 12 height 6
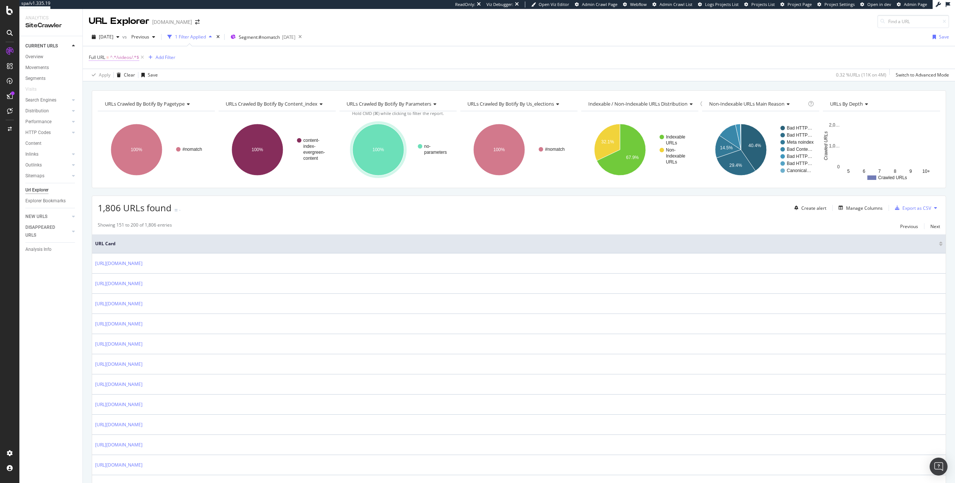
click at [126, 59] on span "^.*/videos/.*$" at bounding box center [124, 57] width 29 height 10
click at [106, 93] on input "/videos/" at bounding box center [130, 88] width 71 height 12
click at [106, 88] on input "/videos/" at bounding box center [130, 88] width 71 height 12
click at [122, 91] on input "/newyyidion/" at bounding box center [130, 88] width 71 height 12
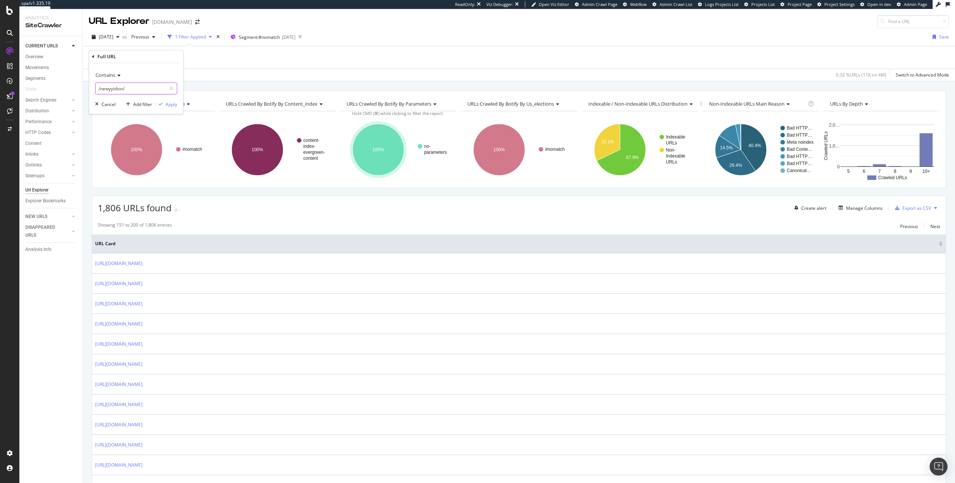
click at [113, 89] on input "/newyyidion/" at bounding box center [130, 88] width 71 height 12
click at [117, 88] on input "/newyyidion/" at bounding box center [130, 88] width 71 height 12
click at [112, 89] on input "/newyyddion/" at bounding box center [130, 88] width 71 height 12
type input "/newyddion/"
click at [172, 106] on div "Apply" at bounding box center [172, 104] width 12 height 6
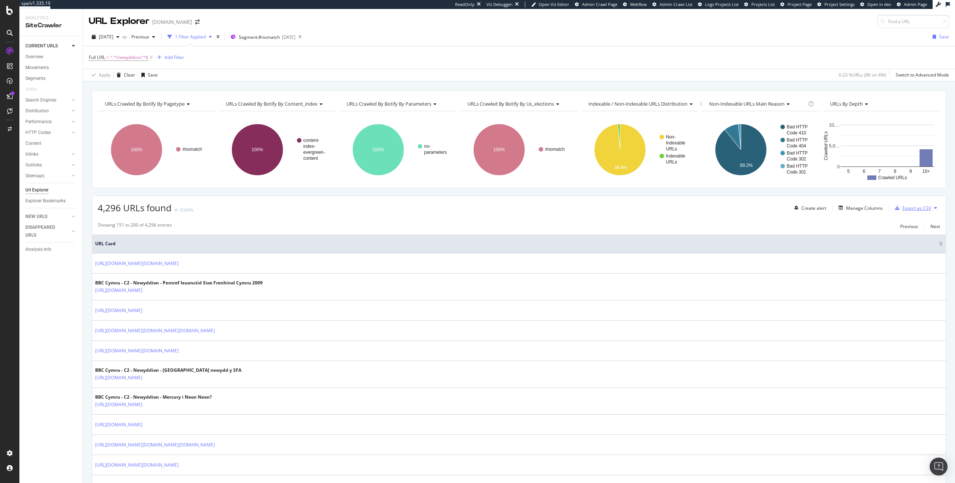
click at [898, 209] on icon "button" at bounding box center [897, 208] width 4 height 4
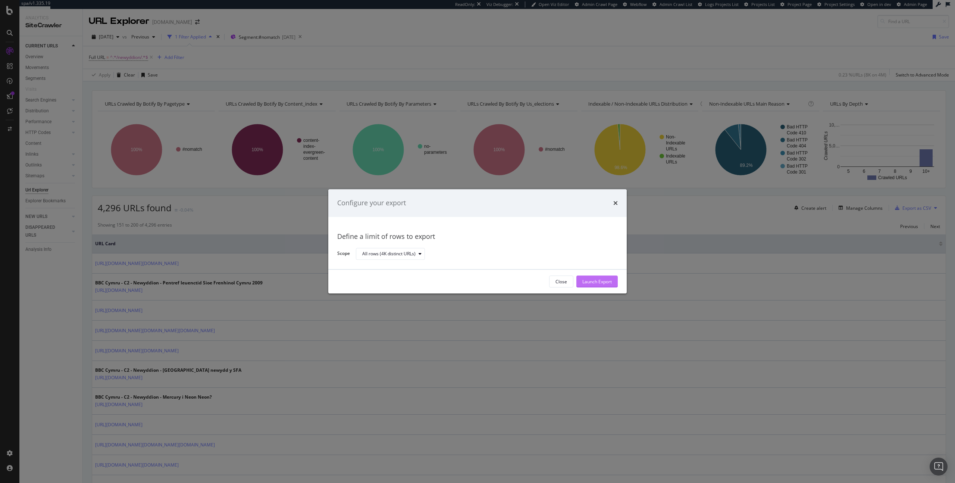
click at [586, 279] on div "Launch Export" at bounding box center [596, 281] width 29 height 6
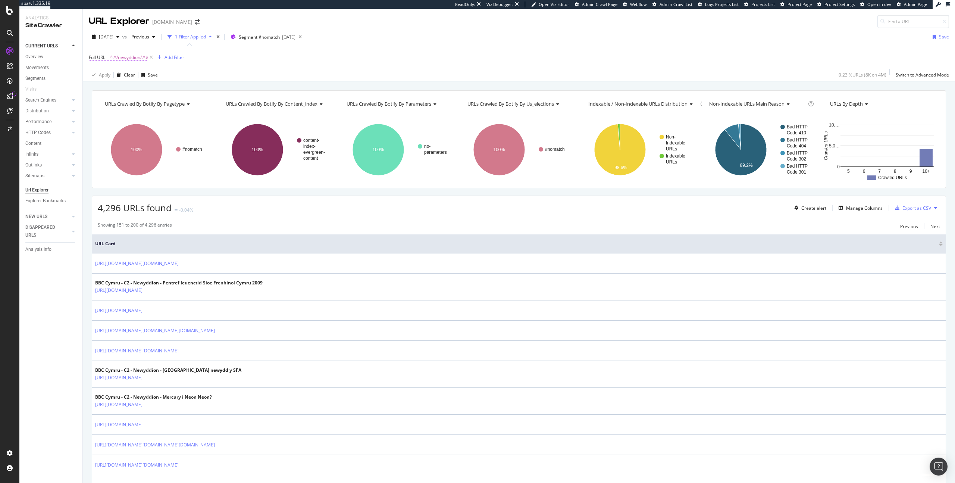
click at [132, 59] on span "^.*/newyddion/.*$" at bounding box center [129, 57] width 38 height 10
click at [115, 91] on input "/newyddion/" at bounding box center [130, 88] width 71 height 12
click at [104, 86] on input "/newyddion/" at bounding box center [130, 88] width 71 height 12
click at [104, 90] on input "/newyddion/" at bounding box center [130, 88] width 71 height 12
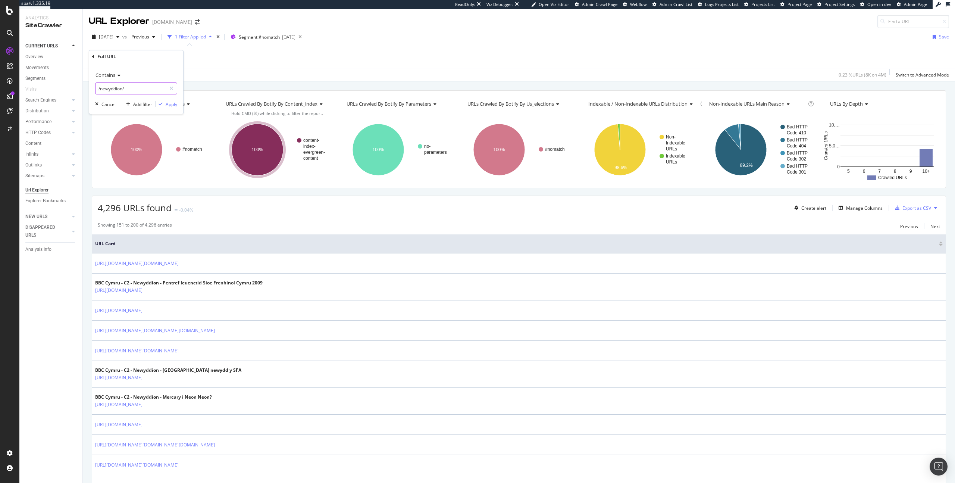
click at [104, 90] on input "/newyddion/" at bounding box center [130, 88] width 71 height 12
type input "/wales/"
click at [173, 100] on button "Apply" at bounding box center [167, 103] width 22 height 7
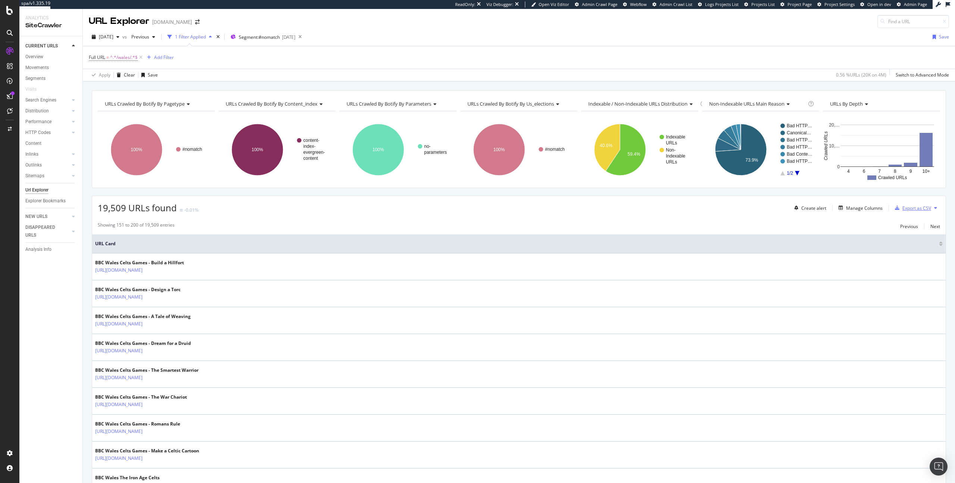
click at [924, 210] on div "Export as CSV" at bounding box center [916, 208] width 29 height 6
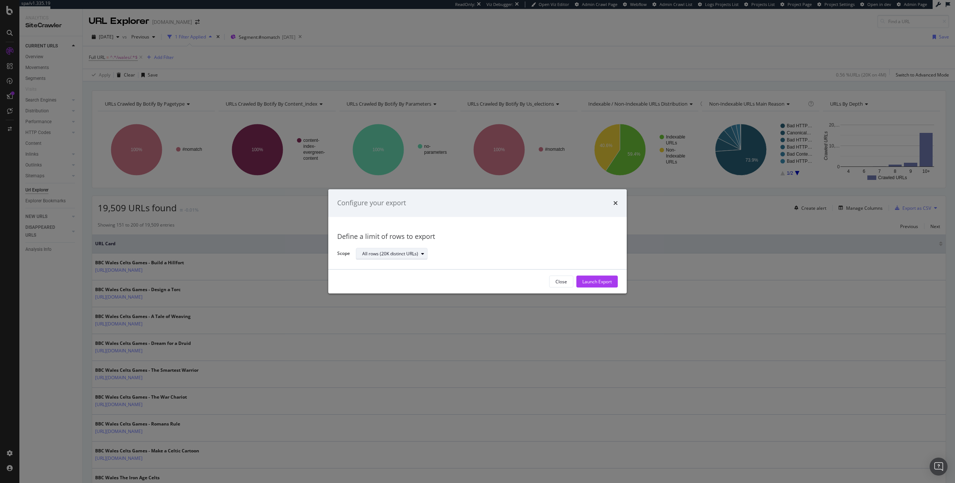
click at [404, 256] on div "All rows (20K distinct URLs)" at bounding box center [390, 253] width 56 height 4
click at [527, 251] on div "All rows (20K distinct URLs)" at bounding box center [484, 253] width 256 height 13
click at [607, 280] on div "Launch Export" at bounding box center [596, 281] width 29 height 6
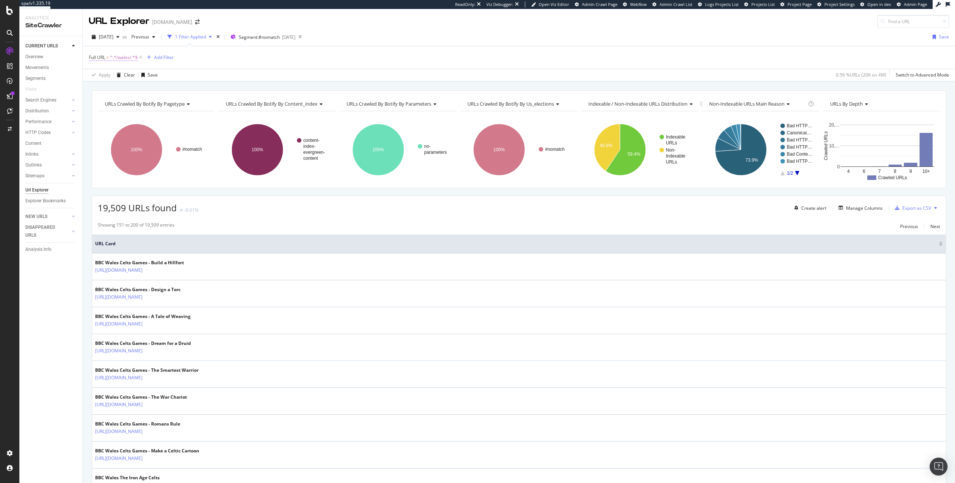
click at [128, 57] on span "^.*/wales/.*$" at bounding box center [124, 57] width 28 height 10
click at [106, 91] on input "/wales/" at bounding box center [130, 88] width 71 height 12
click at [108, 87] on input "/wales/" at bounding box center [130, 88] width 71 height 12
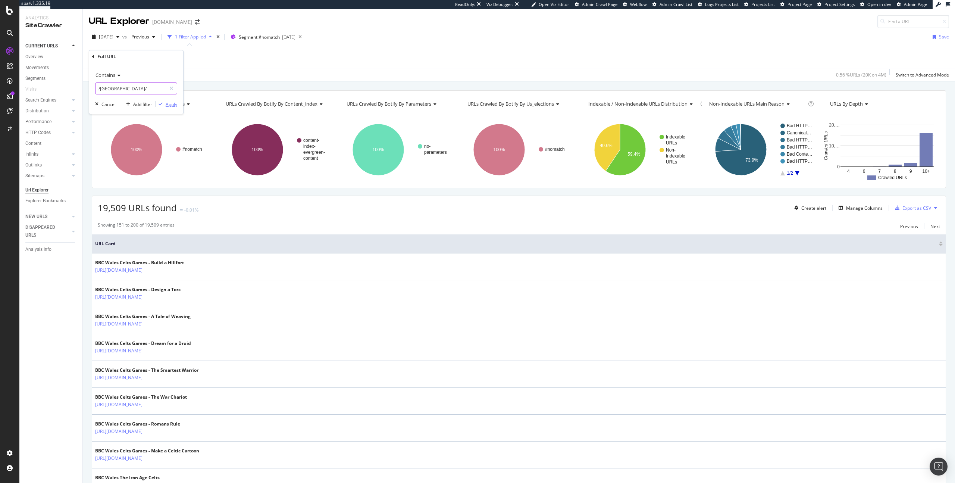
type input "/london/"
click at [171, 101] on div "Apply" at bounding box center [172, 104] width 12 height 6
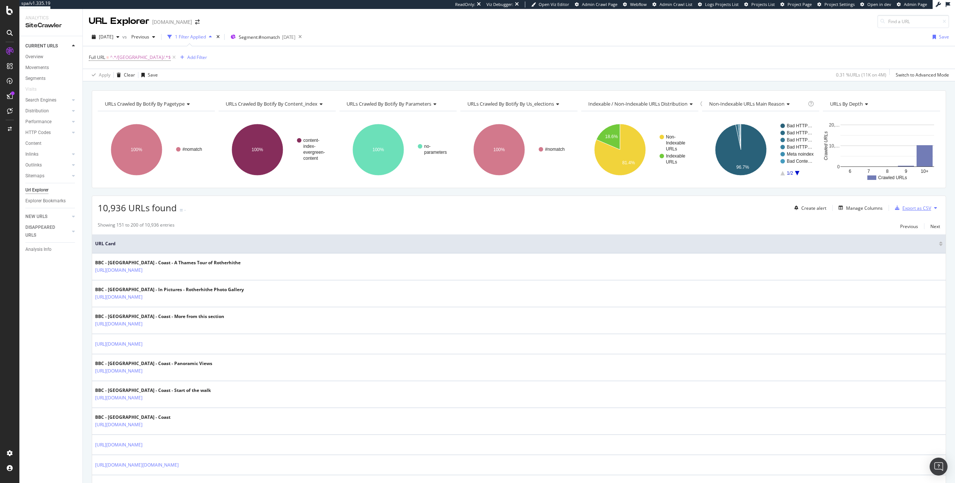
click at [913, 209] on div "Export as CSV" at bounding box center [916, 208] width 29 height 6
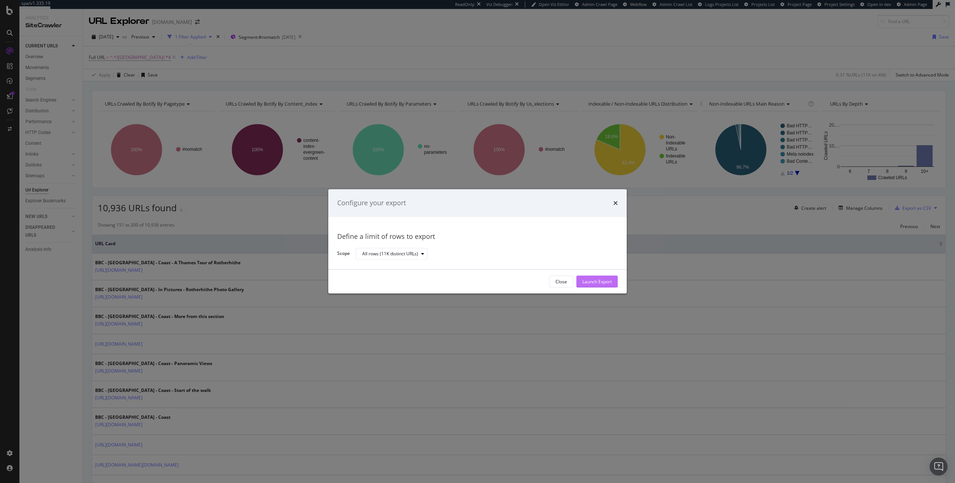
click at [606, 276] on div "Launch Export" at bounding box center [596, 281] width 29 height 11
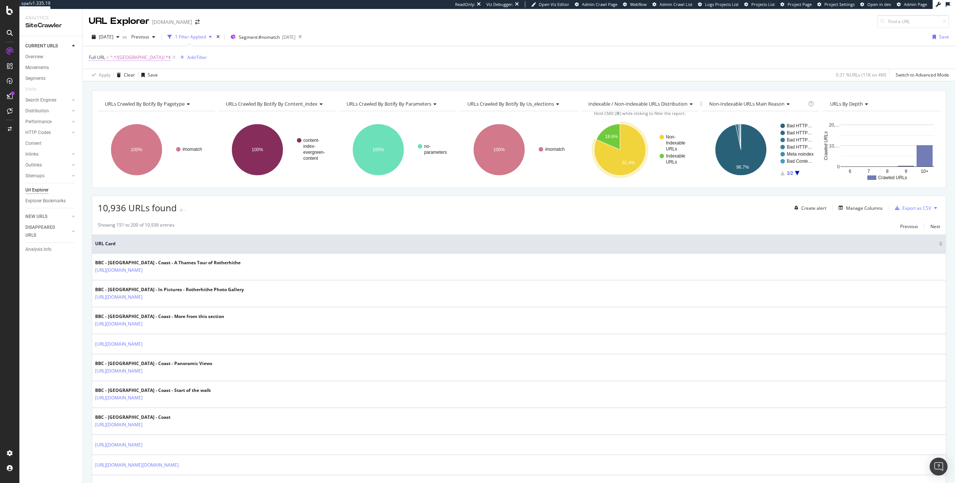
click at [116, 60] on span "^.*/london/.*$" at bounding box center [140, 57] width 61 height 10
click at [109, 90] on input "/london/" at bounding box center [130, 88] width 71 height 12
type input "/birmingham/"
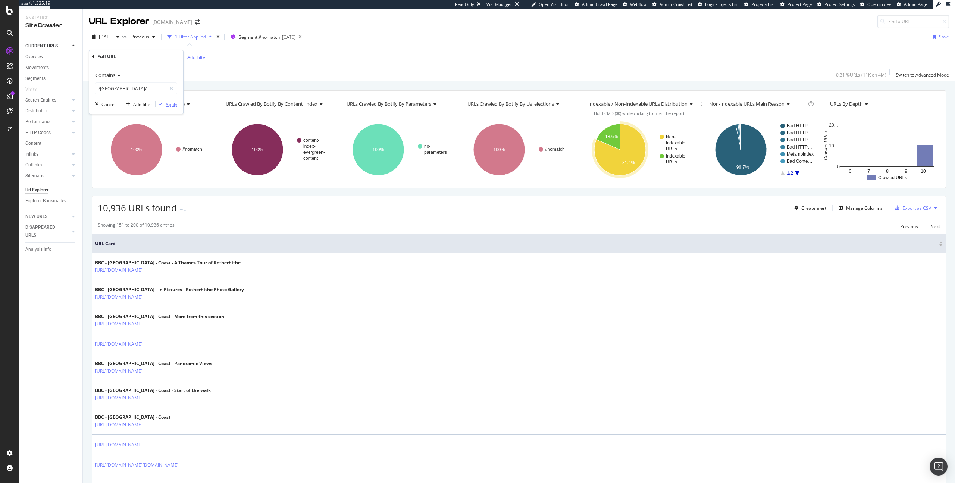
click at [168, 103] on div "Apply" at bounding box center [172, 104] width 12 height 6
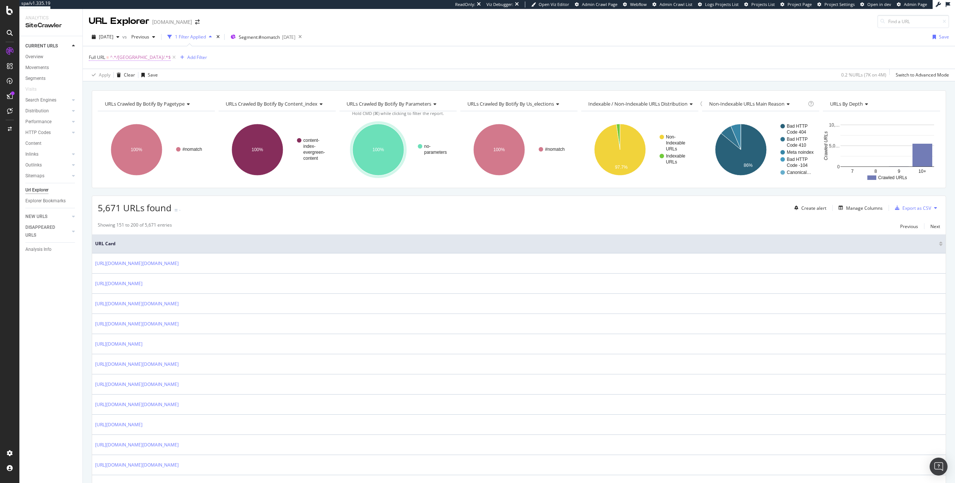
click at [131, 57] on span "^.*/birmingham/.*$" at bounding box center [140, 57] width 61 height 10
click at [107, 90] on input "/birmingham/" at bounding box center [130, 88] width 71 height 12
click at [112, 86] on input "/birmingham/" at bounding box center [130, 88] width 71 height 12
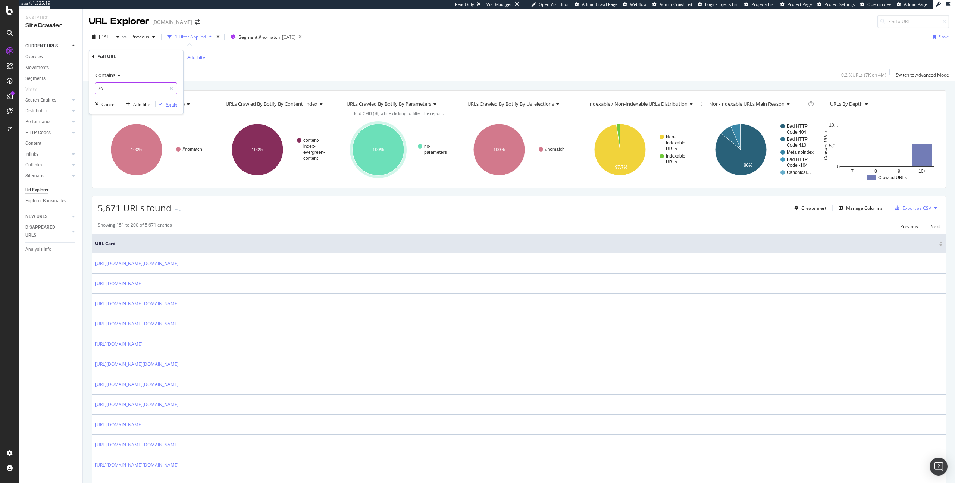
type input "/?/"
click at [166, 101] on div "Apply" at bounding box center [167, 104] width 22 height 7
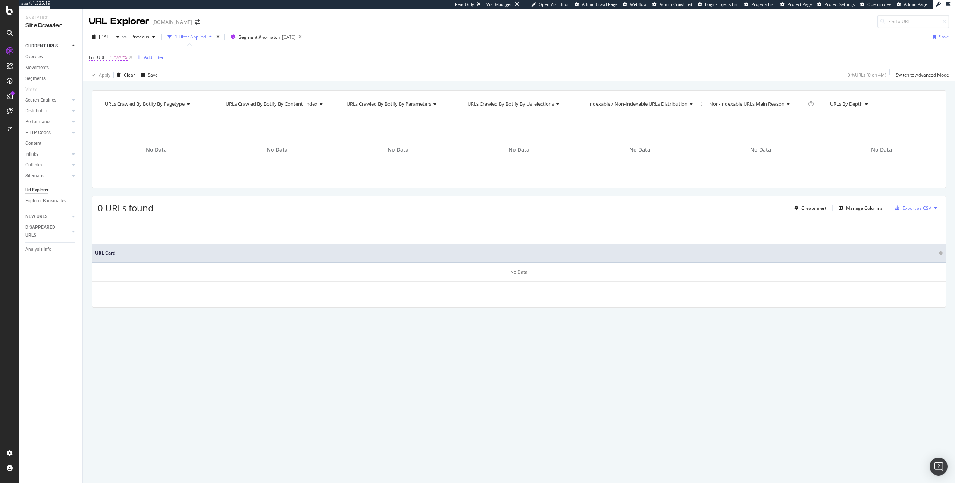
click at [115, 59] on span "^.*/?/.*$" at bounding box center [119, 57] width 18 height 10
click at [117, 86] on input "/?/" at bounding box center [130, 88] width 71 height 12
type input "?"
click at [169, 102] on div "Apply" at bounding box center [172, 104] width 12 height 6
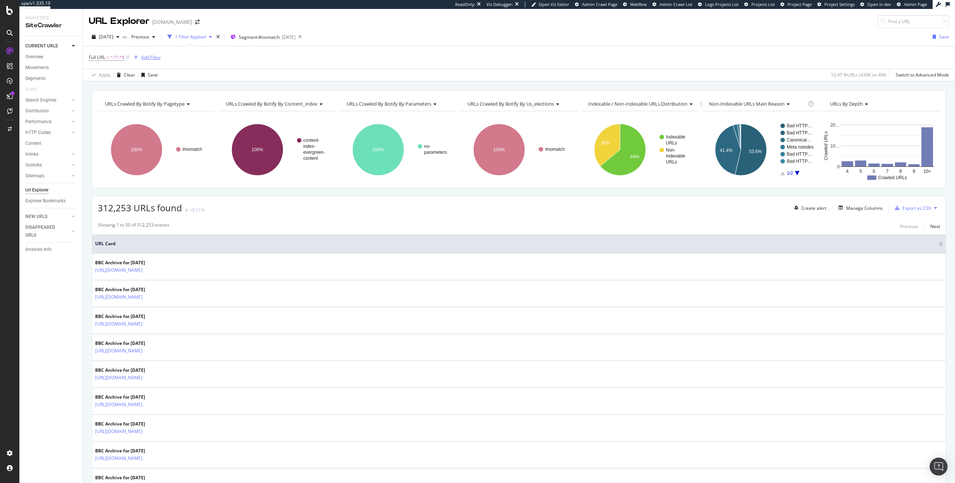
click at [155, 57] on div "Add Filter" at bounding box center [151, 57] width 20 height 6
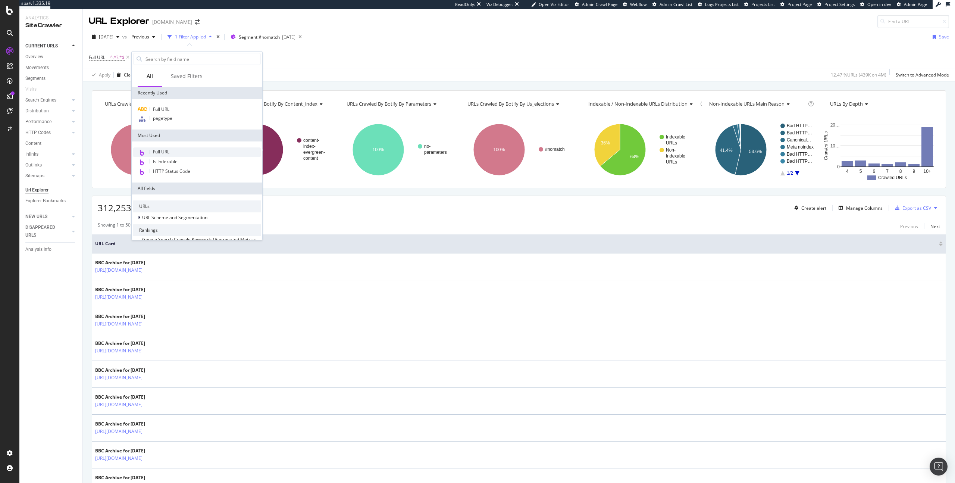
click at [172, 148] on div "Full URL" at bounding box center [197, 152] width 128 height 10
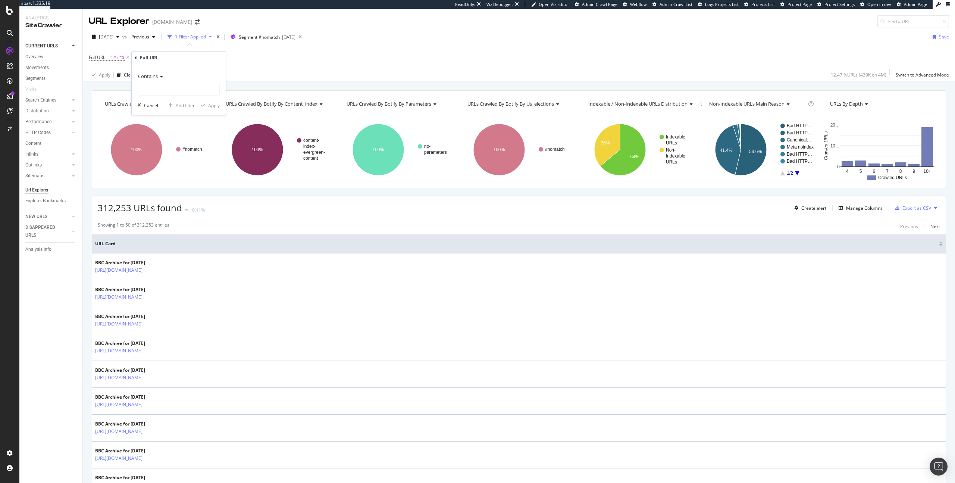
click at [162, 74] on icon at bounding box center [160, 76] width 5 height 4
click at [159, 158] on span "Doesn't contain" at bounding box center [157, 159] width 32 height 6
click at [162, 88] on input "text" at bounding box center [178, 90] width 81 height 12
type input "/archive/"
click at [210, 106] on div "Apply" at bounding box center [214, 105] width 12 height 6
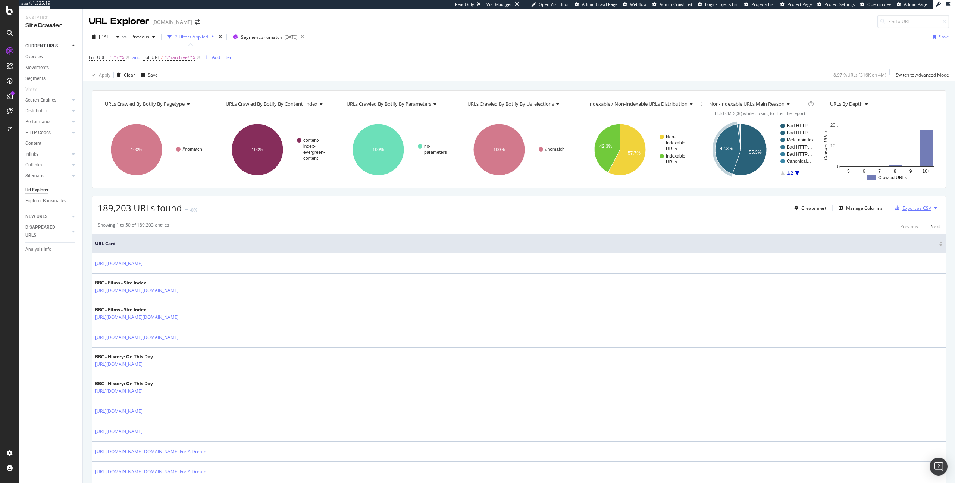
click at [921, 206] on div "Export as CSV" at bounding box center [916, 208] width 29 height 6
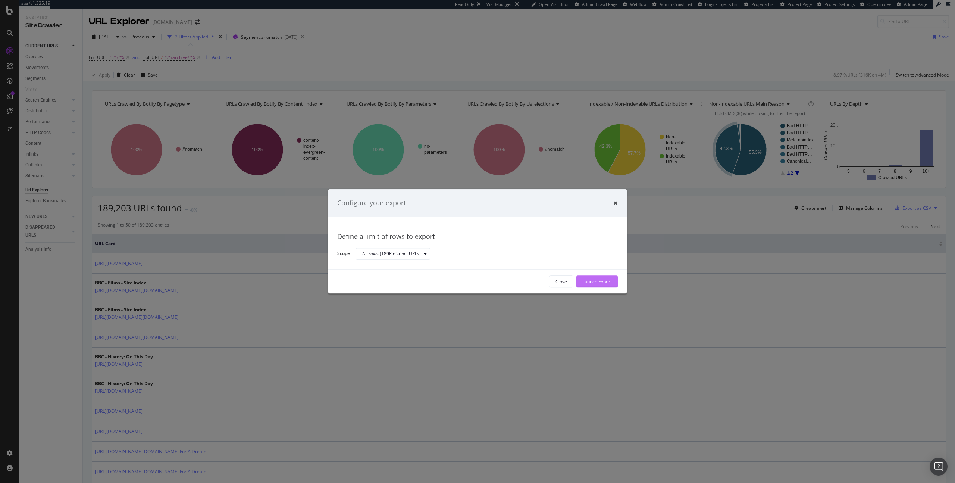
click at [601, 282] on div "Launch Export" at bounding box center [596, 281] width 29 height 6
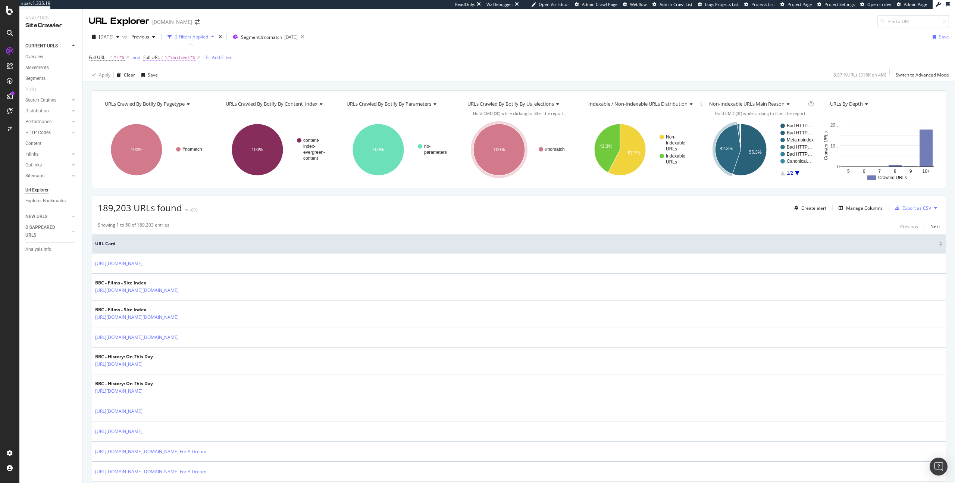
click at [168, 57] on span "^.*/archive/.*$" at bounding box center [180, 57] width 31 height 10
click at [94, 51] on div "Full URL = ^.*?.*$ and Full URL ≠ ^.*/archive/.*$ Add Filter" at bounding box center [519, 57] width 860 height 22
click at [127, 56] on icon at bounding box center [128, 57] width 6 height 7
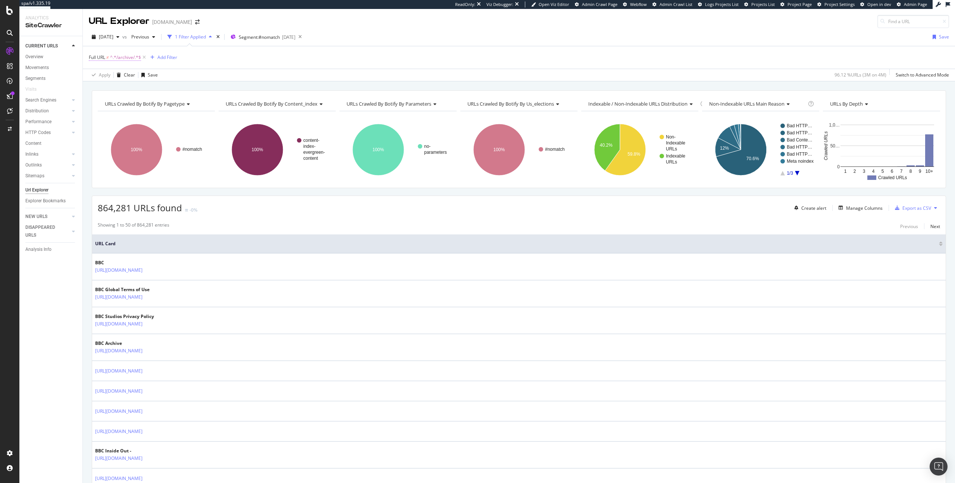
click at [120, 59] on span "^.*/archive/.*$" at bounding box center [125, 57] width 31 height 10
click at [107, 89] on input "/archive/" at bounding box center [130, 88] width 71 height 12
click at [113, 89] on input "/archive/" at bounding box center [130, 88] width 71 height 12
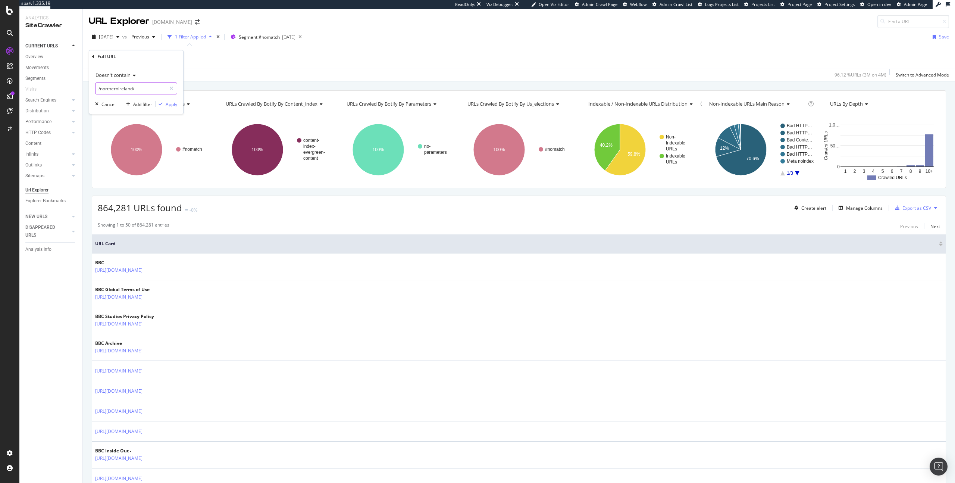
type input "/northernireland/"
click at [103, 80] on div "Doesn't contain" at bounding box center [136, 75] width 82 height 12
click at [114, 145] on span "Contains" at bounding box center [108, 148] width 18 height 6
click at [168, 105] on div "Apply" at bounding box center [172, 104] width 12 height 6
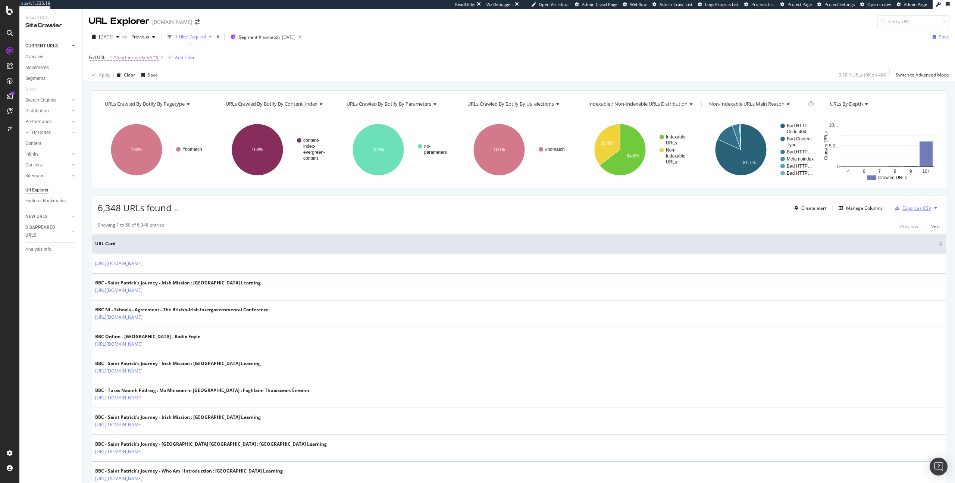
click at [918, 205] on div "Export as CSV" at bounding box center [916, 208] width 29 height 6
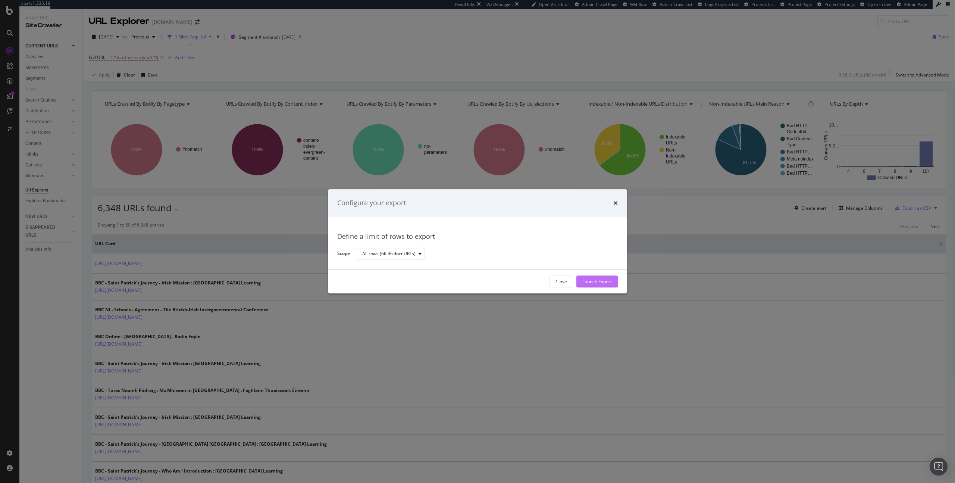
click at [590, 280] on div "Launch Export" at bounding box center [596, 281] width 29 height 6
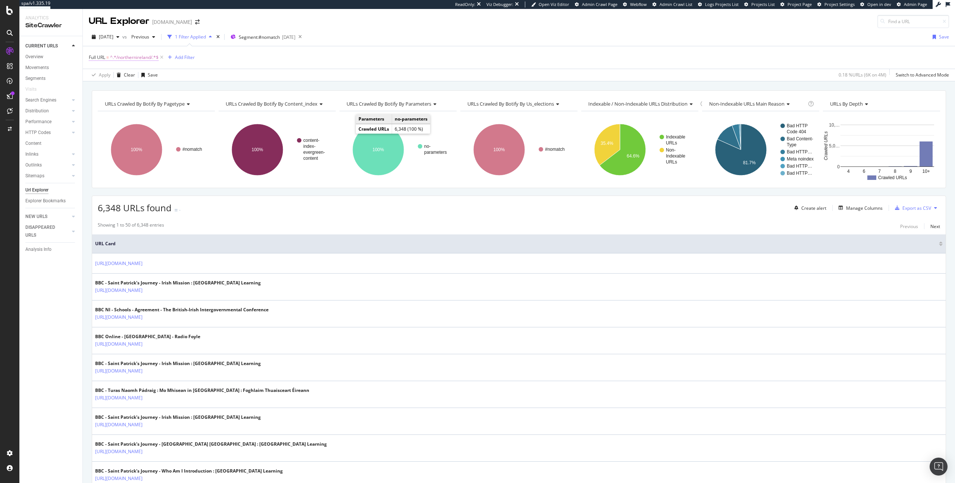
click at [144, 55] on span "^.*/northernireland/.*$" at bounding box center [134, 57] width 48 height 10
click at [111, 90] on input "/northernireland/" at bounding box center [130, 88] width 71 height 12
click at [123, 88] on input "/northernireland/" at bounding box center [130, 88] width 71 height 12
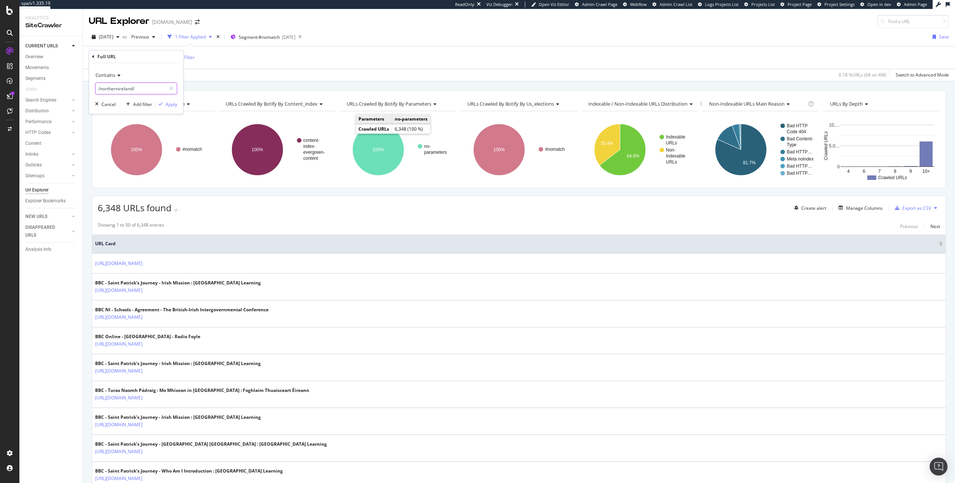
click at [123, 88] on input "/northernireland/" at bounding box center [130, 88] width 71 height 12
type input "/cult/"
click at [163, 105] on div "button" at bounding box center [161, 104] width 10 height 4
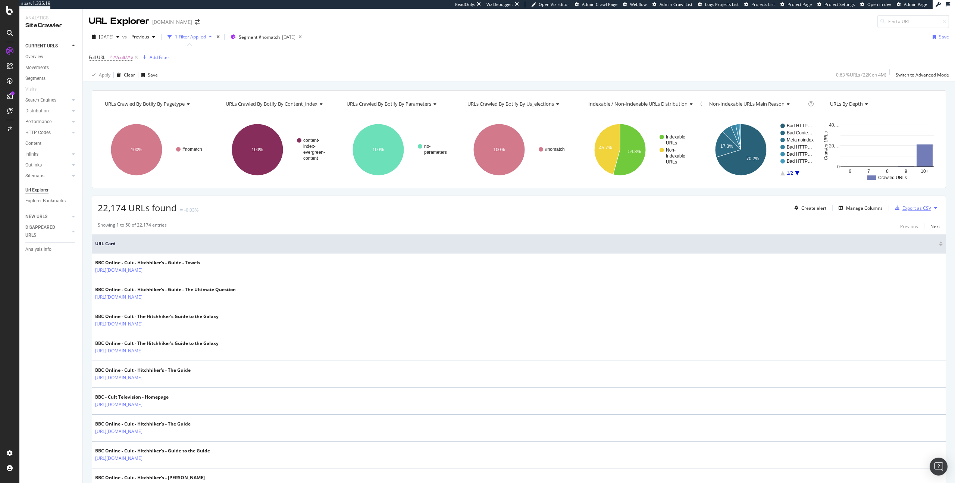
click at [922, 212] on div "Export as CSV" at bounding box center [911, 207] width 39 height 11
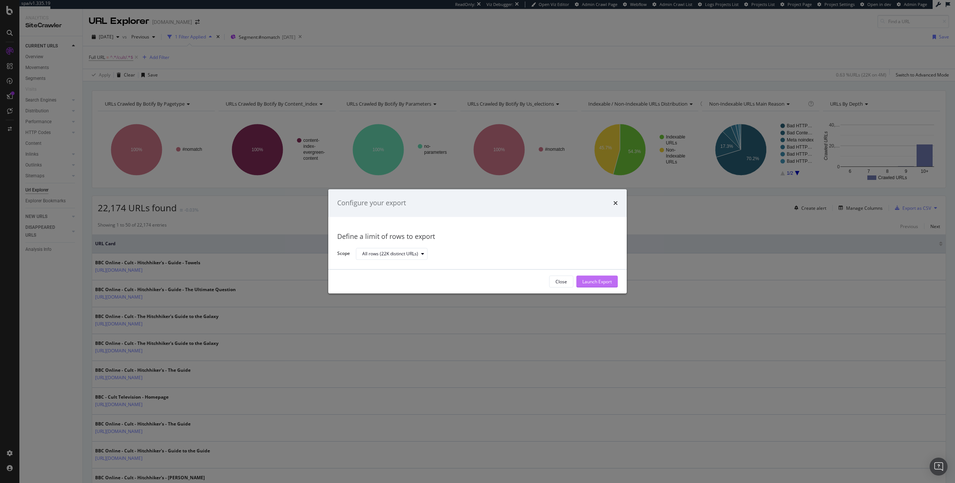
click at [590, 283] on div "Launch Export" at bounding box center [596, 281] width 29 height 6
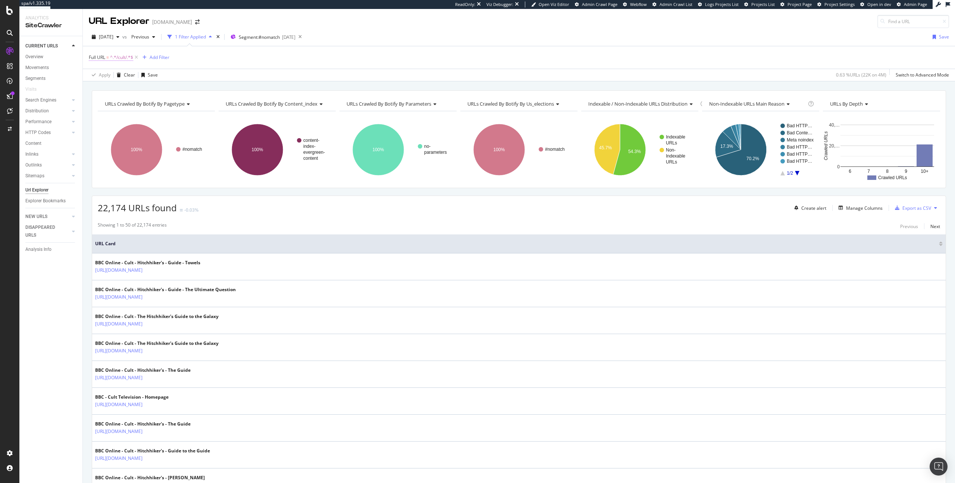
click at [114, 56] on span "^.*/cult/.*$" at bounding box center [121, 57] width 23 height 10
click at [105, 90] on input "/cult/" at bounding box center [130, 88] width 71 height 12
click at [106, 86] on input "/cult/" at bounding box center [130, 88] width 71 height 12
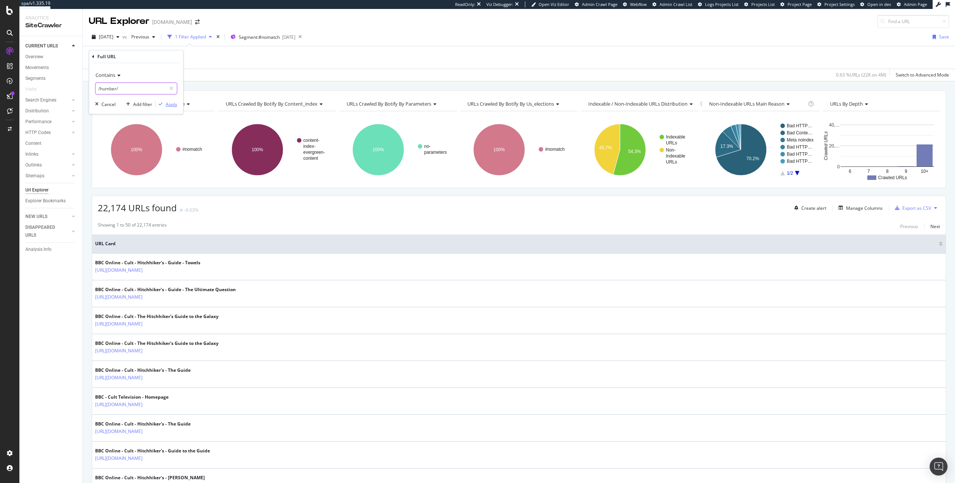
type input "/humber/"
click at [170, 103] on div "Apply" at bounding box center [172, 104] width 12 height 6
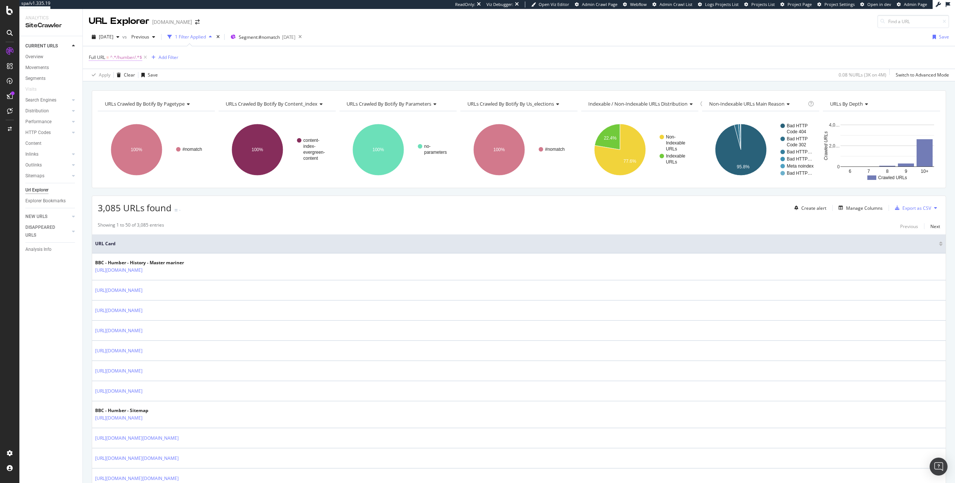
click at [122, 54] on span "^.*/humber/.*$" at bounding box center [126, 57] width 32 height 10
click at [106, 87] on input "/humber/" at bounding box center [130, 88] width 71 height 12
click at [110, 88] on input "/humber/" at bounding box center [130, 88] width 71 height 12
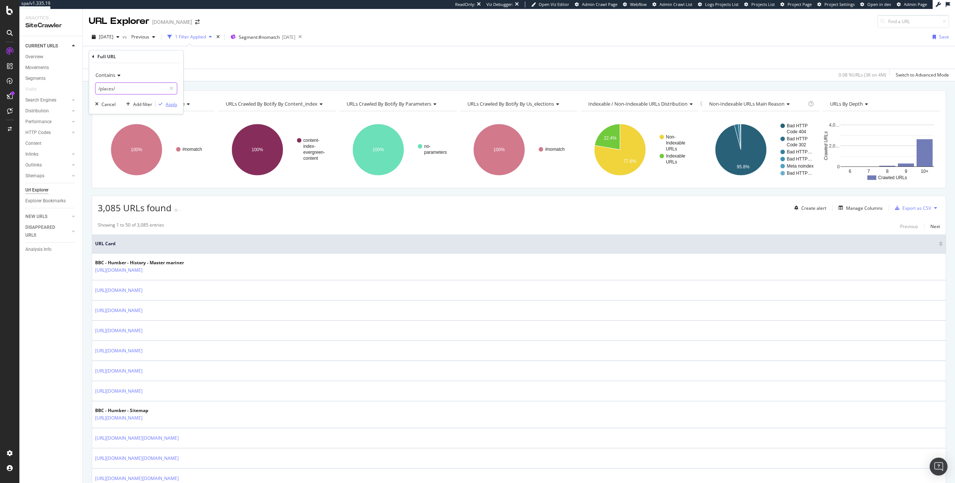
type input "/places/"
click at [157, 105] on div "button" at bounding box center [161, 104] width 10 height 4
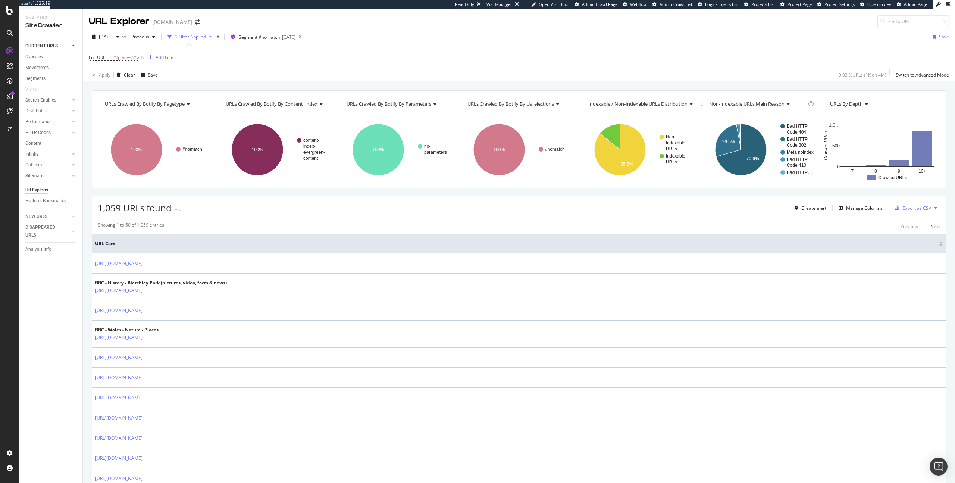
click at [101, 62] on span "Full URL = ^.*/places/.*$" at bounding box center [117, 57] width 57 height 10
click at [104, 59] on span "Full URL" at bounding box center [97, 57] width 16 height 6
click at [100, 89] on input "/places/" at bounding box center [130, 88] width 71 height 12
click at [112, 89] on input "/places/" at bounding box center [130, 88] width 71 height 12
click at [102, 89] on input "/places/" at bounding box center [130, 88] width 71 height 12
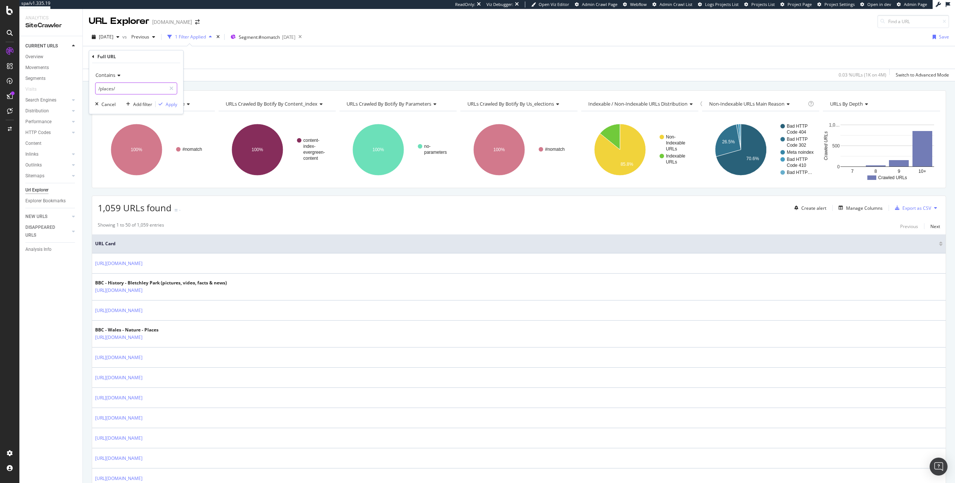
click at [102, 89] on input "/places/" at bounding box center [130, 88] width 71 height 12
type input "/go/"
click at [171, 103] on div "Apply" at bounding box center [172, 104] width 12 height 6
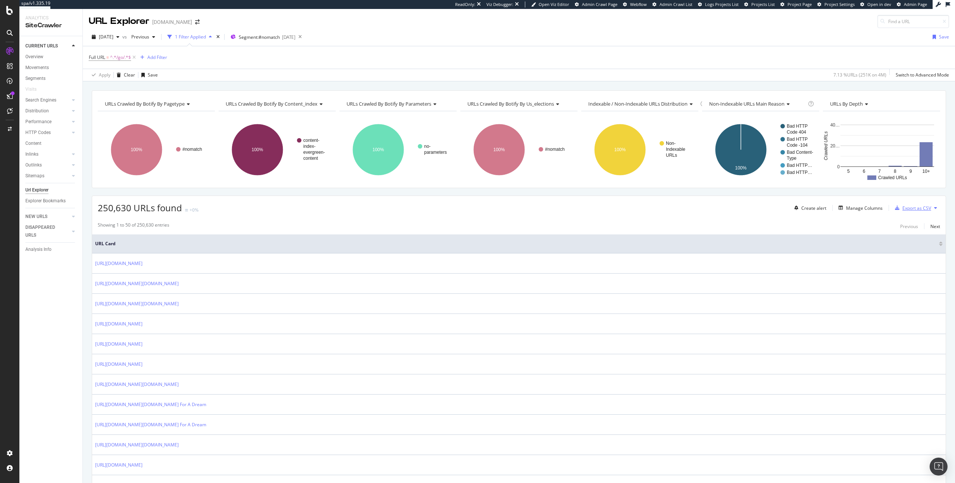
click at [920, 206] on div "Export as CSV" at bounding box center [916, 208] width 29 height 6
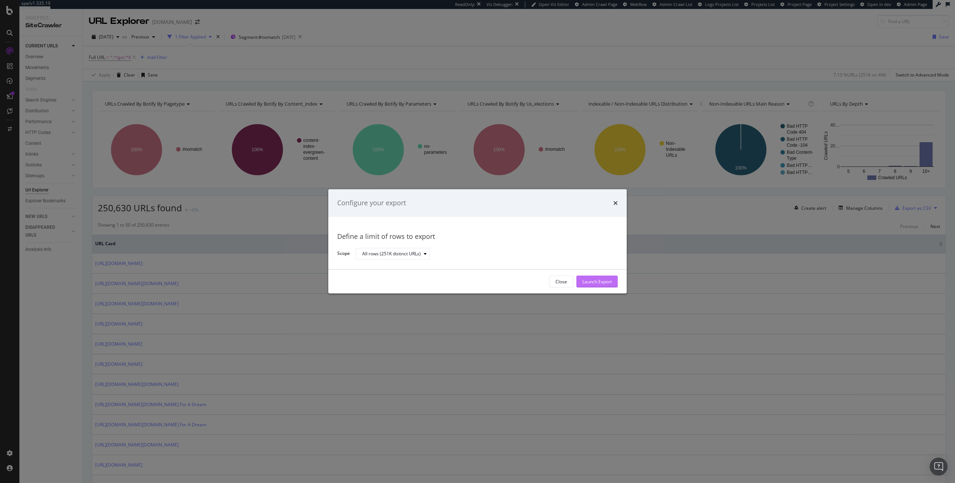
click at [607, 284] on div "Launch Export" at bounding box center [596, 281] width 29 height 6
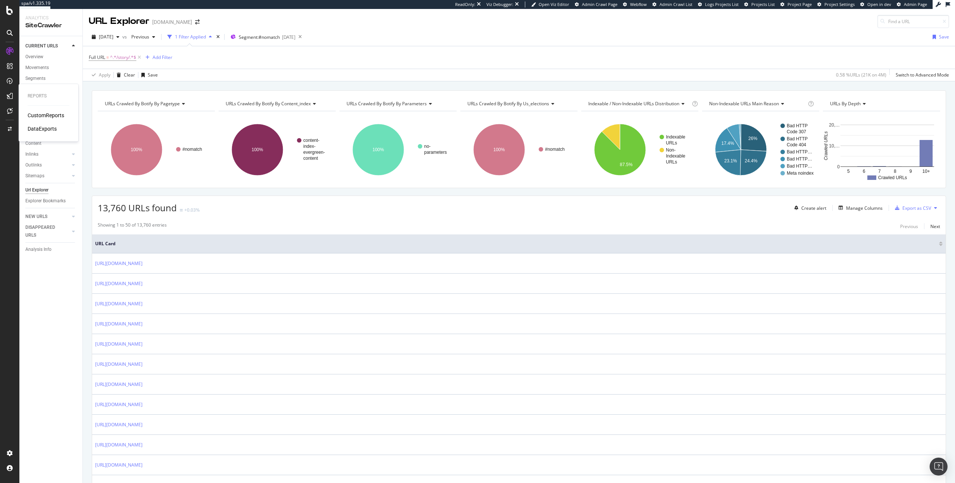
click at [37, 136] on div "Reports CustomReports DataExports" at bounding box center [49, 112] width 54 height 54
click at [38, 128] on div "DataExports" at bounding box center [42, 128] width 29 height 7
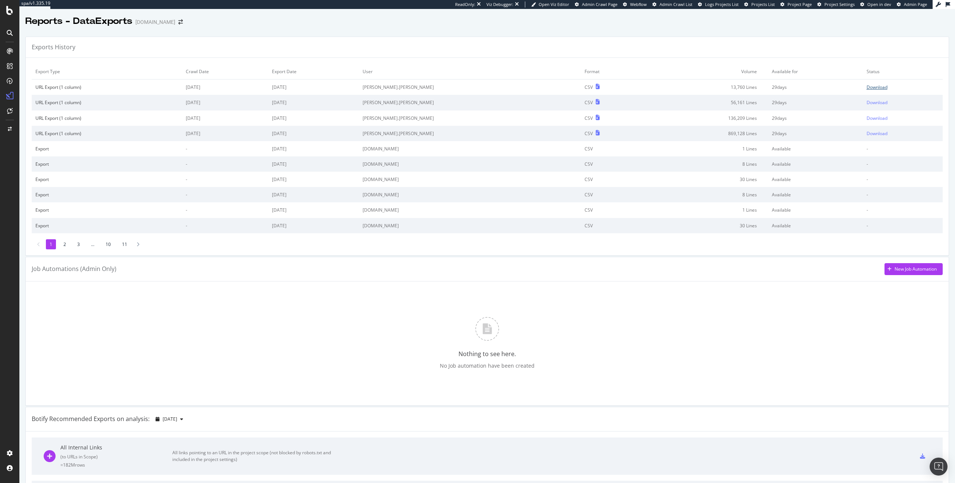
click at [867, 88] on div "Download" at bounding box center [877, 87] width 21 height 6
click at [869, 88] on div "Download" at bounding box center [877, 87] width 21 height 6
click at [867, 87] on div "Download" at bounding box center [877, 87] width 21 height 6
click at [874, 89] on div "Download" at bounding box center [877, 87] width 21 height 6
click at [873, 89] on div "Download" at bounding box center [877, 87] width 21 height 6
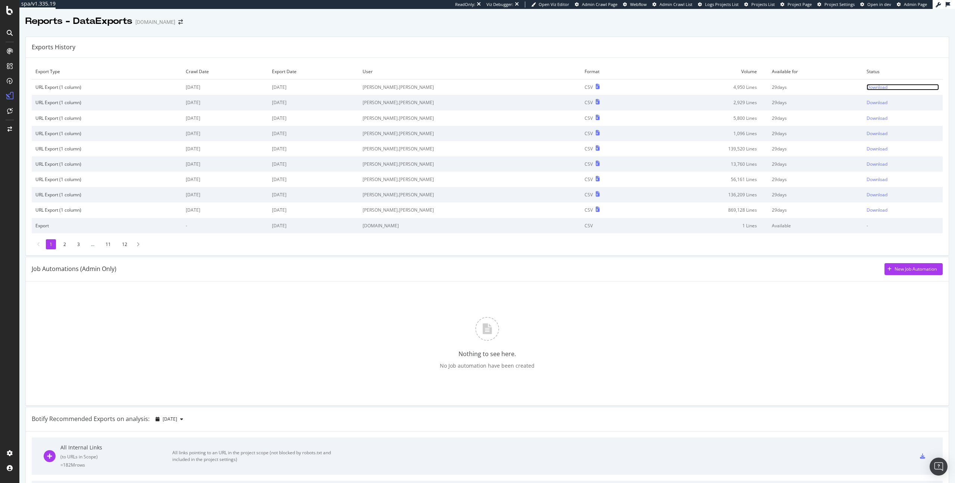
click at [870, 87] on div "Download" at bounding box center [877, 87] width 21 height 6
click at [867, 88] on div "Download" at bounding box center [877, 87] width 21 height 6
click at [878, 88] on div "Download" at bounding box center [877, 87] width 21 height 6
click at [867, 84] on div "Download" at bounding box center [877, 87] width 21 height 6
click at [875, 85] on div "Download" at bounding box center [877, 87] width 21 height 6
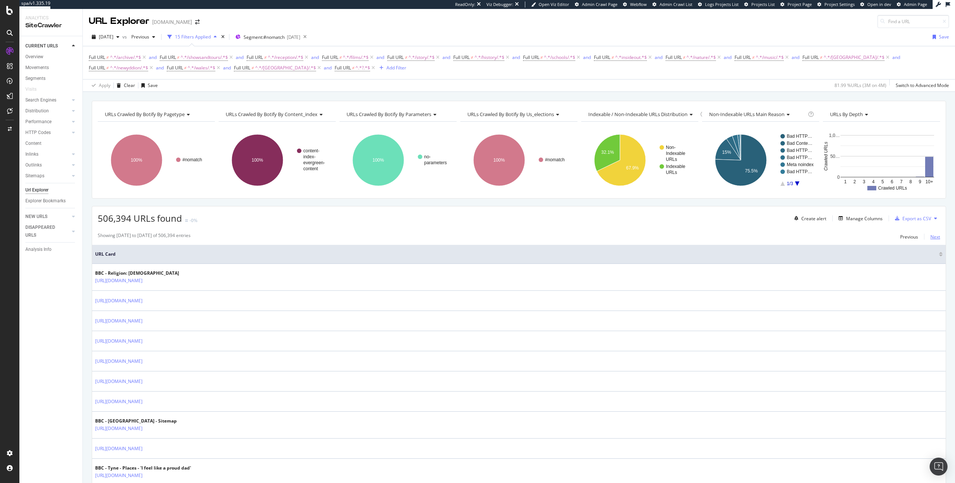
click at [940, 239] on div "Next" at bounding box center [935, 237] width 10 height 6
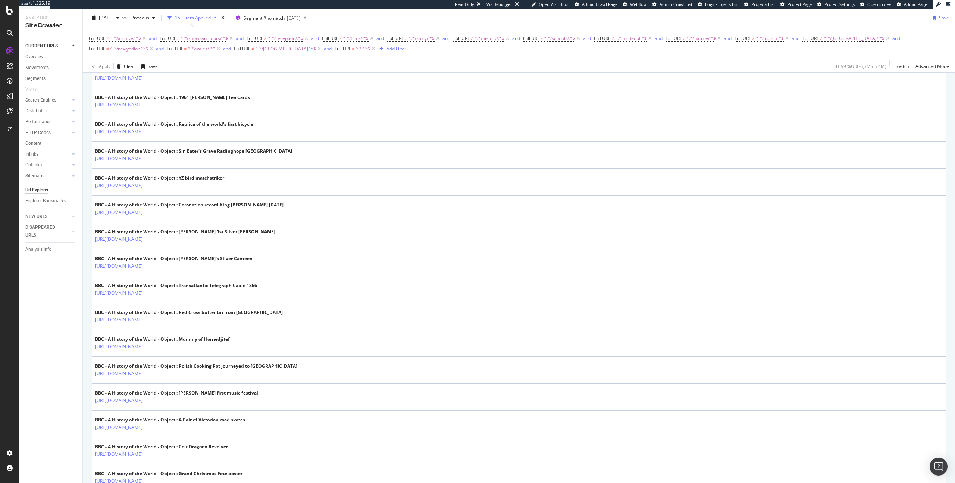
scroll to position [100, 0]
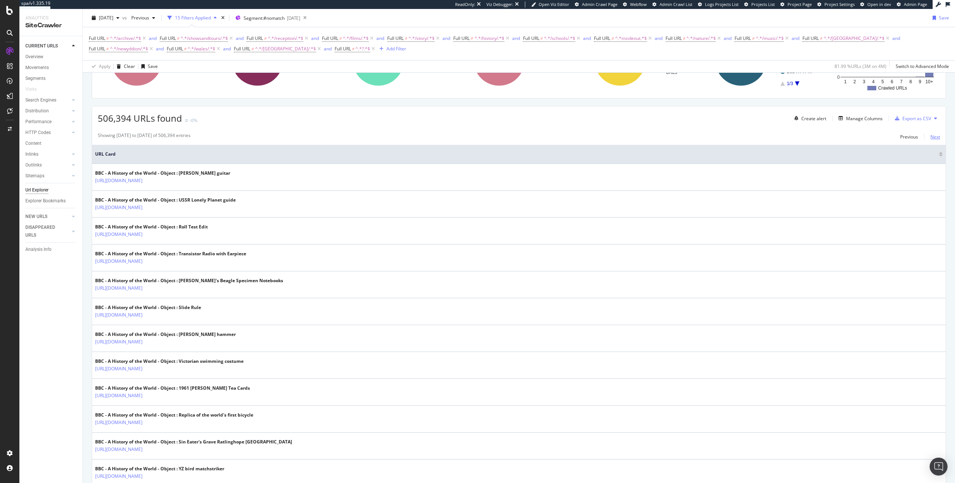
click at [939, 138] on div "Next" at bounding box center [935, 137] width 10 height 6
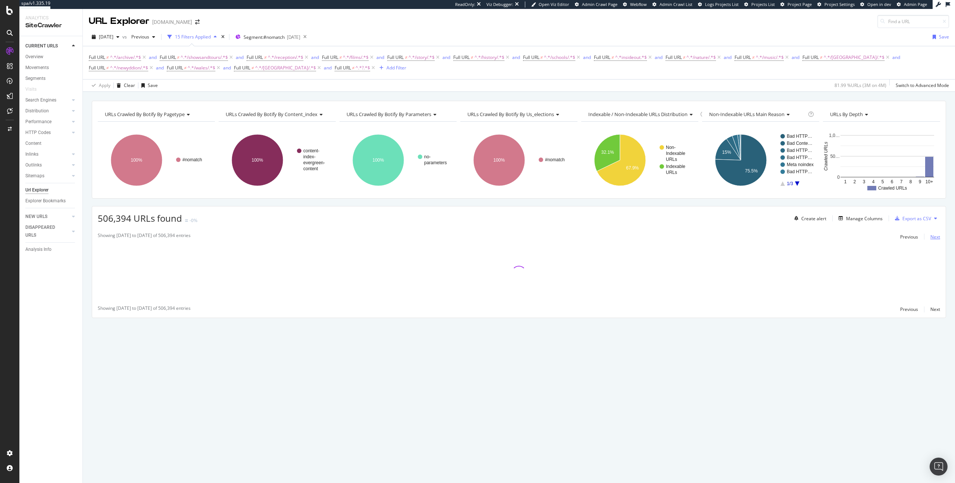
scroll to position [0, 0]
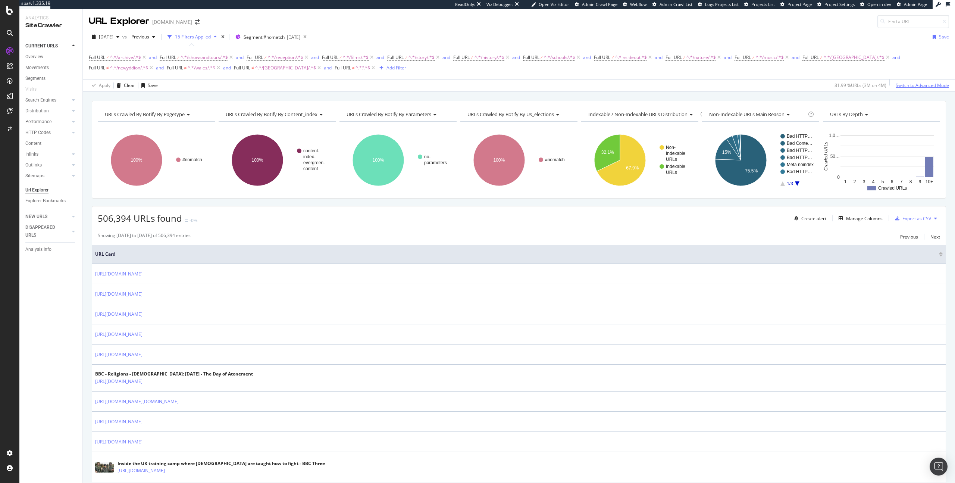
click at [915, 87] on div "Switch to Advanced Mode" at bounding box center [922, 85] width 53 height 6
click at [420, 71] on div "Add Filter Group" at bounding box center [437, 68] width 34 height 6
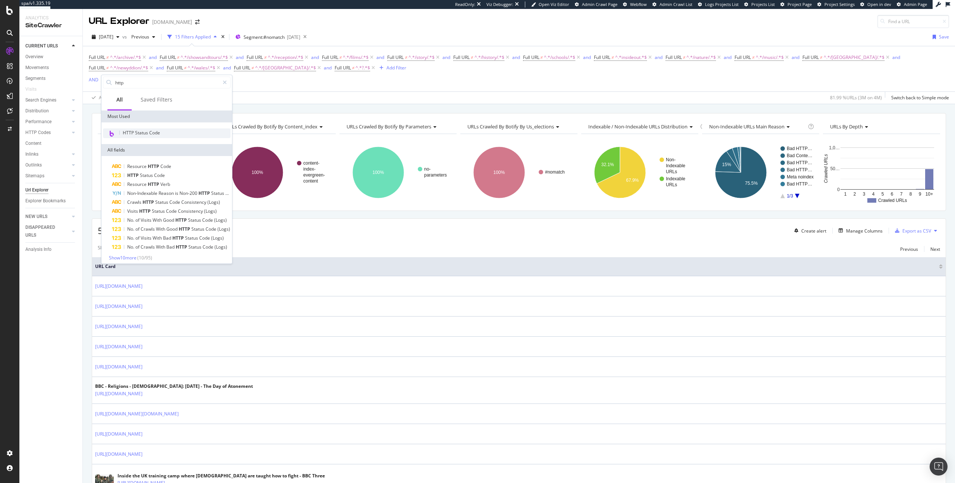
type input "http"
click at [132, 128] on div "HTTP Status Code" at bounding box center [167, 133] width 128 height 10
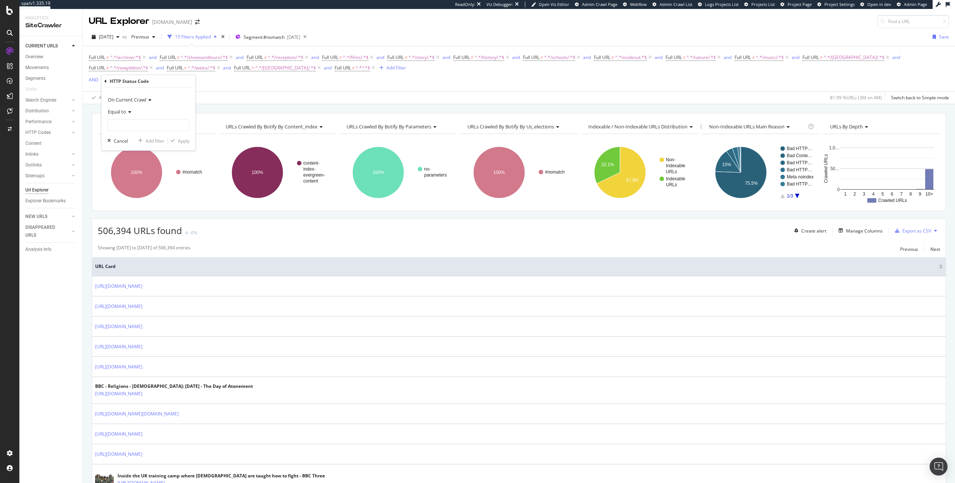
click at [125, 109] on span "Equal to" at bounding box center [117, 111] width 18 height 7
click at [141, 102] on div "On Current Crawl" at bounding box center [148, 100] width 82 height 12
click at [178, 89] on div "On Current Crawl On Current Crawl On Compared Crawl Diff Between Crawls Equal t…" at bounding box center [148, 119] width 94 height 63
click at [143, 123] on input "number" at bounding box center [148, 125] width 82 height 12
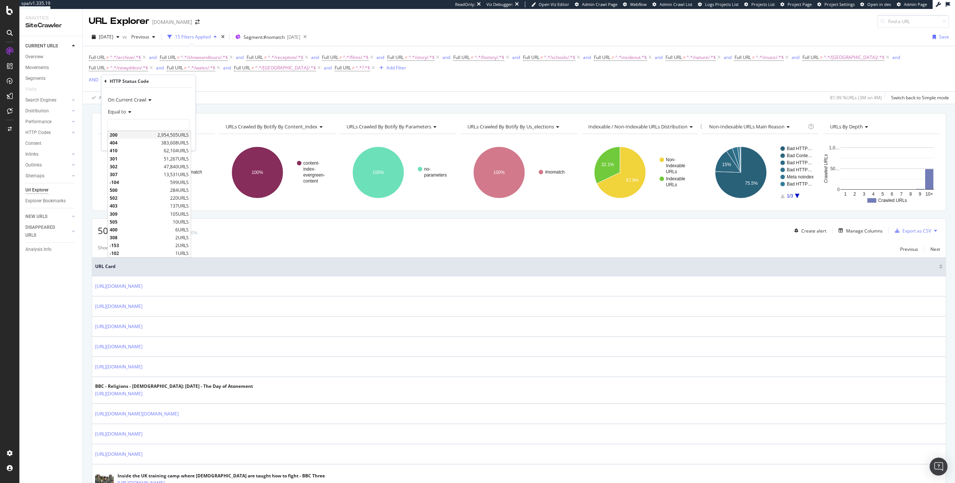
click at [144, 135] on span "200" at bounding box center [133, 135] width 46 height 6
type input "200"
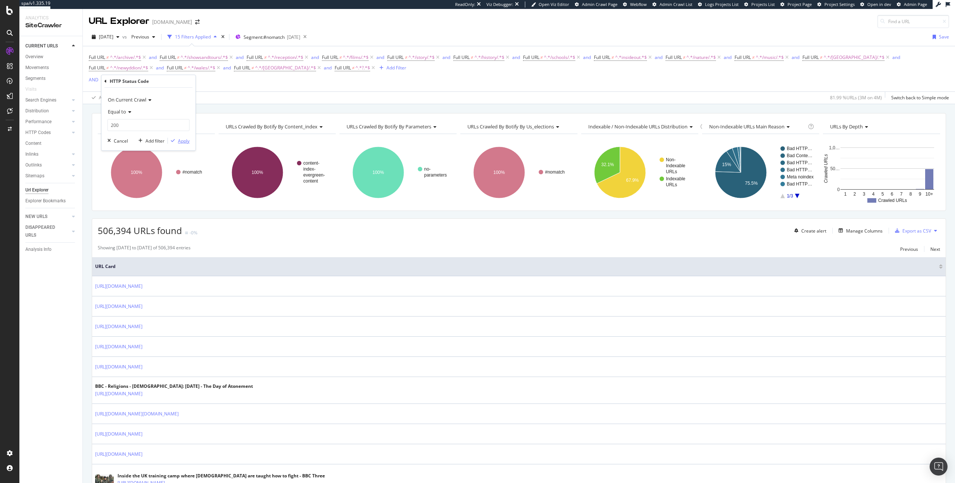
click at [182, 144] on button "Apply" at bounding box center [179, 140] width 22 height 7
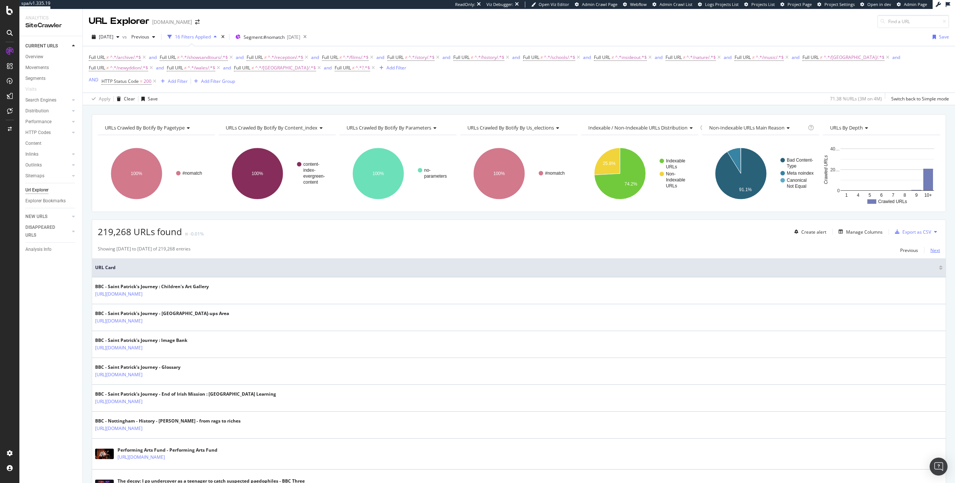
click at [937, 250] on div "Next" at bounding box center [935, 250] width 10 height 6
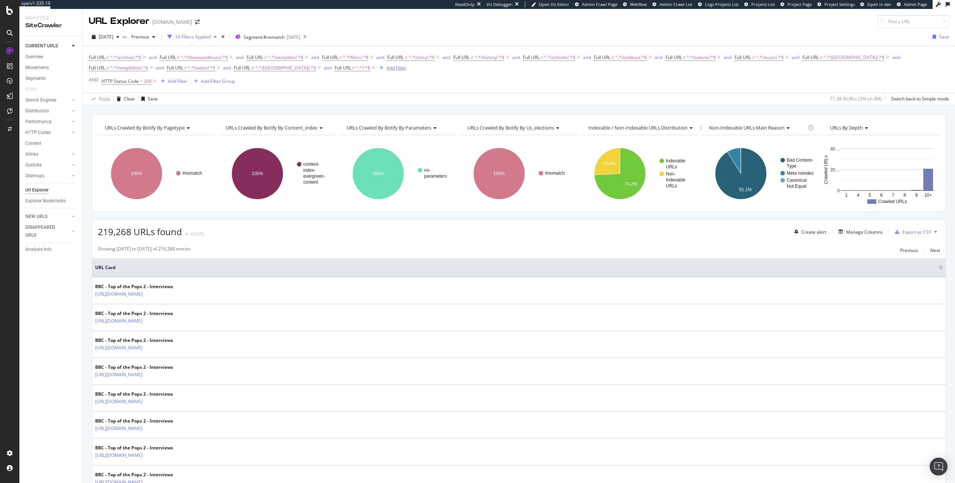
click at [386, 65] on div "Add Filter" at bounding box center [396, 68] width 20 height 6
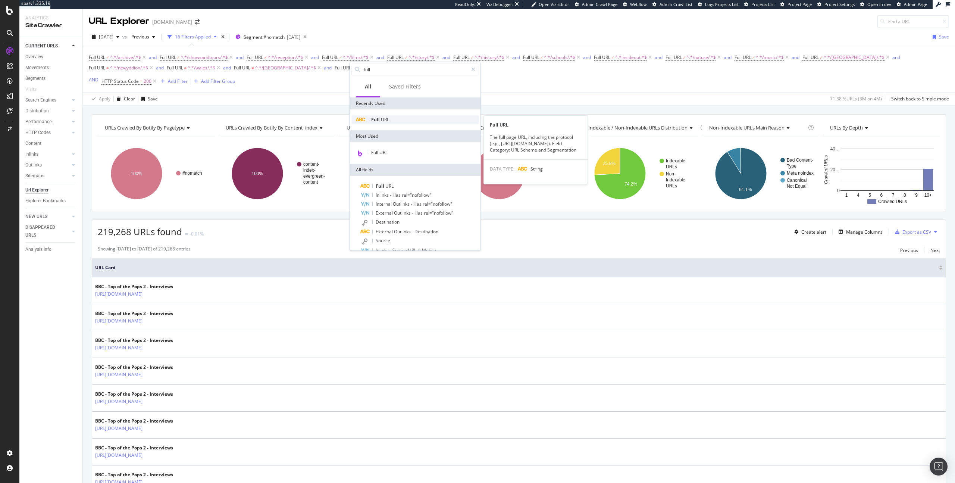
type input "full"
click at [406, 119] on div "Full URL" at bounding box center [415, 119] width 128 height 9
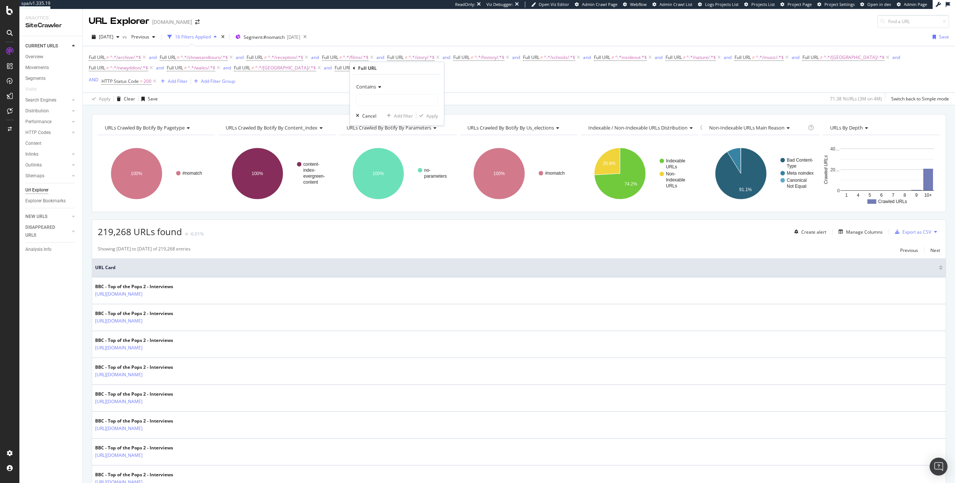
click at [378, 88] on icon at bounding box center [378, 87] width 5 height 4
click at [381, 168] on span "Doesn't contain" at bounding box center [376, 170] width 32 height 6
click at [380, 104] on input "text" at bounding box center [396, 100] width 81 height 12
type input "/northernireland/"
click at [434, 118] on div "Apply" at bounding box center [432, 116] width 12 height 6
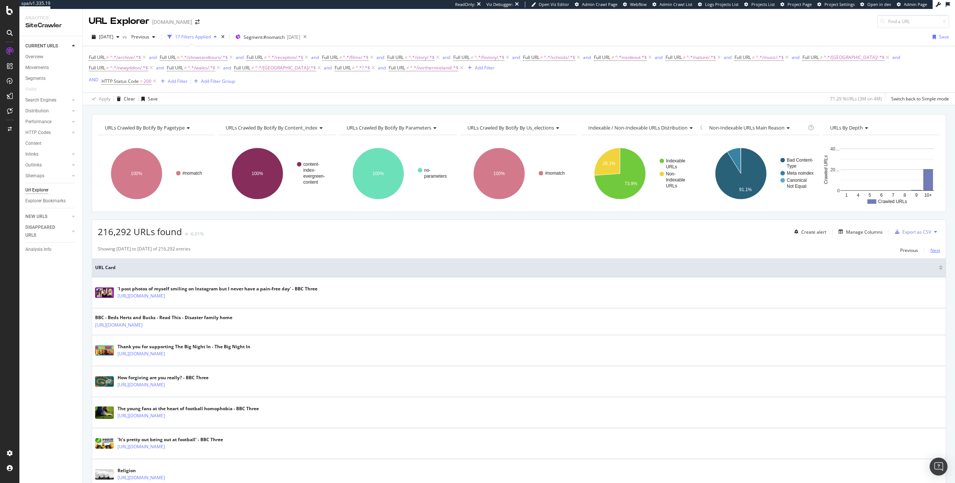
click at [936, 253] on div "Next" at bounding box center [935, 250] width 10 height 8
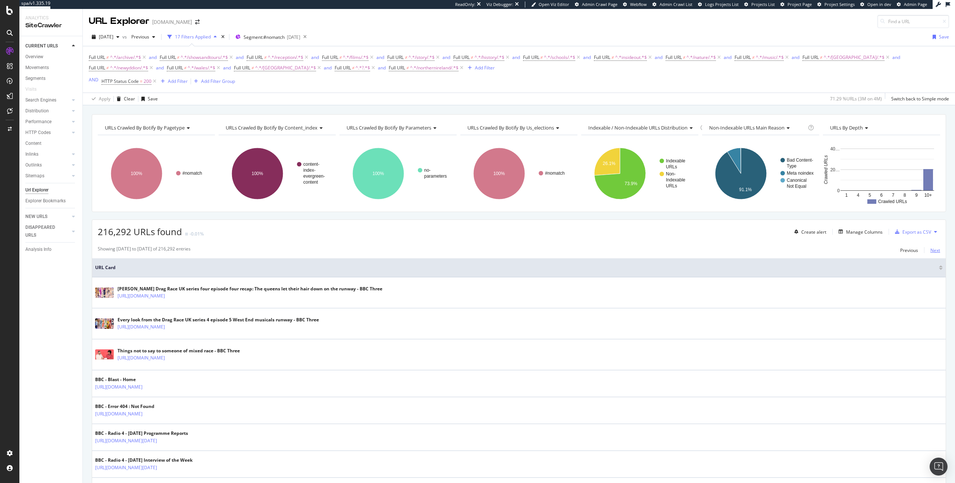
click at [939, 249] on div "Next" at bounding box center [935, 250] width 10 height 6
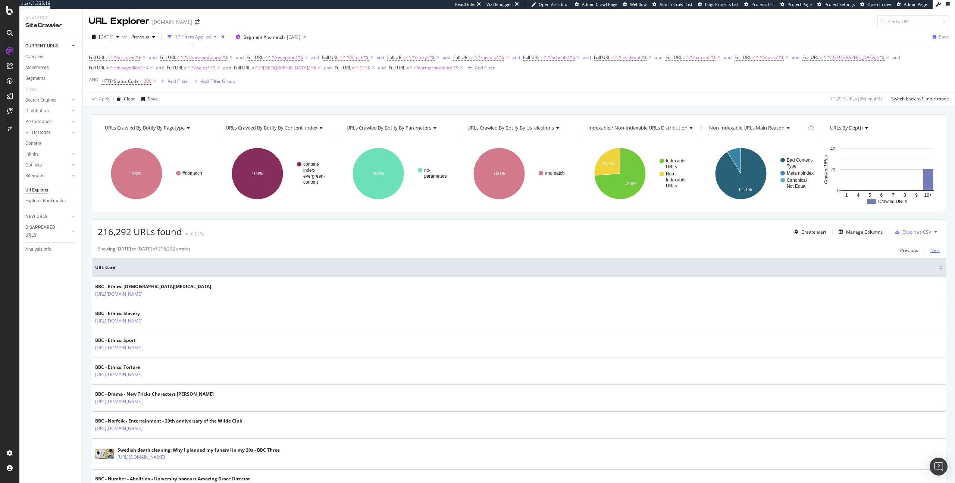
click at [936, 251] on div "Next" at bounding box center [935, 250] width 10 height 6
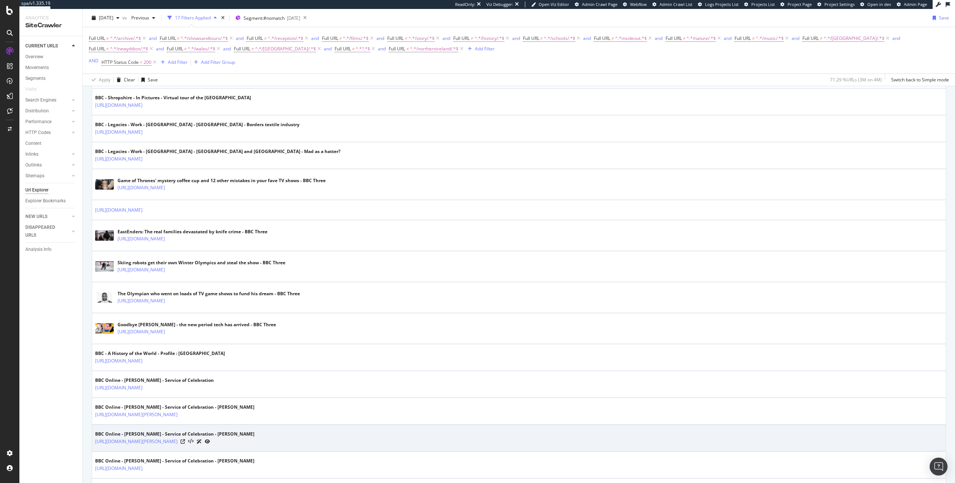
scroll to position [1228, 0]
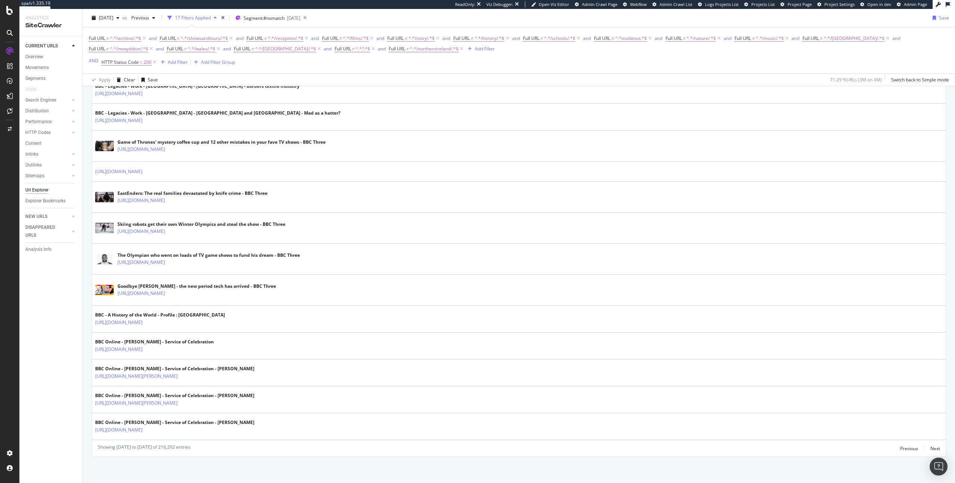
click at [154, 63] on icon at bounding box center [154, 62] width 6 height 7
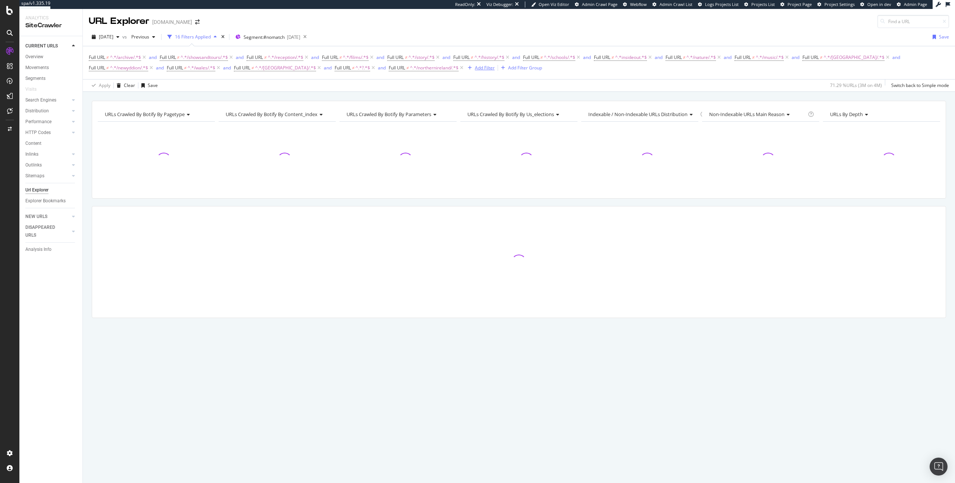
click at [475, 67] on div "Add Filter" at bounding box center [485, 68] width 20 height 6
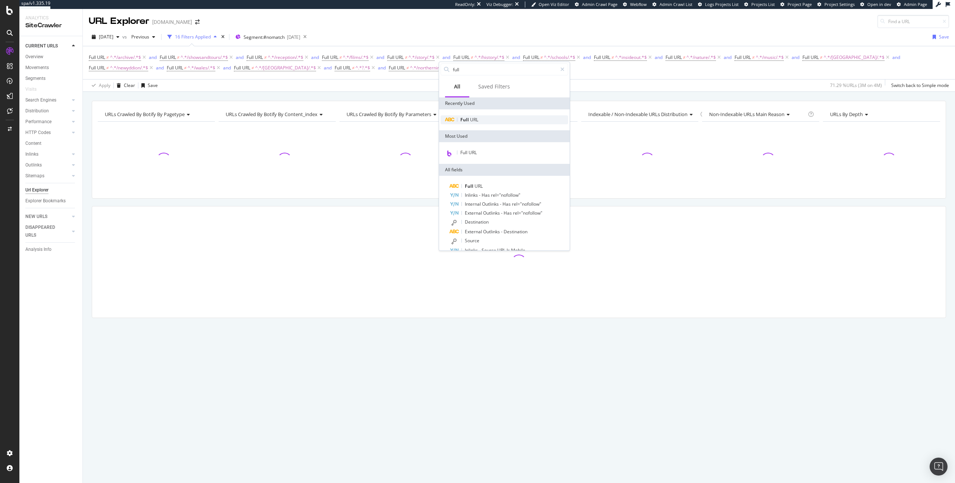
click at [461, 121] on span "Full" at bounding box center [465, 119] width 10 height 6
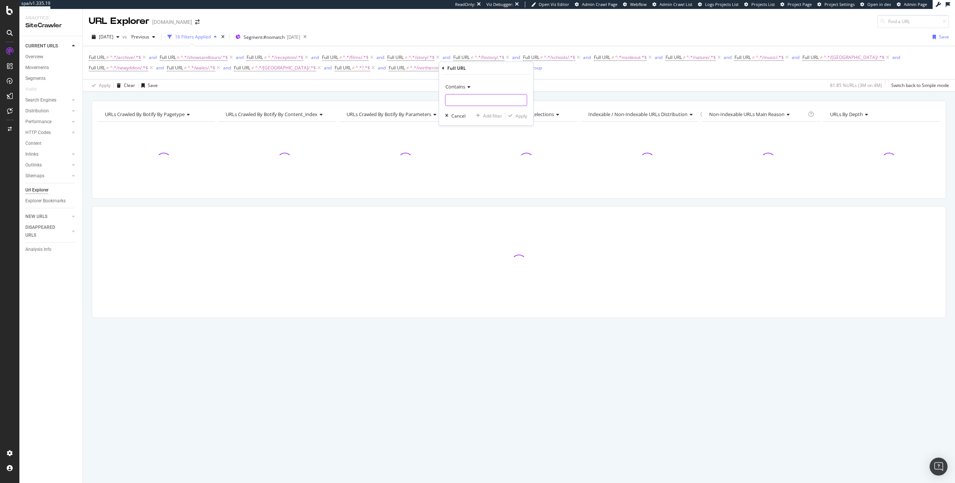
click at [459, 98] on input "text" at bounding box center [485, 100] width 81 height 12
click at [459, 88] on span "Contains" at bounding box center [455, 86] width 20 height 7
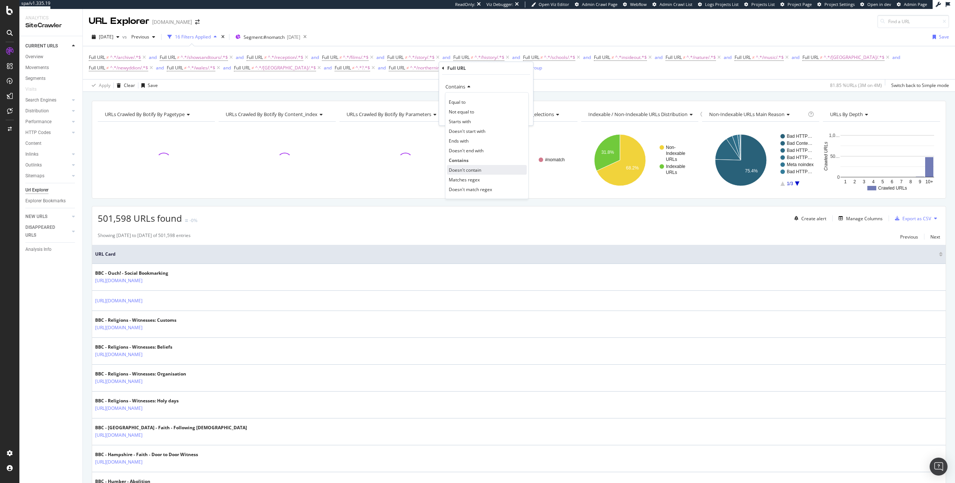
click at [461, 169] on span "Doesn't contain" at bounding box center [465, 170] width 32 height 6
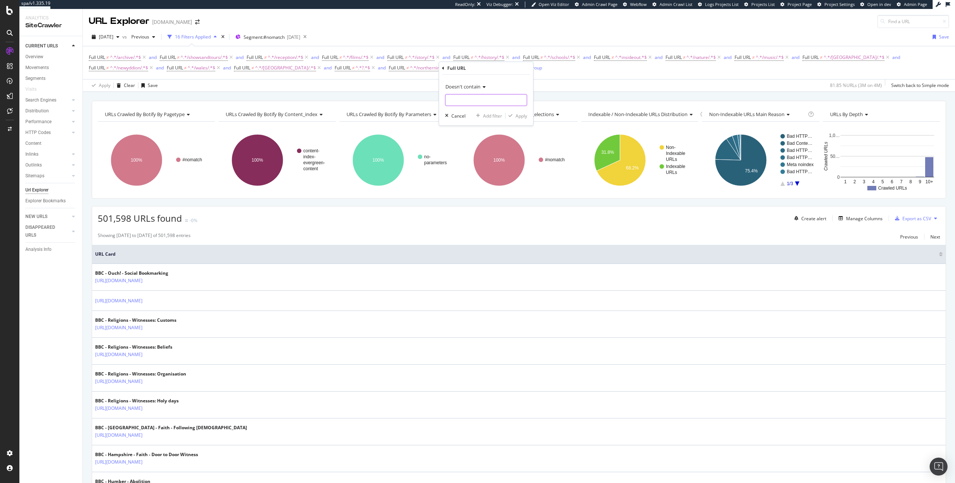
click at [452, 99] on input "text" at bounding box center [485, 100] width 81 height 12
type input "/cult/"
click at [522, 115] on div "Apply" at bounding box center [522, 116] width 12 height 6
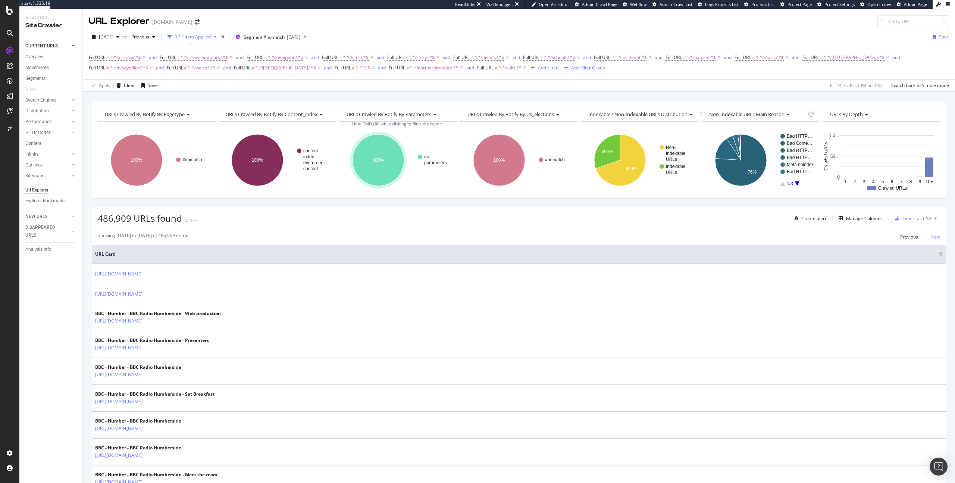
click at [932, 237] on div "Next" at bounding box center [935, 237] width 10 height 6
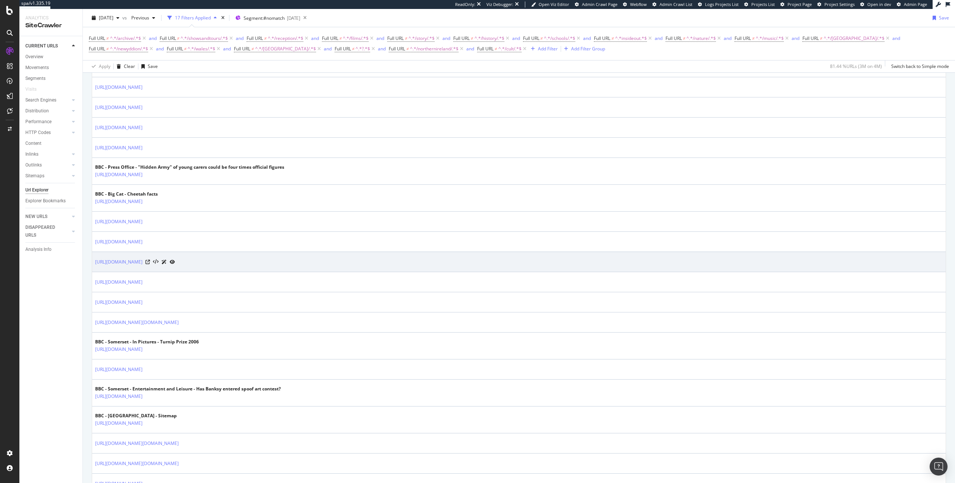
scroll to position [728, 0]
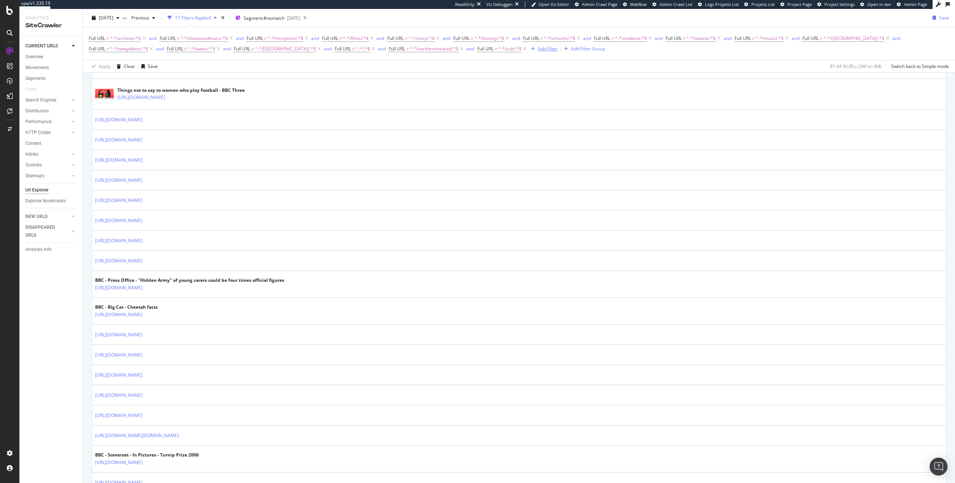
click at [538, 47] on div "Add Filter" at bounding box center [548, 49] width 20 height 6
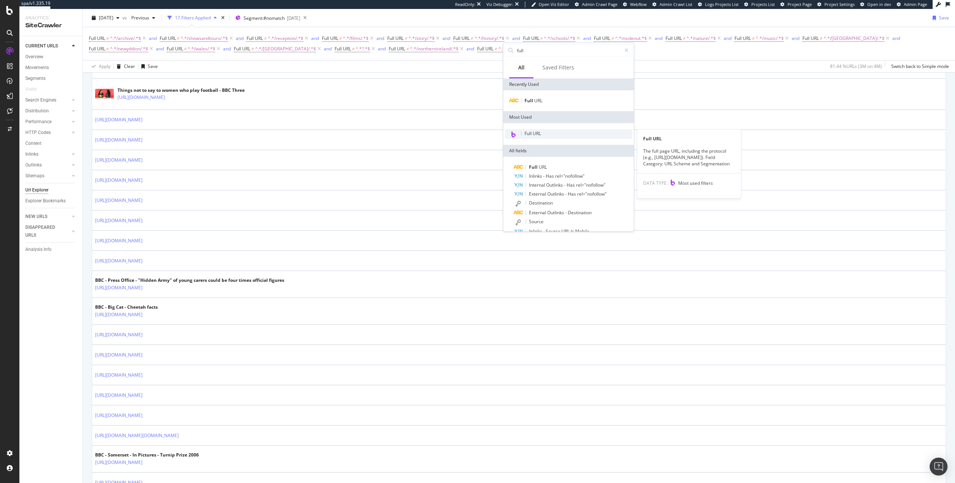
click at [543, 132] on div "Full URL" at bounding box center [569, 134] width 128 height 10
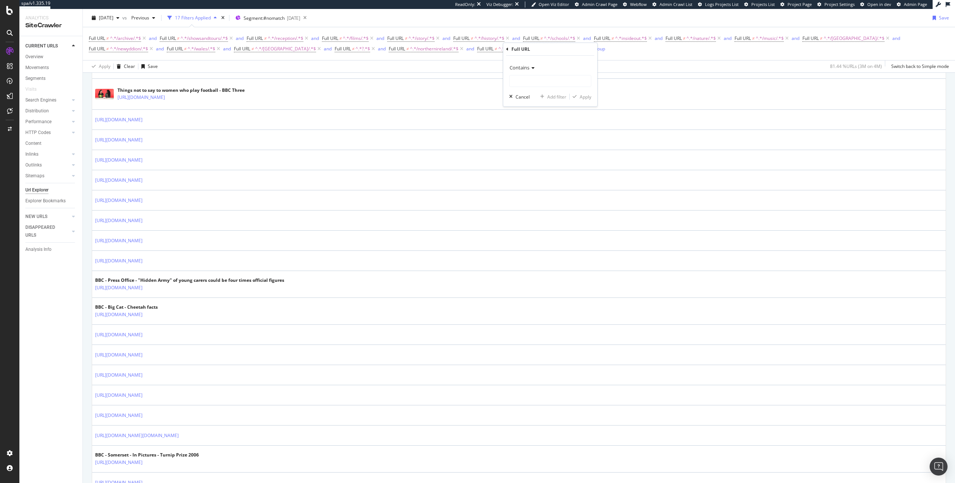
click at [522, 68] on span "Contains" at bounding box center [520, 67] width 20 height 7
click at [536, 151] on span "Doesn't contain" at bounding box center [529, 151] width 32 height 6
click at [532, 85] on input "text" at bounding box center [550, 81] width 81 height 12
type input "/go/"
click at [583, 96] on div "Apply" at bounding box center [586, 97] width 12 height 6
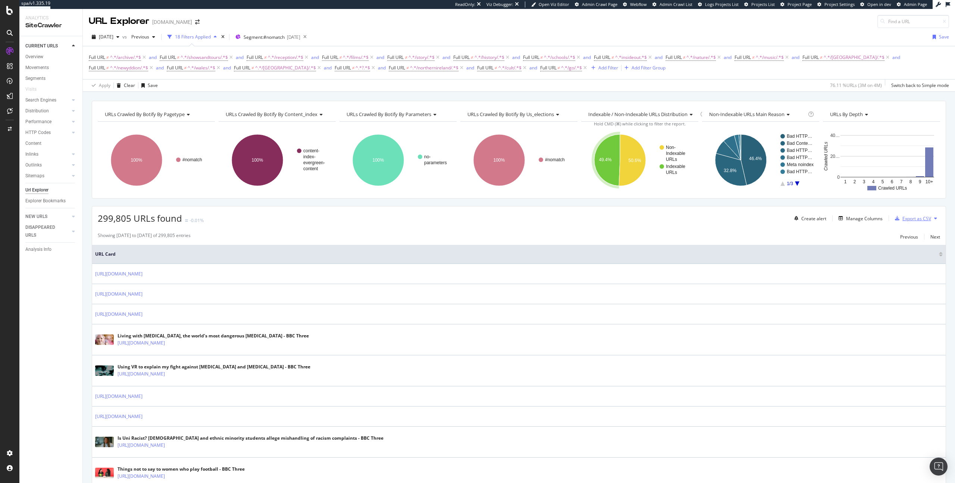
click at [914, 217] on div "Export as CSV" at bounding box center [916, 218] width 29 height 6
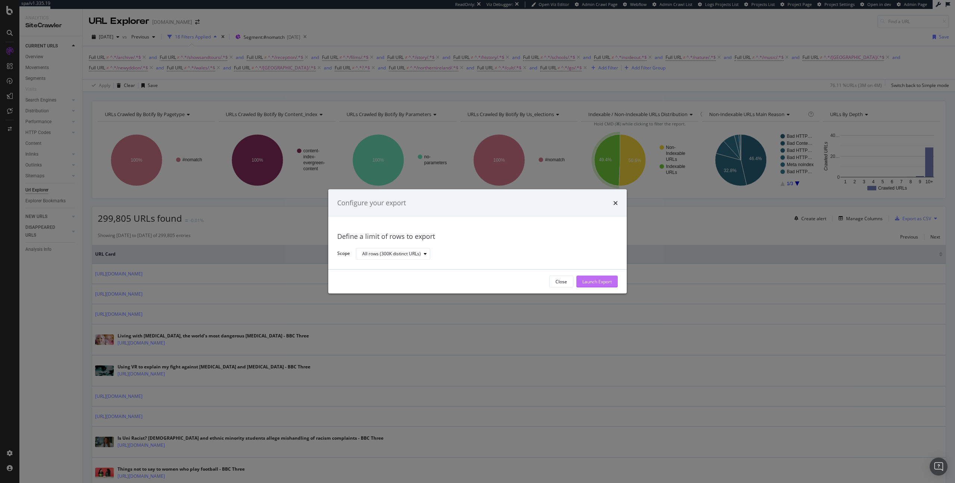
click at [604, 286] on div "Launch Export" at bounding box center [596, 281] width 29 height 11
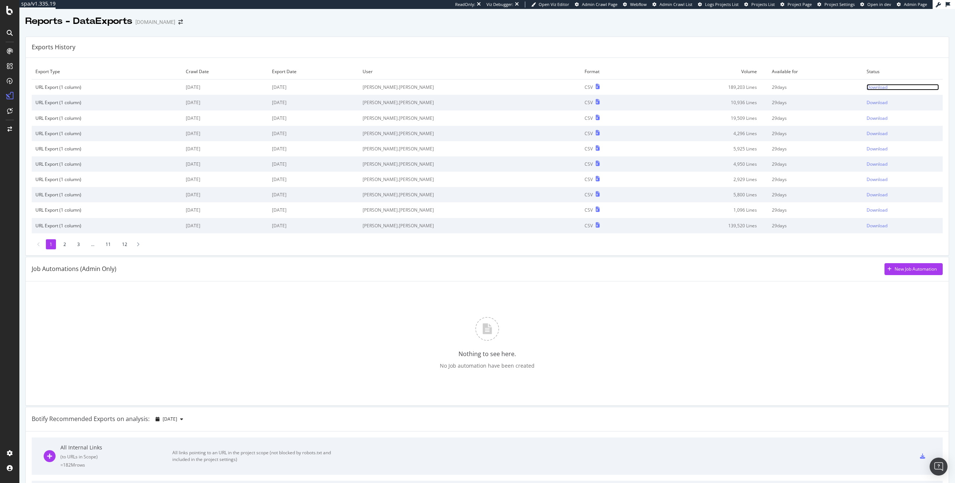
click at [867, 89] on div "Download" at bounding box center [877, 87] width 21 height 6
click at [867, 84] on div "Download" at bounding box center [877, 87] width 21 height 6
click at [876, 87] on div "Download" at bounding box center [877, 87] width 21 height 6
click at [873, 87] on div "Download" at bounding box center [877, 87] width 21 height 6
click at [867, 88] on div "Download" at bounding box center [877, 87] width 21 height 6
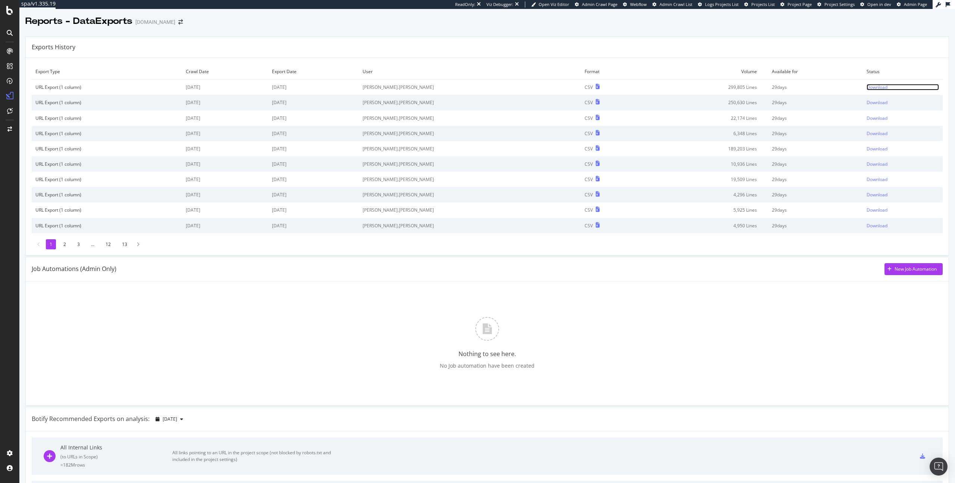
click at [867, 88] on div "Download" at bounding box center [877, 87] width 21 height 6
